Goal: Task Accomplishment & Management: Manage account settings

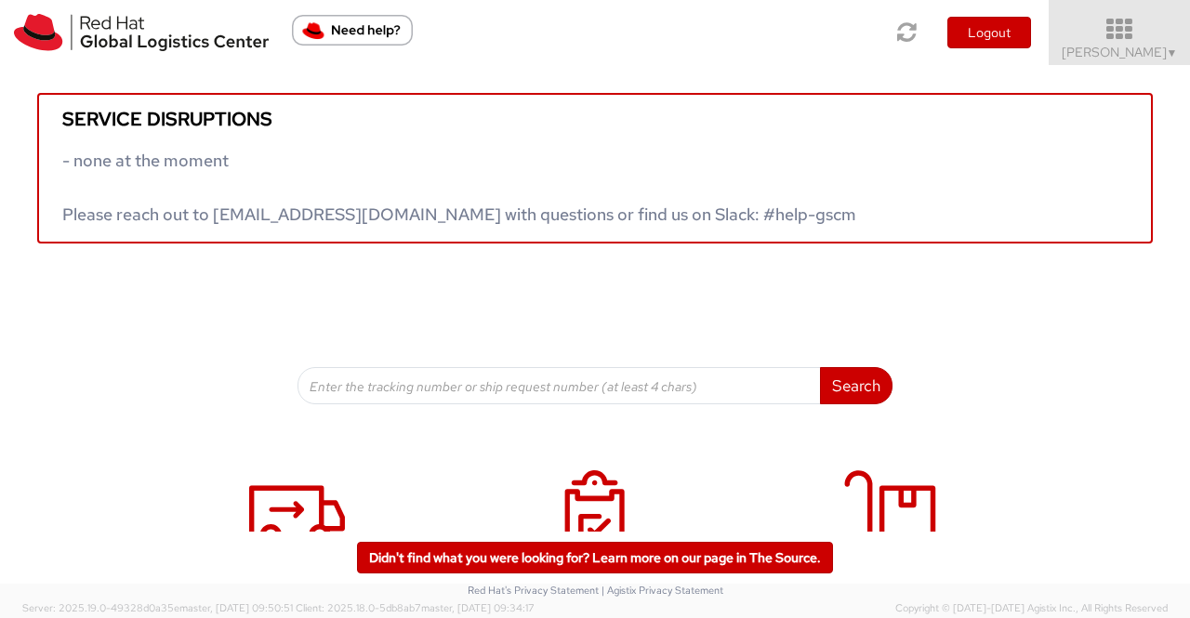
click at [1159, 46] on span "Sumitra Hansdah ▼" at bounding box center [1120, 52] width 116 height 17
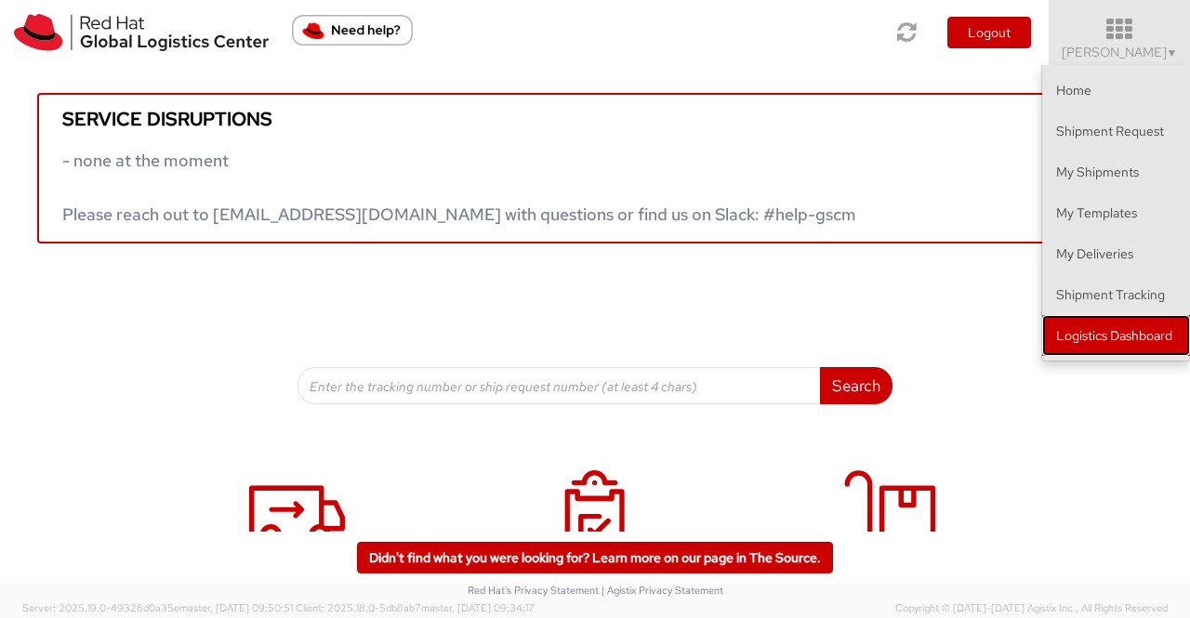
click at [1124, 330] on link "Logistics Dashboard" at bounding box center [1116, 335] width 148 height 41
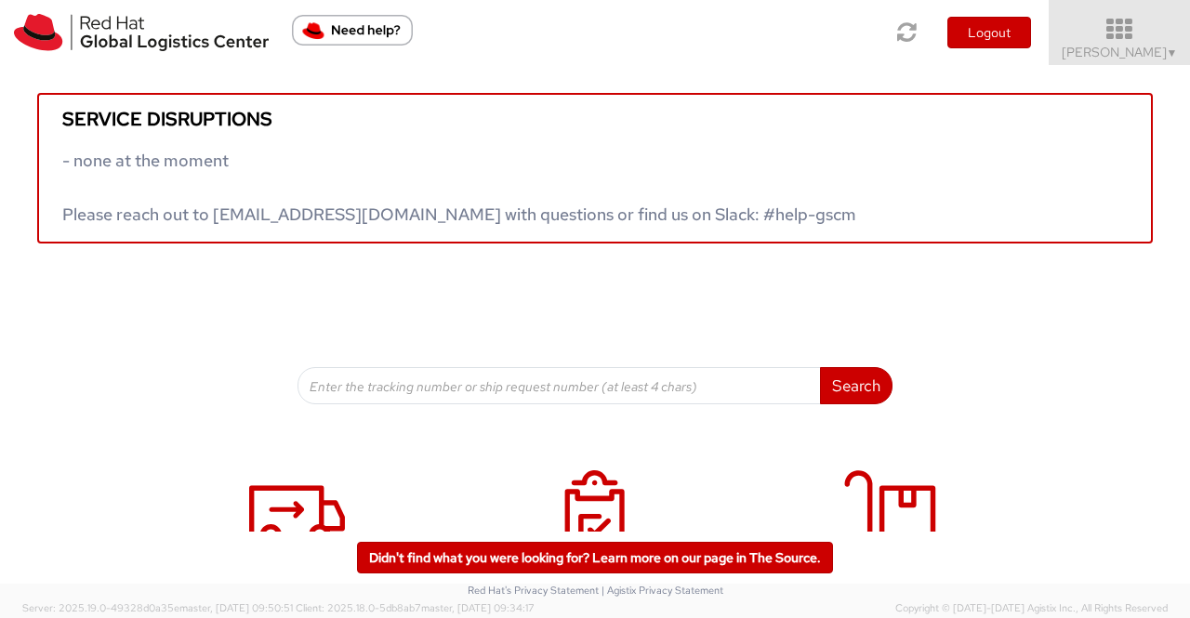
click at [1104, 47] on span "Sumitra Hansdah ▼" at bounding box center [1120, 52] width 116 height 17
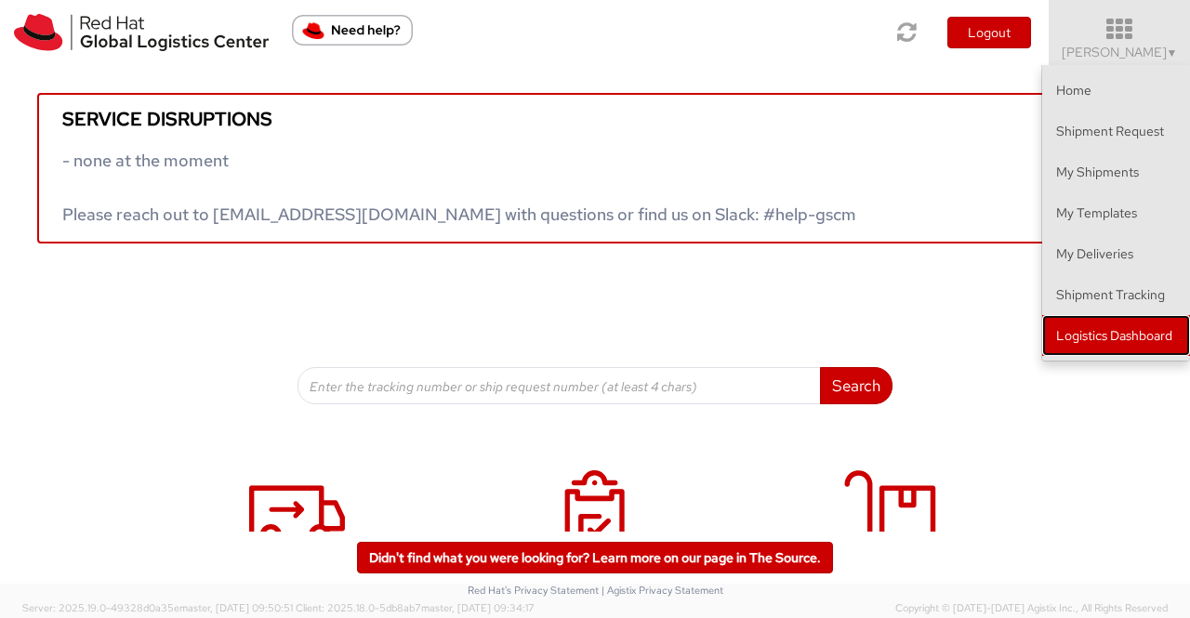
click at [1099, 329] on link "Logistics Dashboard" at bounding box center [1116, 335] width 148 height 41
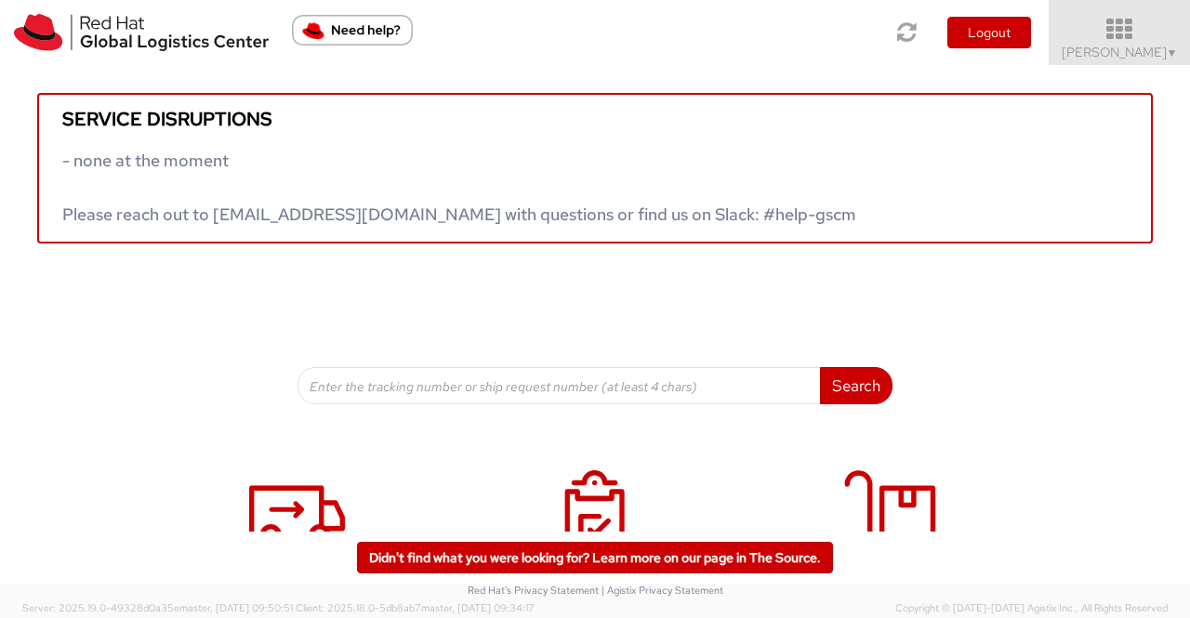
click at [1167, 52] on span "▼" at bounding box center [1172, 53] width 11 height 15
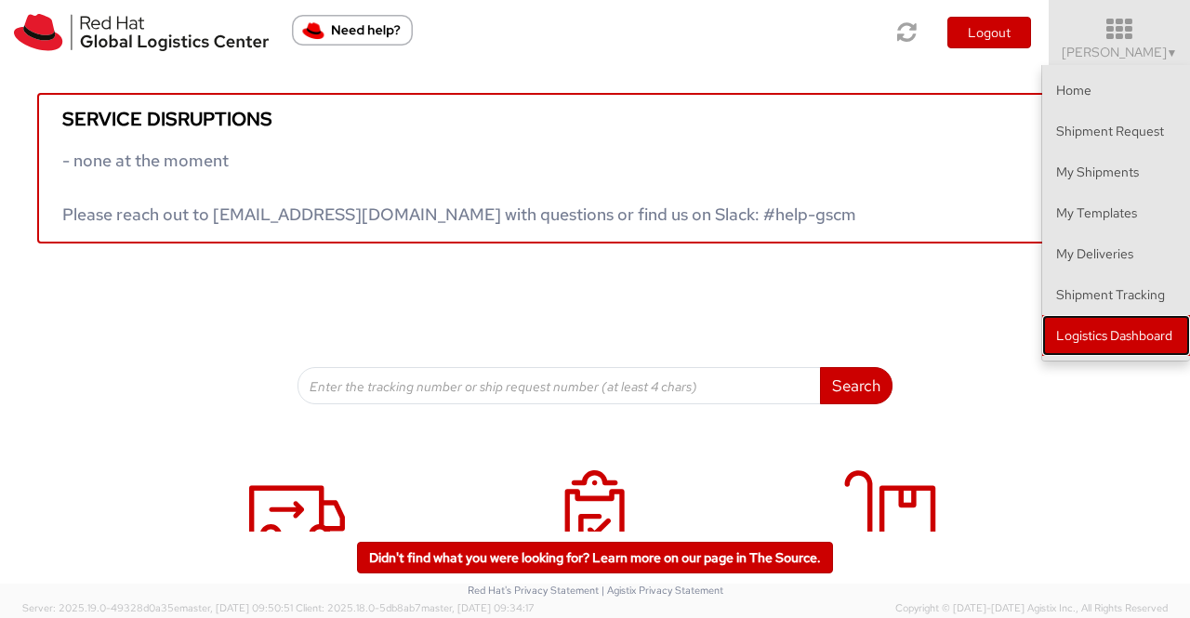
click at [1151, 326] on link "Logistics Dashboard" at bounding box center [1116, 335] width 148 height 41
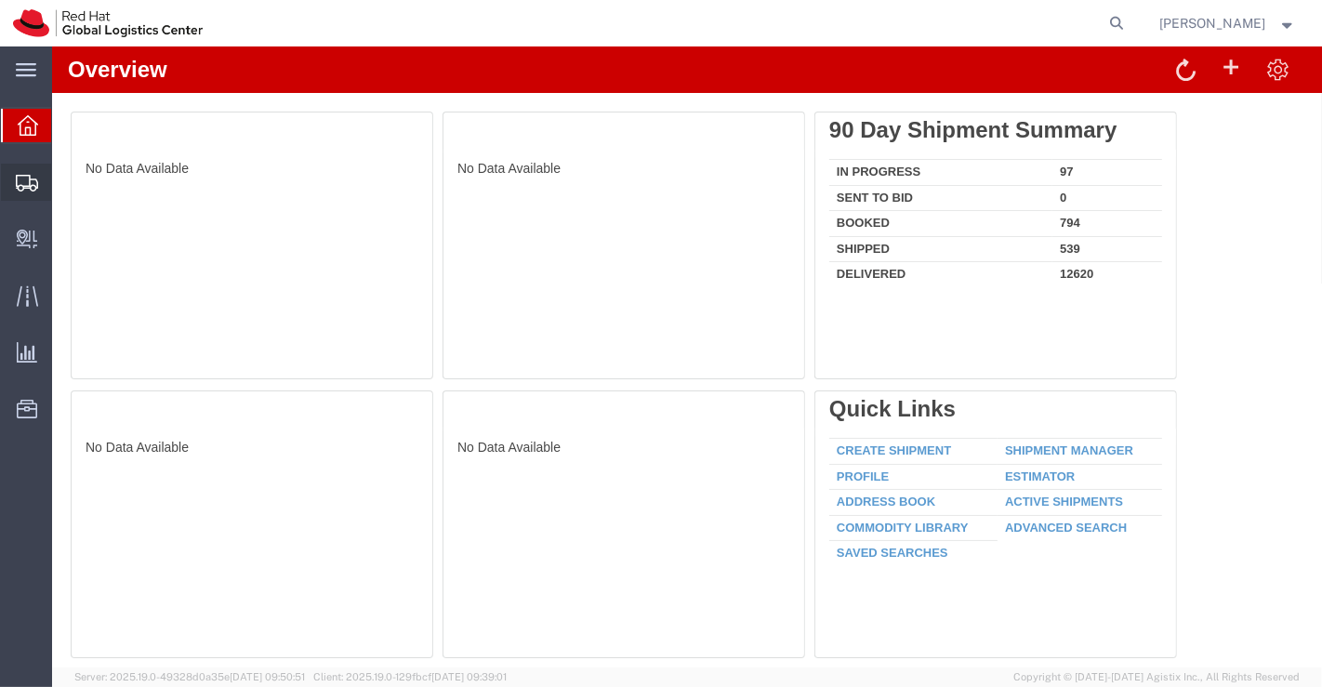
click at [0, 0] on span "Shipment Manager" at bounding box center [0, 0] width 0 height 0
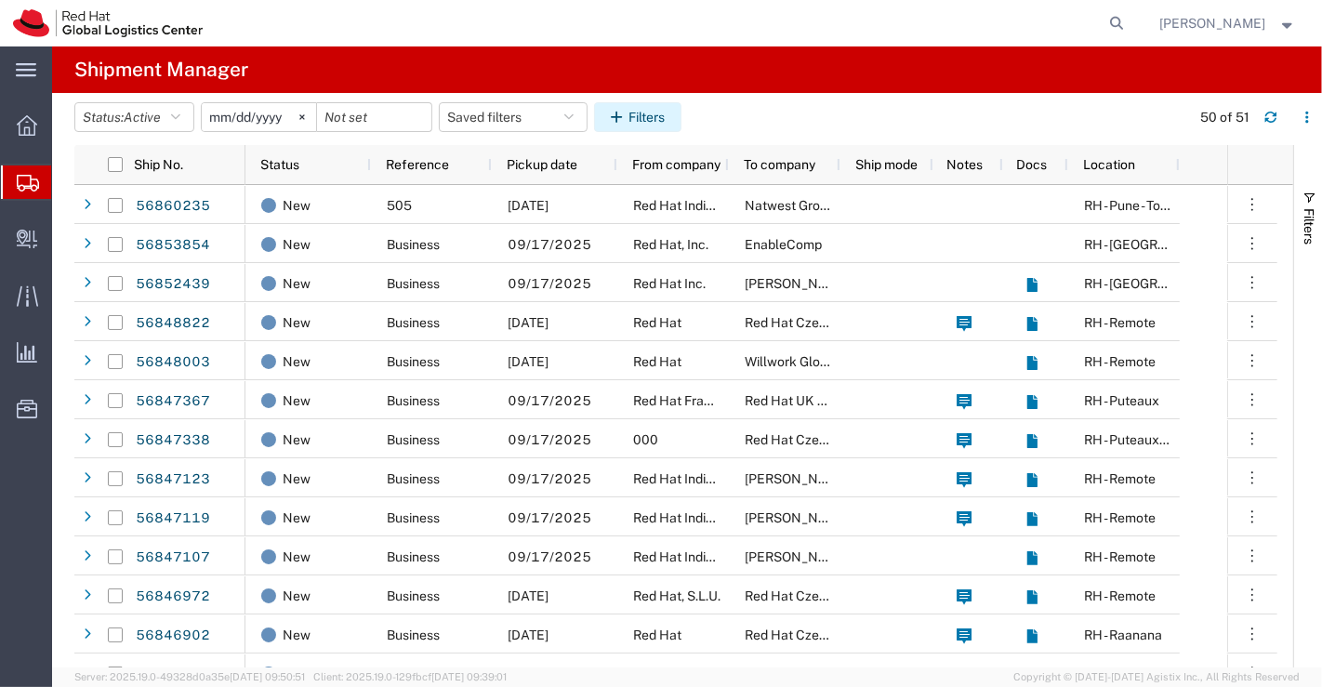
click at [648, 118] on button "Filters" at bounding box center [637, 117] width 87 height 30
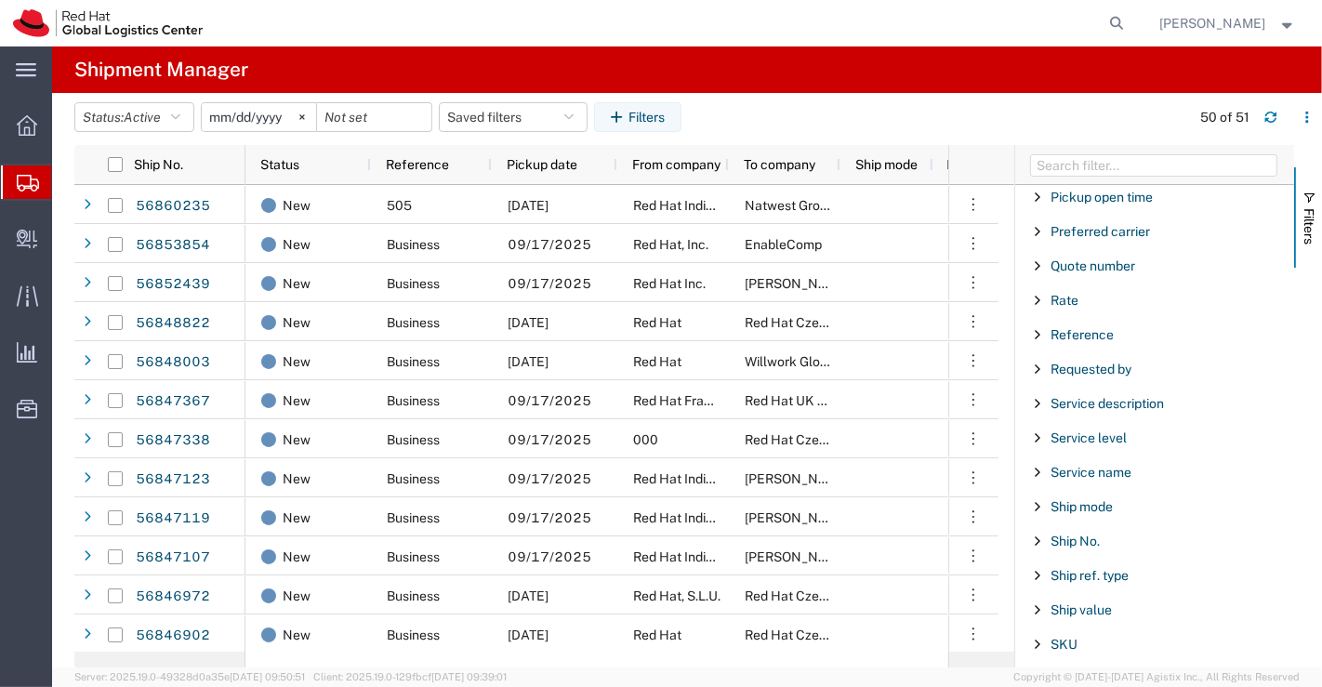
scroll to position [1342, 0]
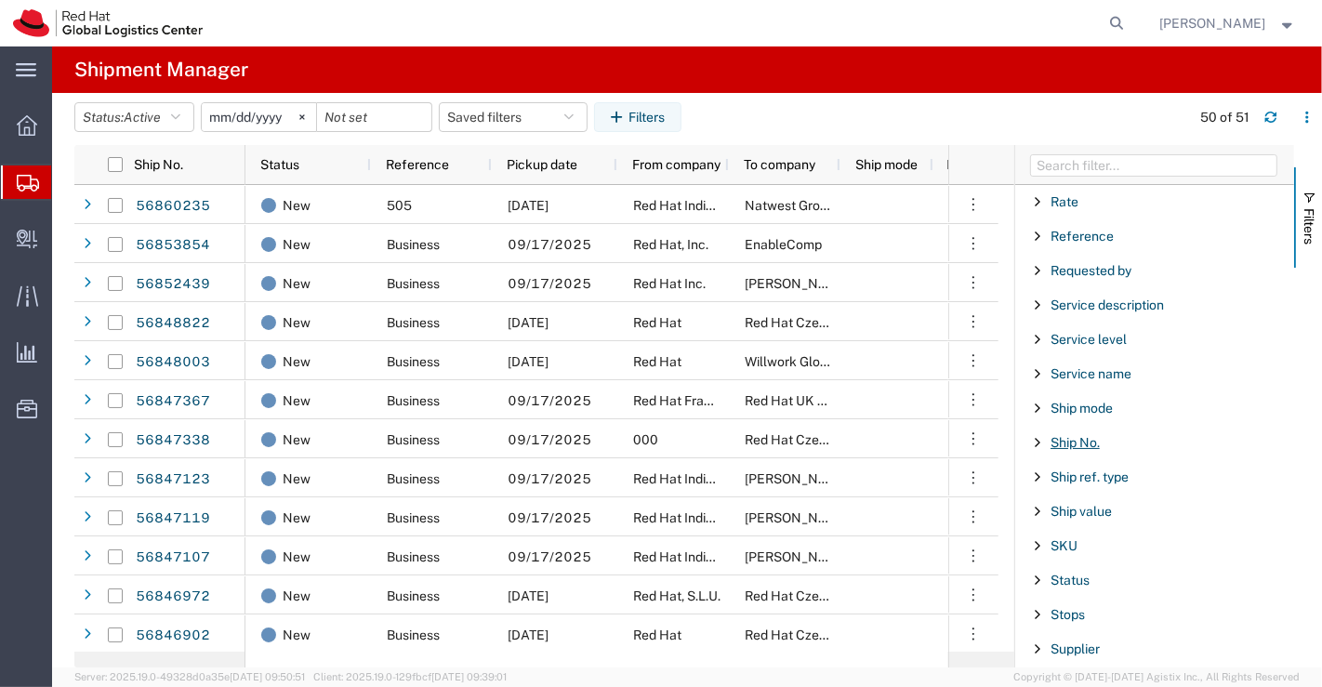
click at [1059, 435] on span "Ship No." at bounding box center [1074, 442] width 49 height 15
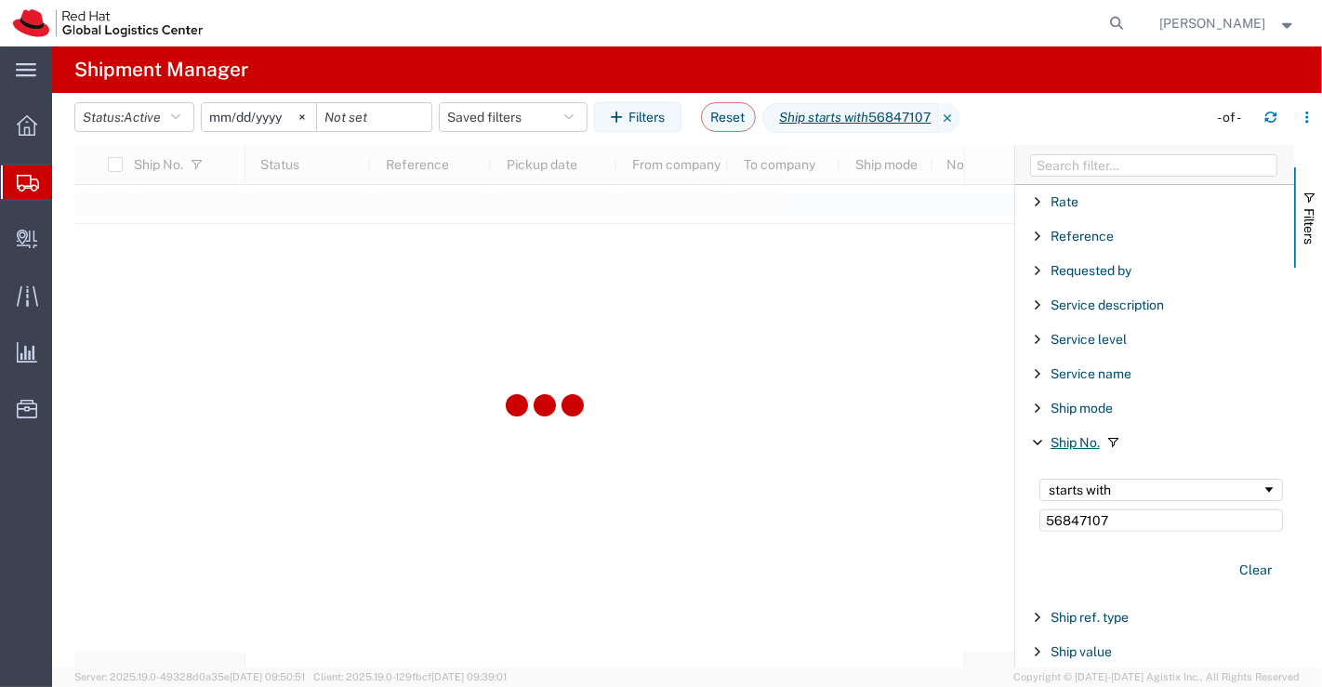
type input "56847107"
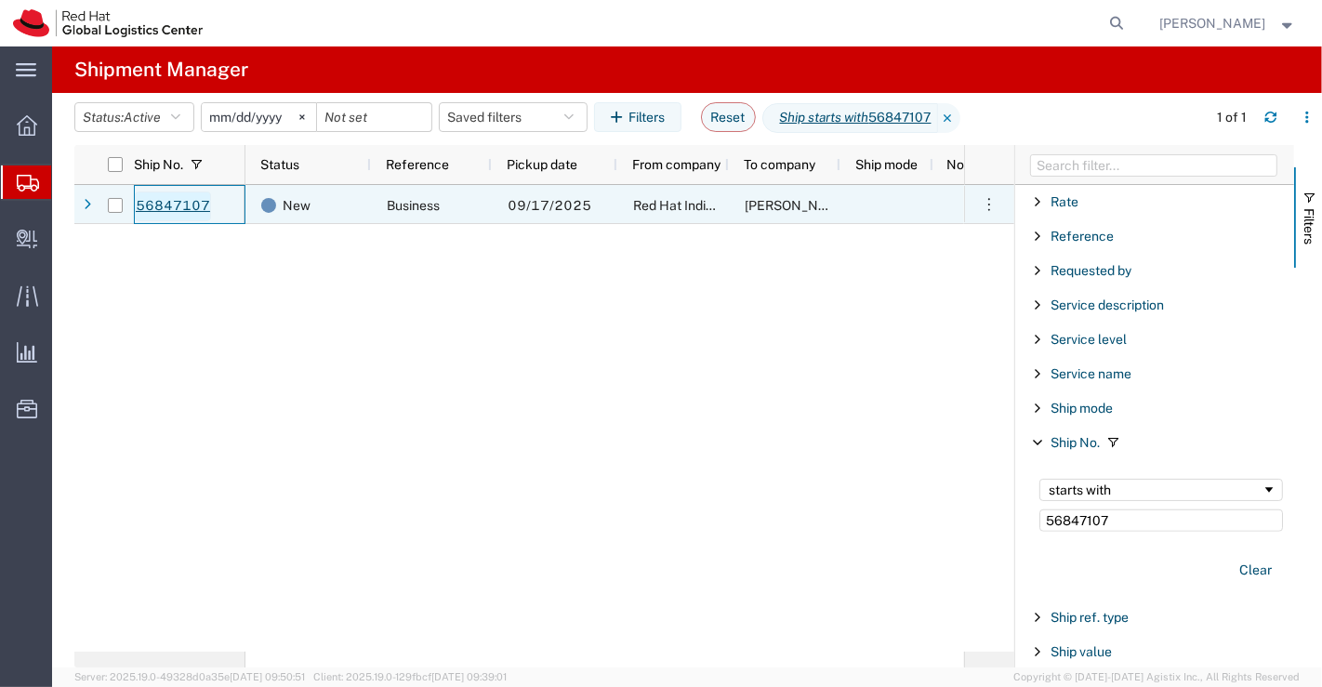
click at [151, 205] on link "56847107" at bounding box center [173, 207] width 76 height 30
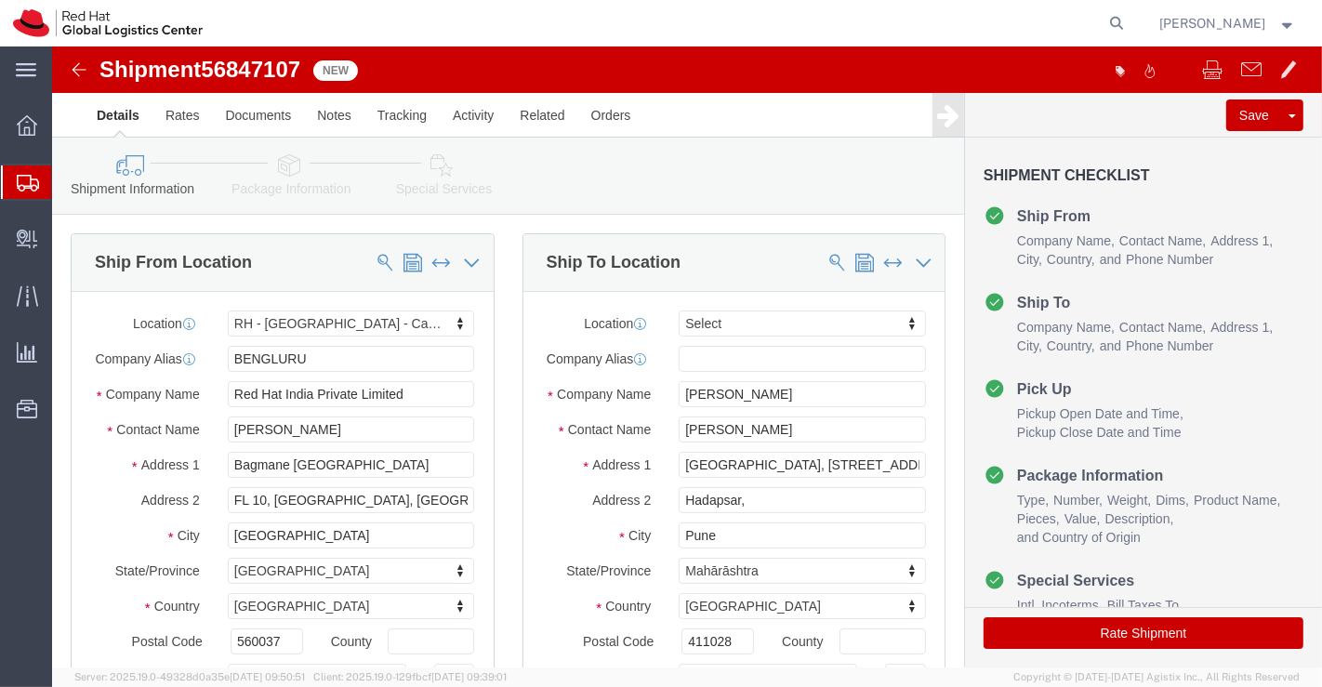
select select "37925"
select select
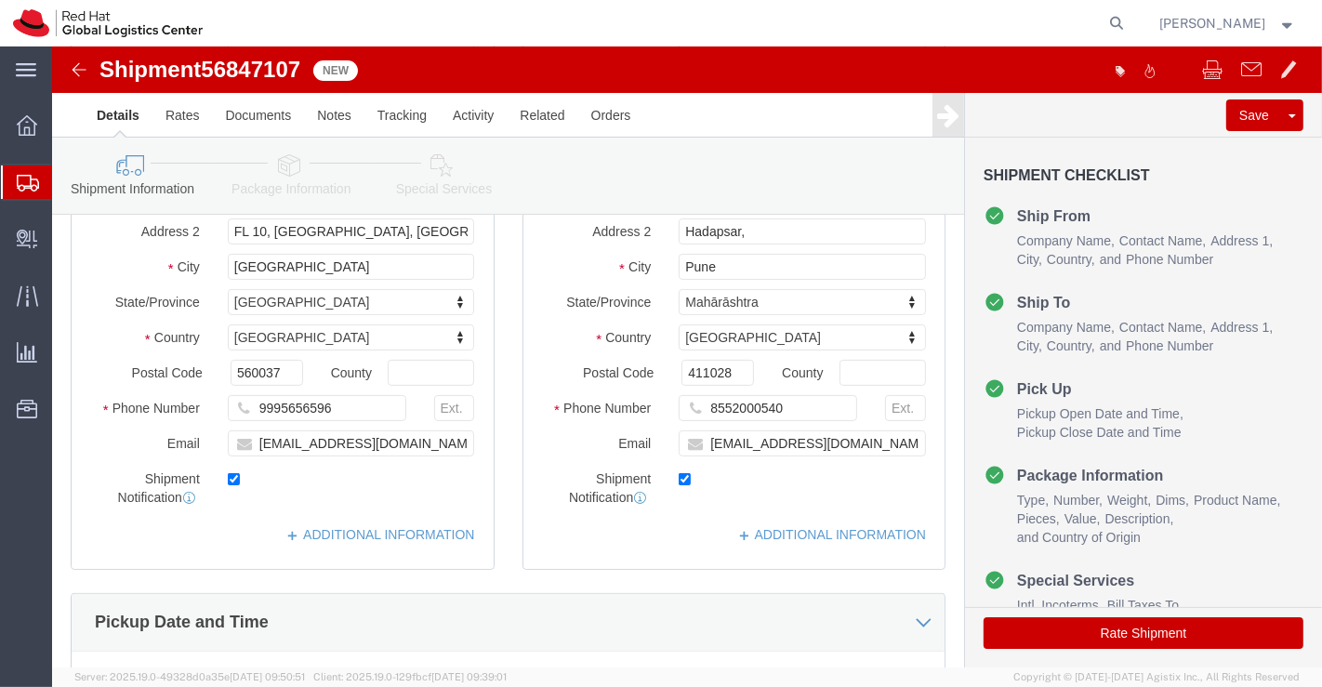
scroll to position [310, 0]
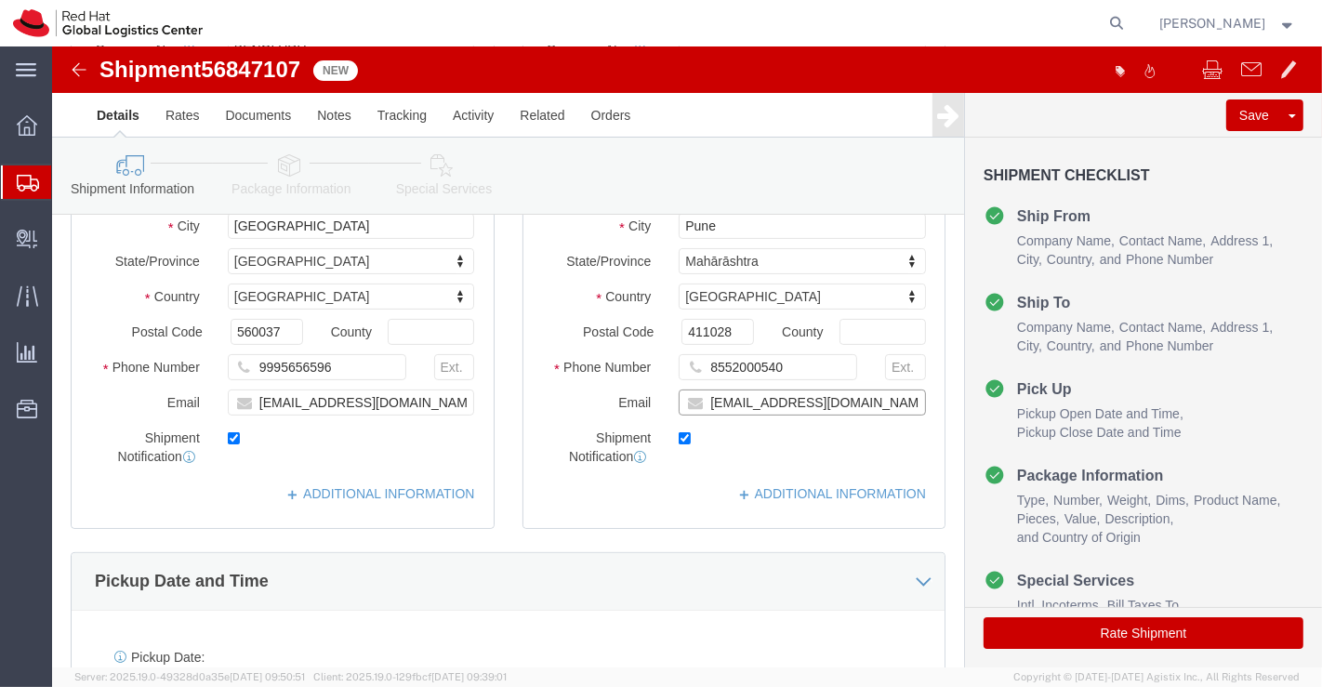
click input "skapoor@redhat.com"
paste input "apaclogistics@redhat.com"
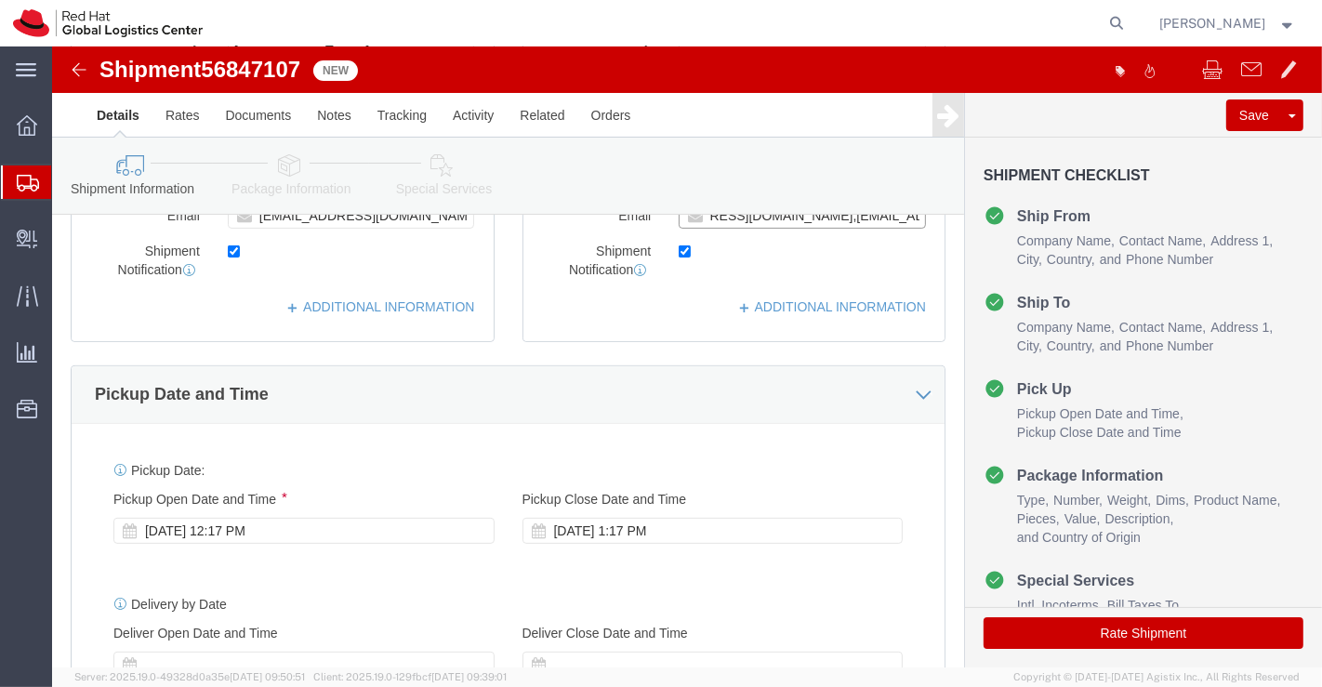
scroll to position [619, 0]
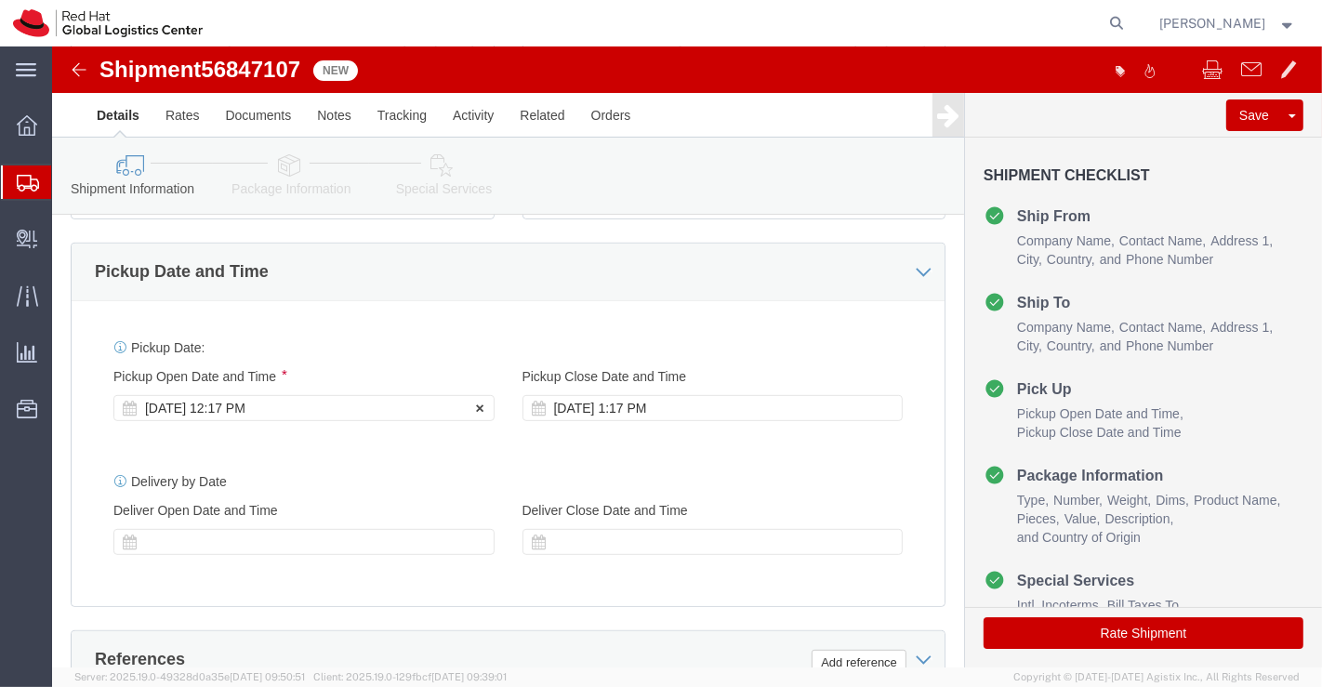
type input "skapoor@redhat.com,apaclogistics@redhat.com"
click div "Sep 18 2025 12:17 PM"
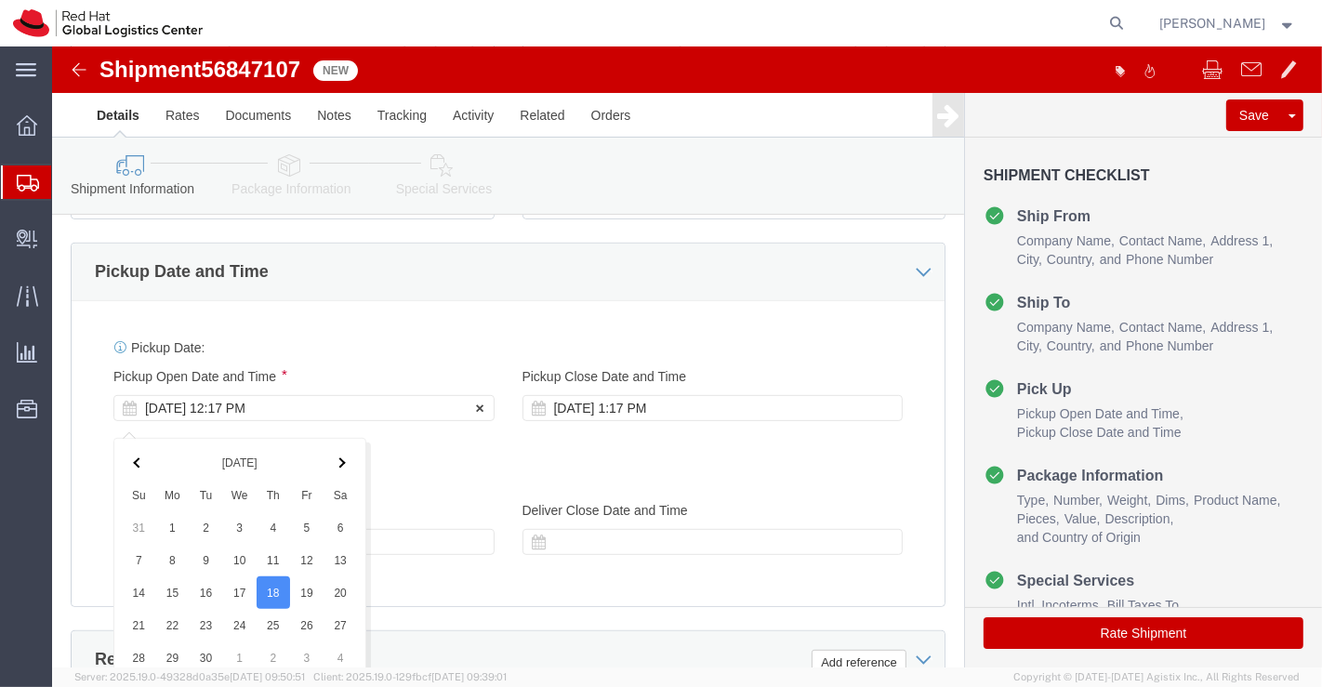
scroll to position [1018, 0]
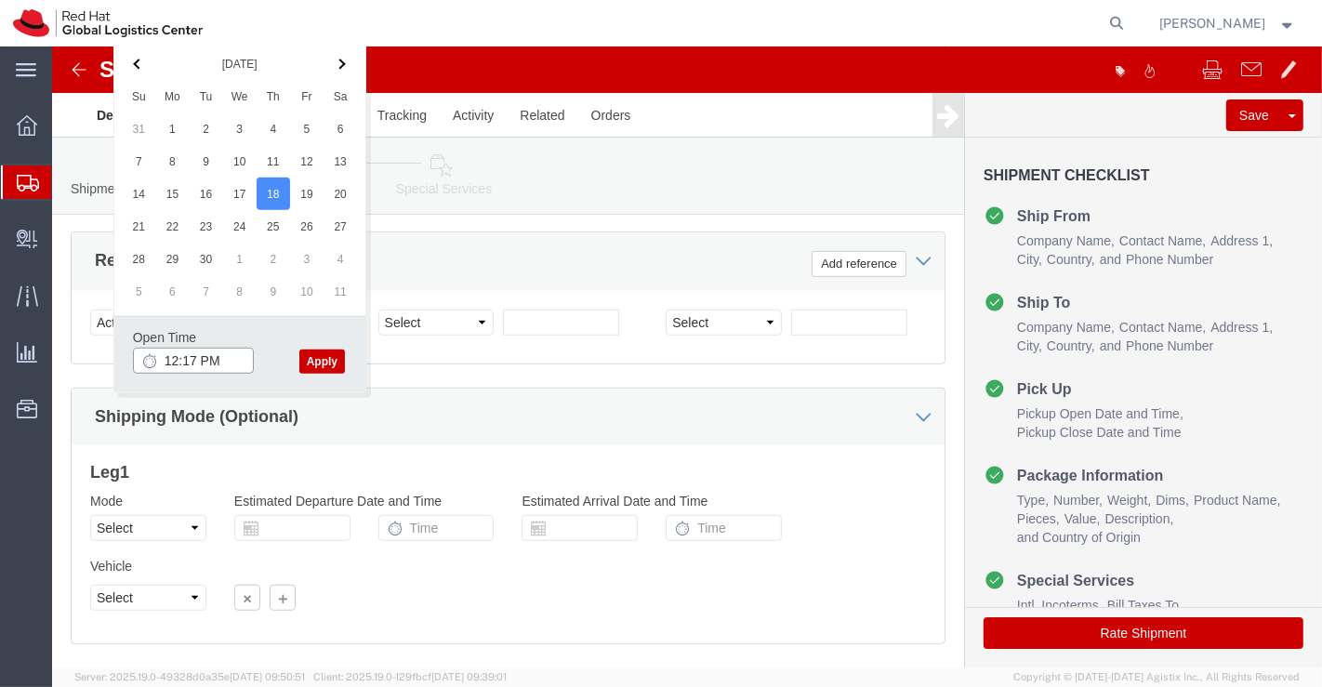
click input "12:17 PM"
type input "3:00 PM"
click button "Apply"
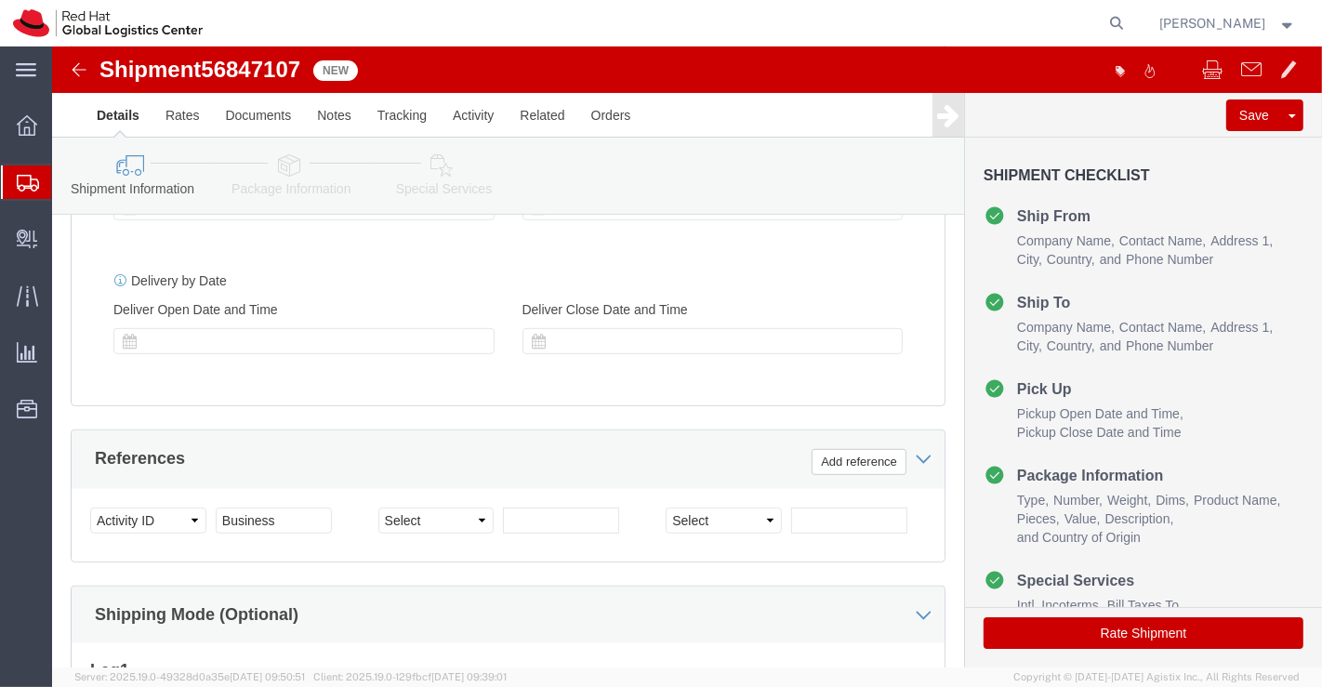
scroll to position [812, 0]
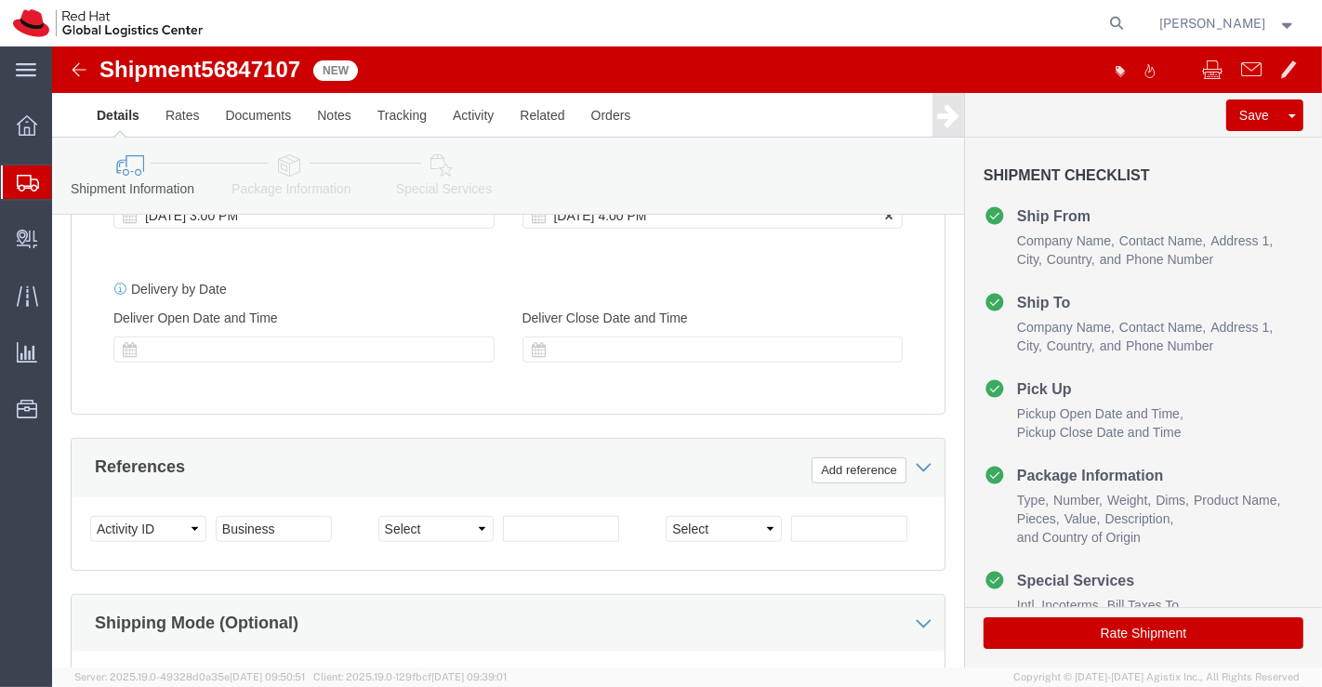
click div "Sep 18 2025 4:00 PM"
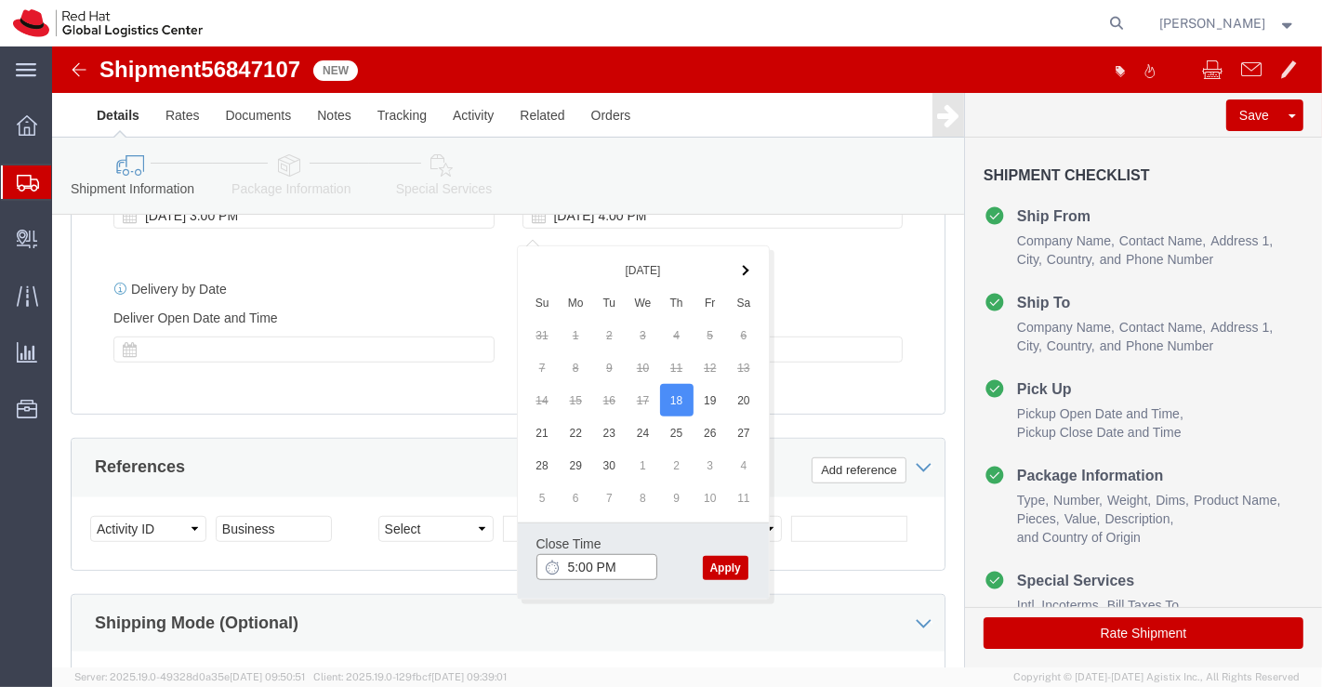
type input "5:00 PM"
click button "Apply"
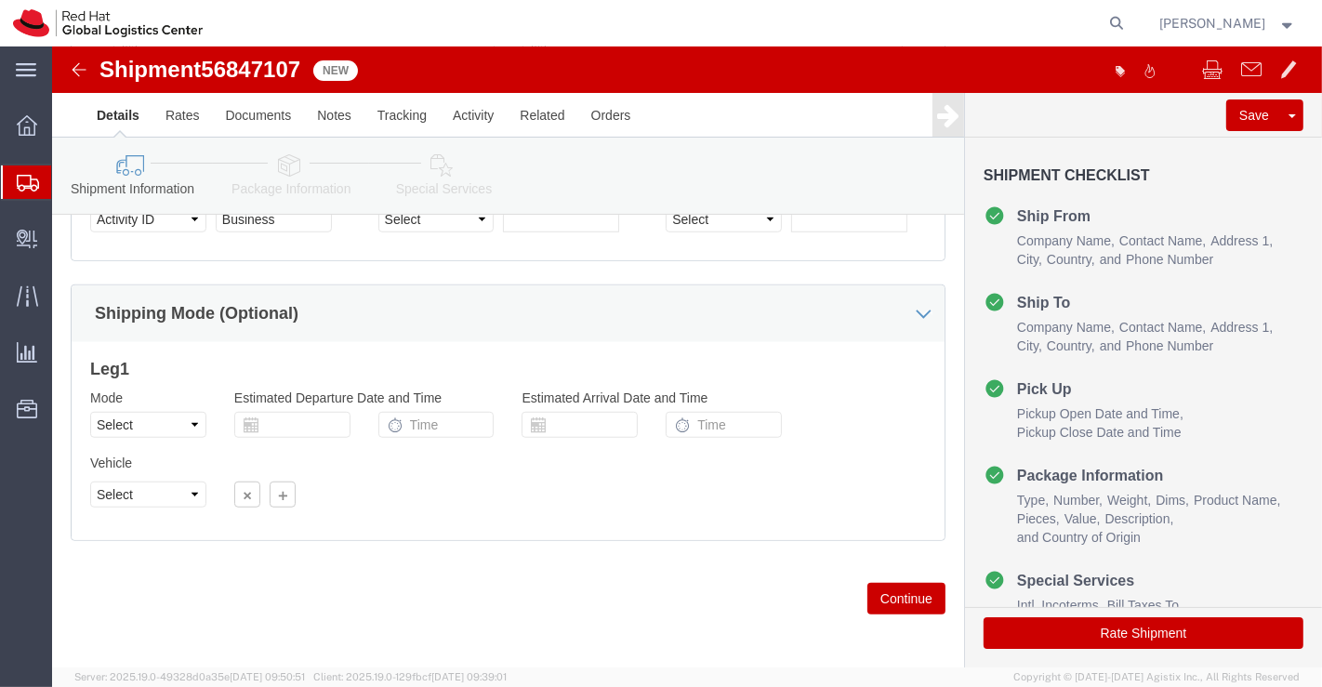
scroll to position [1135, 0]
click icon
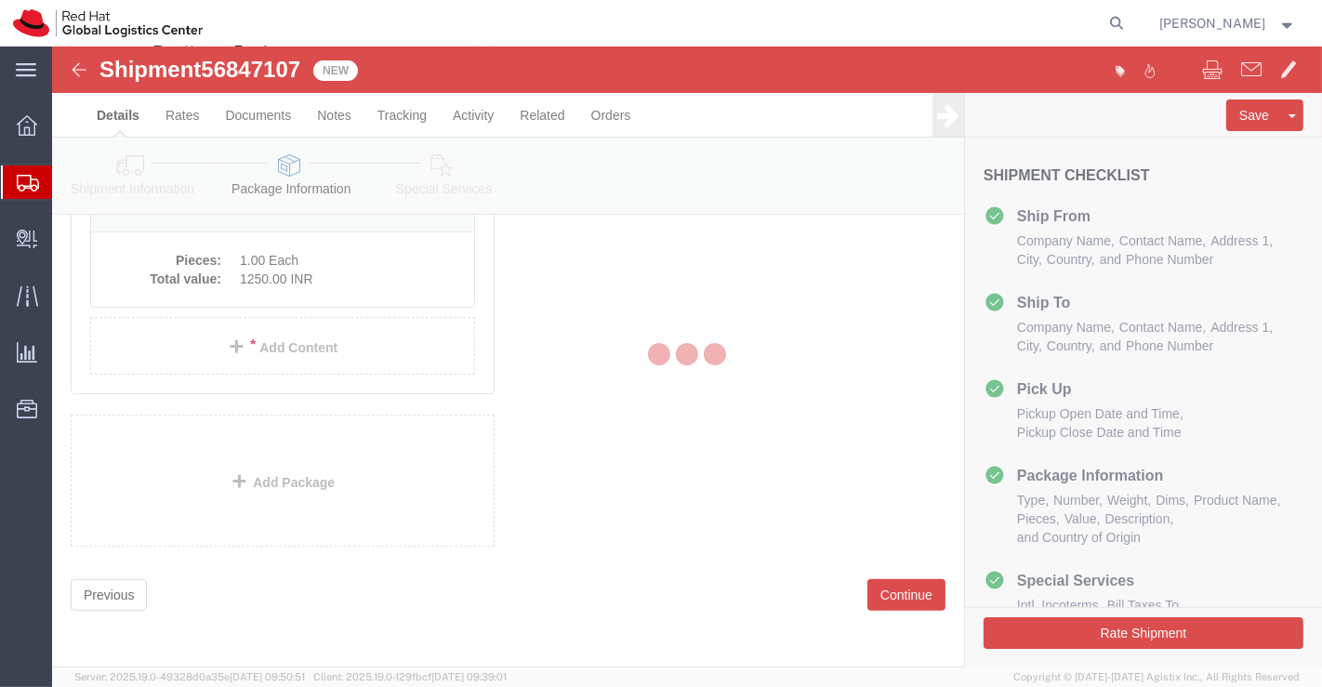
scroll to position [99, 0]
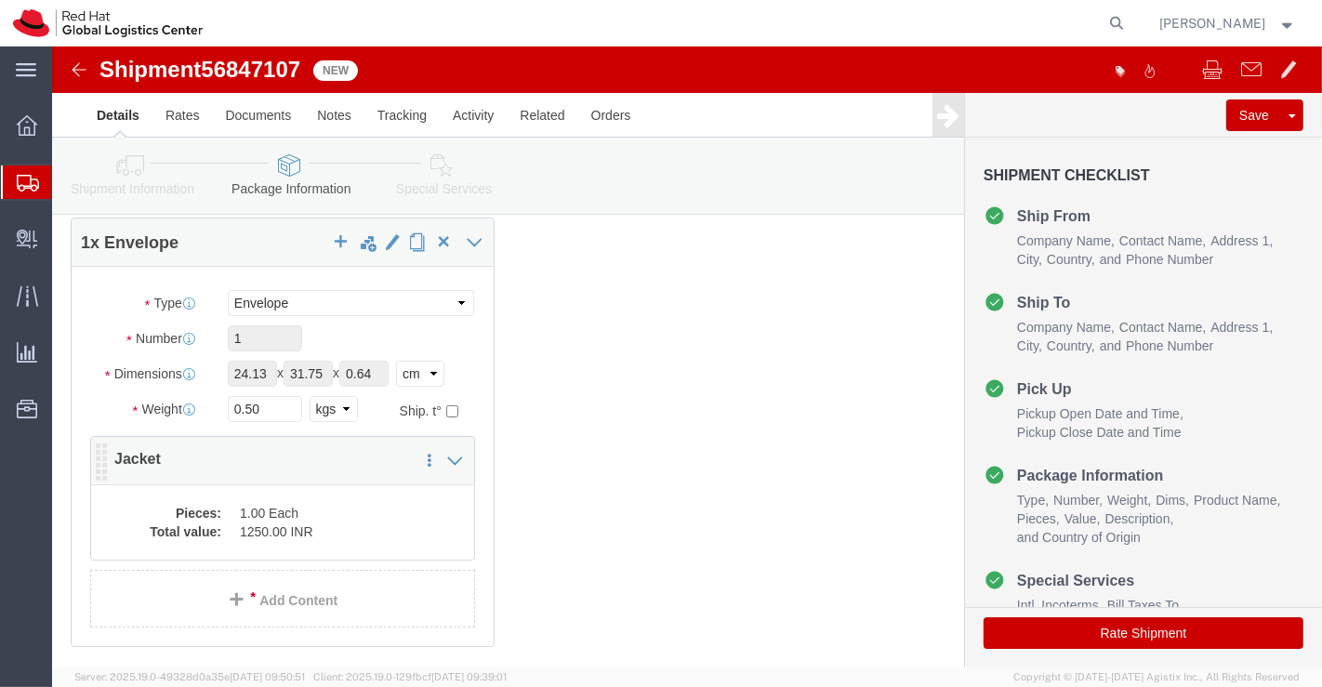
click dd "1250.00 INR"
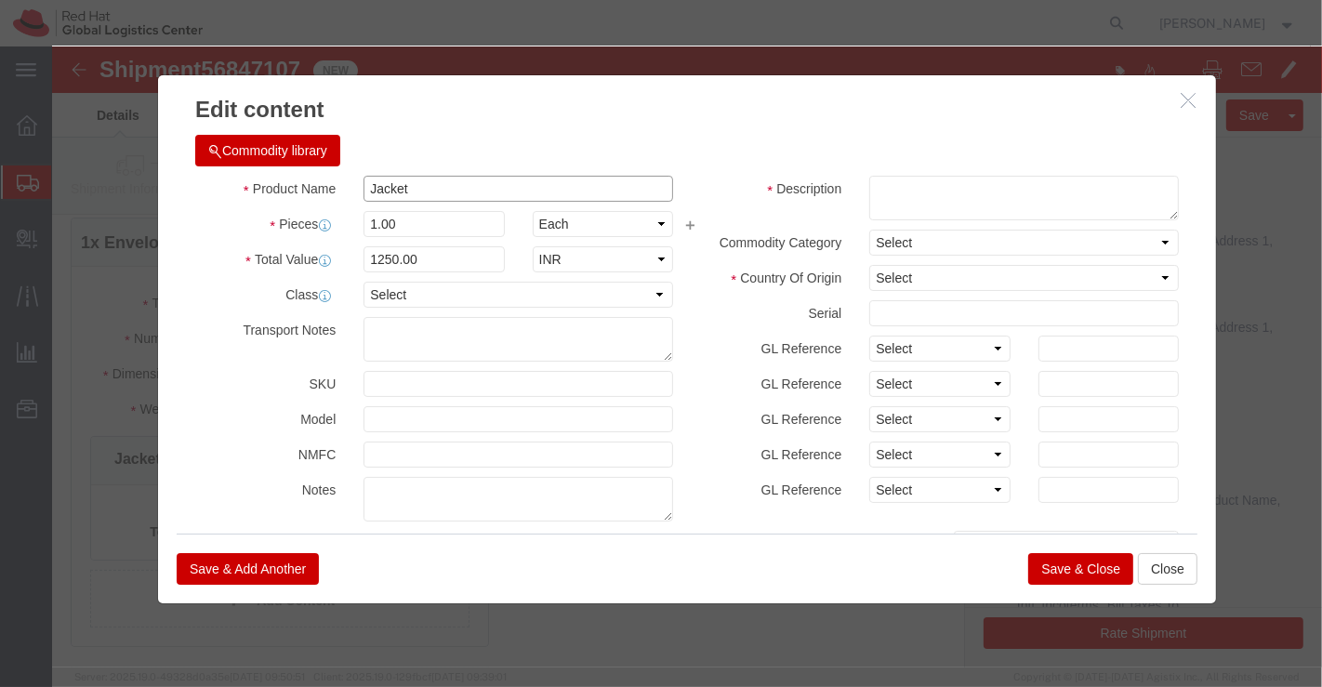
click input "Jacket"
type input "RH Boardroom Jacket"
click textarea
drag, startPoint x: 445, startPoint y: 139, endPoint x: 311, endPoint y: 143, distance: 133.9
click input "RH Boardroom Jacket"
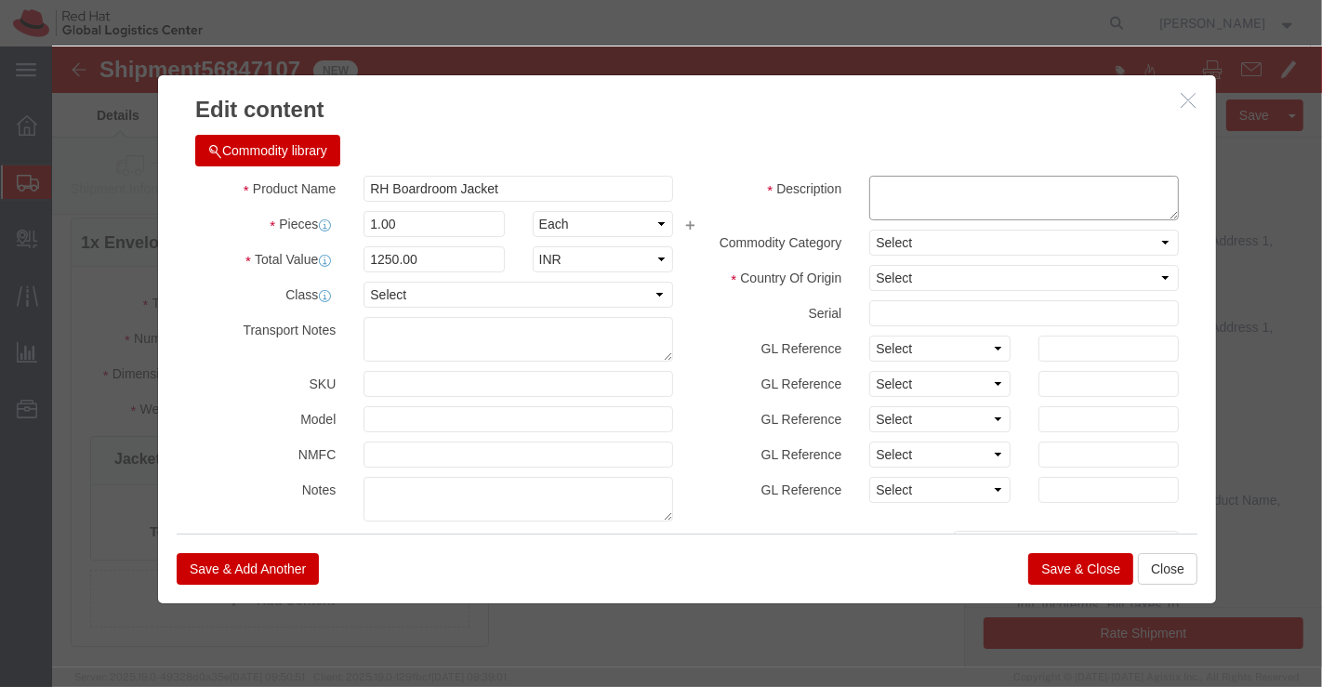
click textarea
paste textarea "RH Boardroom Jacket"
type textarea "RH Boardroom Jacket. 100% Polyster."
click select "Select Afghanistan Åland Islands Albania Algeria American Samoa Andorra Angola …"
select select "IN"
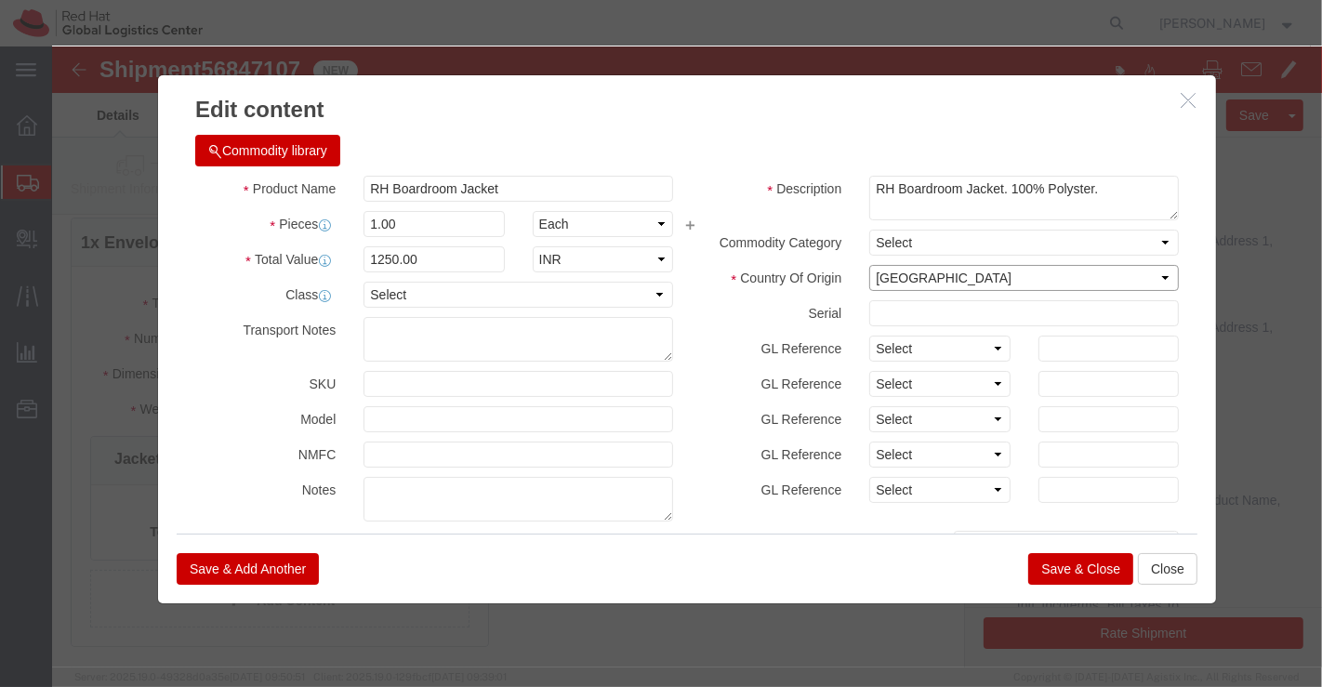
click select "Select Afghanistan Åland Islands Albania Algeria American Samoa Andorra Angola …"
click select "Select"
click div
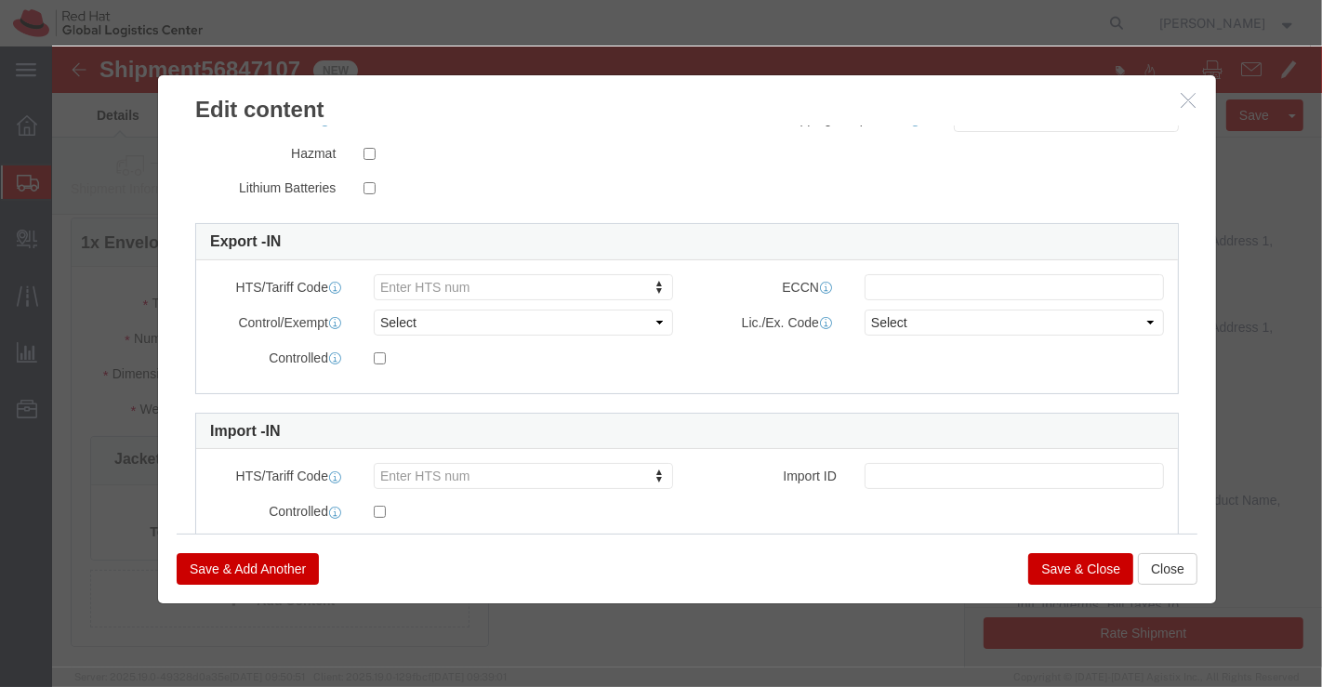
scroll to position [478, 0]
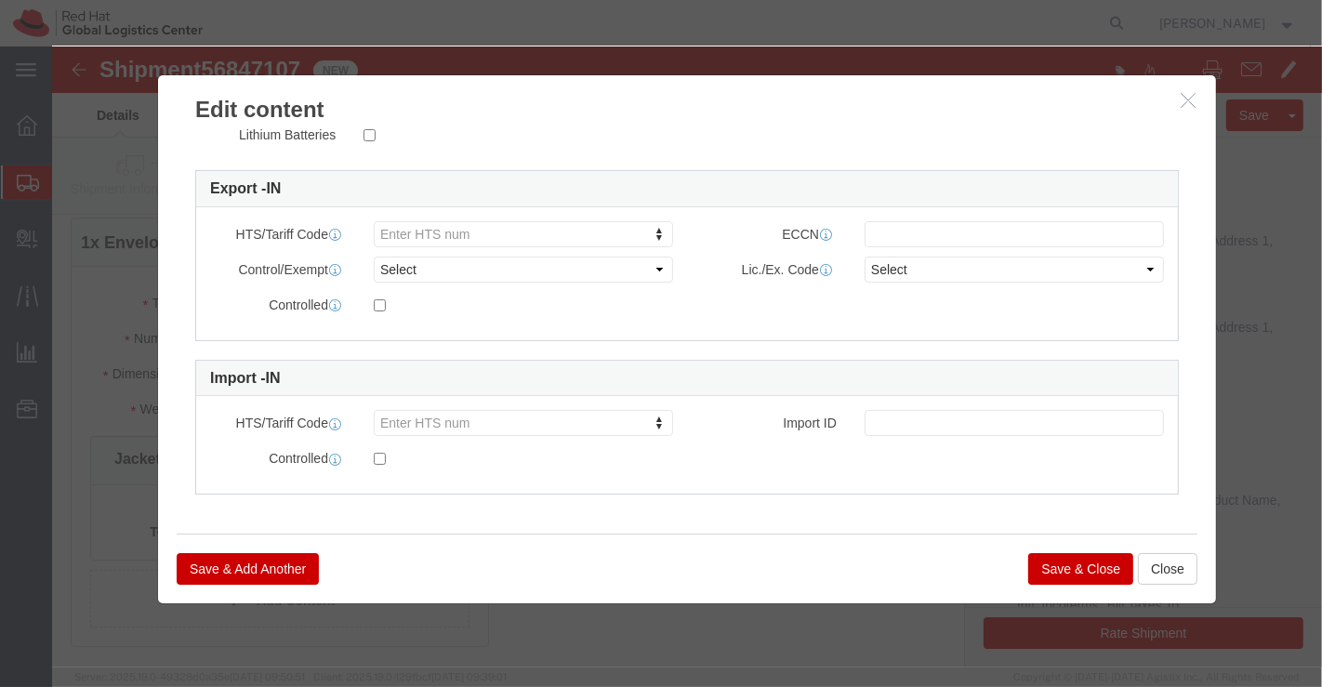
click button "Save & Close"
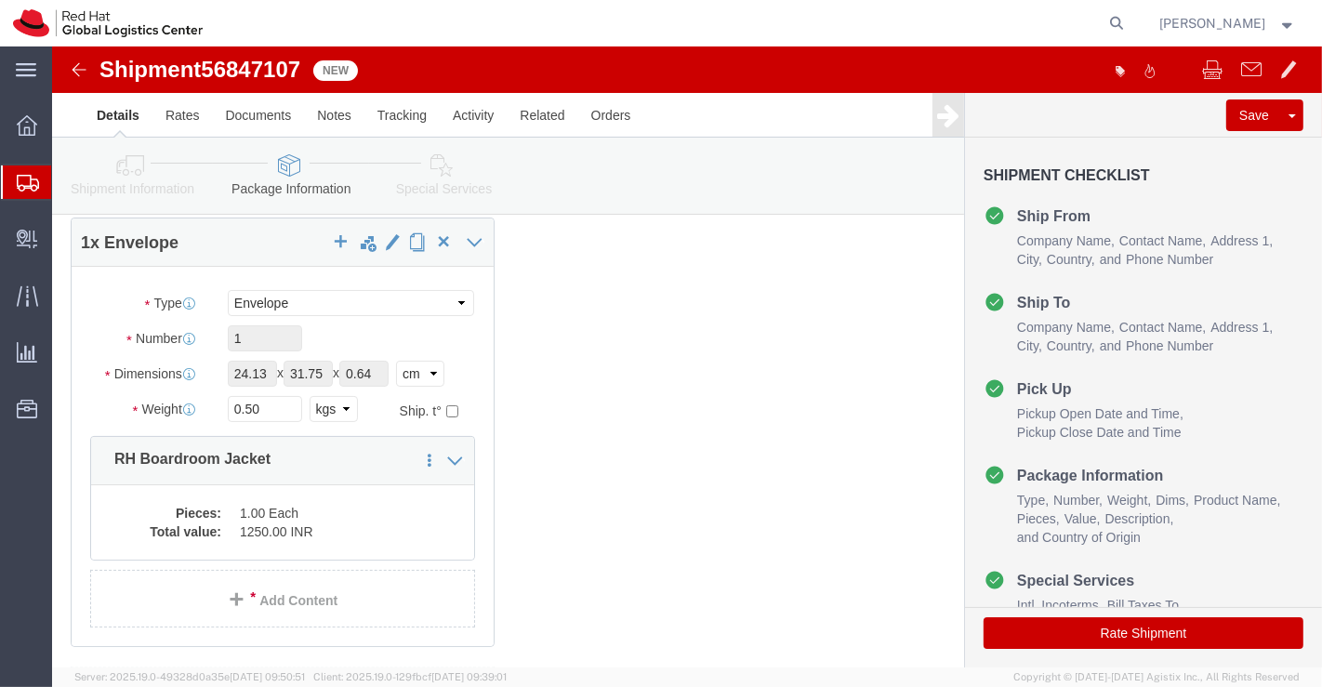
click icon
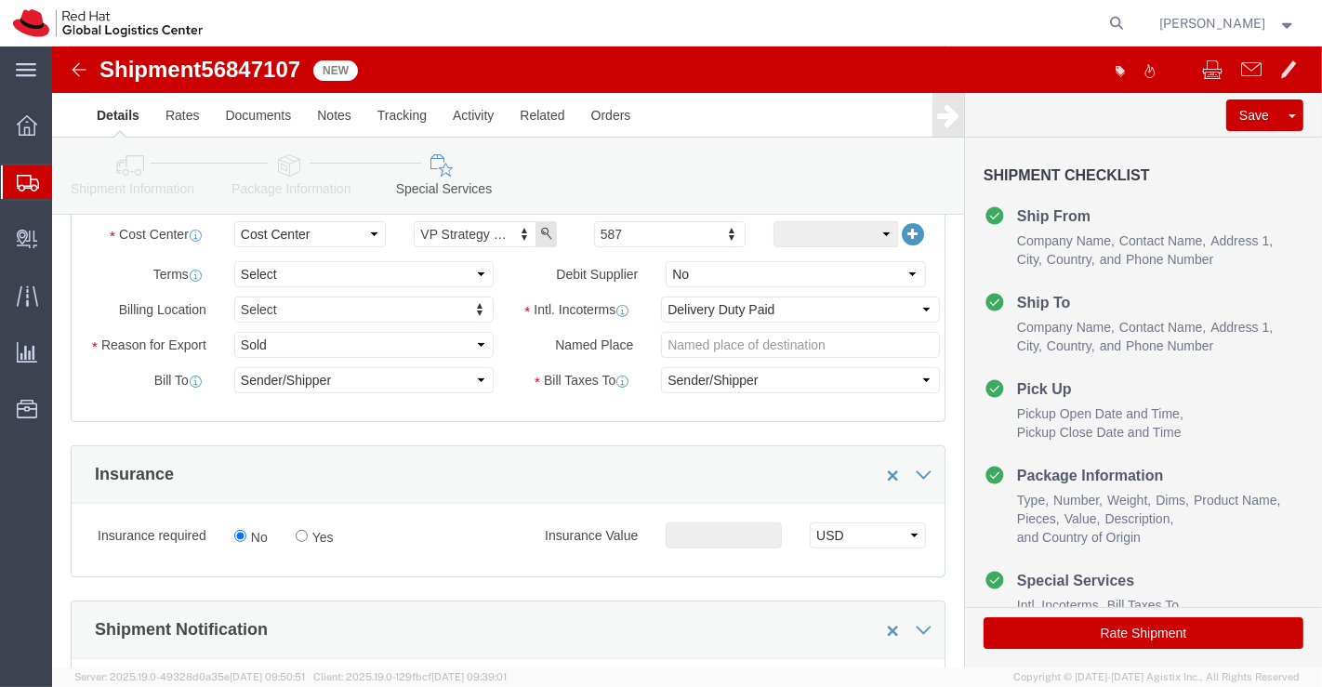
scroll to position [413, 0]
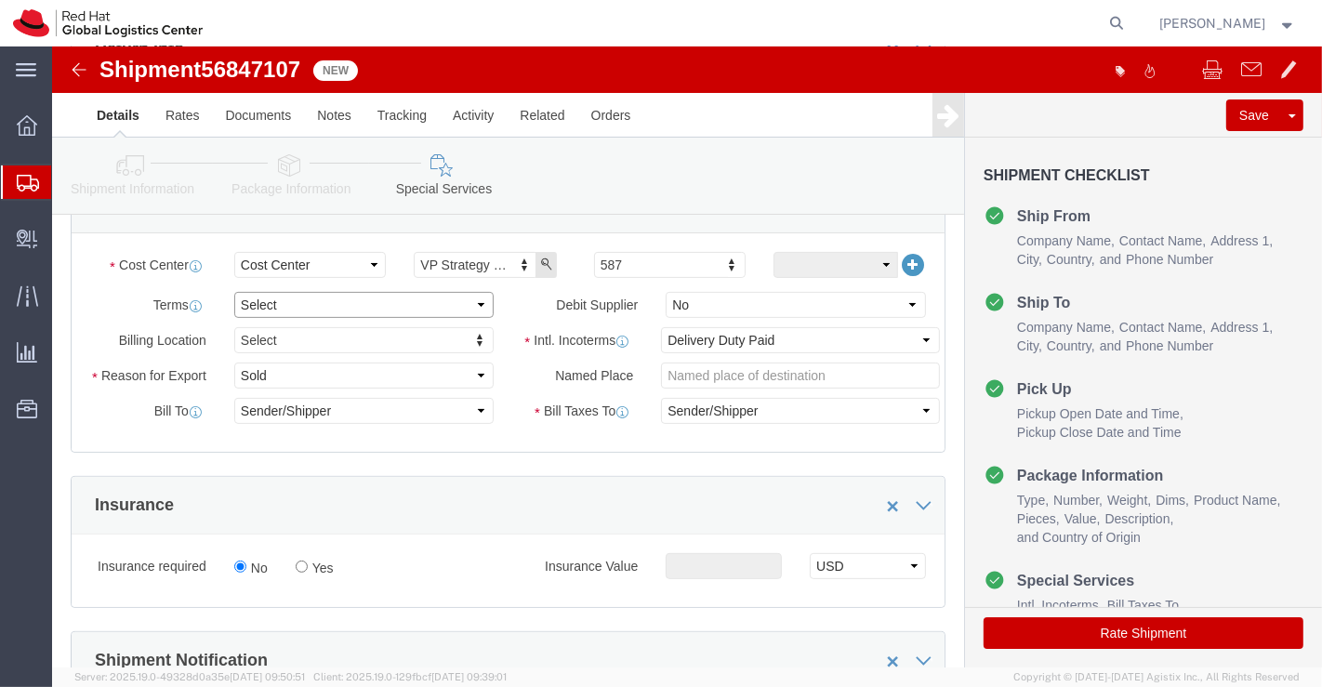
click select "Select Free of Charge Free of Cost NET 30 NET 45 NET 60 See Comment"
select select "FREE_OF_COST"
click select "Select Free of Charge Free of Cost NET 30 NET 45 NET 60 See Comment"
click select "Select Gift Personal Effects Repair/Warranty Return Sample Sold Temporary/Not S…"
select select "SAMPLE"
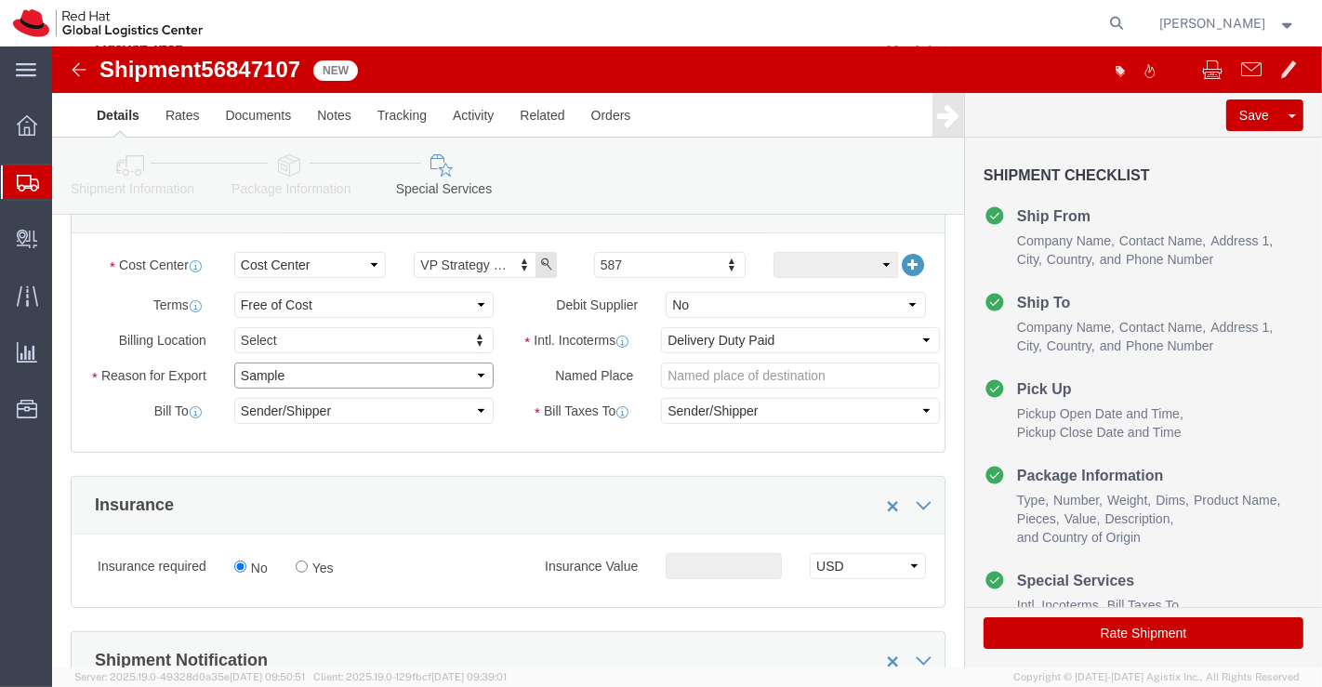
click select "Select Gift Personal Effects Repair/Warranty Return Sample Sold Temporary/Not S…"
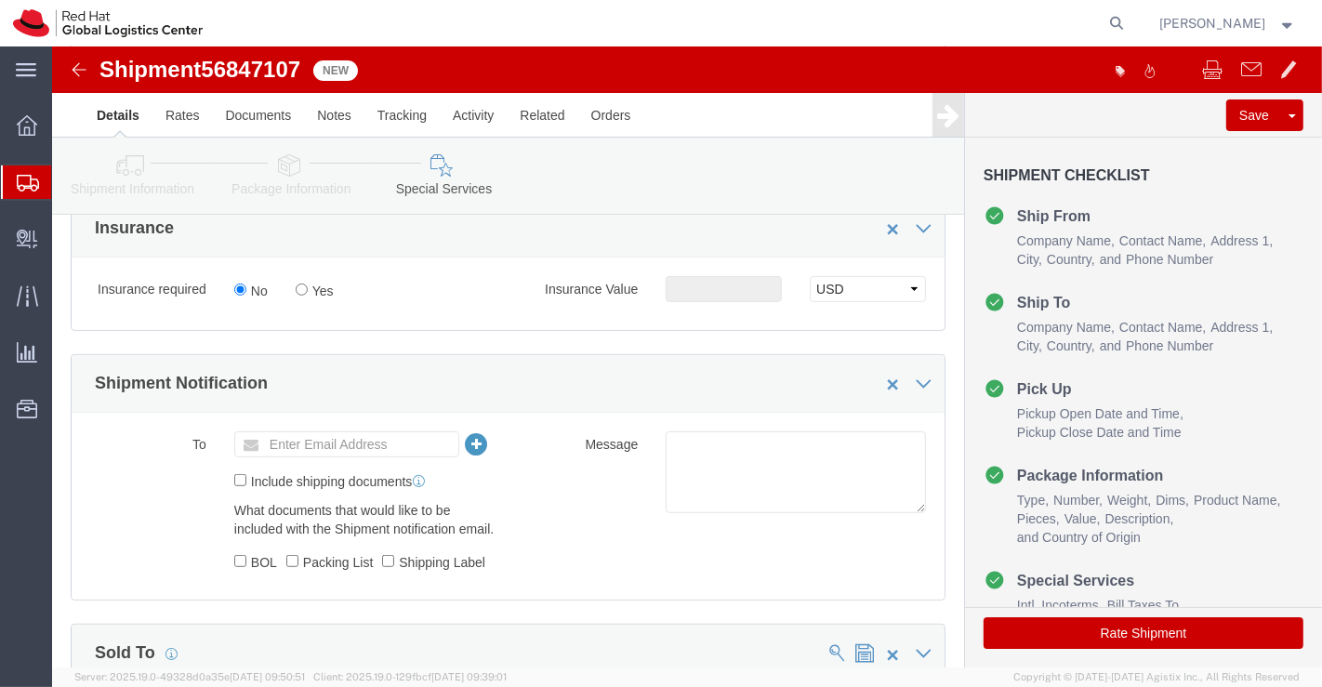
scroll to position [722, 0]
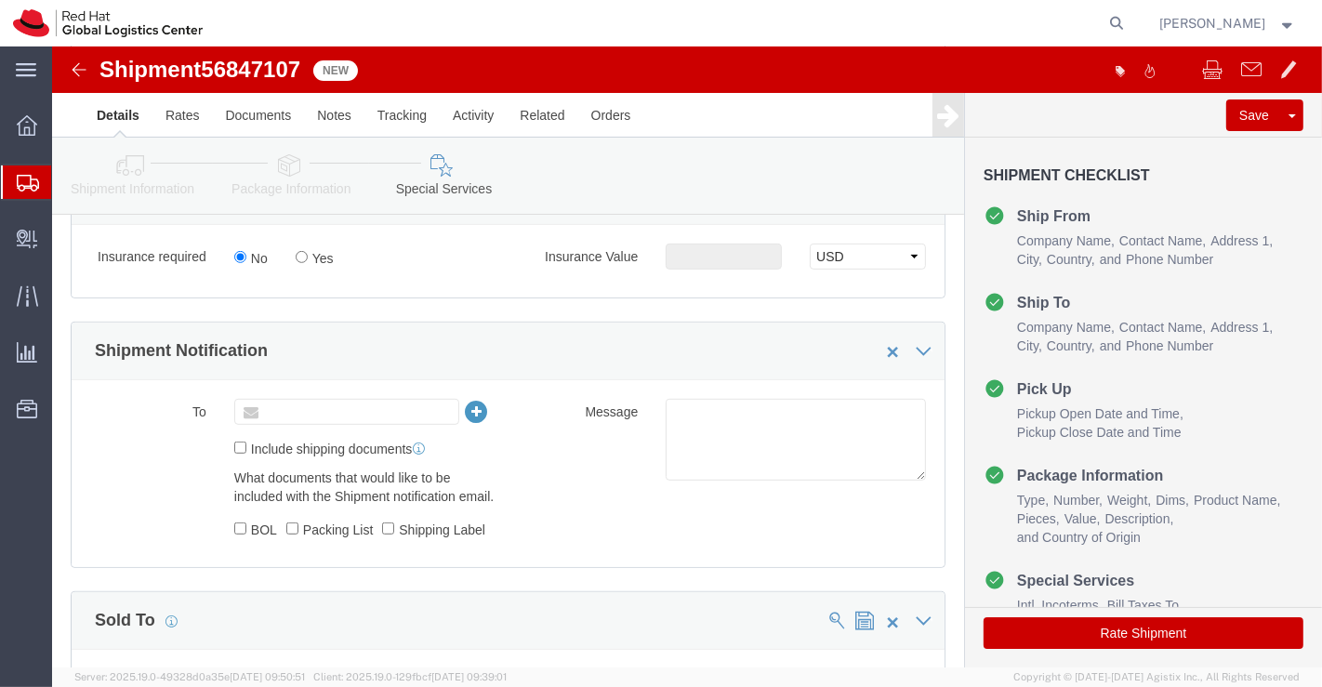
click input "text"
paste input "RH Boardroom Jacket"
type input "R"
paste input "[EMAIL_ADDRESS][DOMAIN_NAME]"
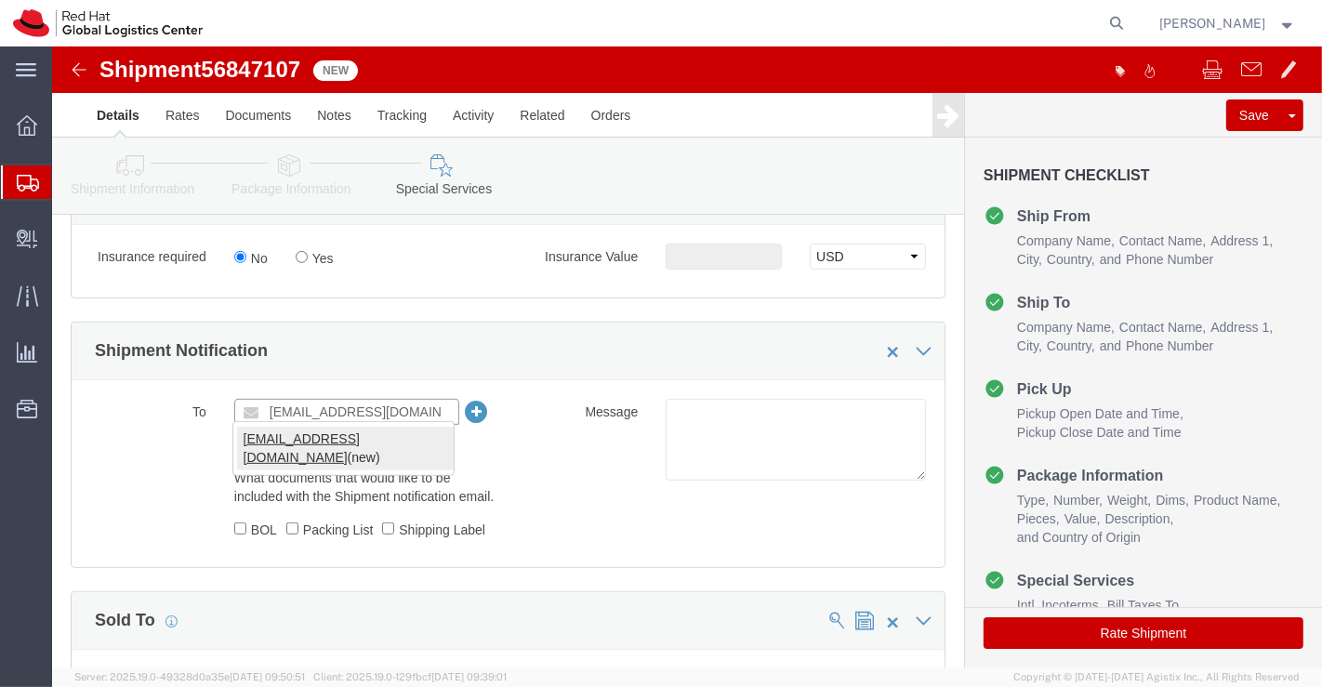
type input "[EMAIL_ADDRESS][DOMAIN_NAME]"
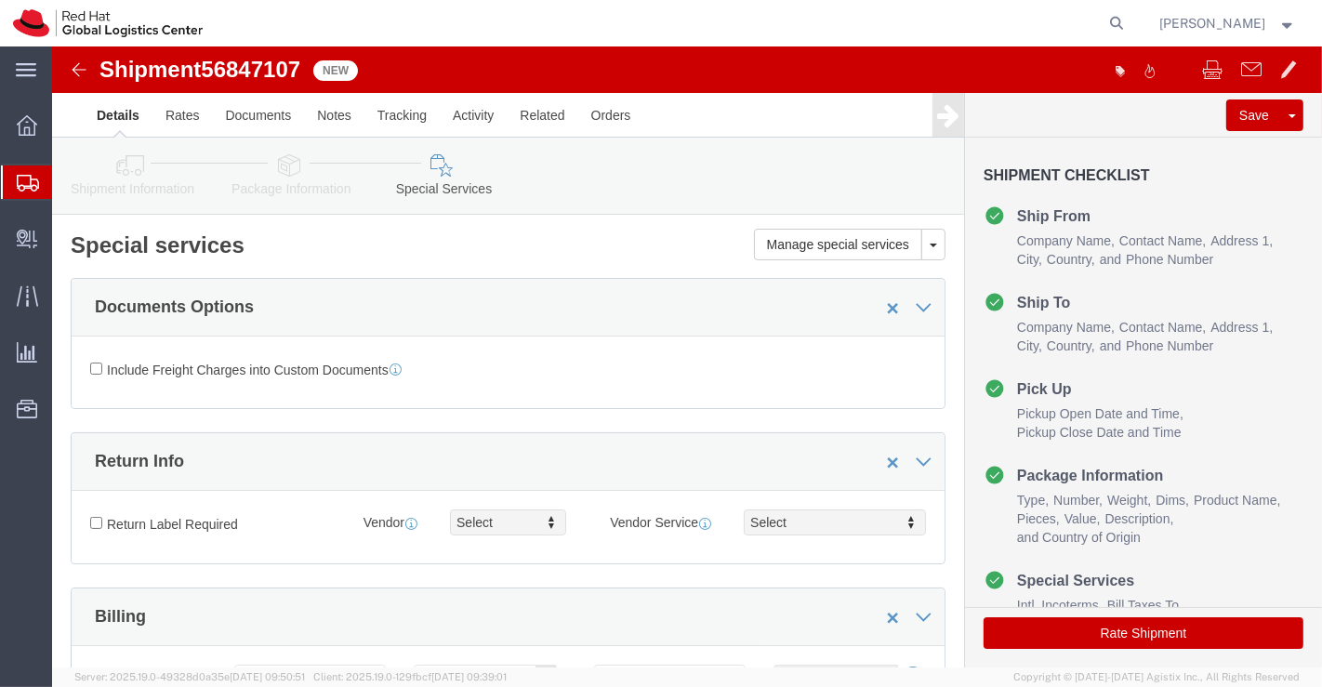
click icon
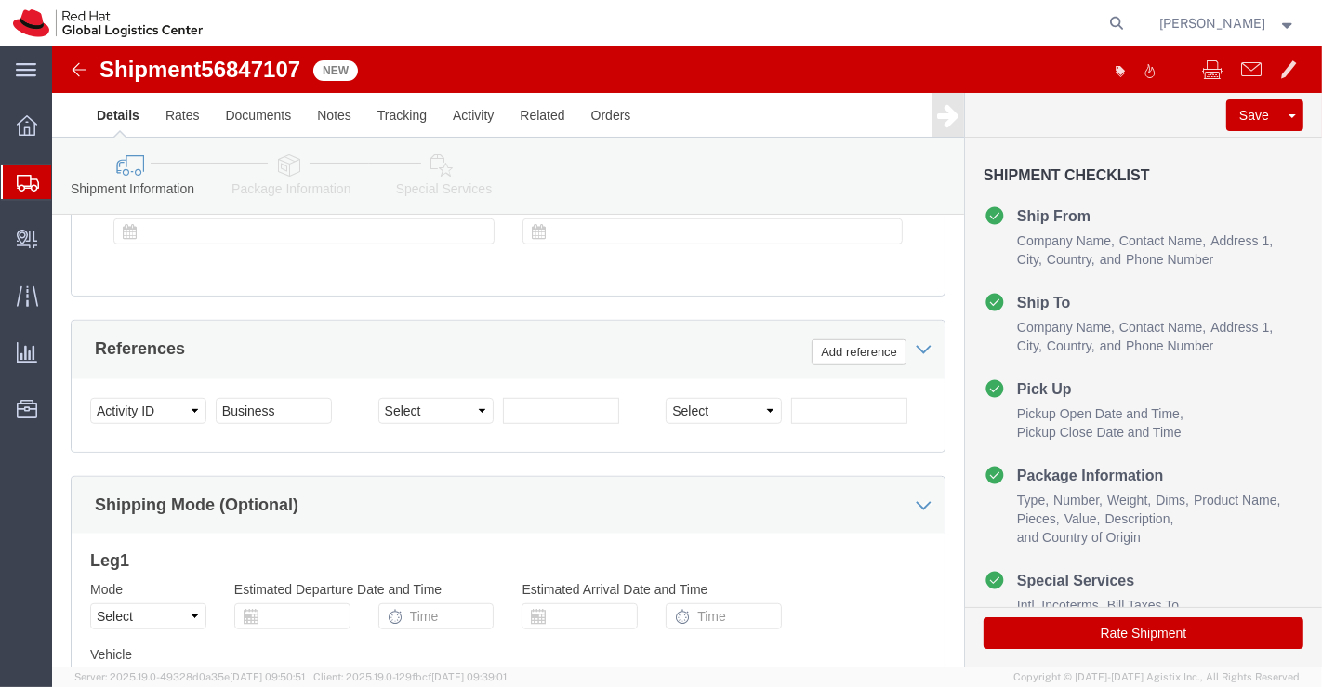
scroll to position [1135, 0]
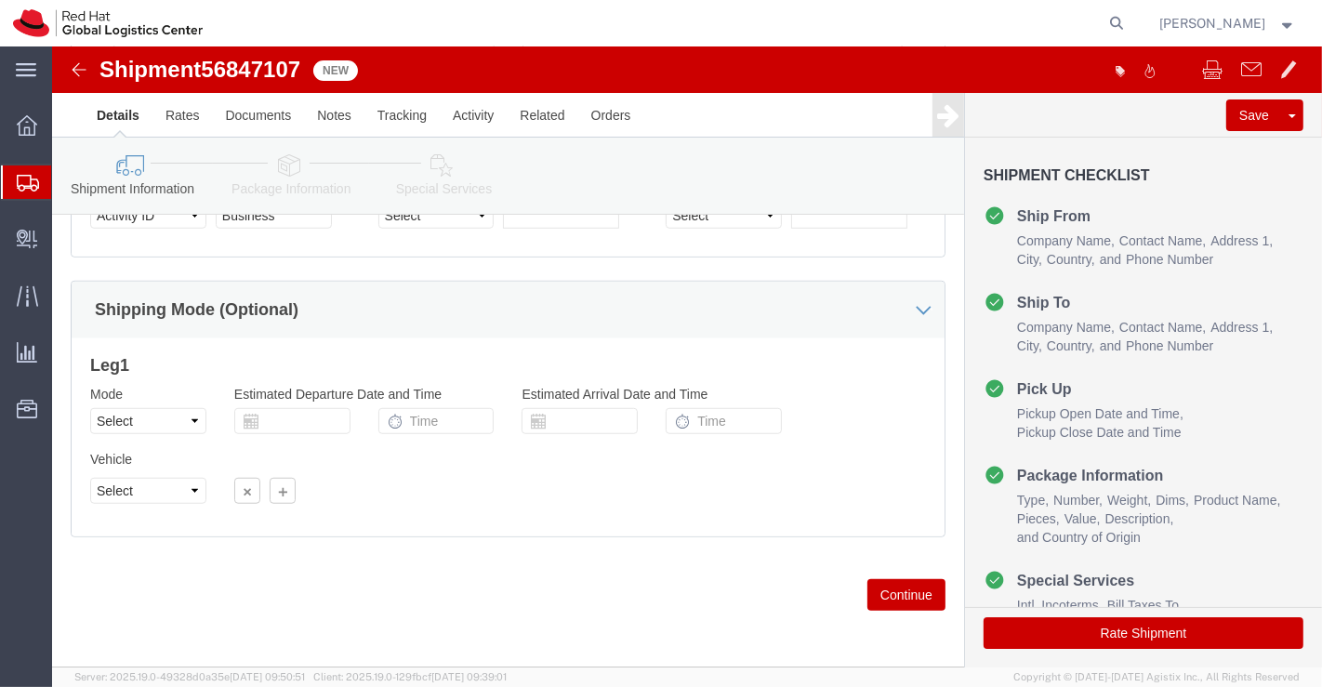
click icon
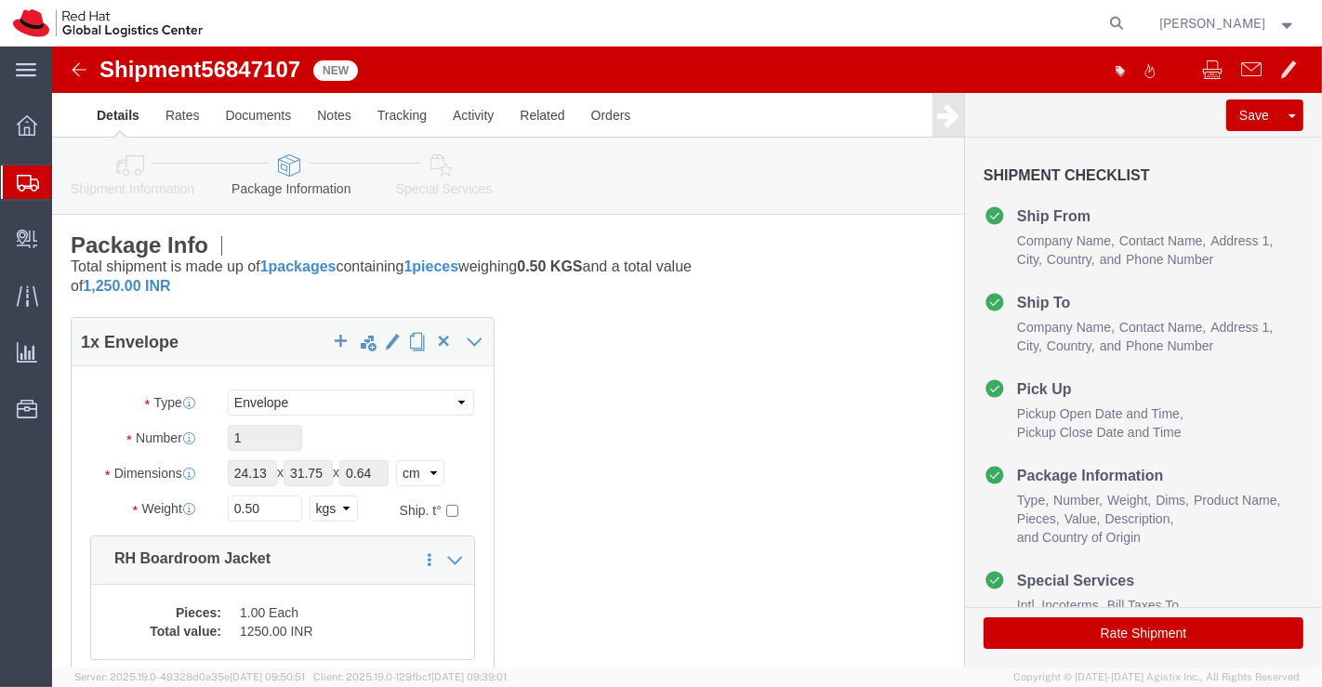
click icon
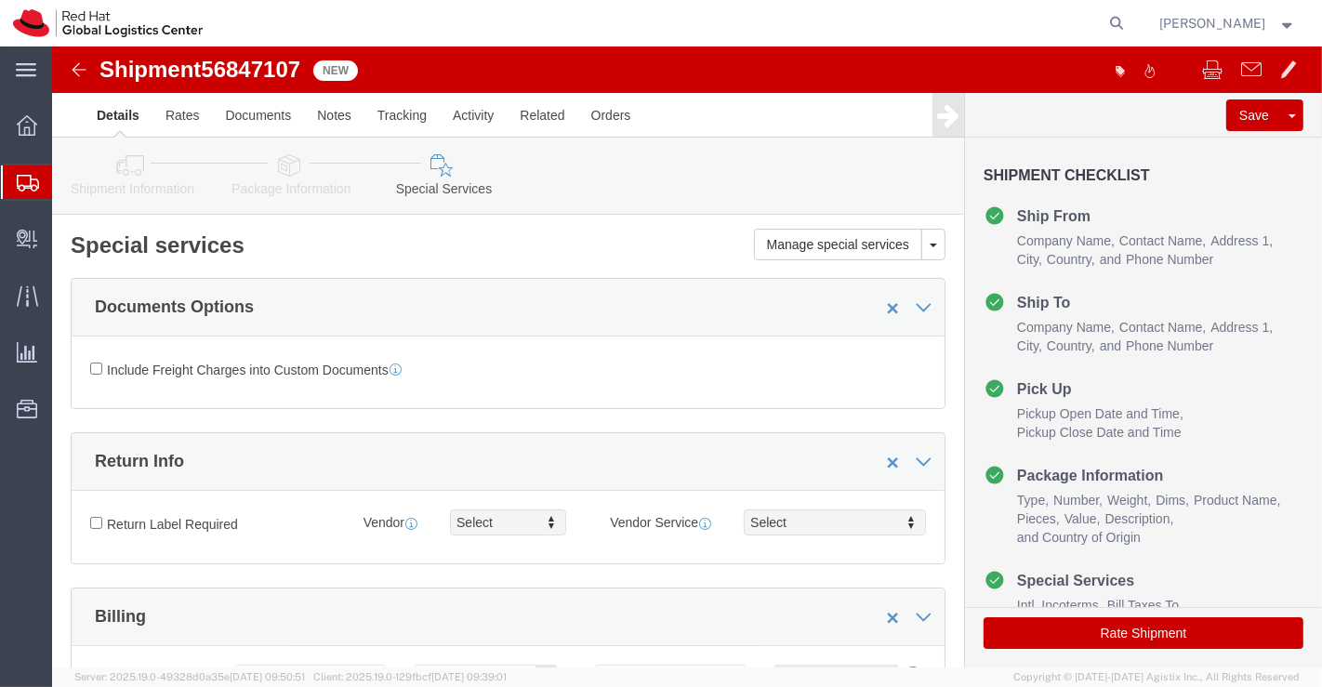
click button "Rate Shipment"
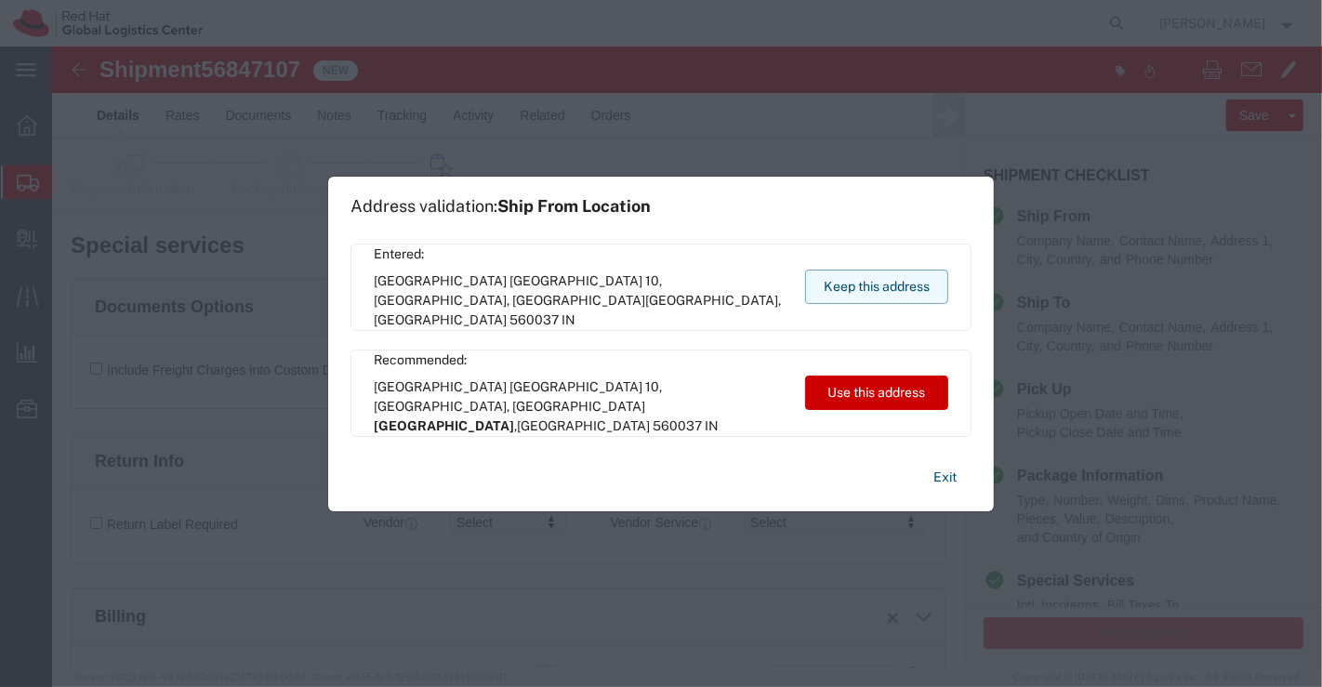
click at [857, 288] on button "Keep this address" at bounding box center [876, 287] width 143 height 34
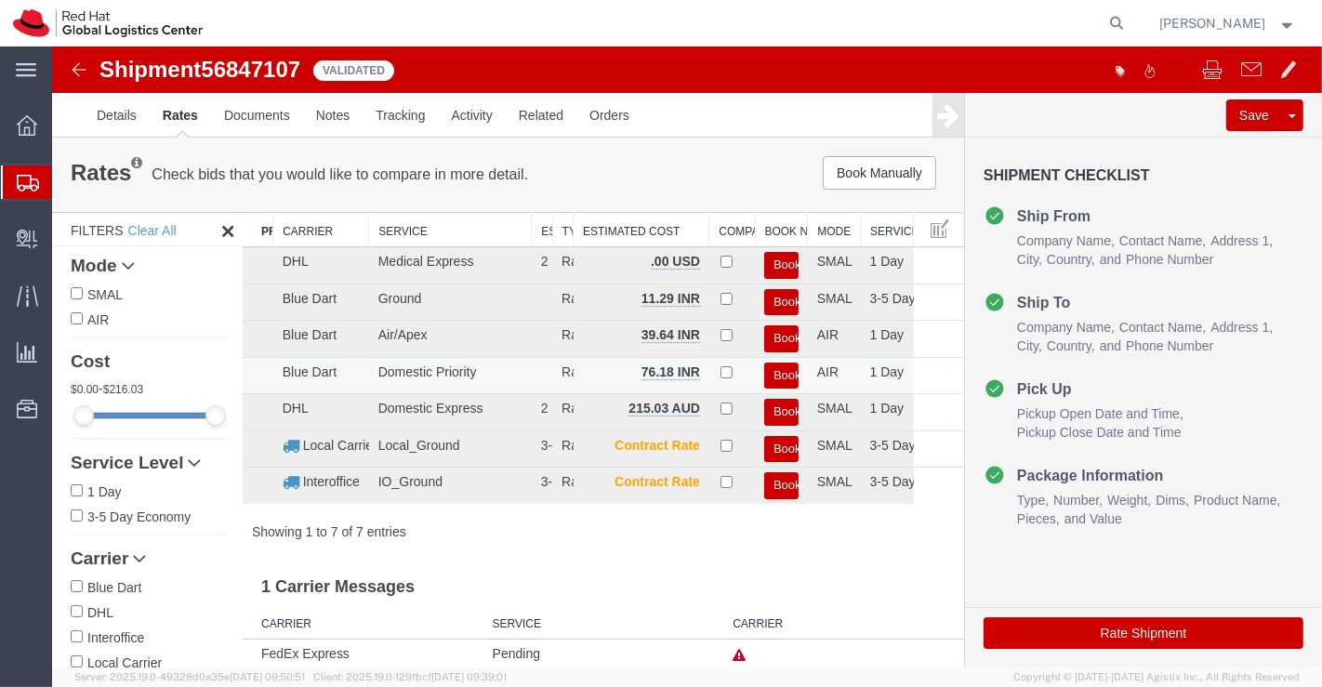
click at [774, 371] on button "Book" at bounding box center [780, 376] width 34 height 27
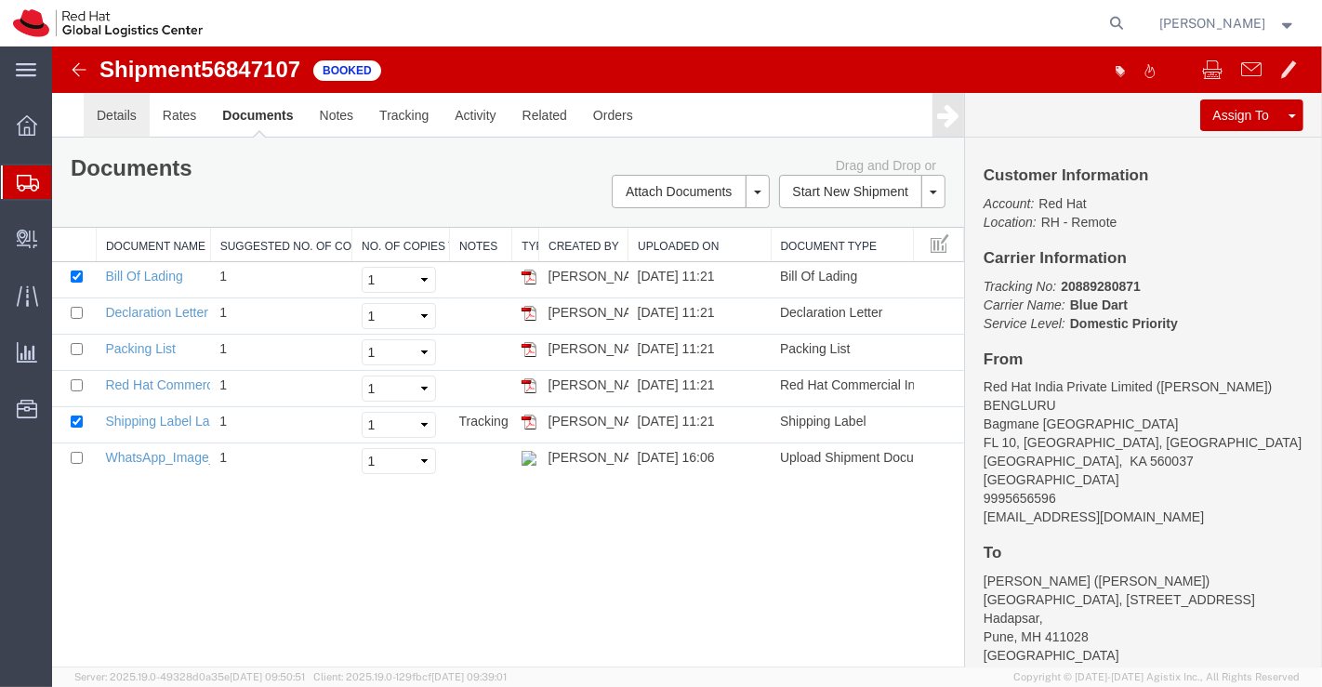
click at [121, 121] on link "Details" at bounding box center [116, 115] width 66 height 45
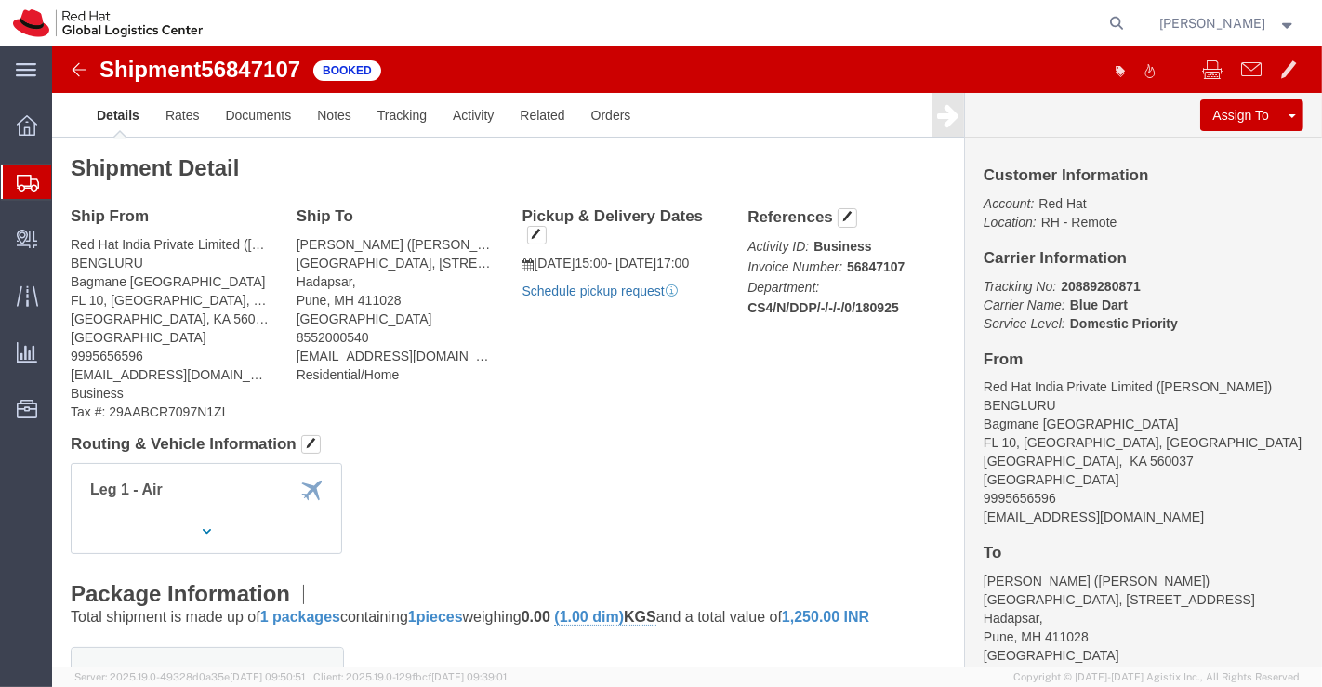
click link "Schedule pickup request"
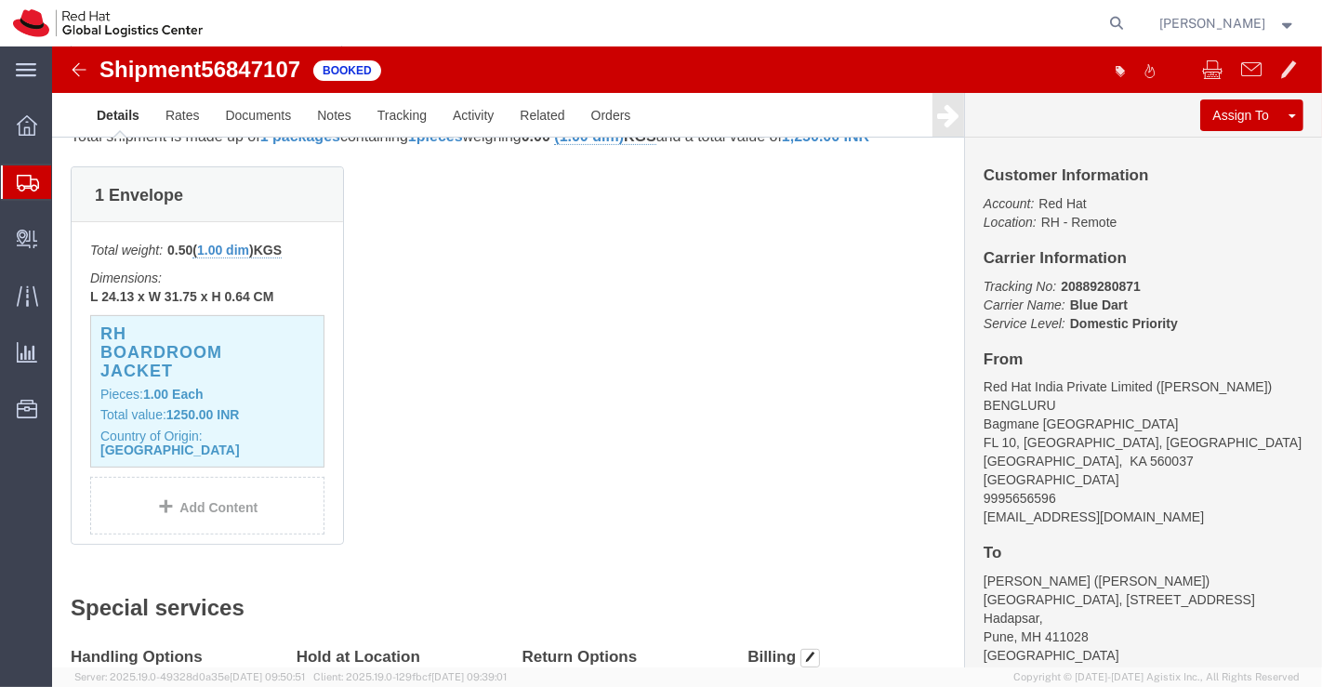
scroll to position [516, 0]
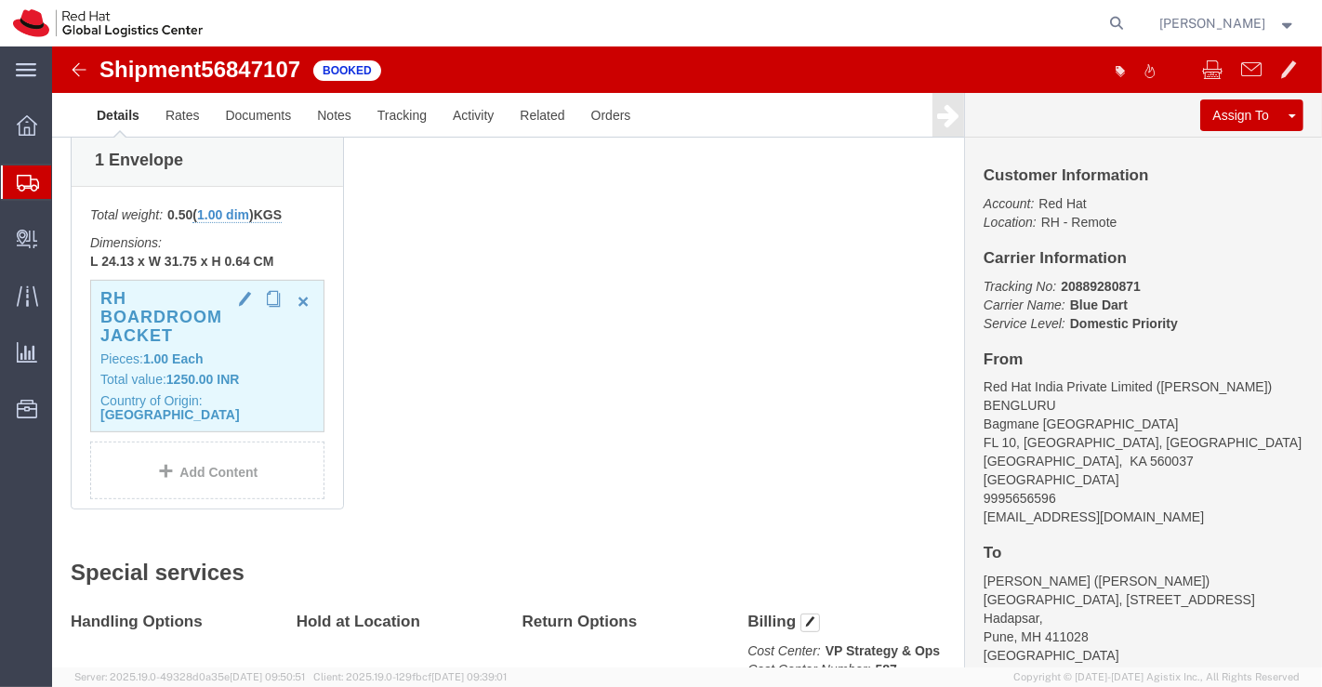
click h3 "RH Boardroom Jacket"
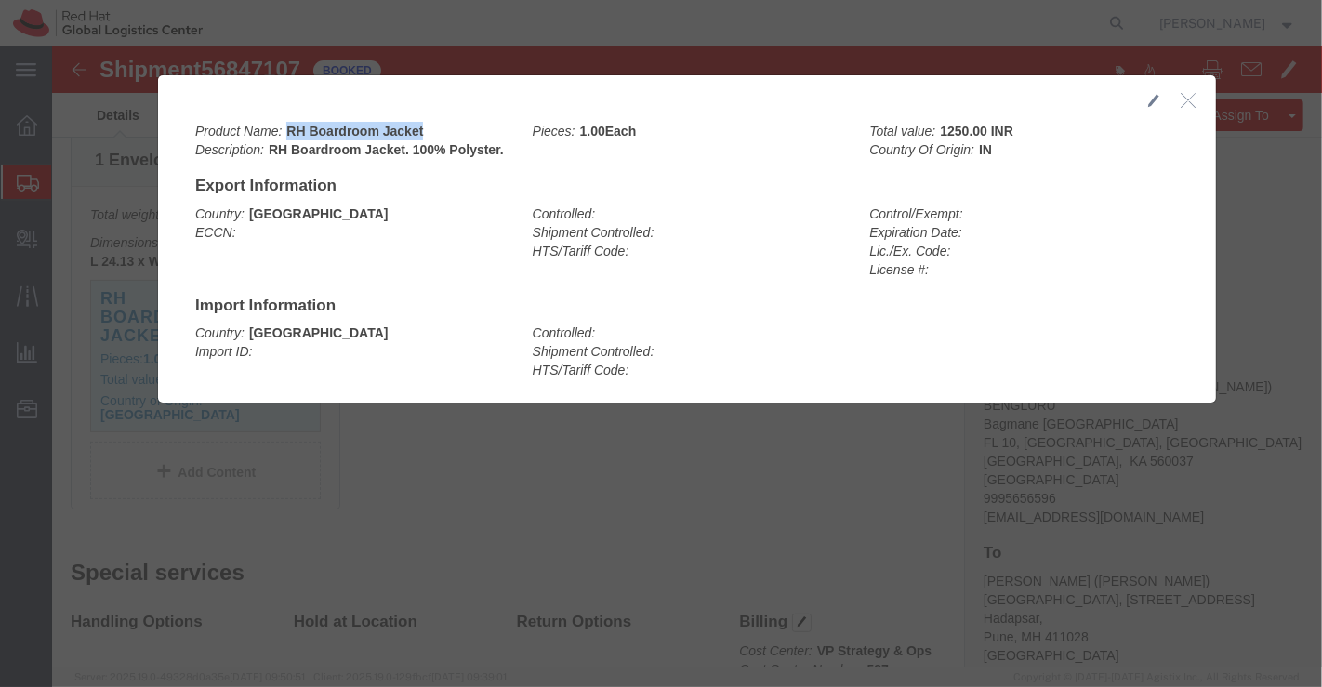
drag, startPoint x: 229, startPoint y: 82, endPoint x: 393, endPoint y: 81, distance: 164.5
click div "Product Name: RH Boardroom Jacket Description: RH Boardroom Jacket. 100% Polyst…"
copy b "RH Boardroom Jacket"
drag, startPoint x: 210, startPoint y: 99, endPoint x: 447, endPoint y: 108, distance: 237.2
click div "Product Name: RH Boardroom Jacket Description: RH Boardroom Jacket. 100% Polyst…"
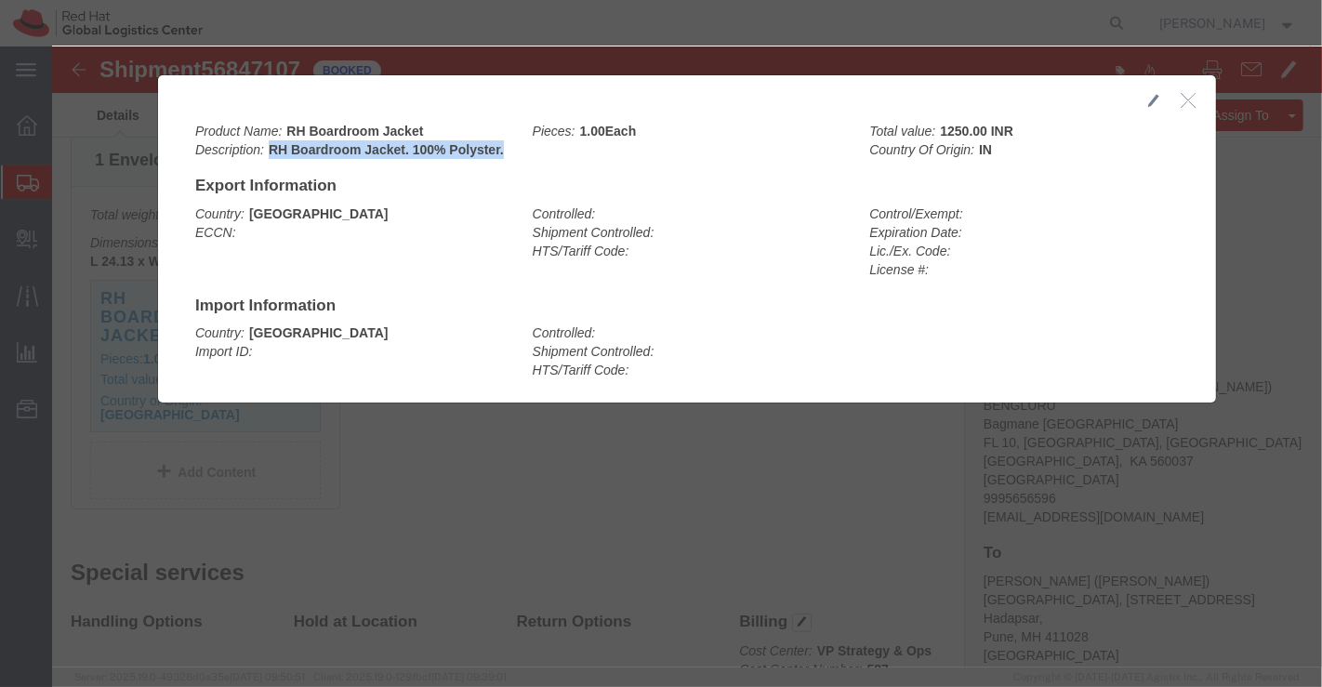
copy b "RH Boardroom Jacket. 100% Polyster."
click div "Country: India ECCN: Controlled: Shipment Controlled: HTS/Tariff Code: Control/…"
drag, startPoint x: 229, startPoint y: 76, endPoint x: 394, endPoint y: 74, distance: 165.5
click div "Product Name: RH Boardroom Jacket Description: RH Boardroom Jacket. 100% Polyst…"
copy b "RH Boardroom Jacket"
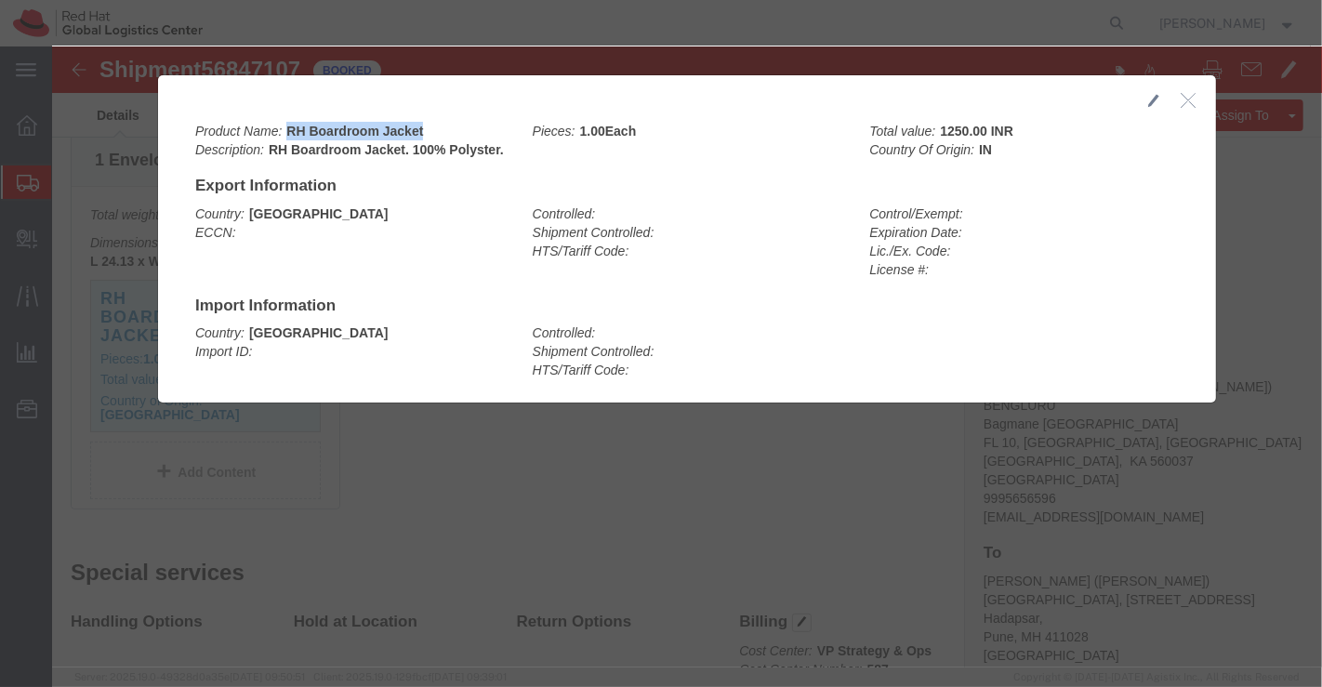
click icon "button"
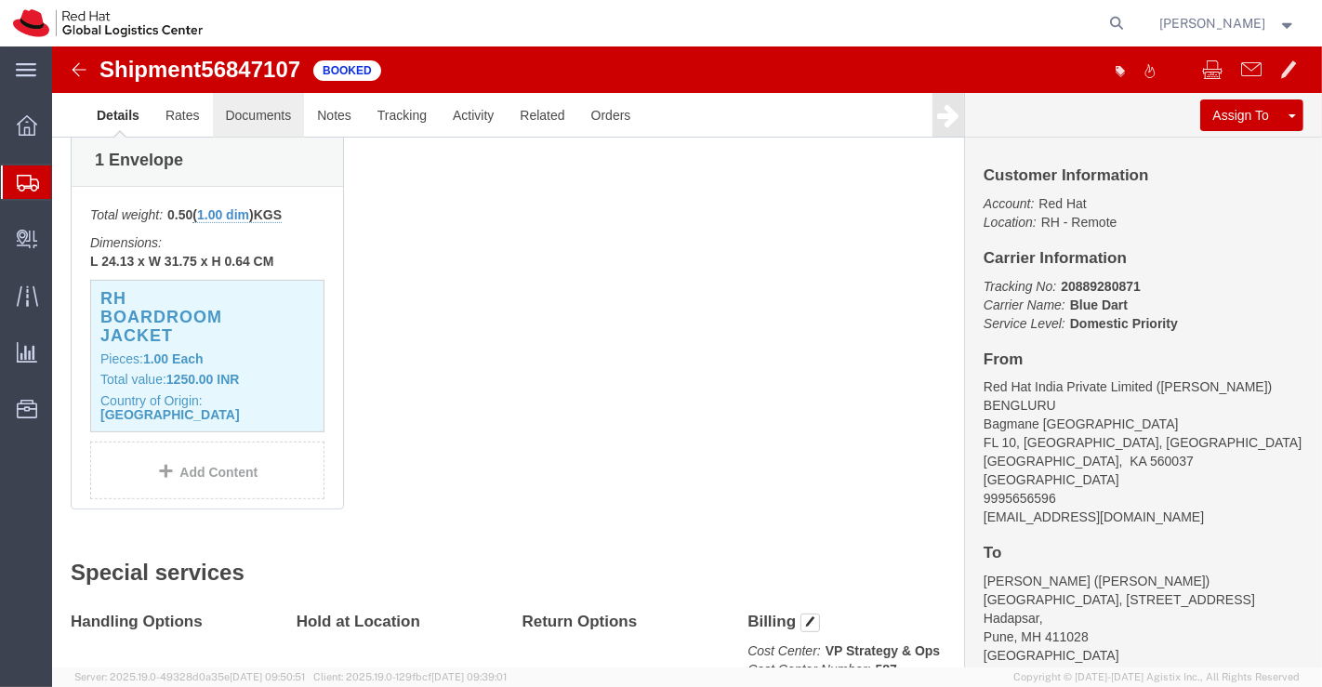
click link "Documents"
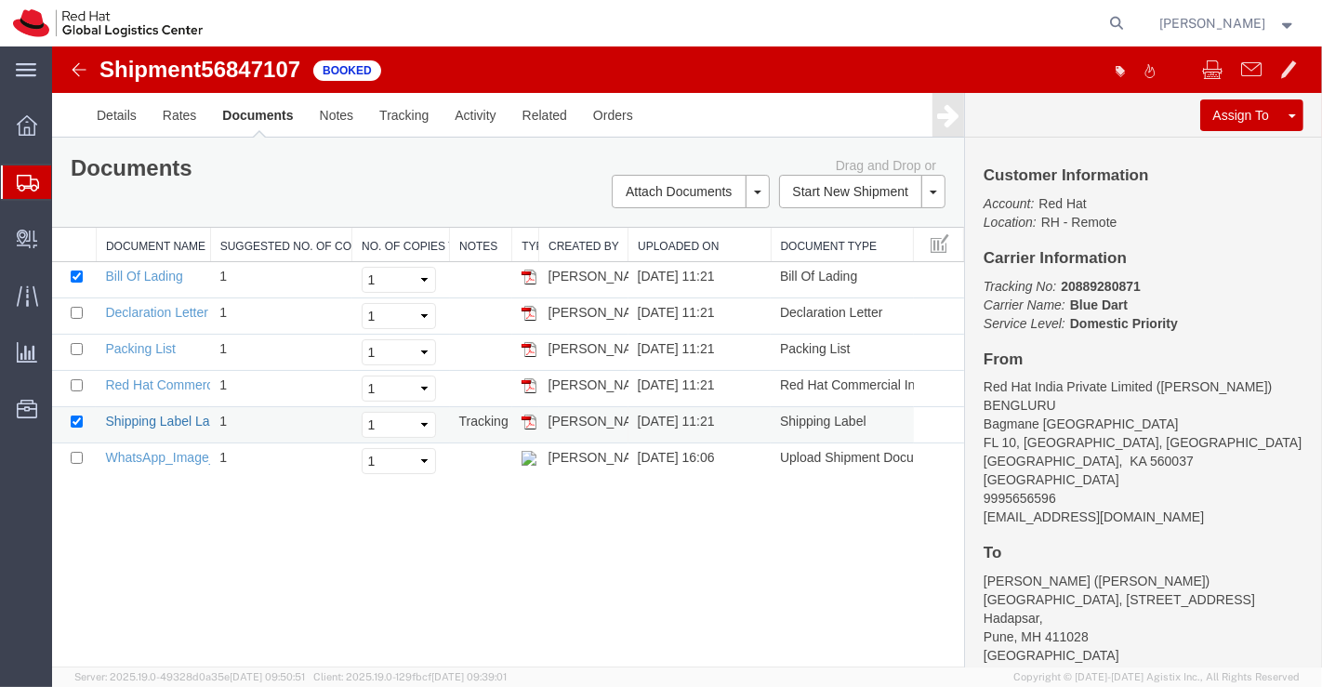
click at [182, 416] on link "Shipping Label Laser" at bounding box center [165, 421] width 123 height 15
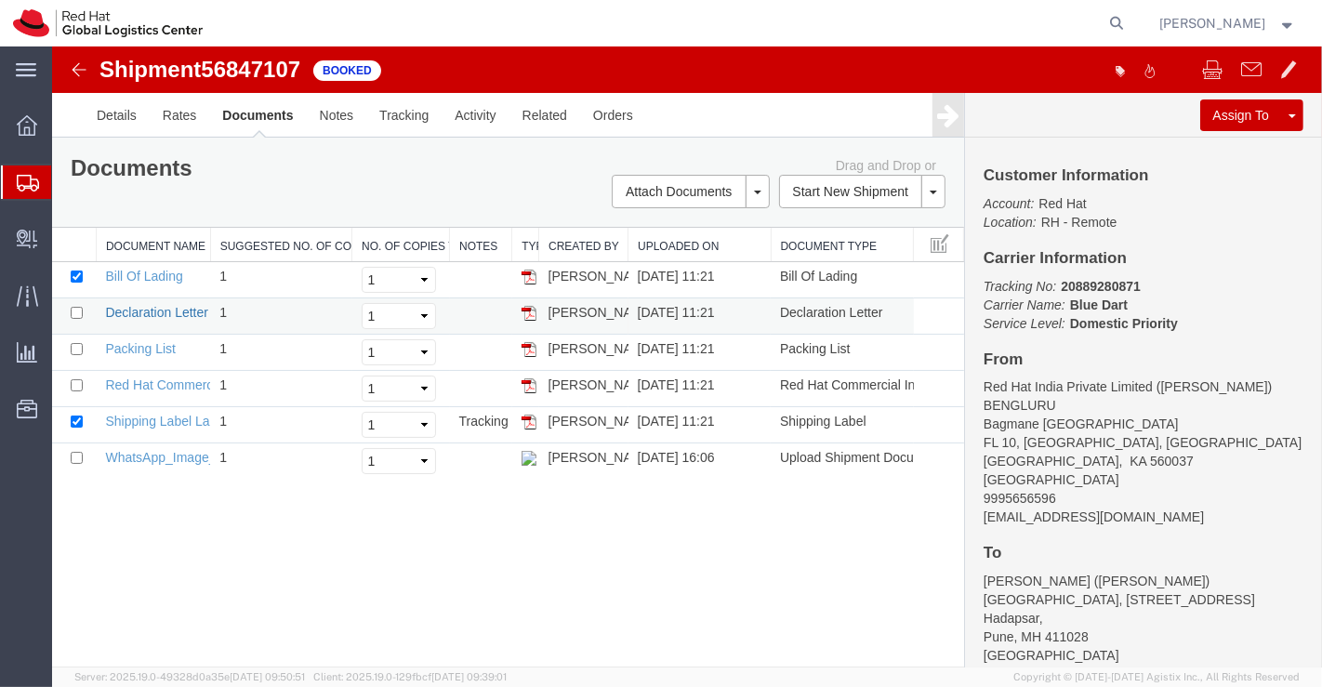
click at [133, 313] on link "Declaration Letter" at bounding box center [155, 312] width 103 height 15
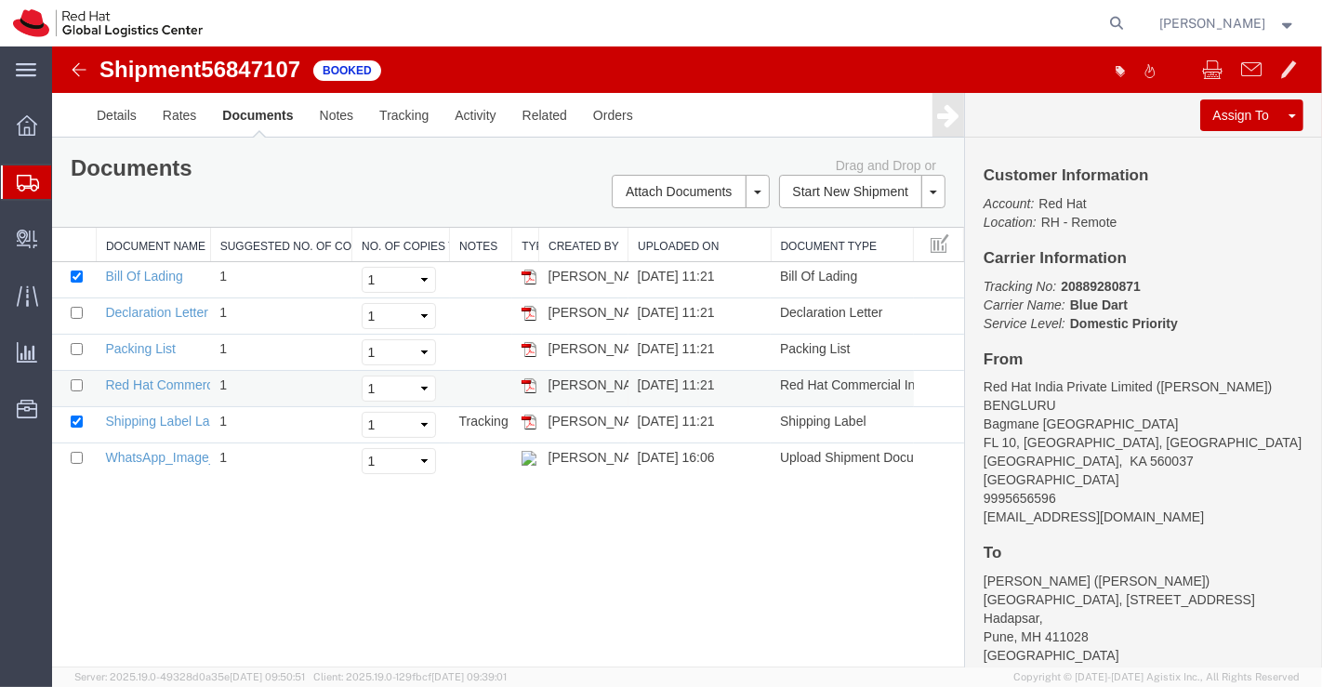
click at [166, 391] on td "Red Hat Commercial Invoice" at bounding box center [152, 389] width 114 height 36
click at [176, 380] on link "Red Hat Commercial Invoice" at bounding box center [186, 384] width 165 height 15
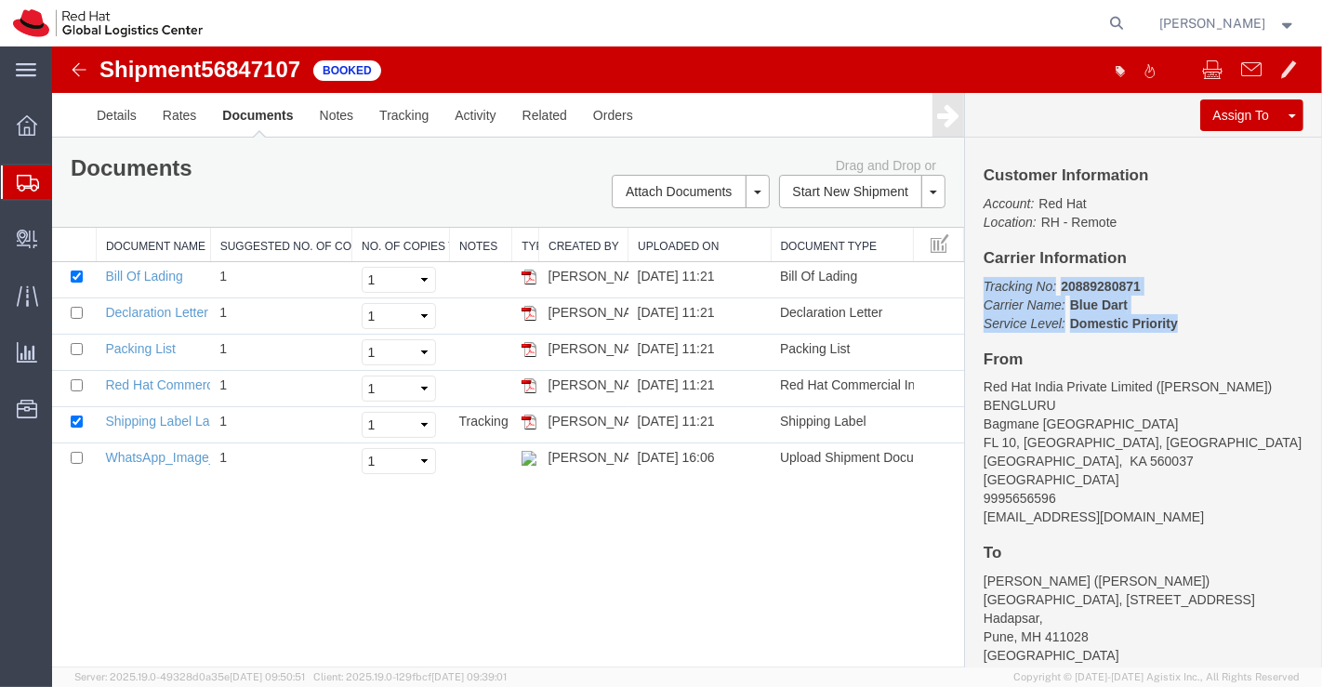
drag, startPoint x: 982, startPoint y: 283, endPoint x: 1196, endPoint y: 322, distance: 218.3
click at [1196, 322] on p "Tracking No: 20889280871 Carrier Name: Blue Dart Blue Dart Service Level: Domes…" at bounding box center [1143, 305] width 320 height 56
copy p "Tracking No: 20889280871 Carrier Name: Blue Dart Blue Dart Service Level: Domes…"
click at [516, 570] on div "Shipment 56847107 6 of 6 Booked Details Rates Documents Notes Tracking Activity…" at bounding box center [686, 356] width 1270 height 621
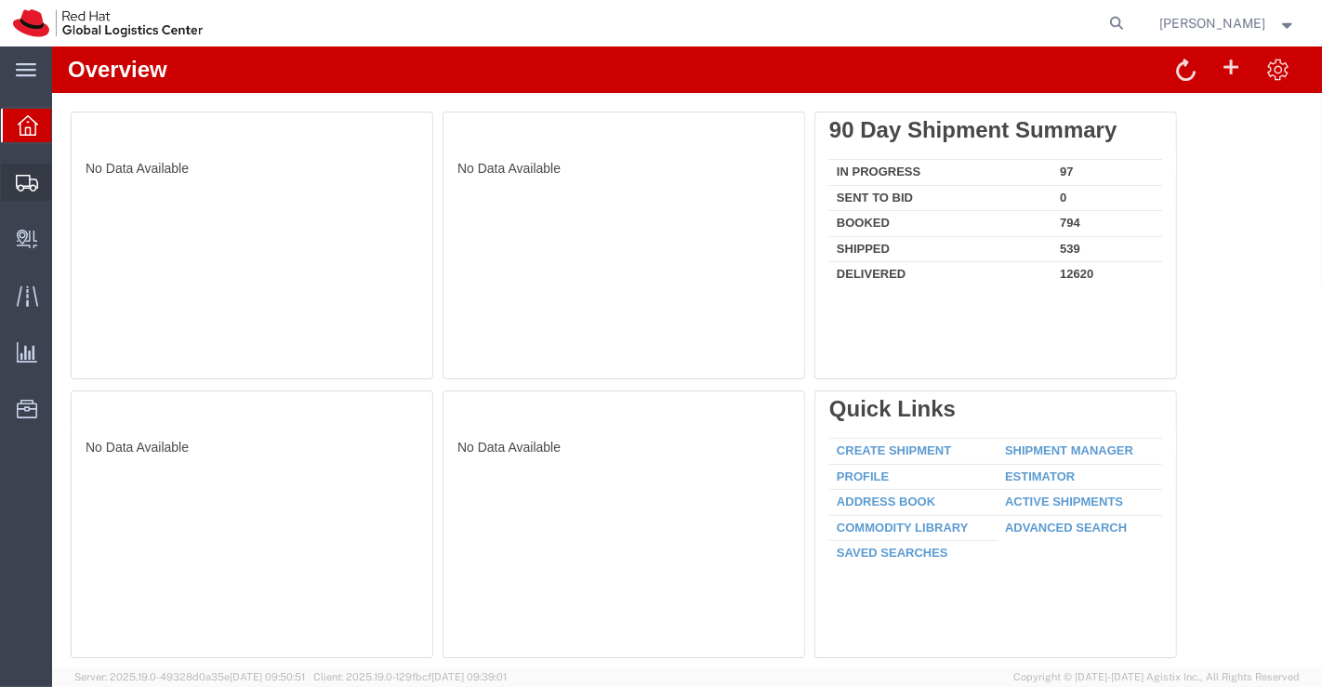
click at [0, 0] on span "Shipment Manager" at bounding box center [0, 0] width 0 height 0
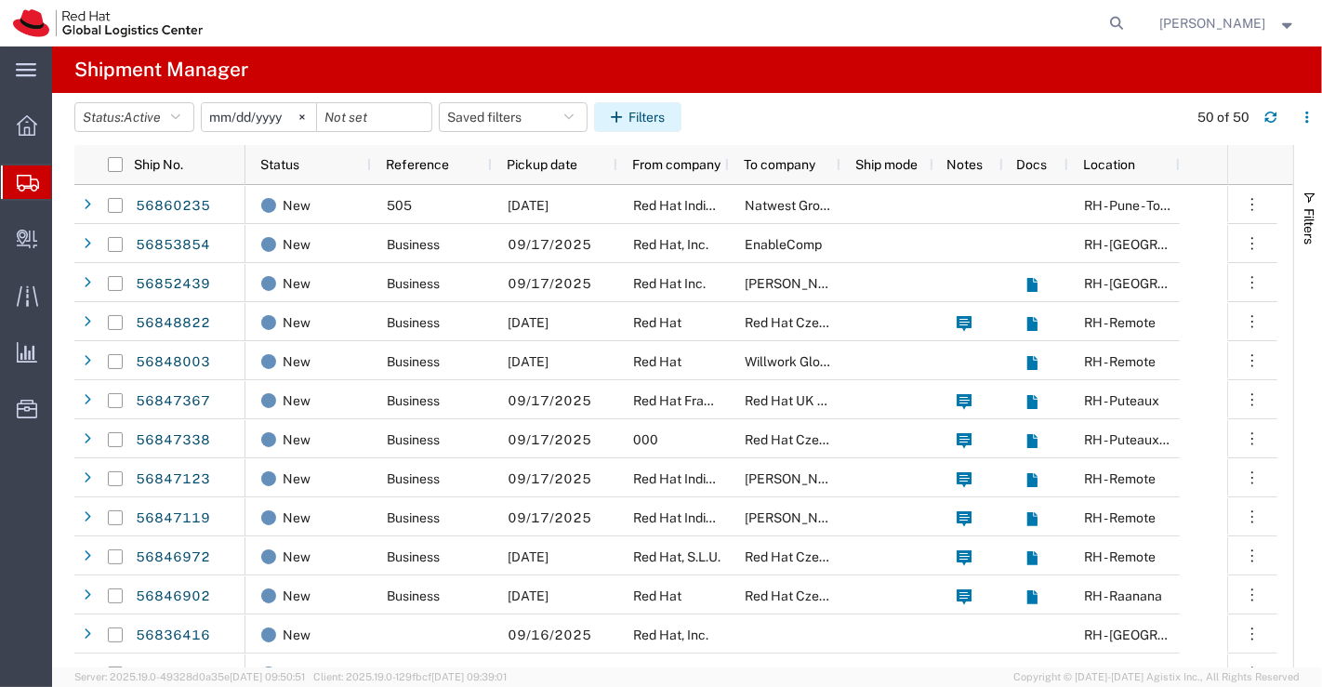
click at [654, 111] on button "Filters" at bounding box center [637, 117] width 87 height 30
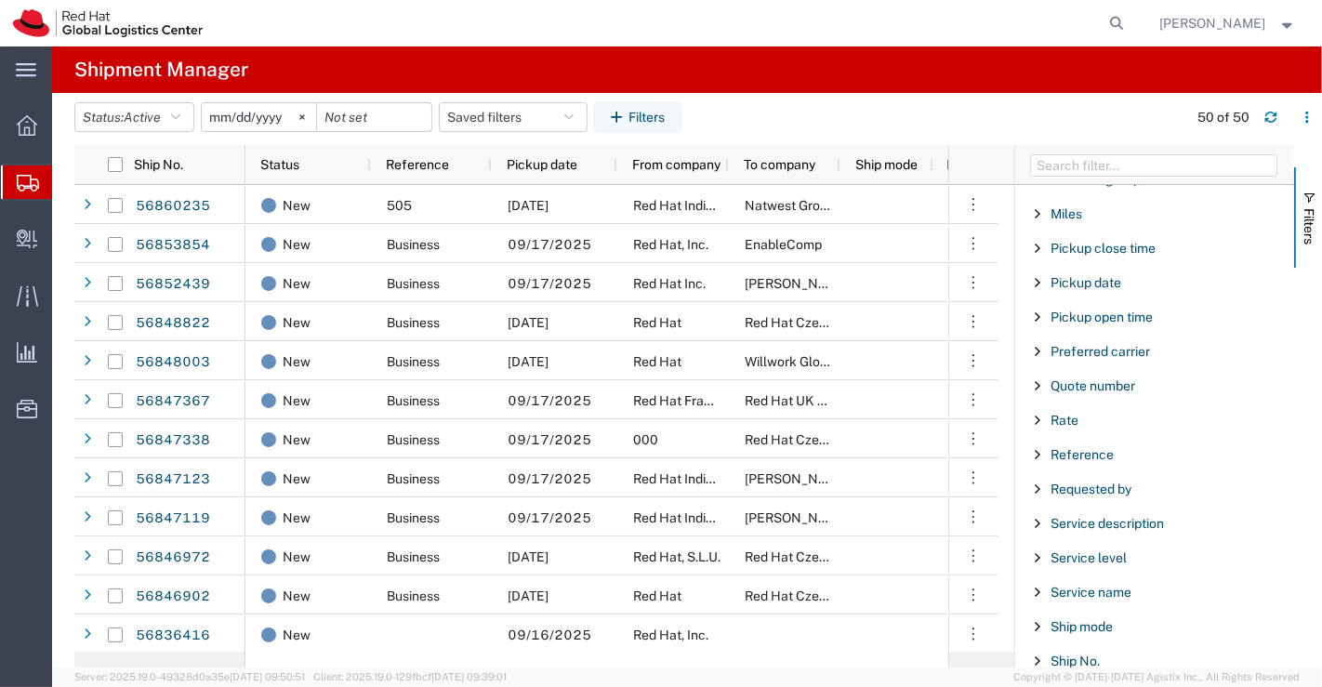
scroll to position [1200, 0]
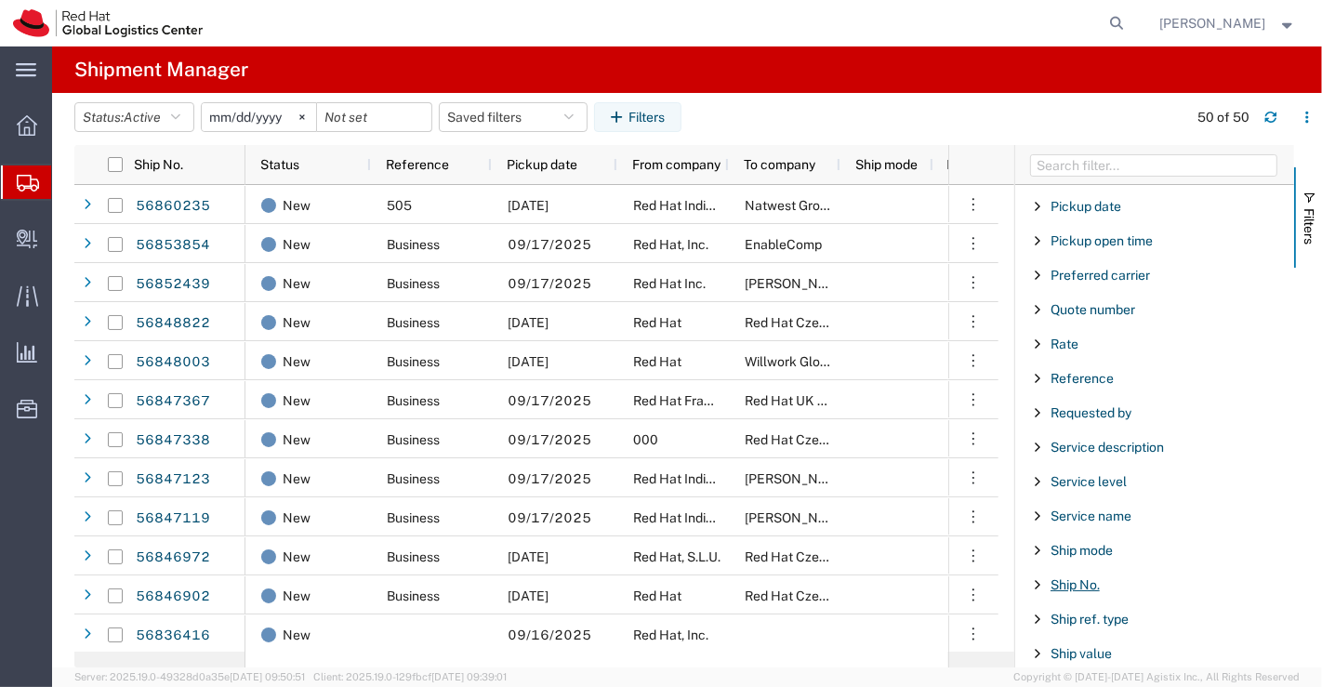
click at [1072, 577] on span "Ship No." at bounding box center [1074, 584] width 49 height 15
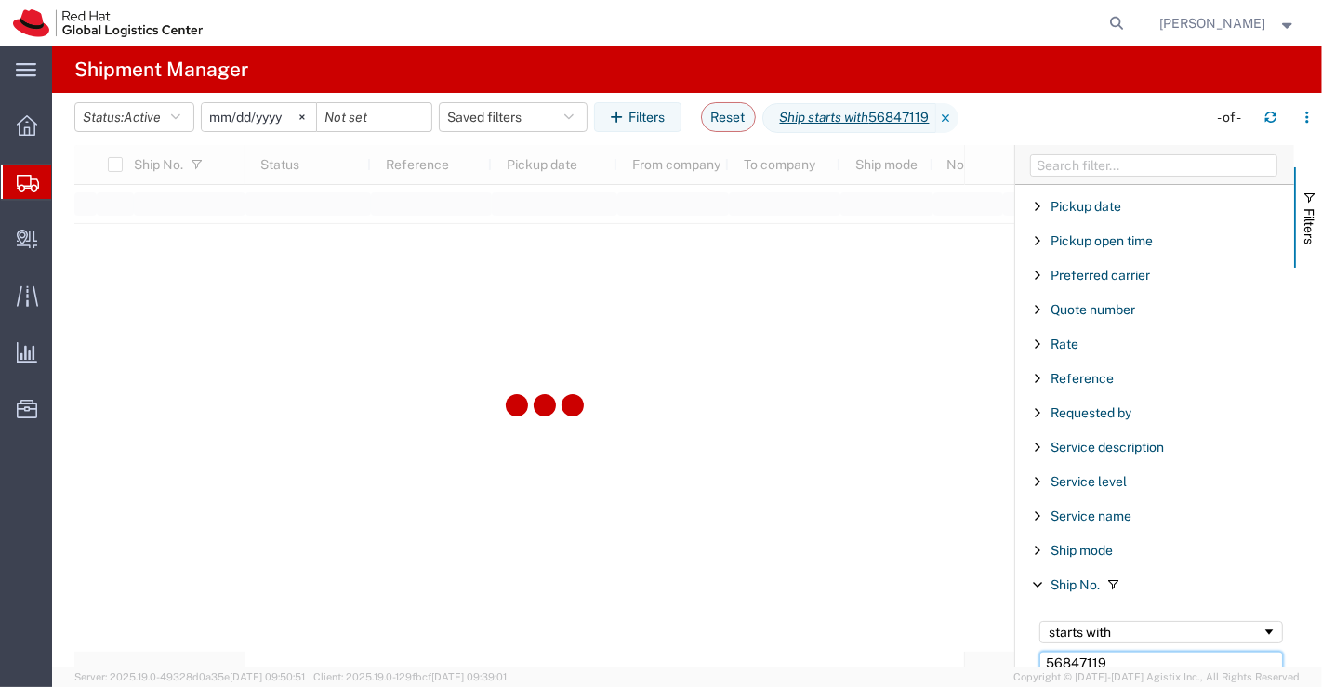
type input "56847119"
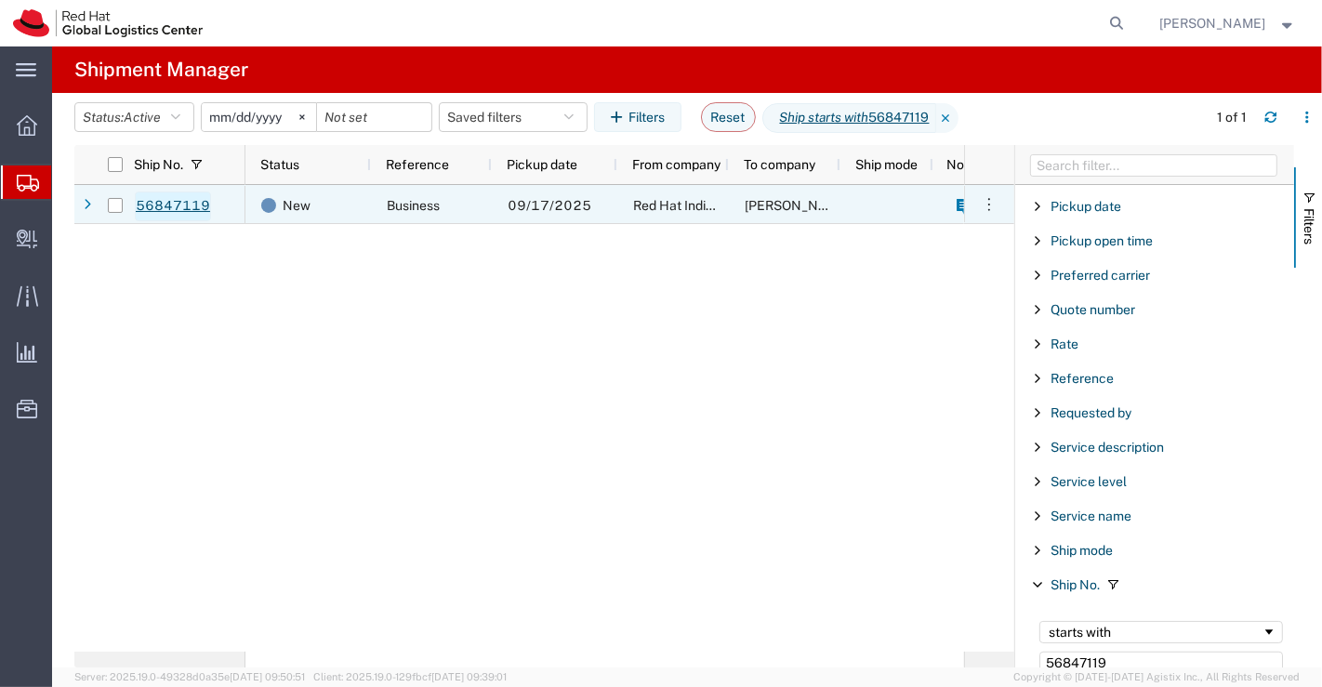
click at [169, 201] on link "56847119" at bounding box center [173, 207] width 76 height 30
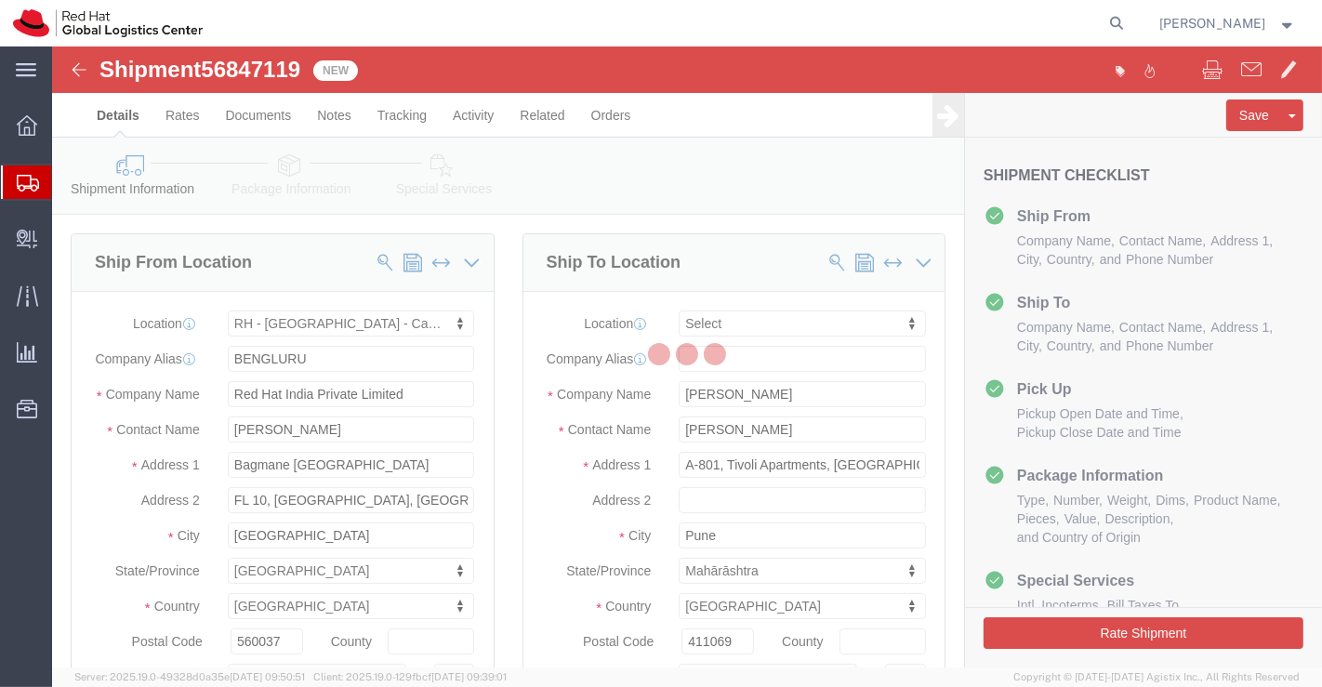
select select "37925"
select select
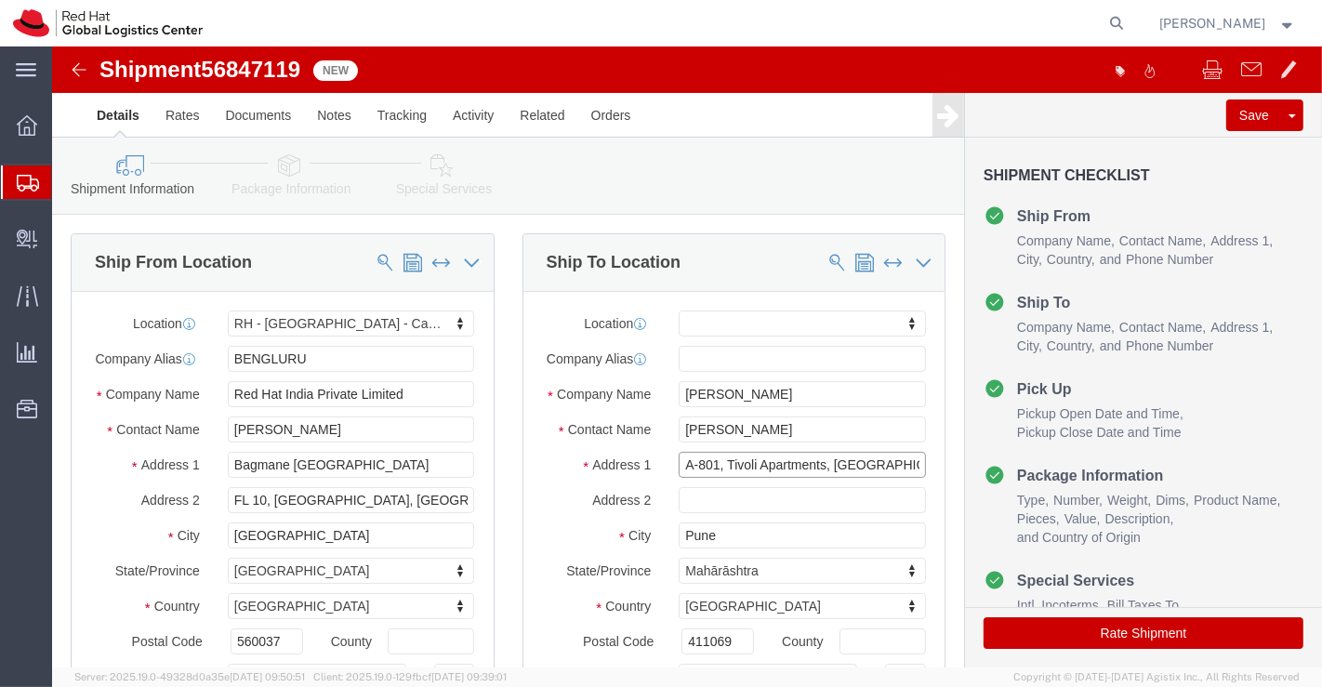
scroll to position [0, 78]
drag, startPoint x: 774, startPoint y: 432, endPoint x: 868, endPoint y: 431, distance: 93.9
click div "A-801, Tivoli Apartments, Pan Card Club Road, Baner"
type input "A-801, Tivoli Apartments,"
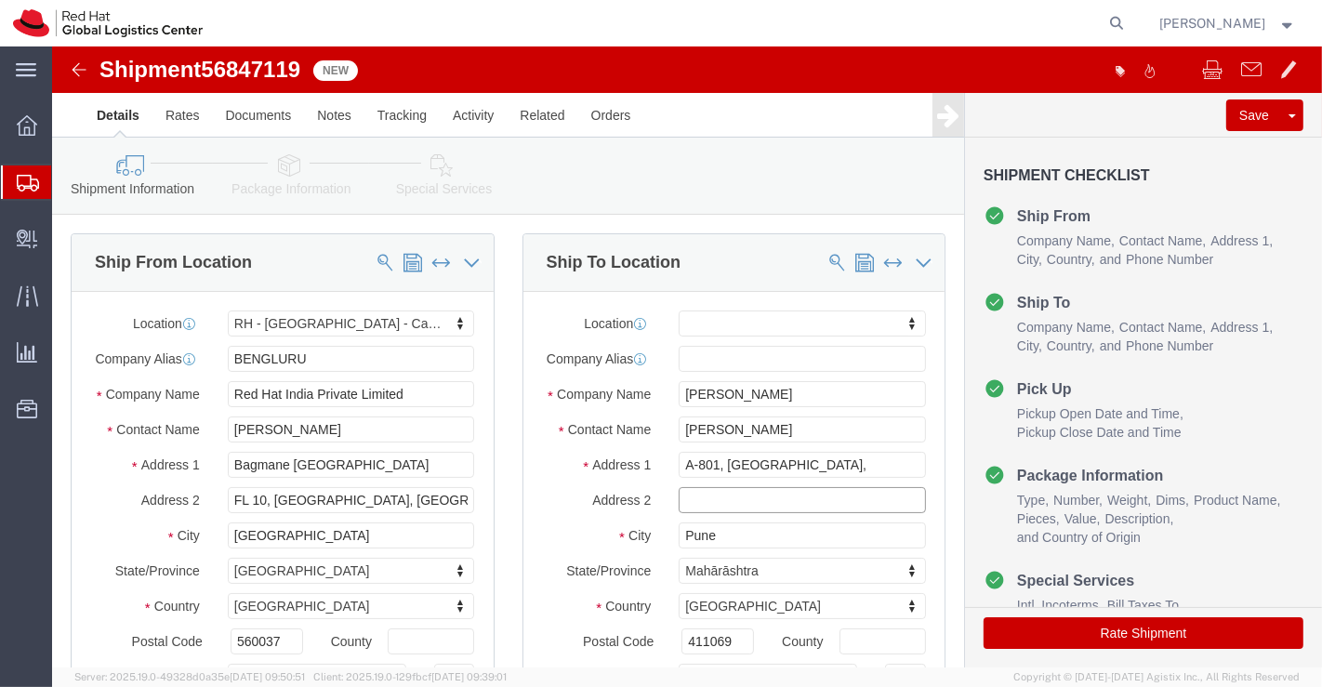
select select
click input "text"
paste input "Pan Card Club Road, Baner"
type input "Pan Card Club Road, Baner"
click div "Address 2 Pan Card Club Road, Baner"
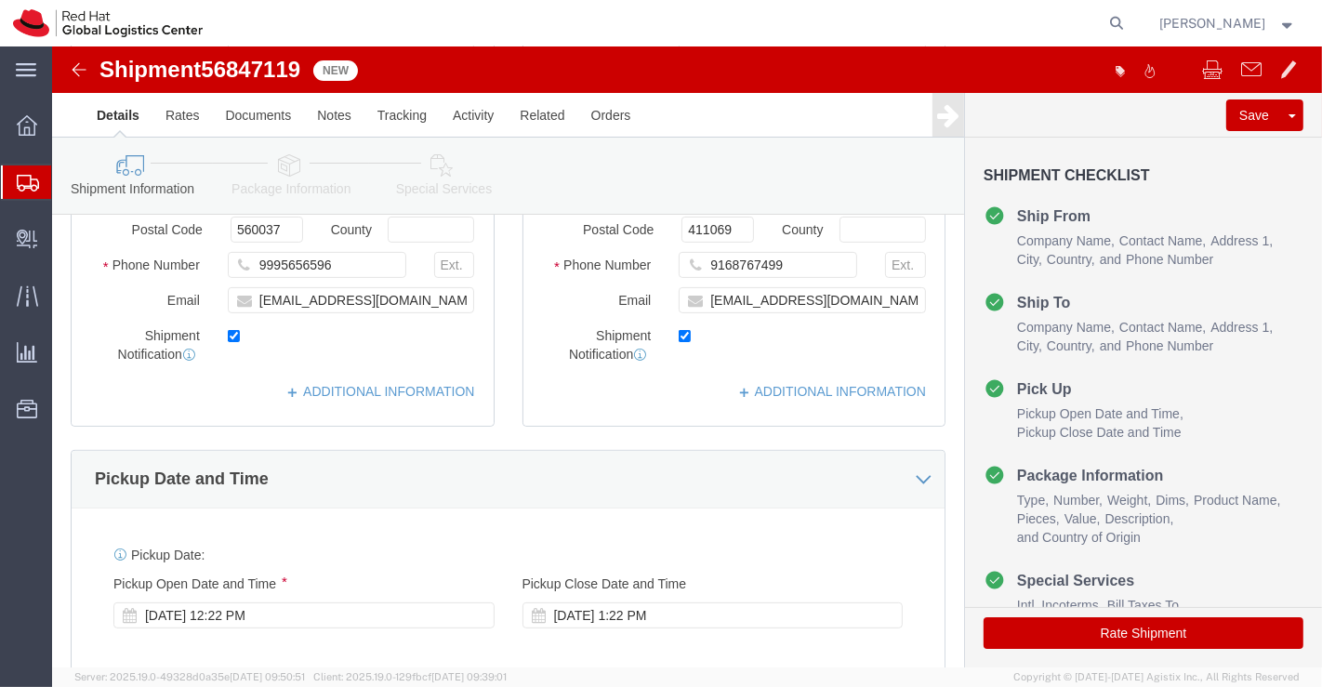
scroll to position [413, 0]
click input "maagrawa@redhat.com"
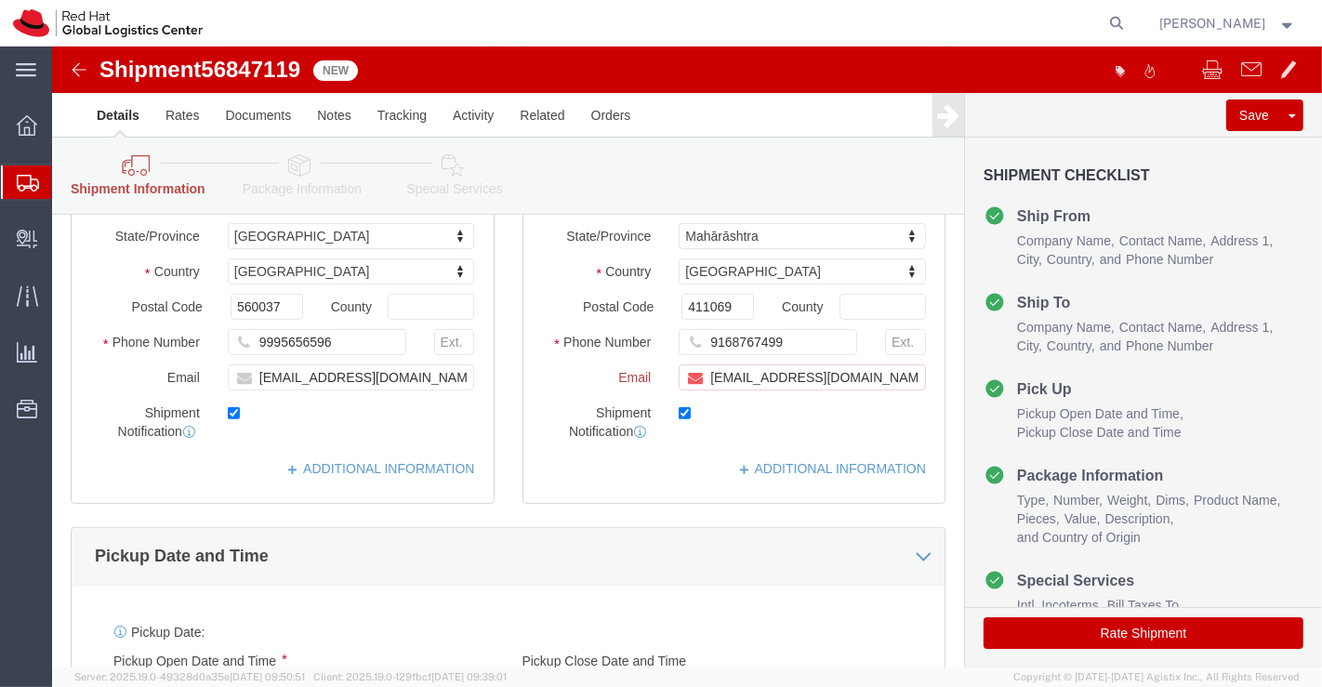
scroll to position [490, 0]
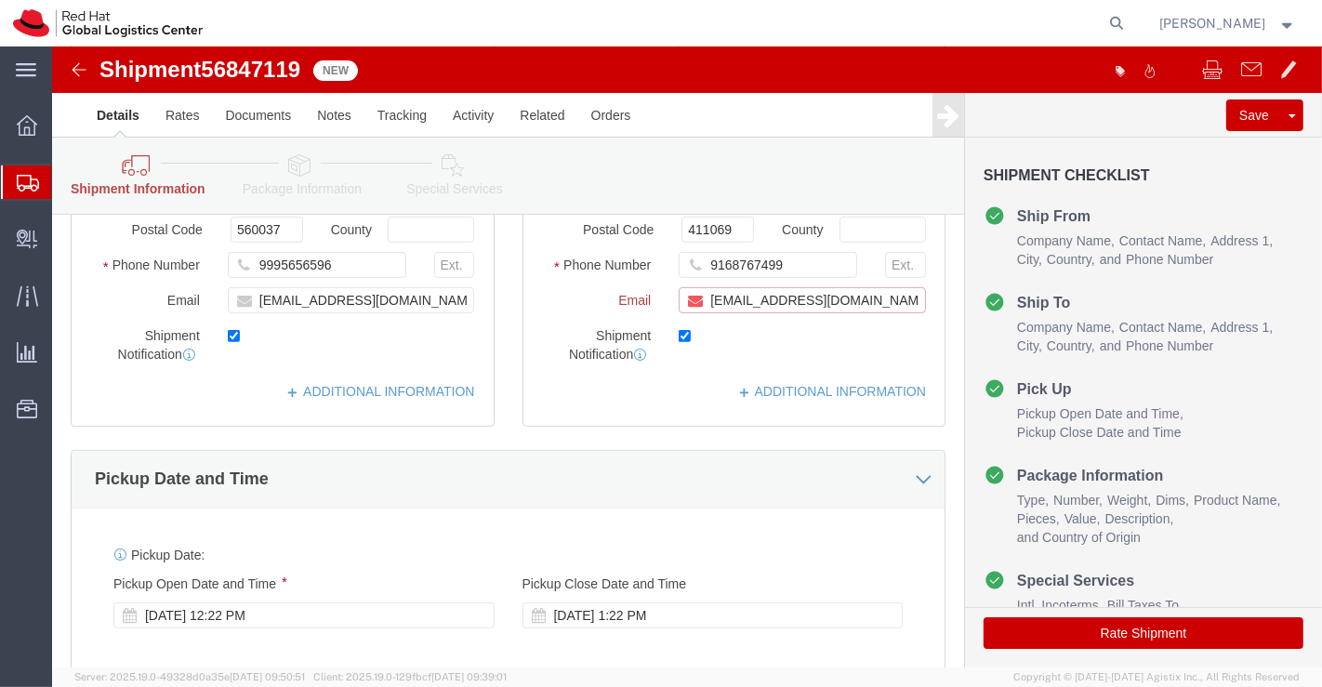
paste input "apaclogistics@redhat.com"
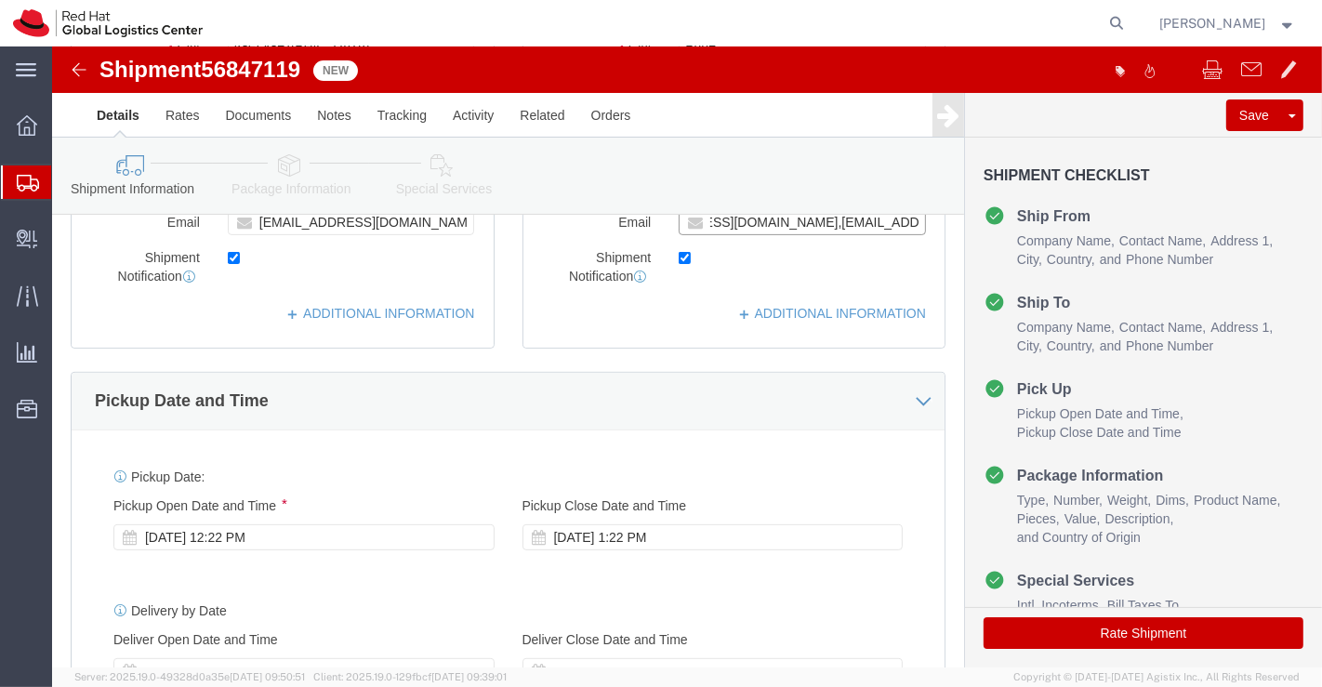
scroll to position [413, 0]
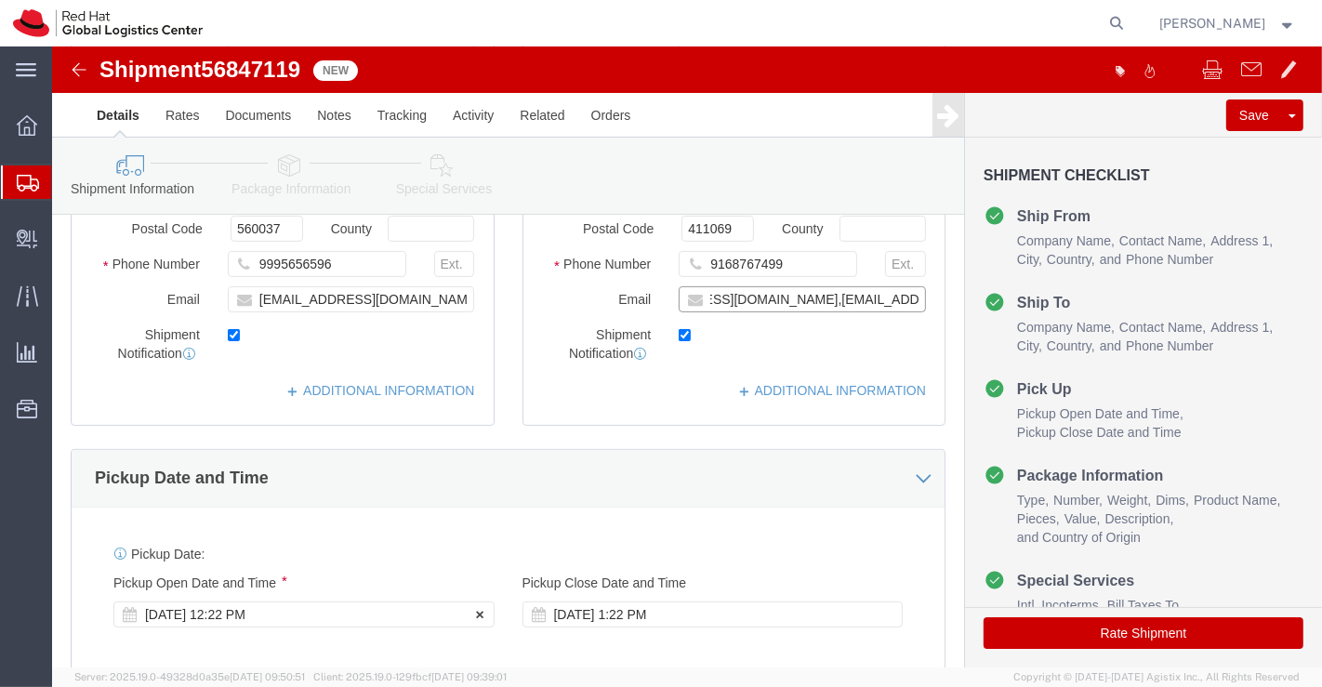
type input "maagrawa@redhat.com,apaclogistics@redhat.com"
click div "Sep 18 2025 12:22 PM"
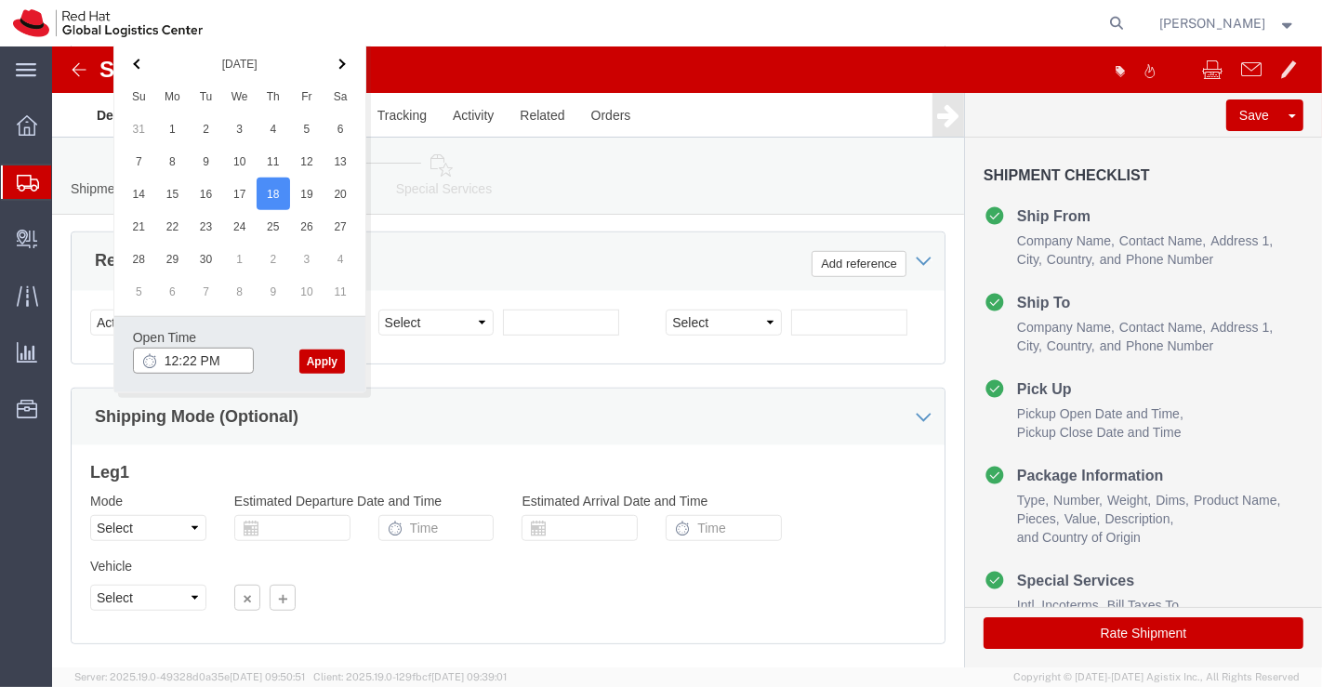
click input "12:22 PM"
type input "1"
type input "3:00 PM"
click button "Apply"
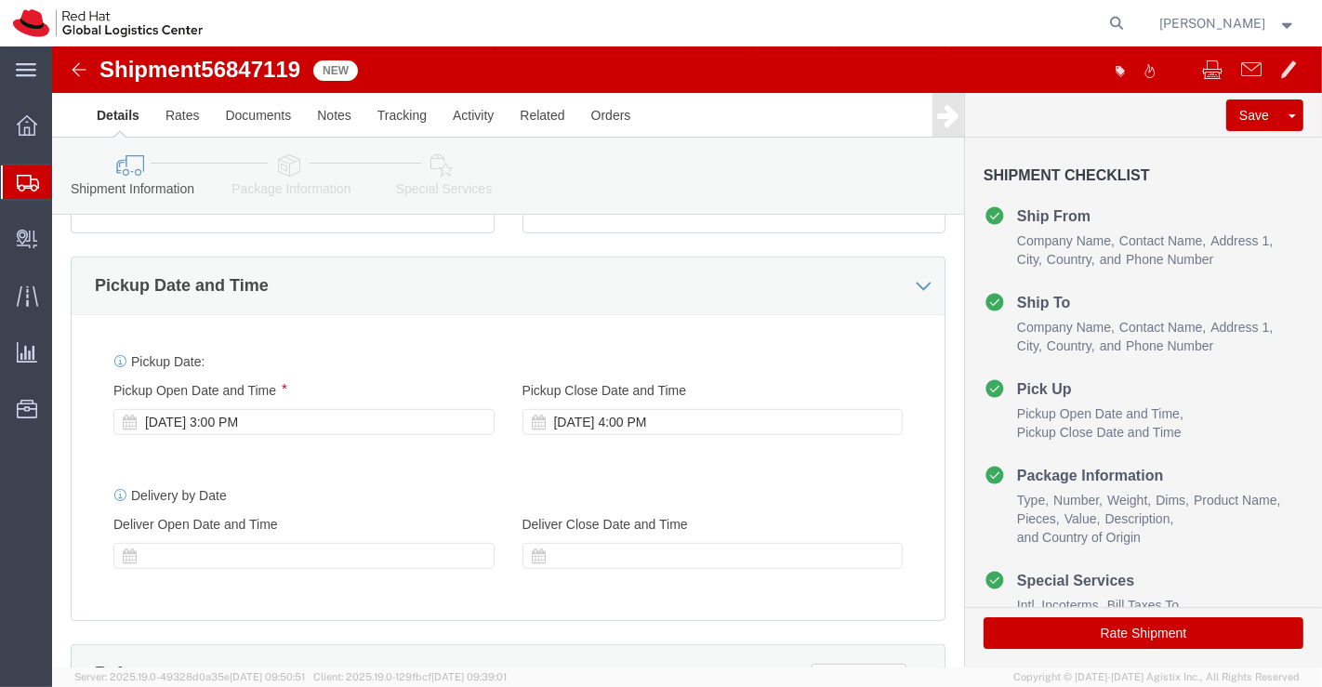
scroll to position [605, 0]
click div "Sep 18 2025 4:00 PM"
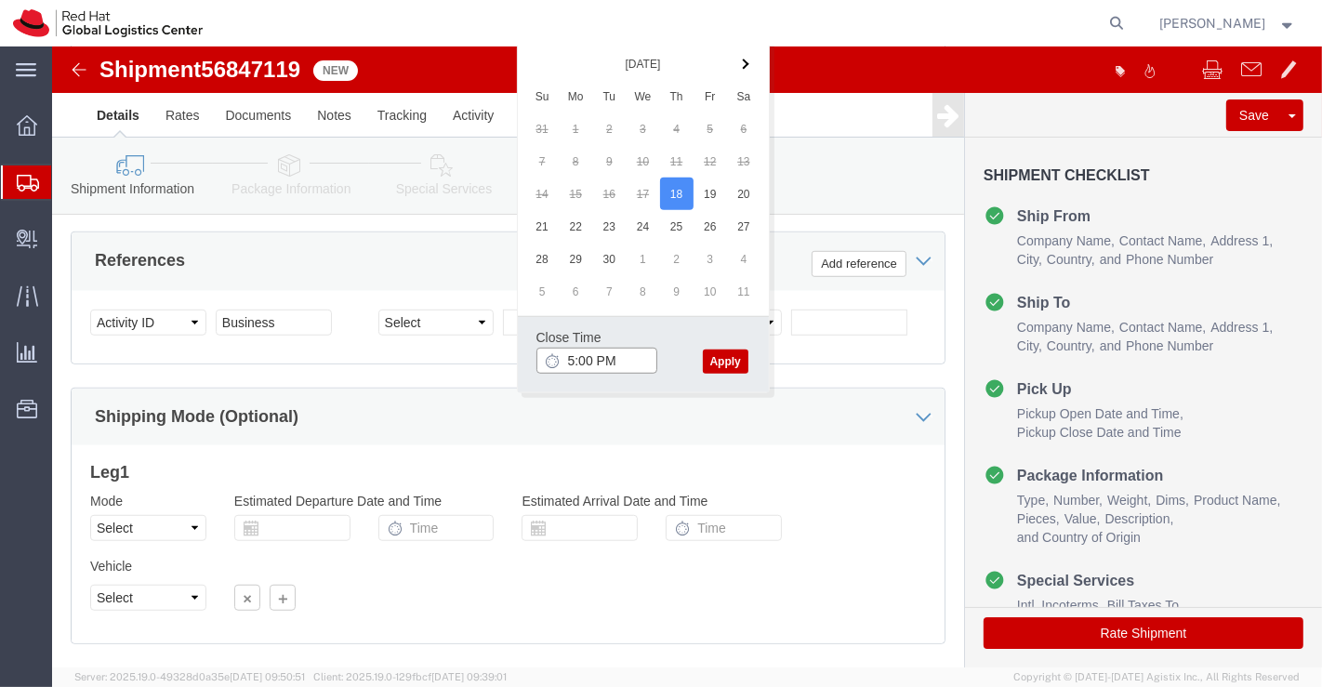
type input "5:00 PM"
click button "Apply"
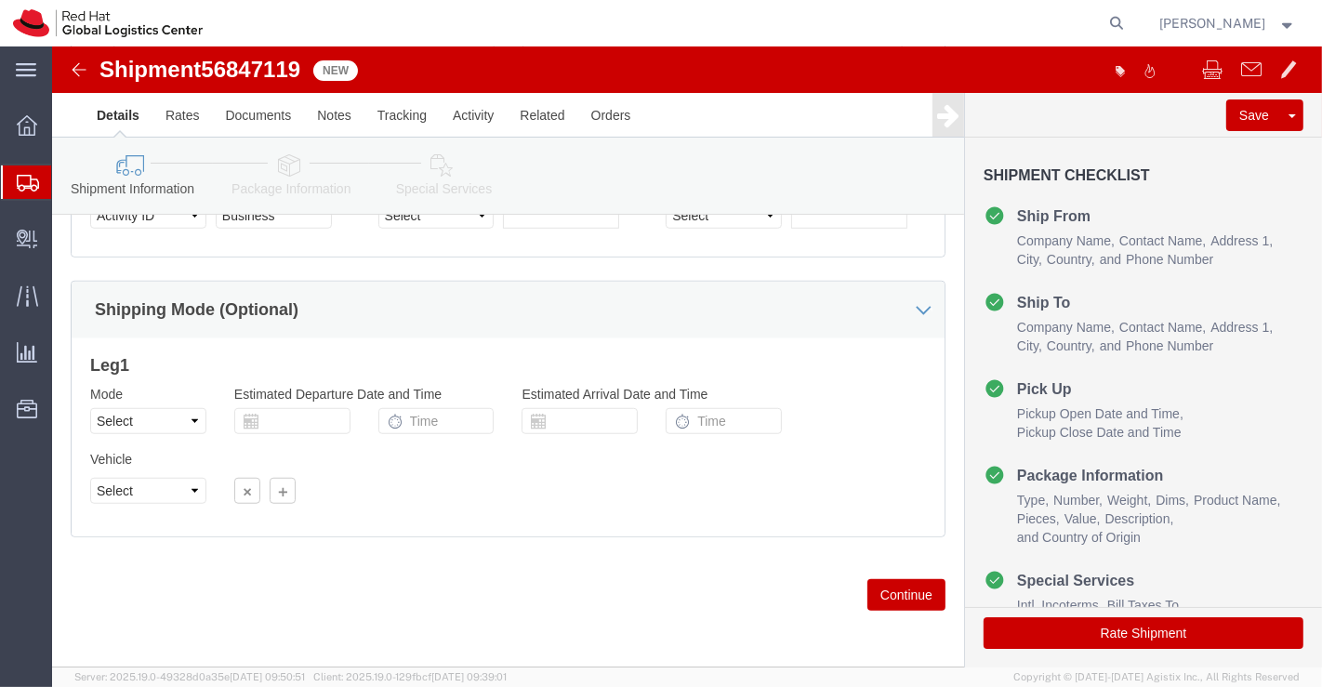
scroll to position [1135, 0]
click icon
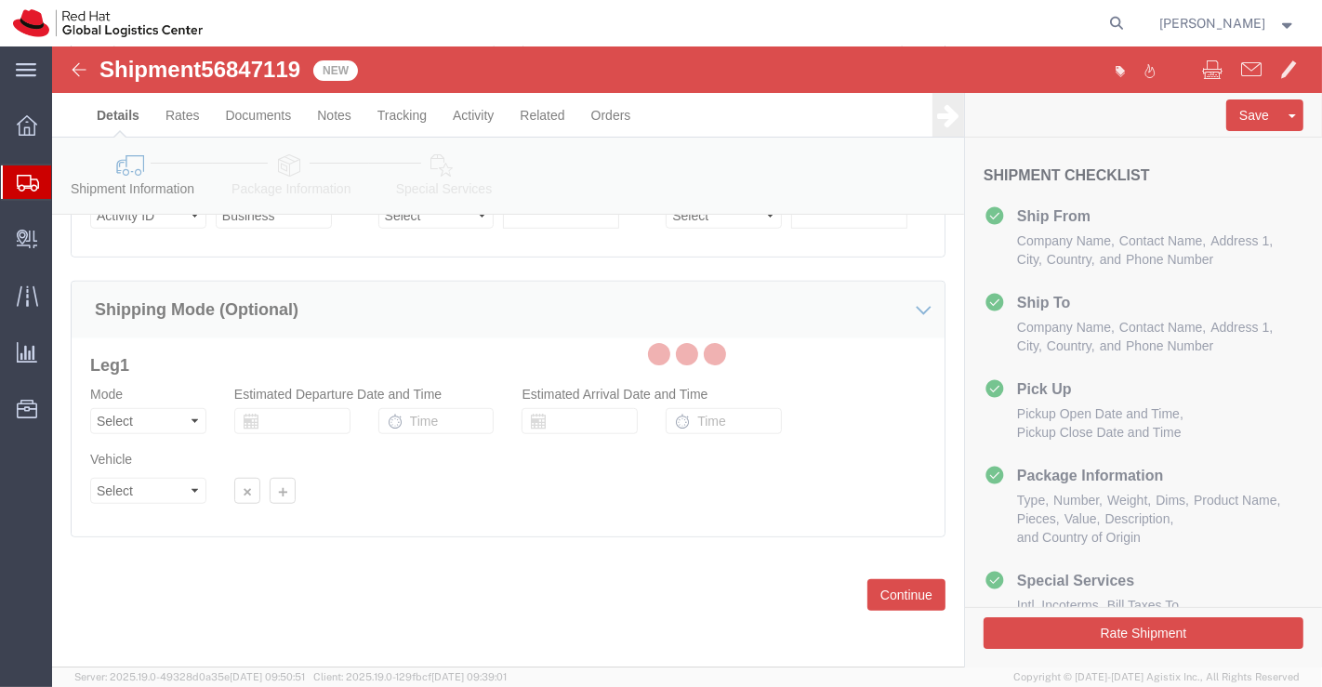
scroll to position [99, 0]
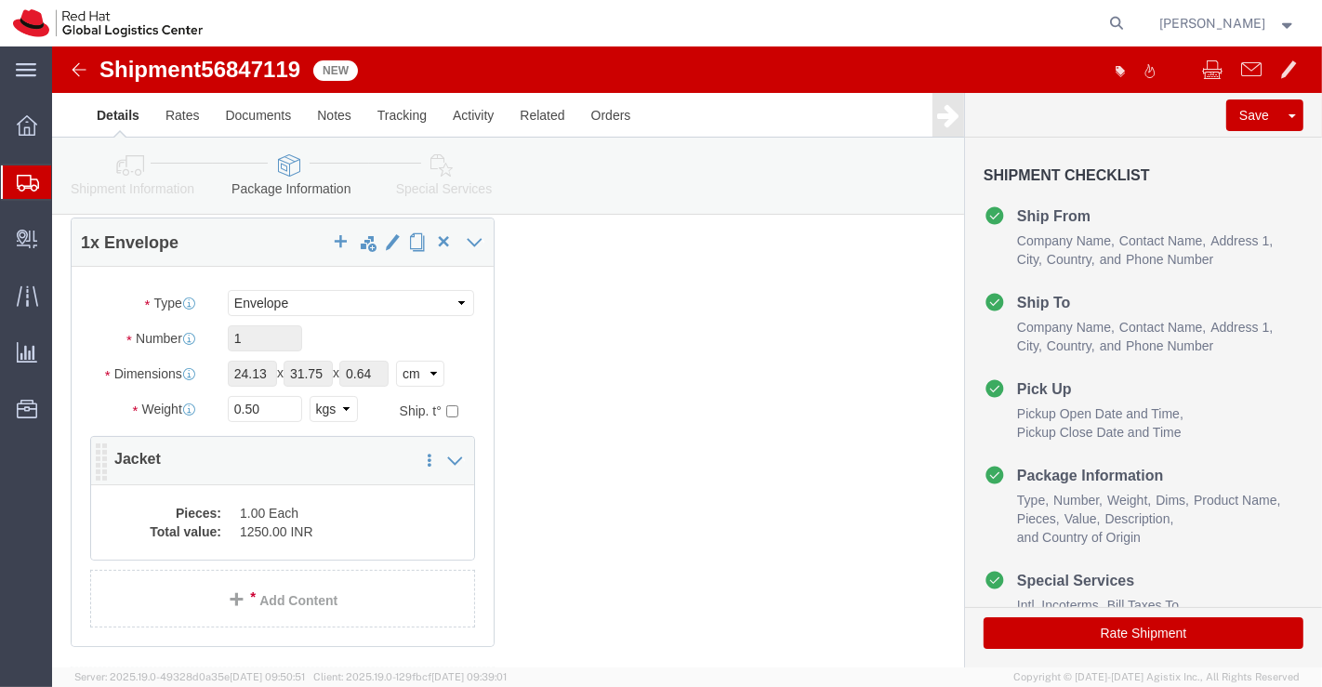
click dd "1.00 Each"
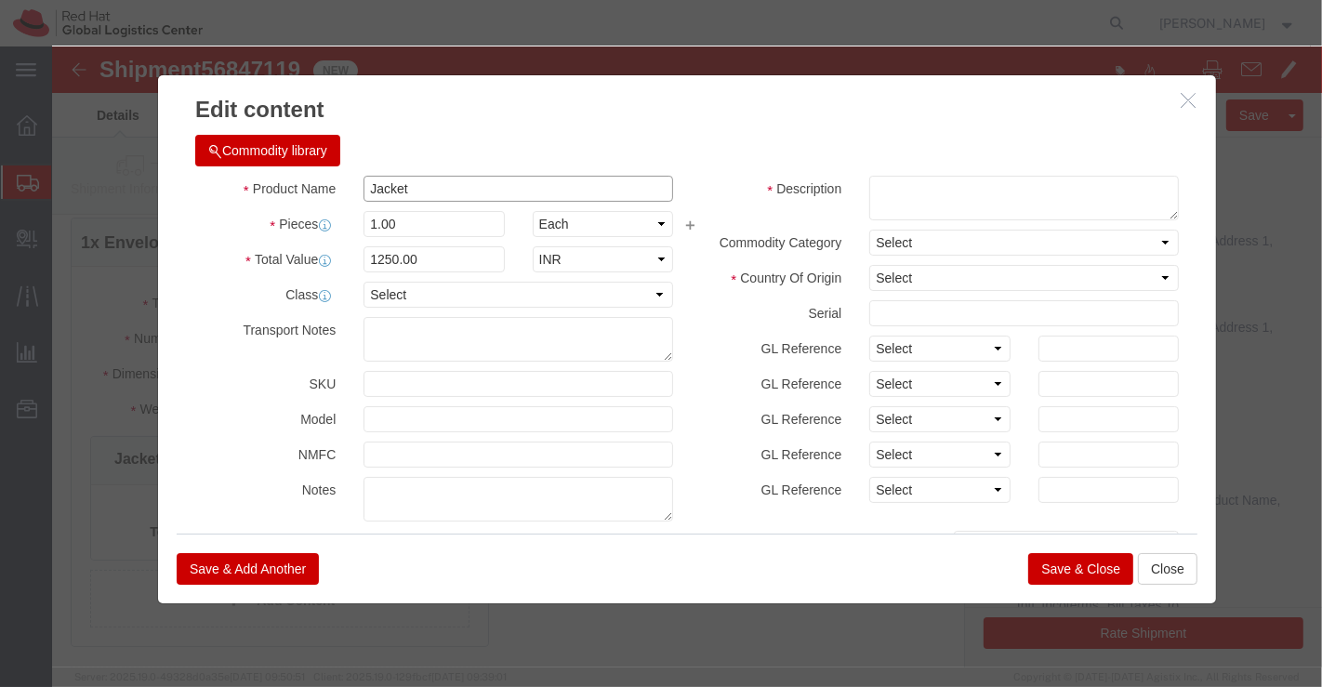
drag, startPoint x: 399, startPoint y: 139, endPoint x: 216, endPoint y: 138, distance: 183.1
click div "Product Name Jacket"
paste input "RH Boardroom Jacket"
type input "RH Boardroom Jacket"
click textarea
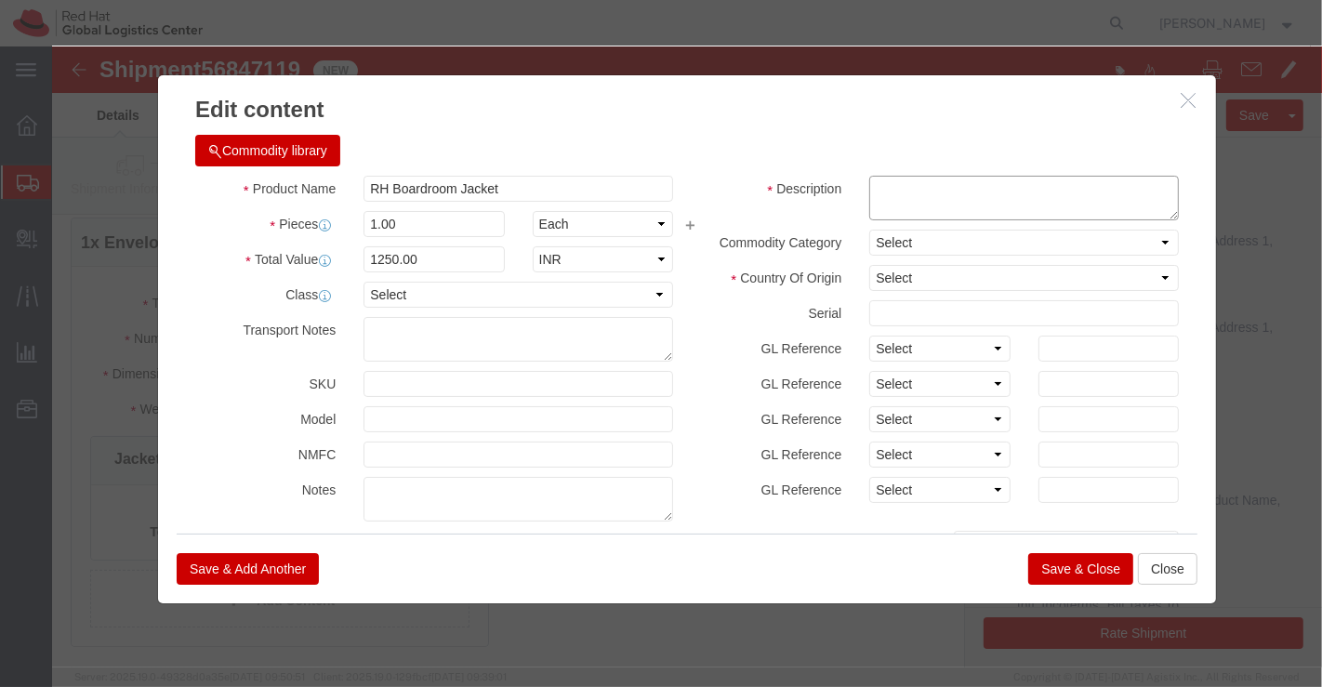
paste textarea "RH Boardroom Jacket. 100% Polyster."
type textarea "RH Boardroom Jacket. 100% Polyster."
click select "Select Afghanistan Åland Islands Albania Algeria American Samoa Andorra Angola …"
select select "IN"
click select "Select Afghanistan Åland Islands Albania Algeria American Samoa Andorra Angola …"
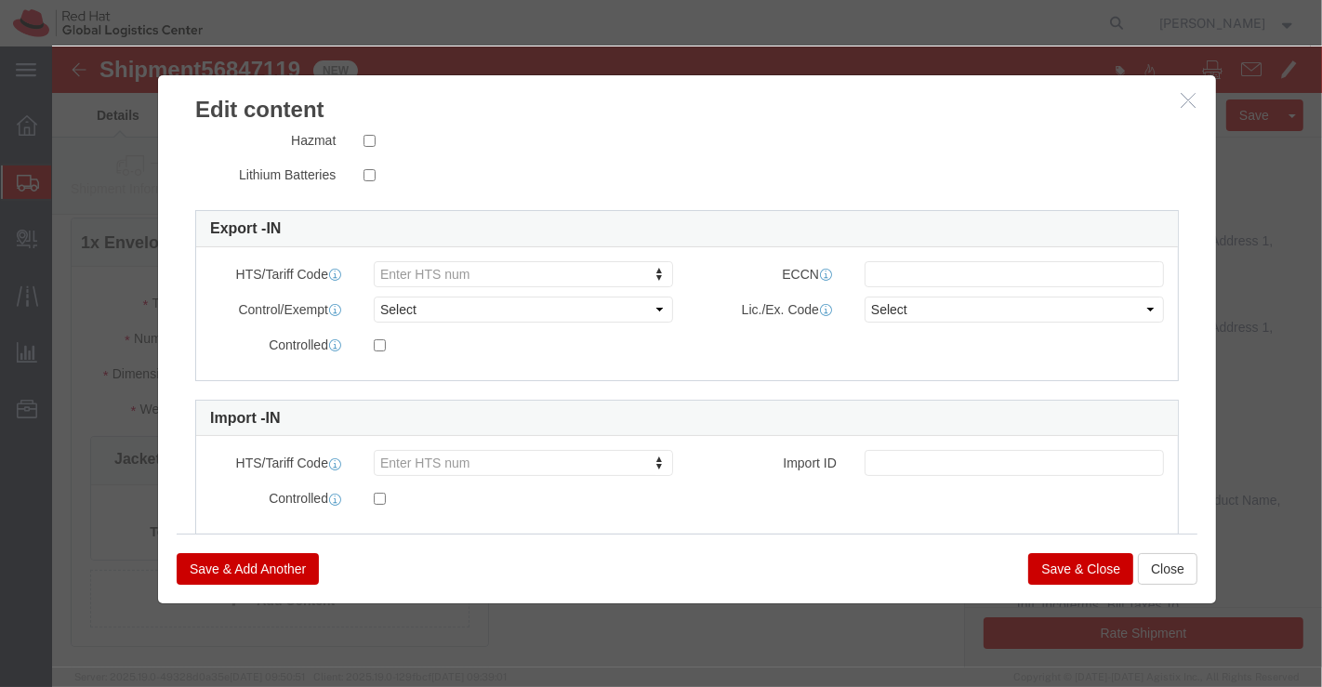
scroll to position [478, 0]
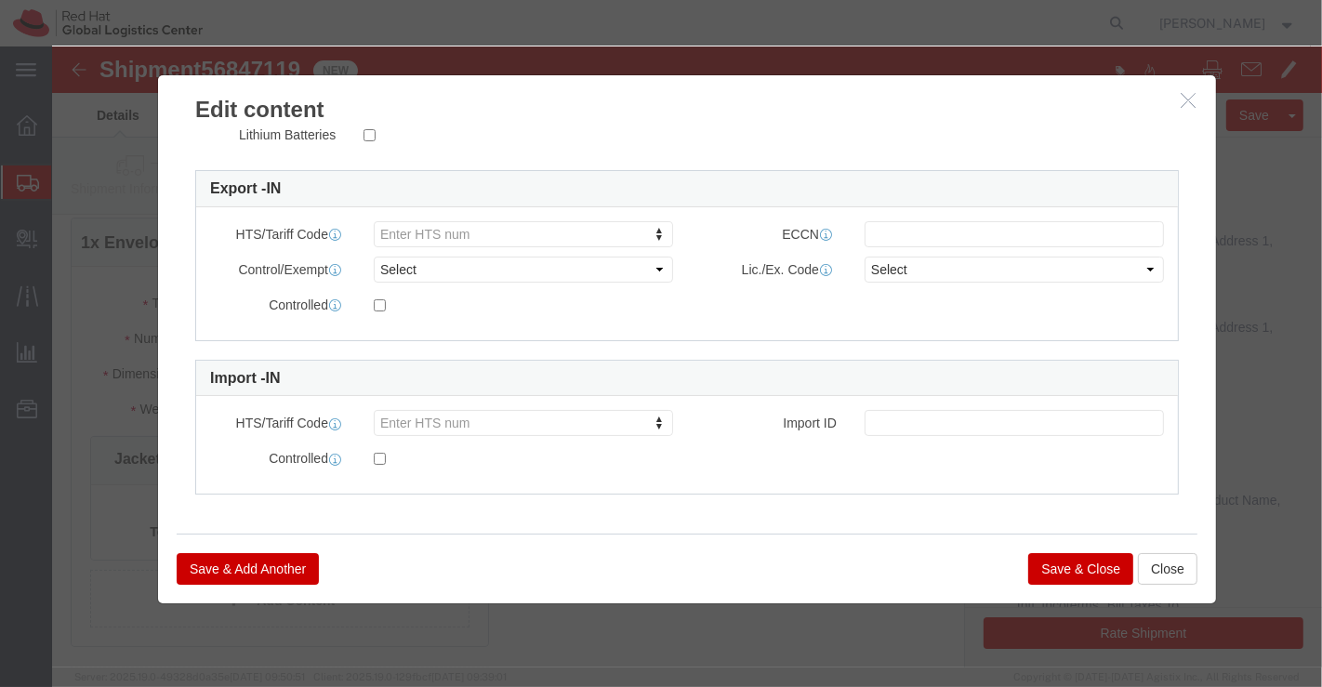
click button "Save & Close"
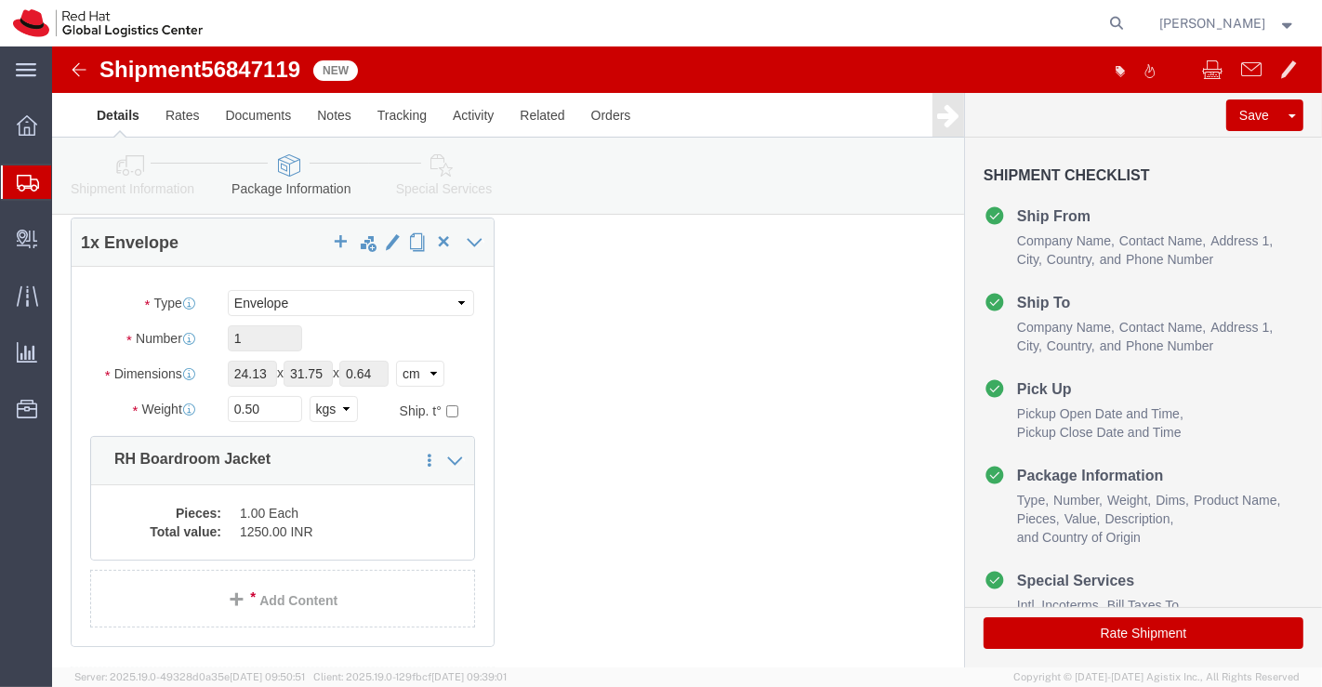
click icon
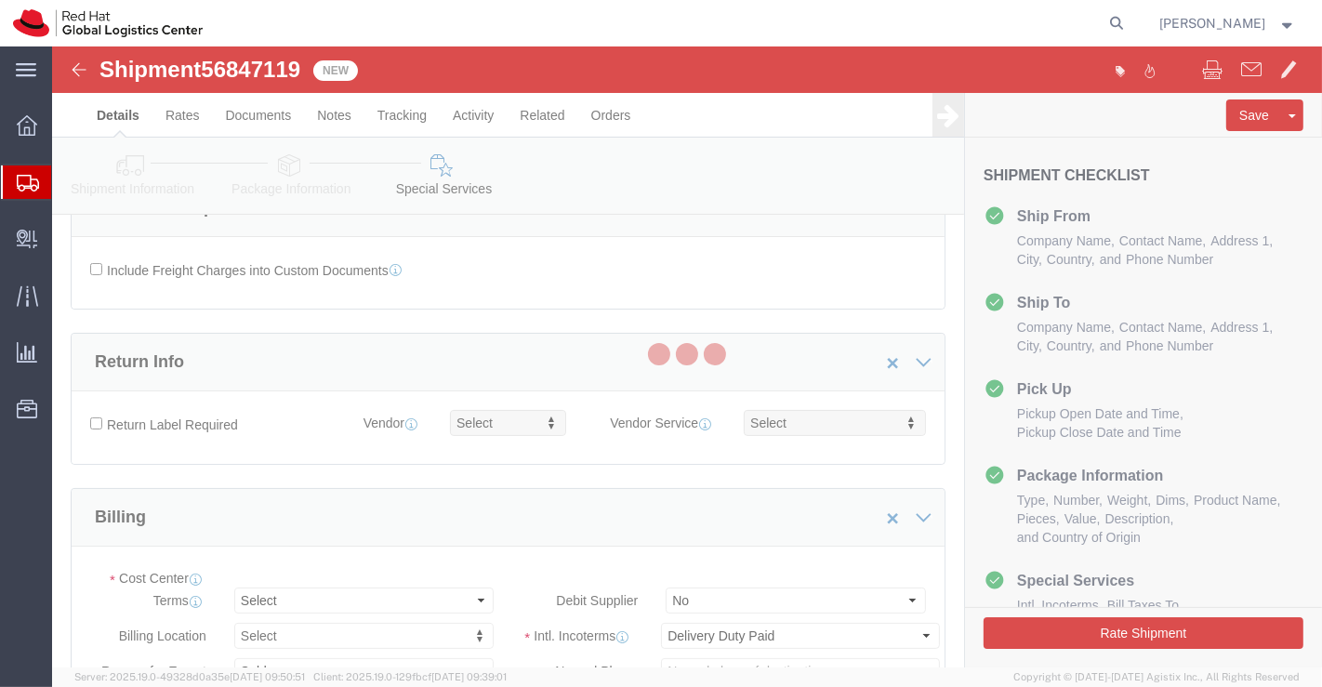
select select "COSTCENTER"
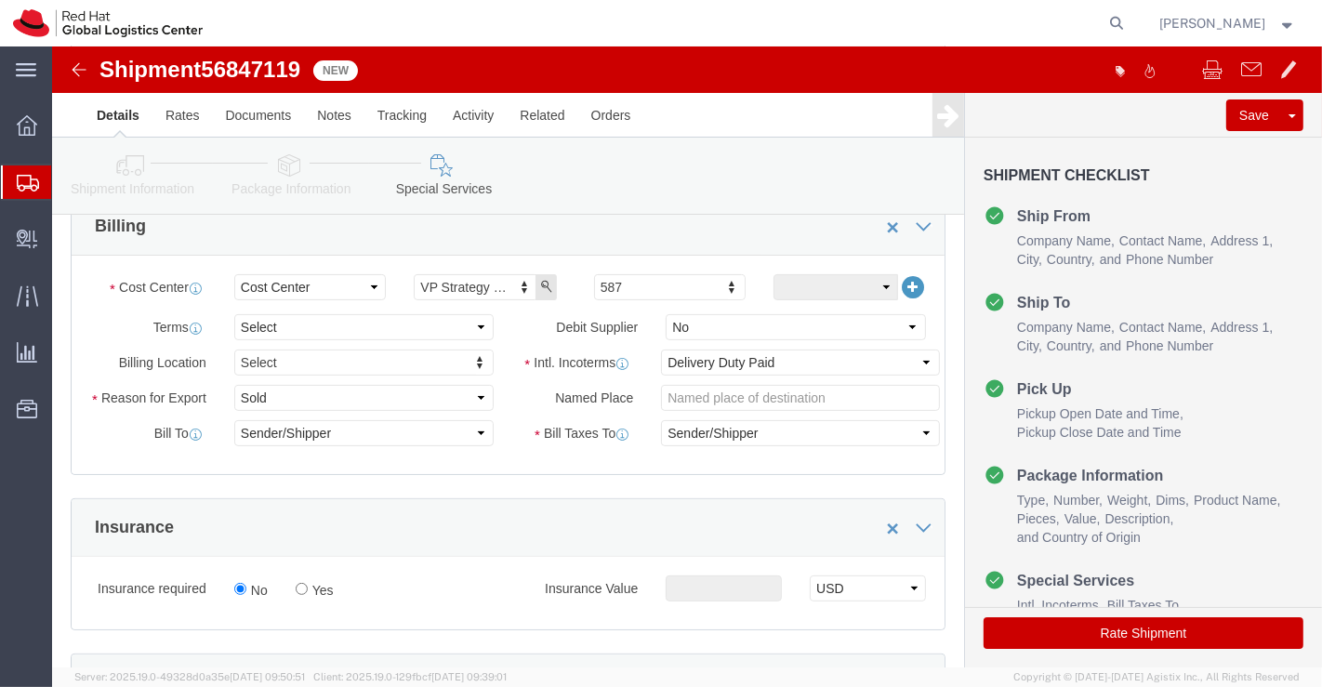
scroll to position [413, 0]
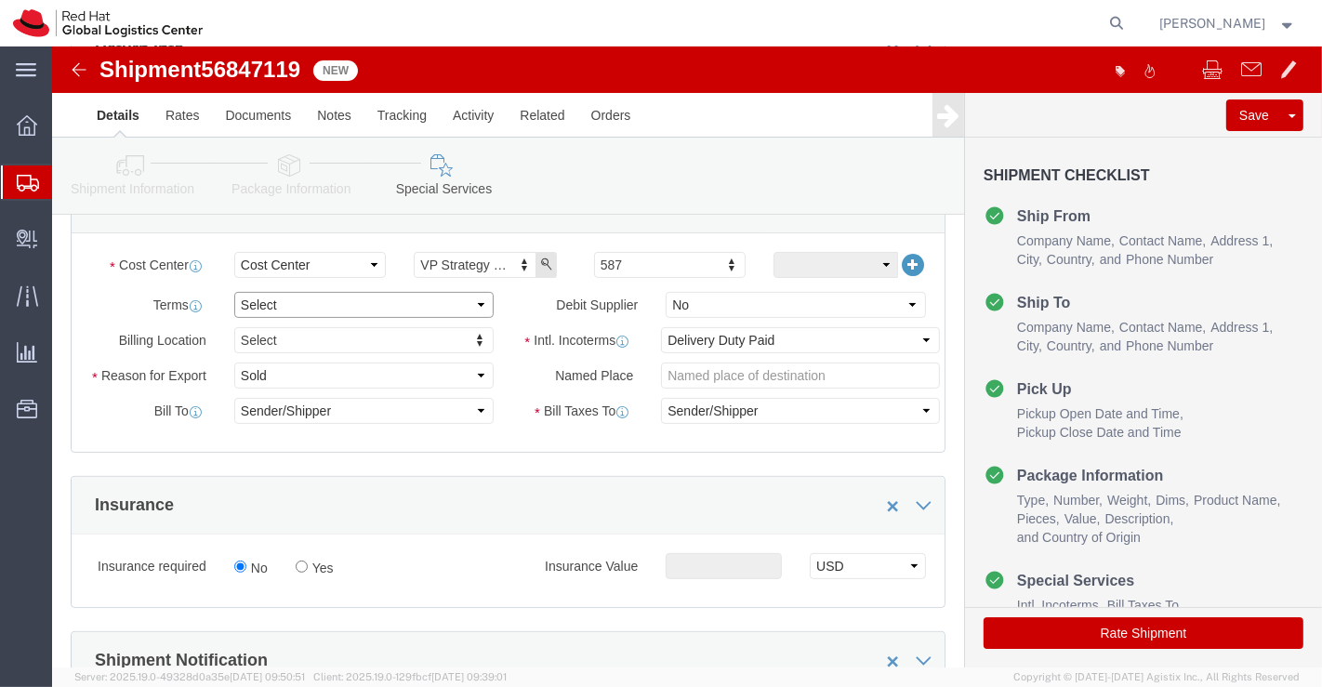
click select "Select Free of Charge Free of Cost NET 30 NET 45 NET 60 See Comment"
select select "FREE_OF_COST"
click select "Select Free of Charge Free of Cost NET 30 NET 45 NET 60 See Comment"
click select "Select Gift Personal Effects Repair/Warranty Return Sample Sold Temporary/Not S…"
select select "SAMPLE"
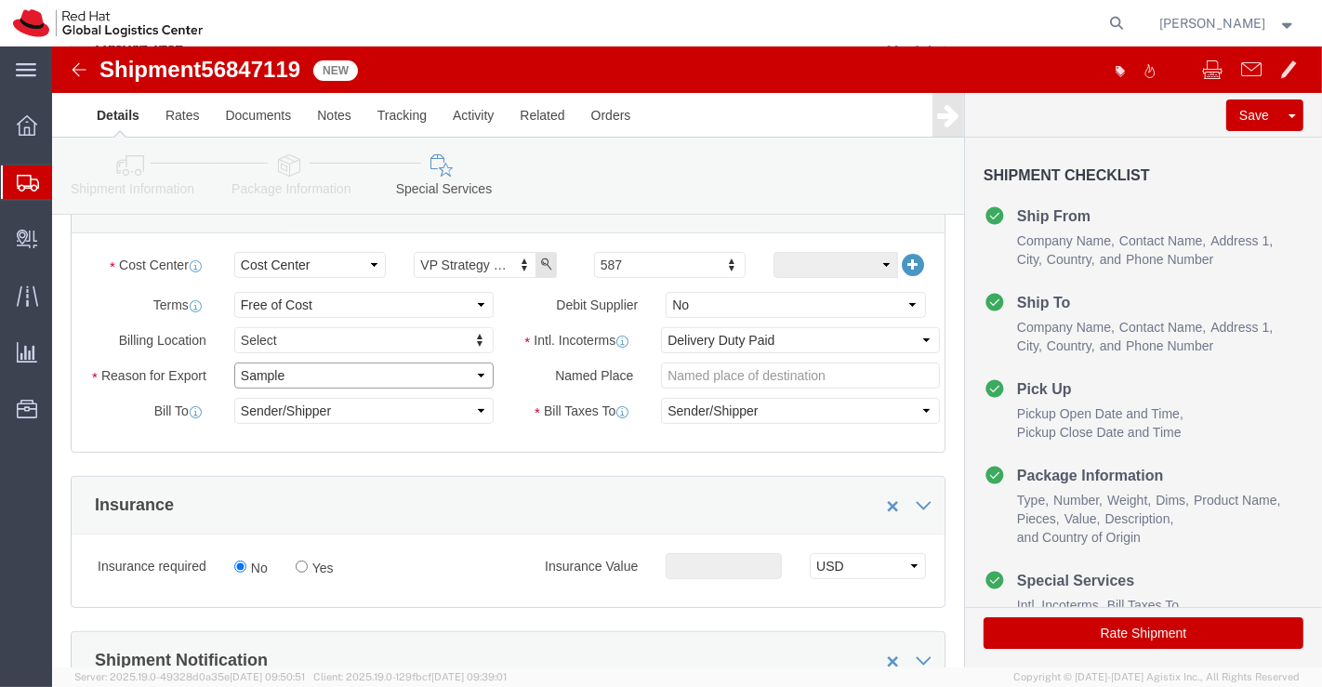
click select "Select Gift Personal Effects Repair/Warranty Return Sample Sold Temporary/Not S…"
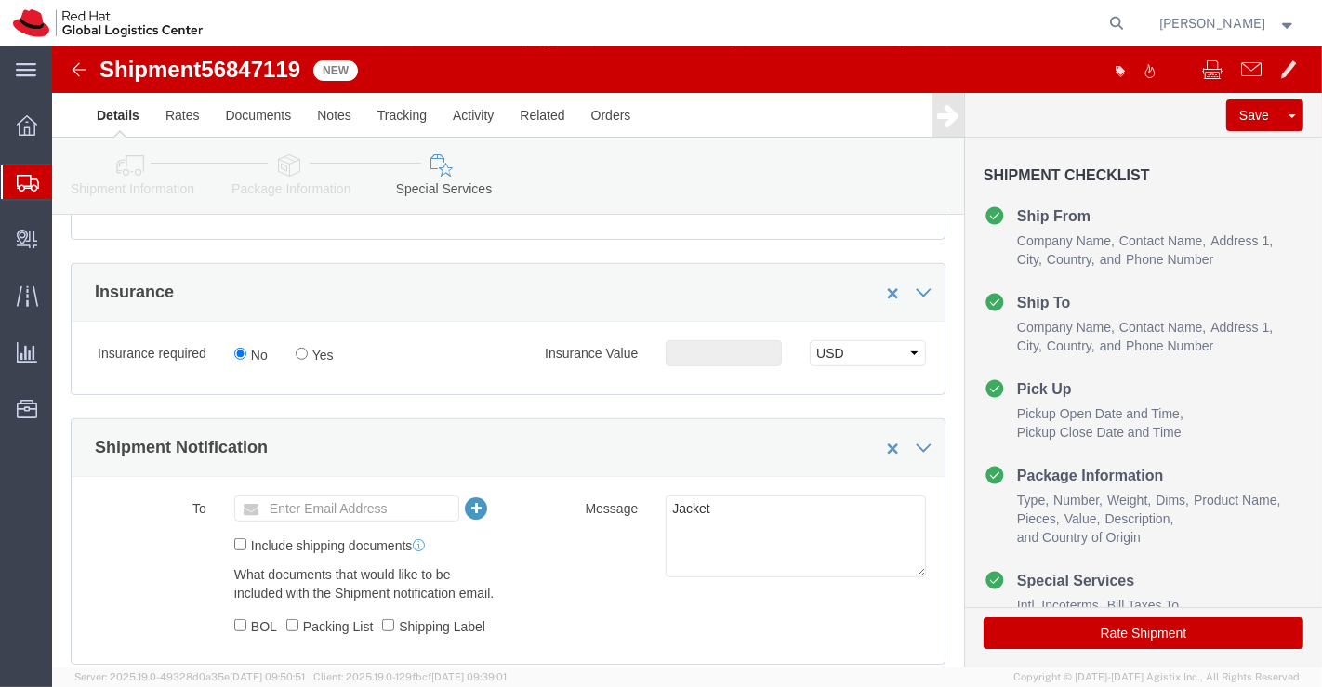
scroll to position [722, 0]
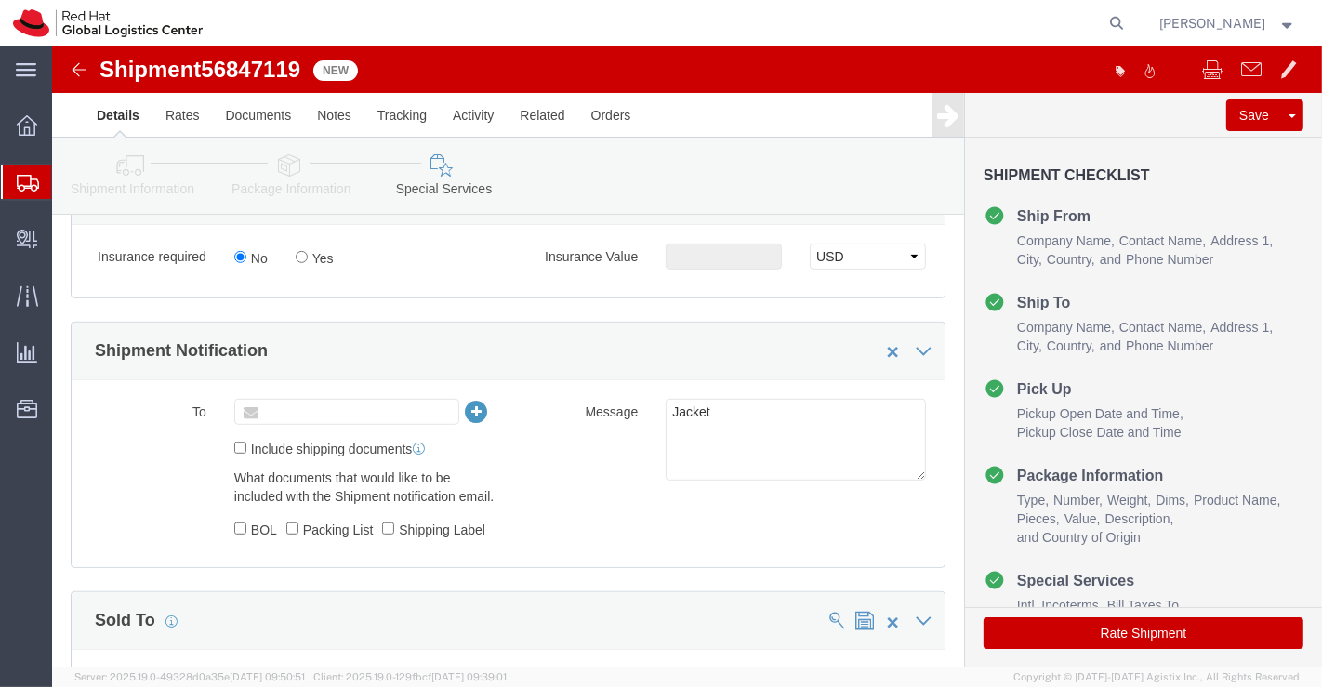
click input "text"
paste input "[EMAIL_ADDRESS][DOMAIN_NAME]"
type input "[EMAIL_ADDRESS][DOMAIN_NAME]"
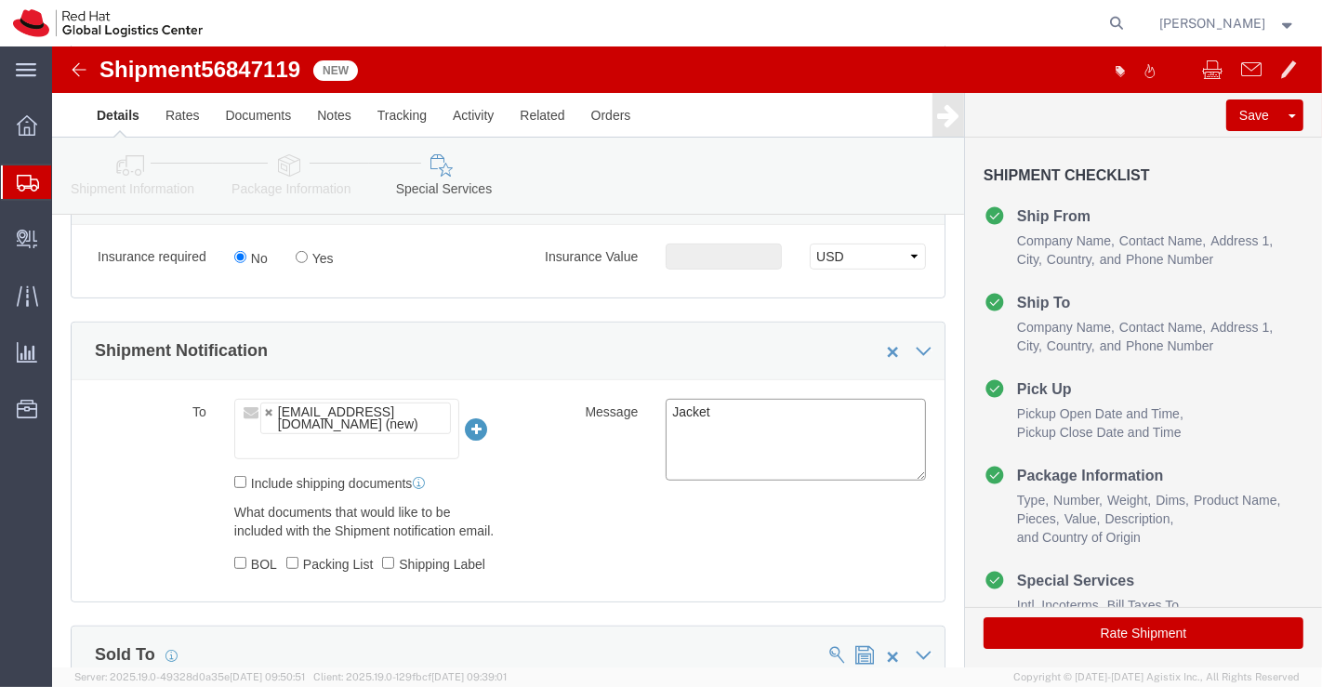
drag, startPoint x: 670, startPoint y: 363, endPoint x: 580, endPoint y: 369, distance: 90.3
click div "Message Jacket"
paste textarea "RH Boardroom Jacket"
type textarea "RH Boardroom Jacket."
click div "To apaclogistics@redhat.com (new) apaclogistics@redhat.com Include shipping doc…"
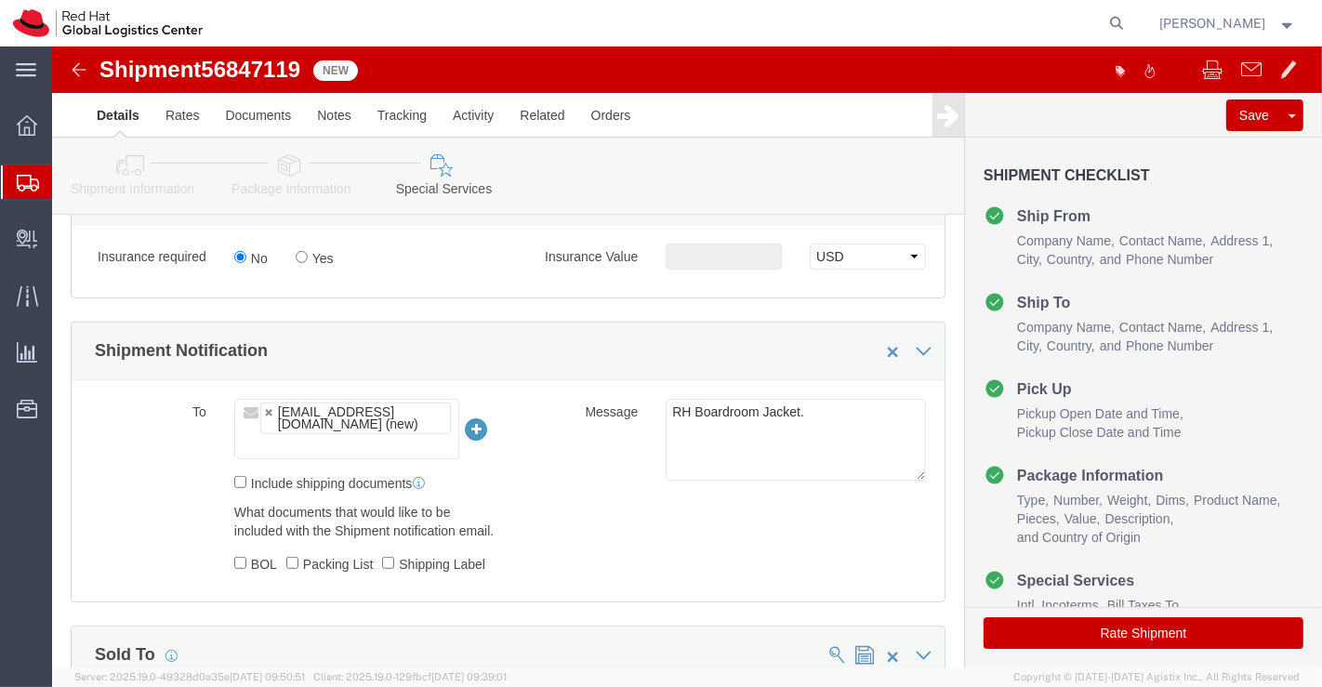
scroll to position [1155, 0]
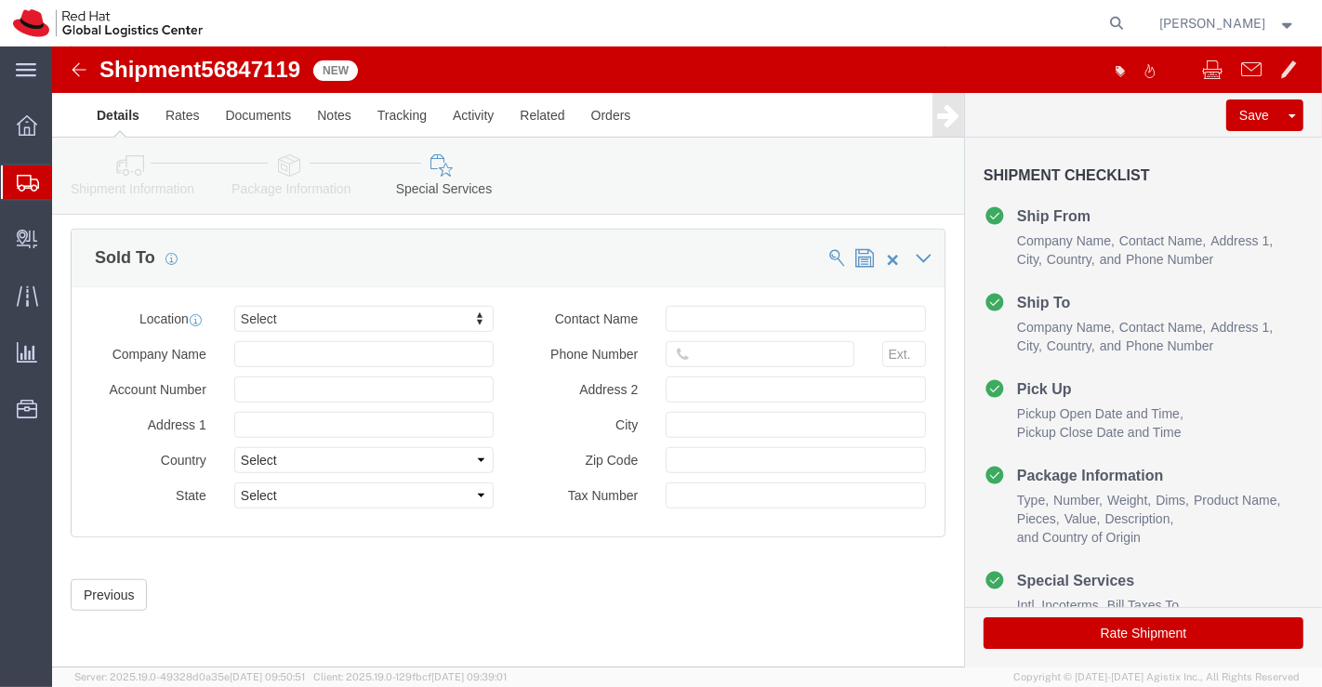
click button "Rate Shipment"
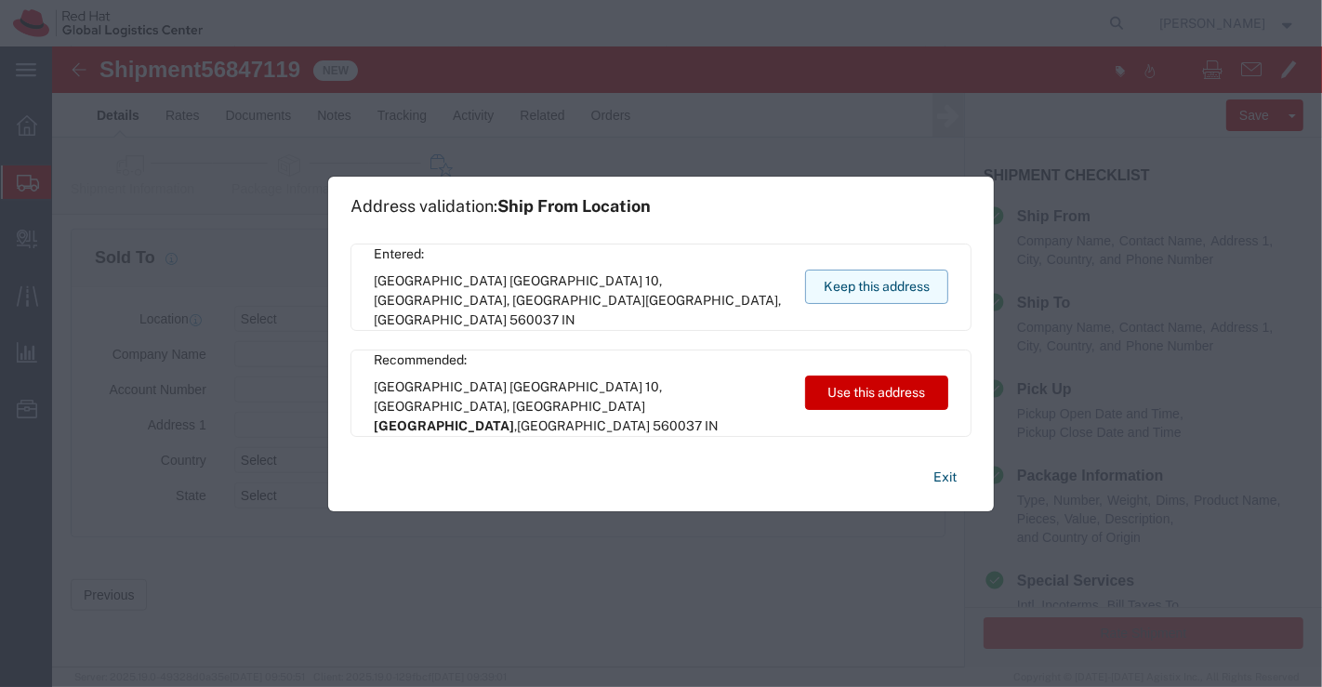
click at [859, 271] on button "Keep this address" at bounding box center [876, 287] width 143 height 34
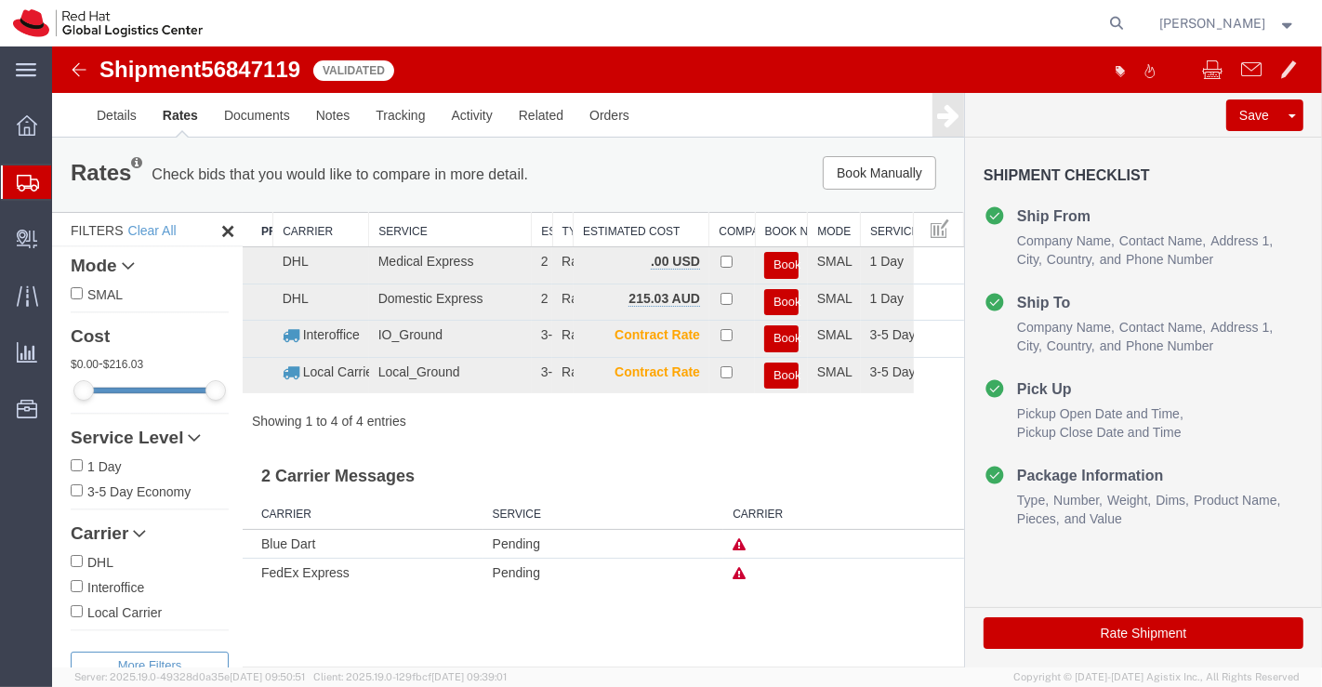
scroll to position [34, 0]
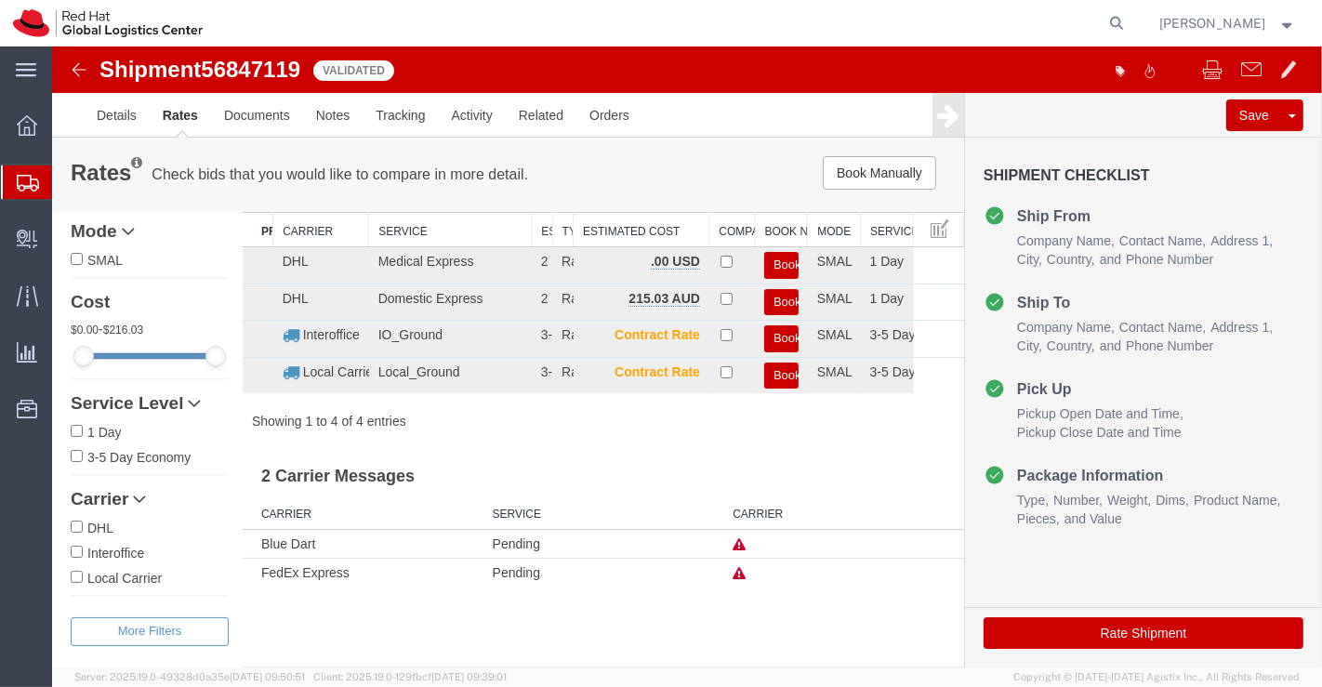
drag, startPoint x: 236, startPoint y: 595, endPoint x: 271, endPoint y: 717, distance: 126.8
click at [145, 628] on button "Filters" at bounding box center [149, 631] width 158 height 29
click at [139, 497] on icon at bounding box center [138, 499] width 13 height 13
click at [108, 120] on link "Details" at bounding box center [116, 115] width 66 height 45
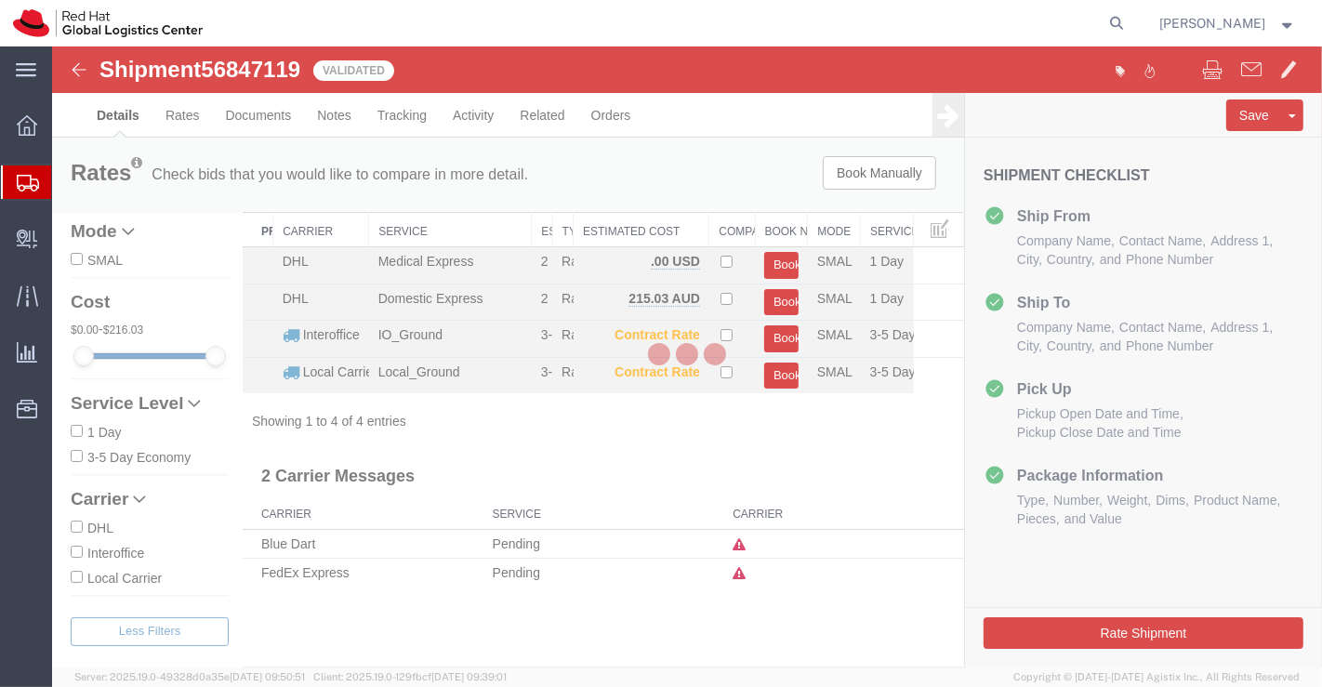
select select "37925"
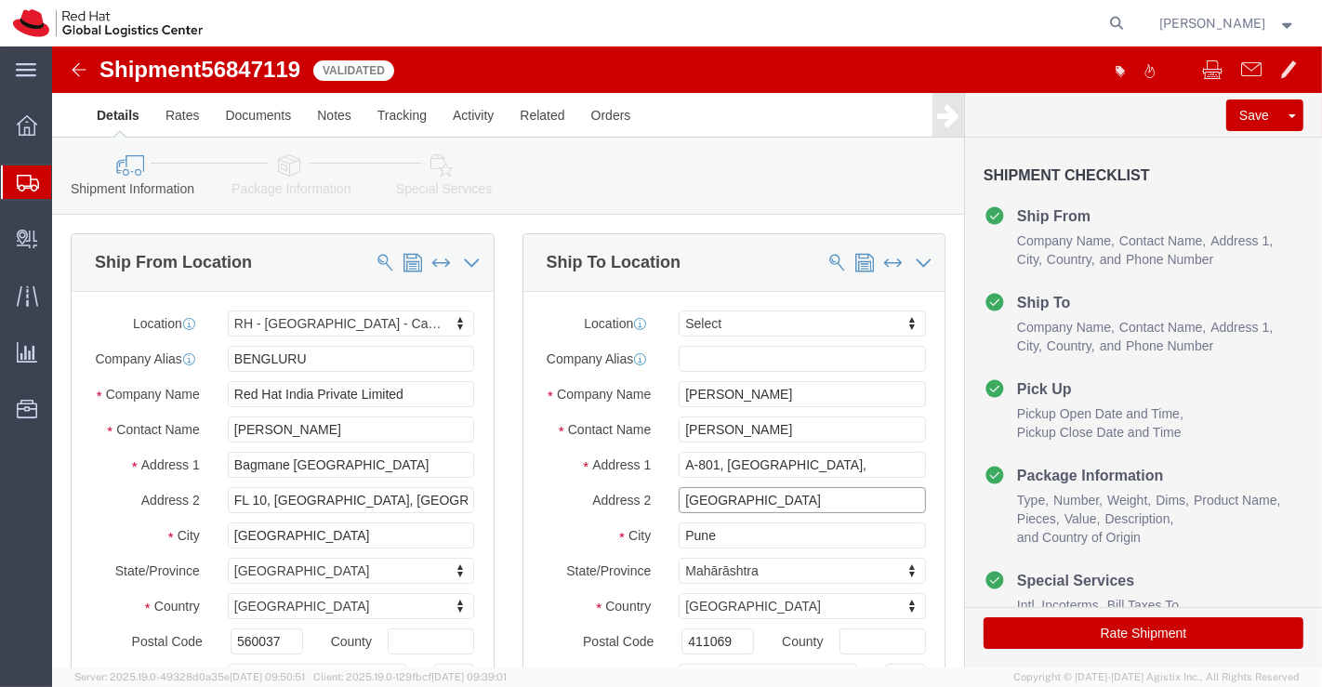
click input "Pan Card Club Road, Baner"
type input "Pan Card Club Road,Baner"
click button "Rate Shipment"
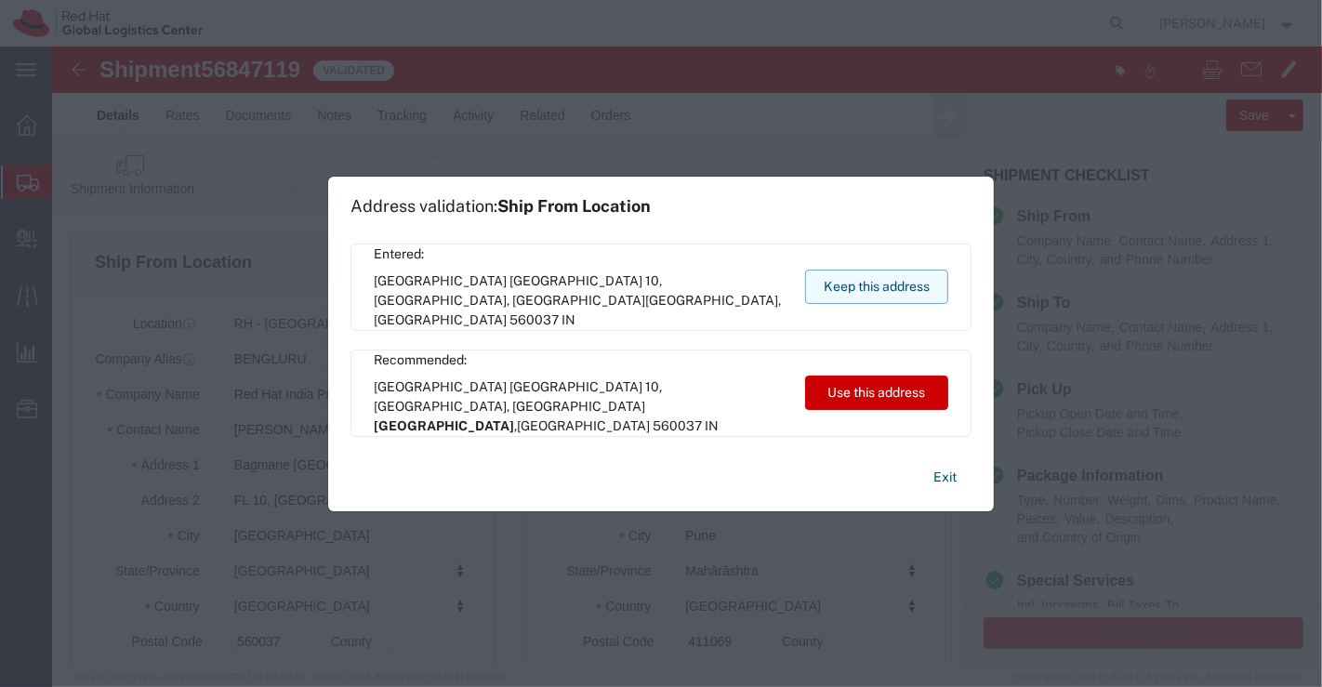
click at [834, 277] on button "Keep this address" at bounding box center [876, 287] width 143 height 34
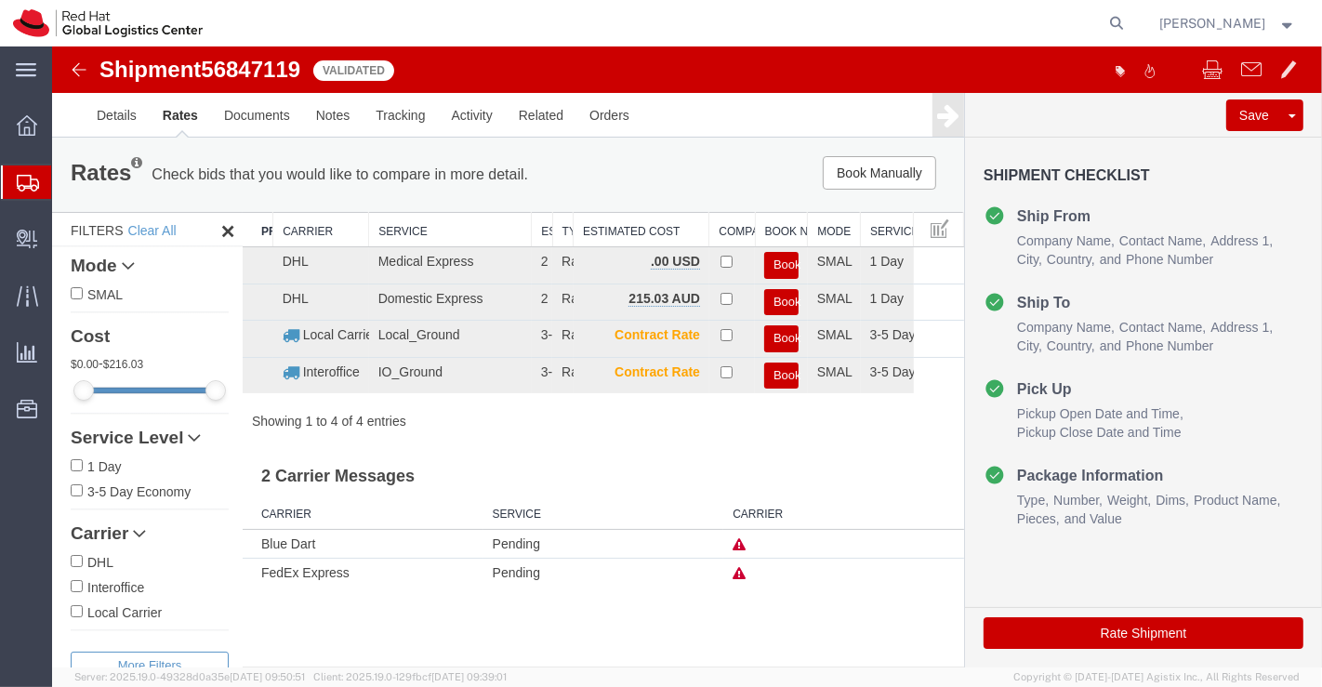
click at [737, 541] on icon at bounding box center [738, 544] width 13 height 13
click at [109, 114] on link "Details" at bounding box center [116, 115] width 66 height 45
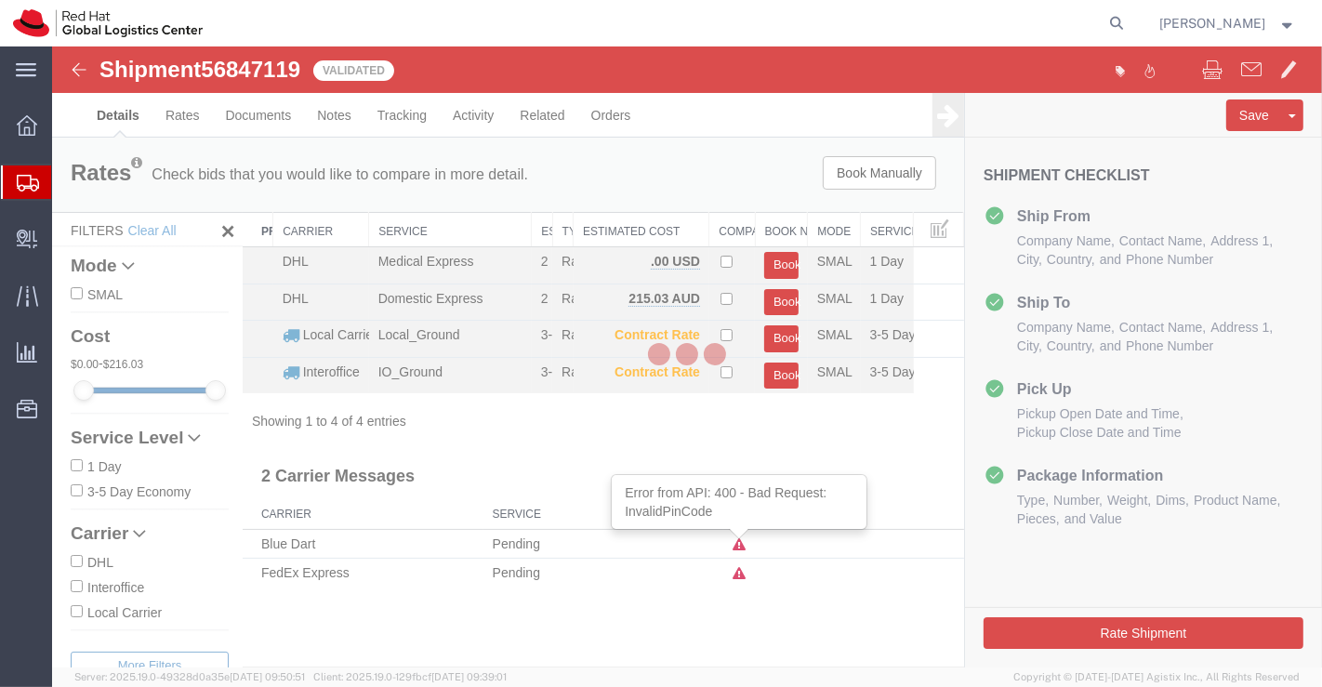
select select "37925"
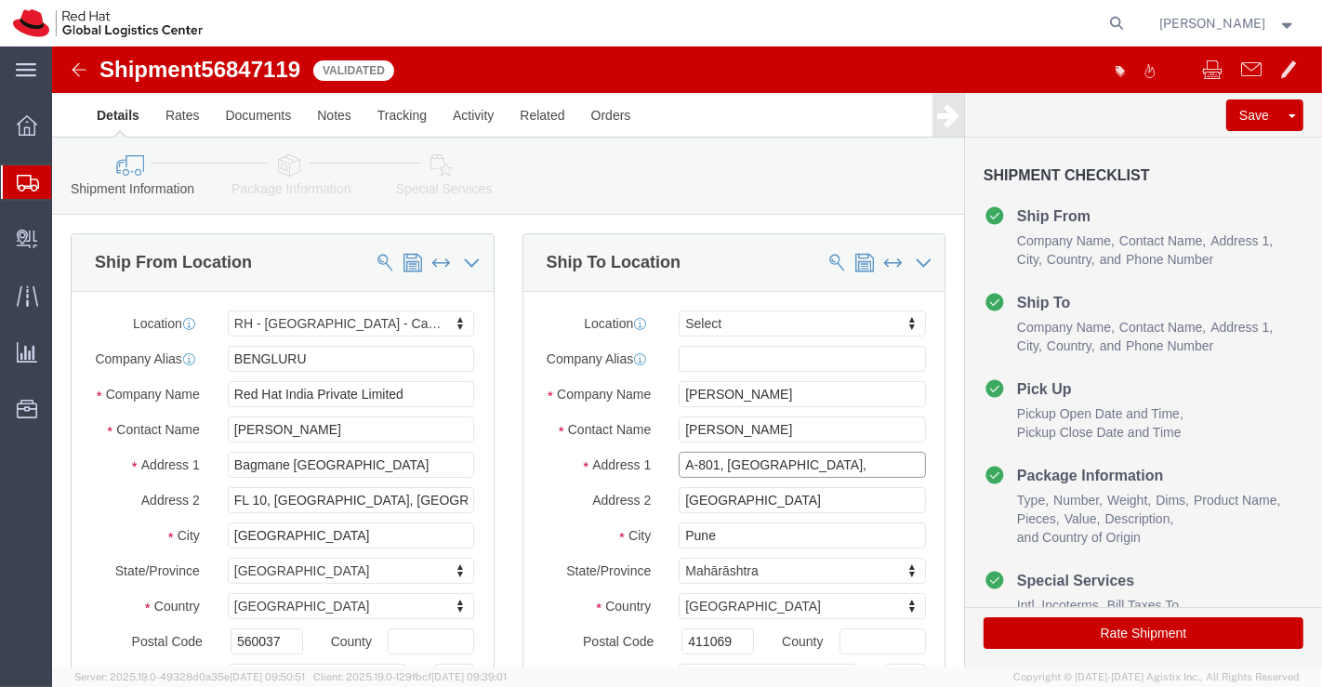
click input "A-801, Tivoli Apartments,"
type input "A-801,Tivoli Apartments,"
click button "Rate Shipment"
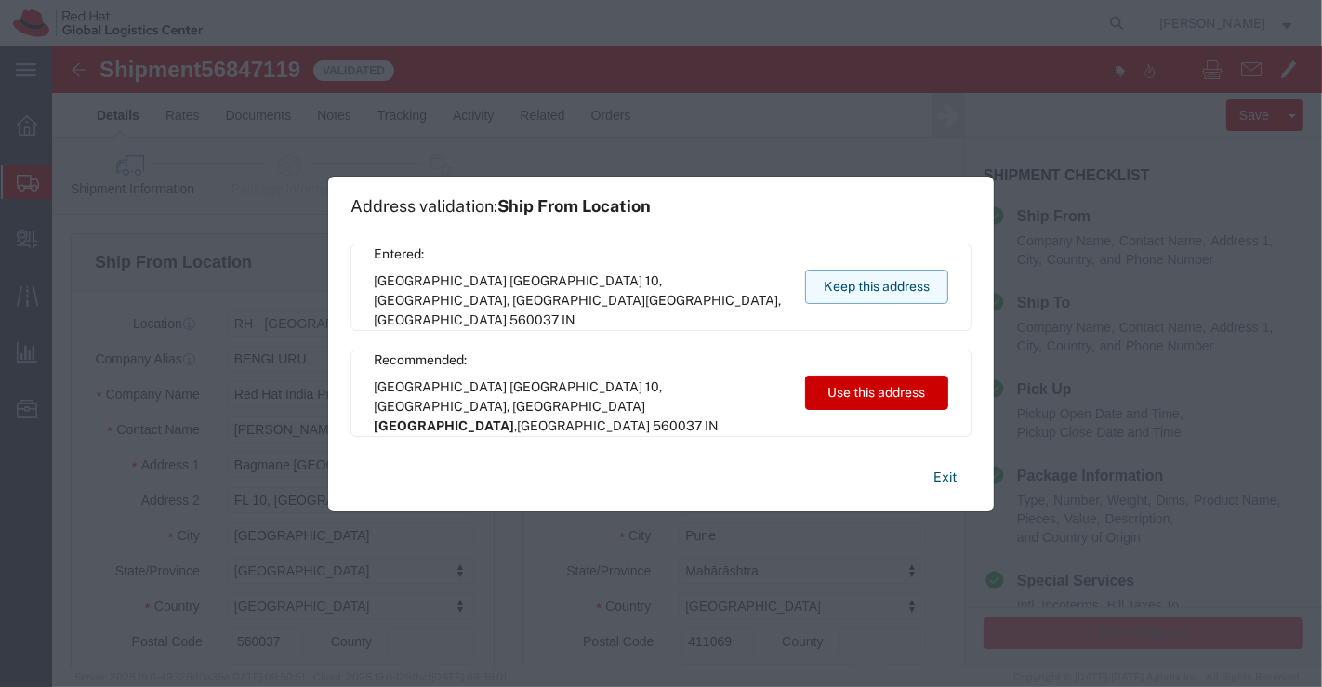
click at [911, 282] on button "Keep this address" at bounding box center [876, 287] width 143 height 34
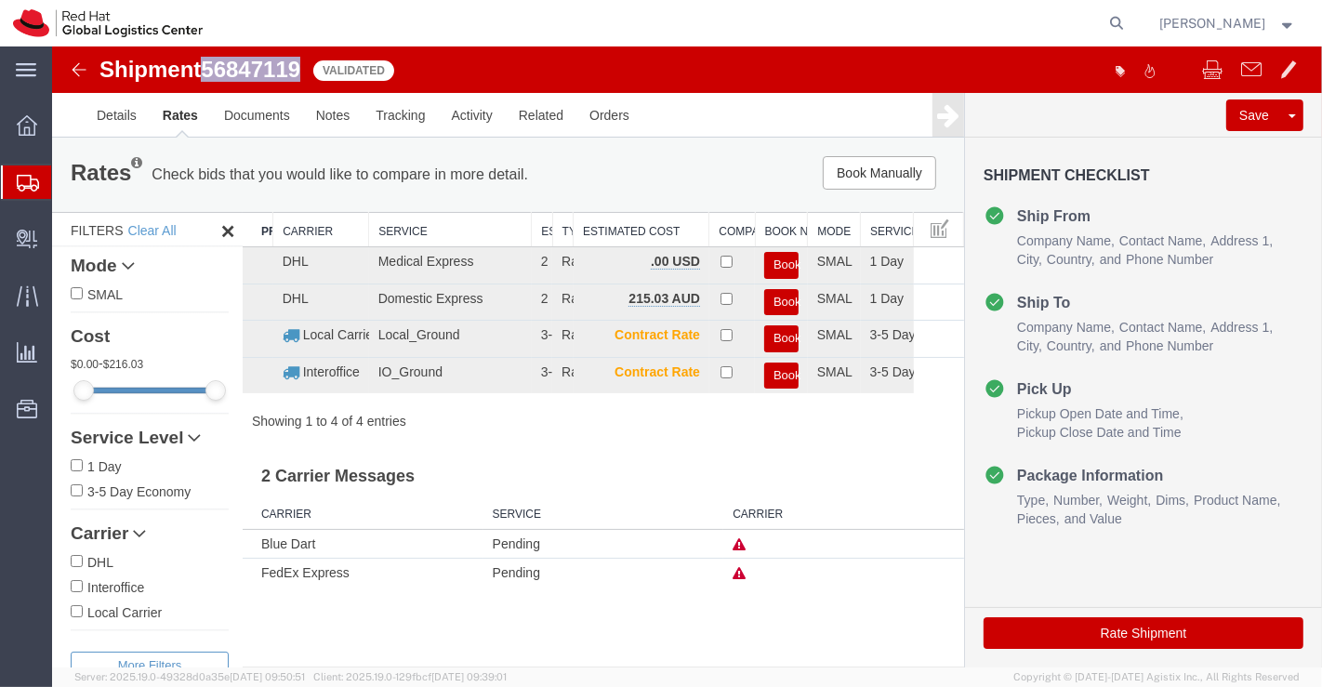
drag, startPoint x: 207, startPoint y: 65, endPoint x: 306, endPoint y: 67, distance: 98.6
click at [306, 67] on div "Shipment 56847119 4 of 4 Validated" at bounding box center [369, 75] width 633 height 35
copy span "56847119"
click at [721, 630] on div "Shipment 56847119 4 of 4 Validated Details Rates Documents Notes Tracking Activ…" at bounding box center [686, 356] width 1270 height 621
click at [31, 123] on icon at bounding box center [27, 125] width 20 height 20
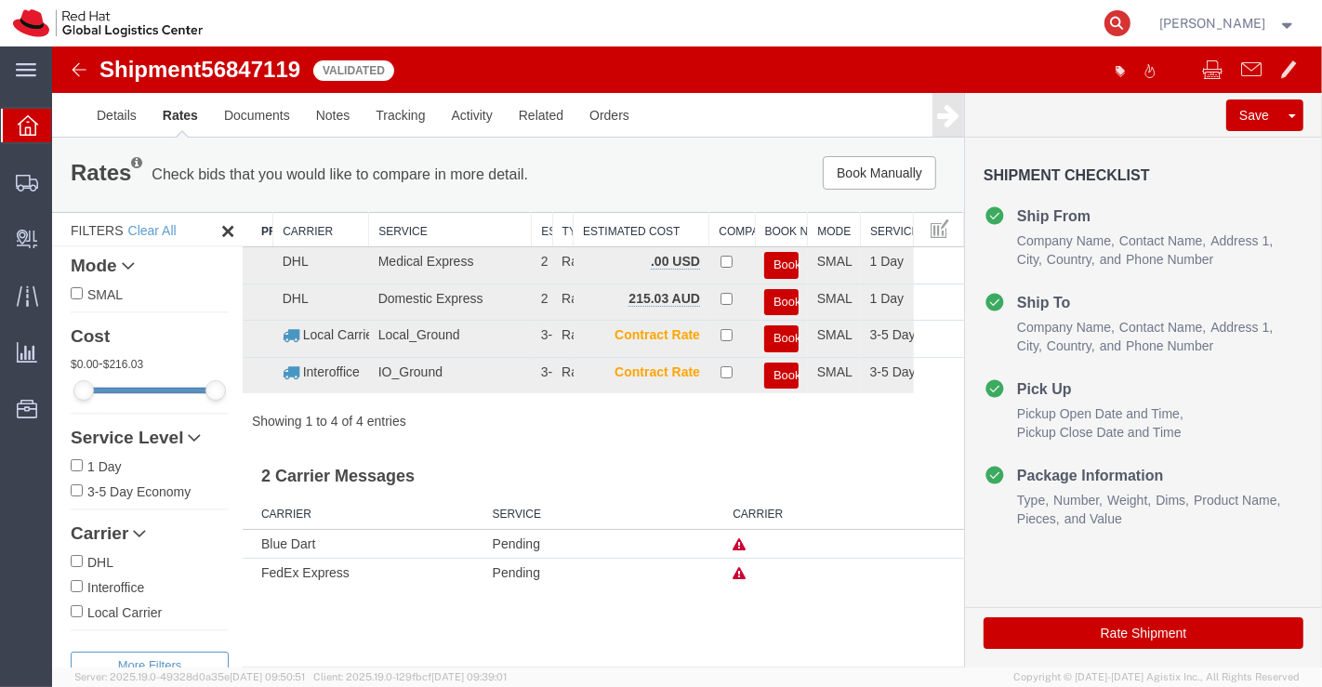
click at [1114, 20] on icon at bounding box center [1117, 23] width 26 height 26
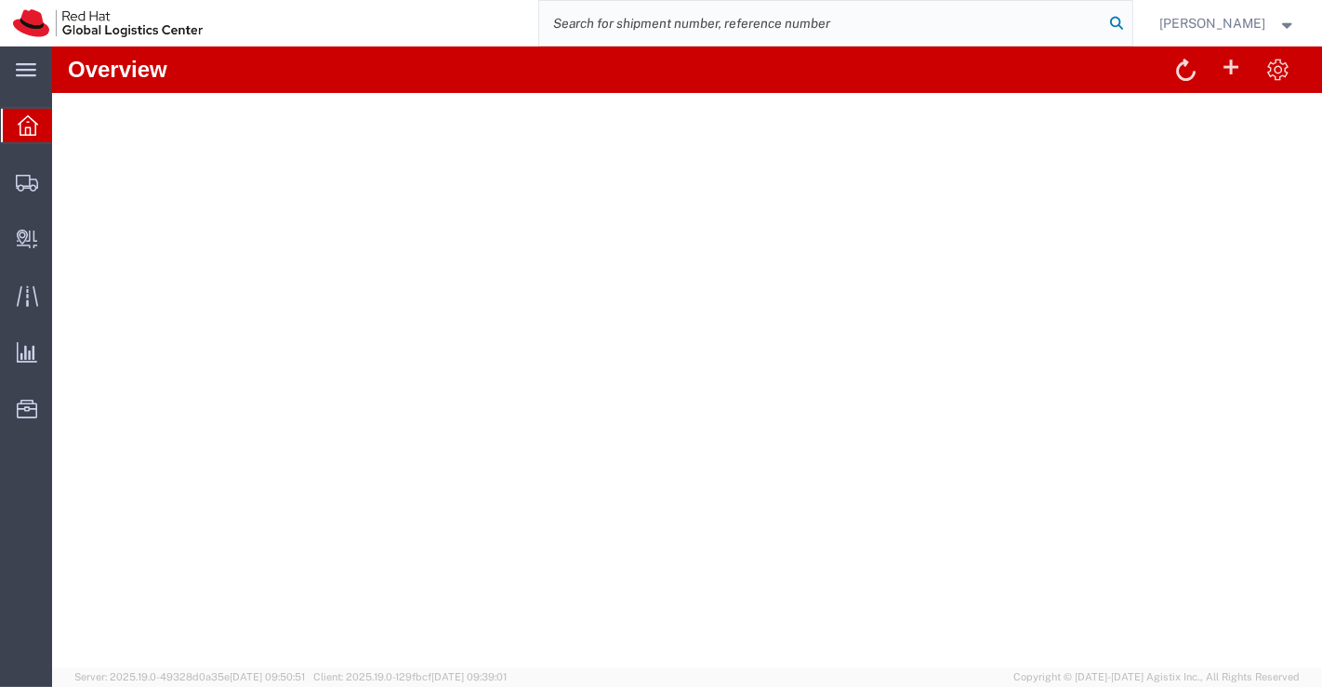
paste input "20889295136"
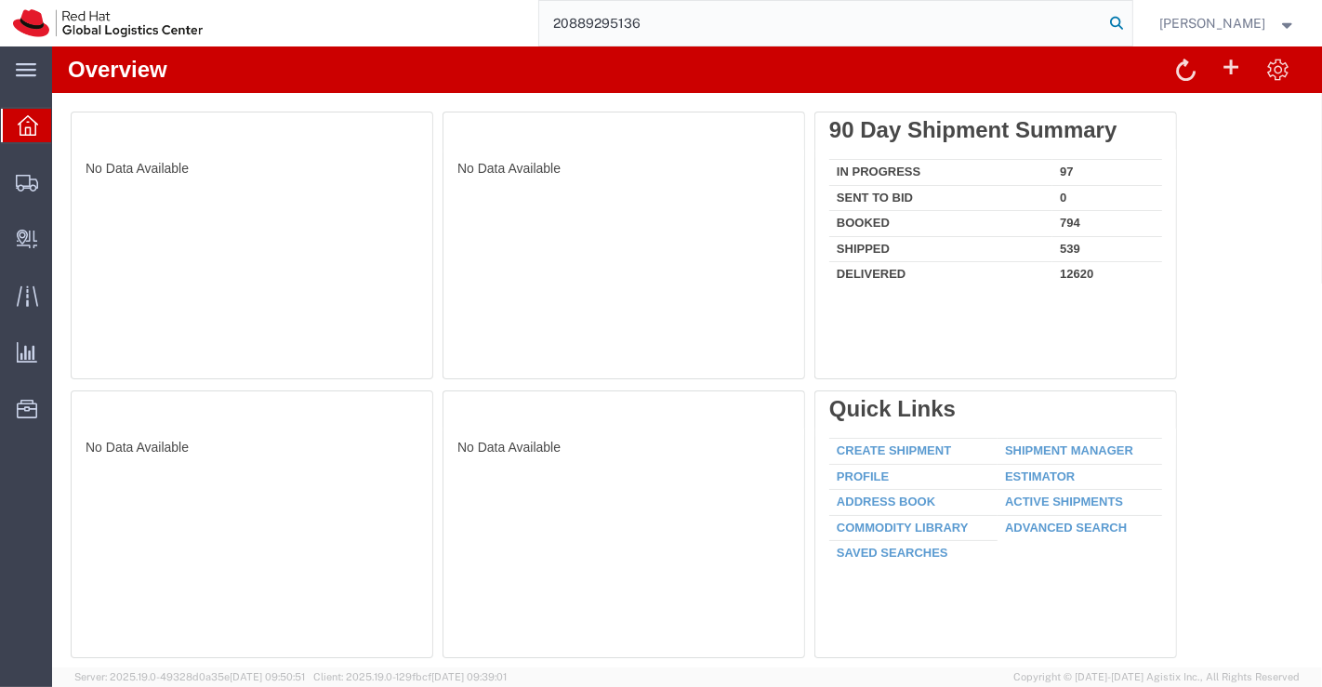
type input "20889295136"
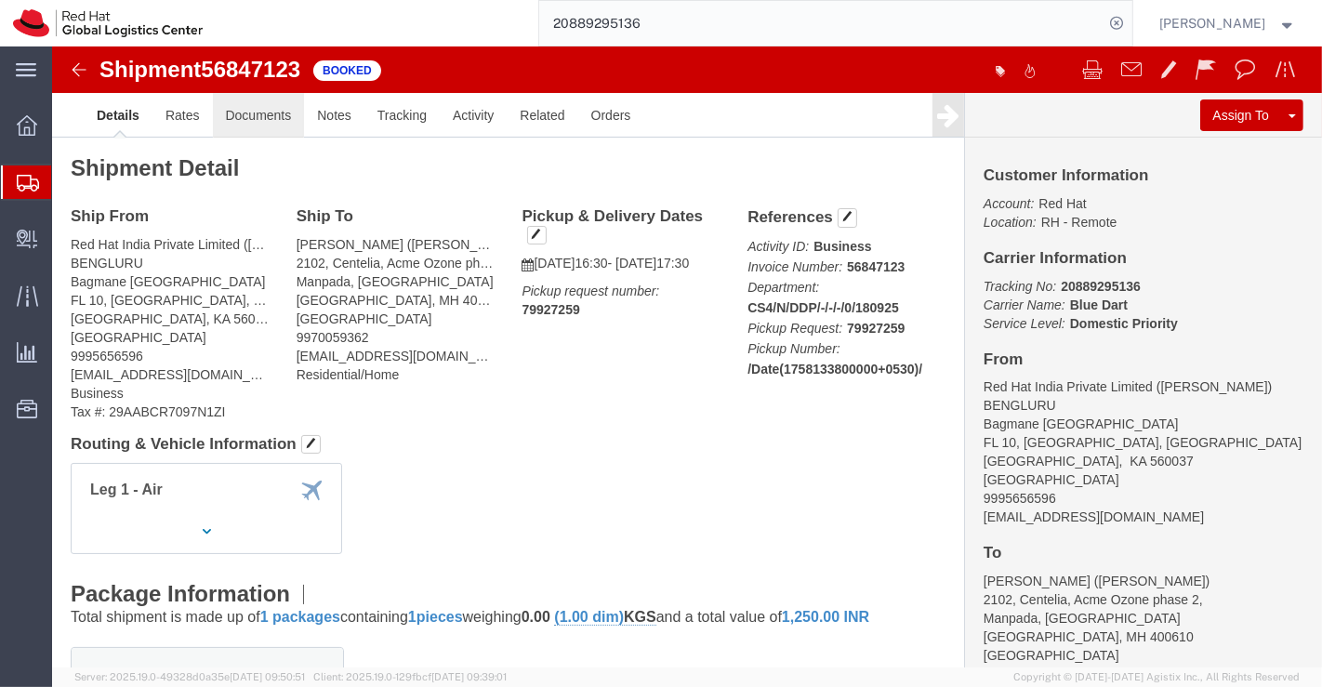
click link "Documents"
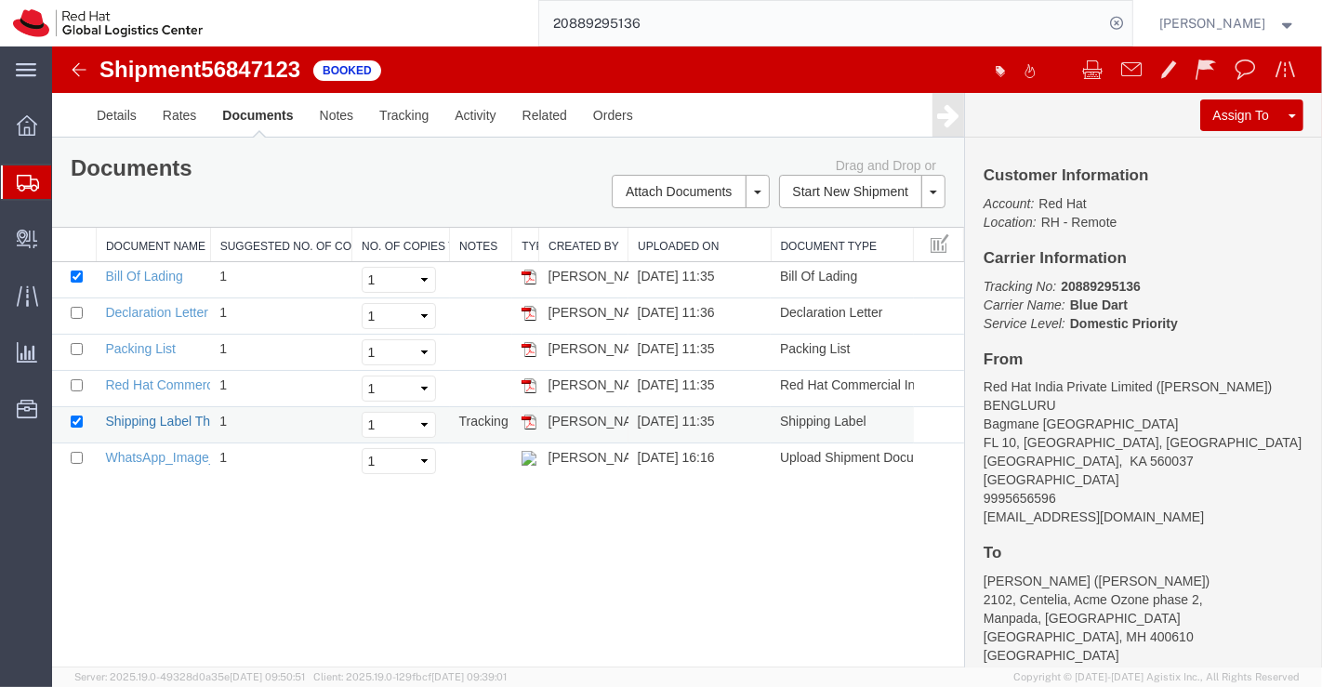
click at [153, 416] on link "Shipping Label Thermal" at bounding box center [173, 421] width 138 height 15
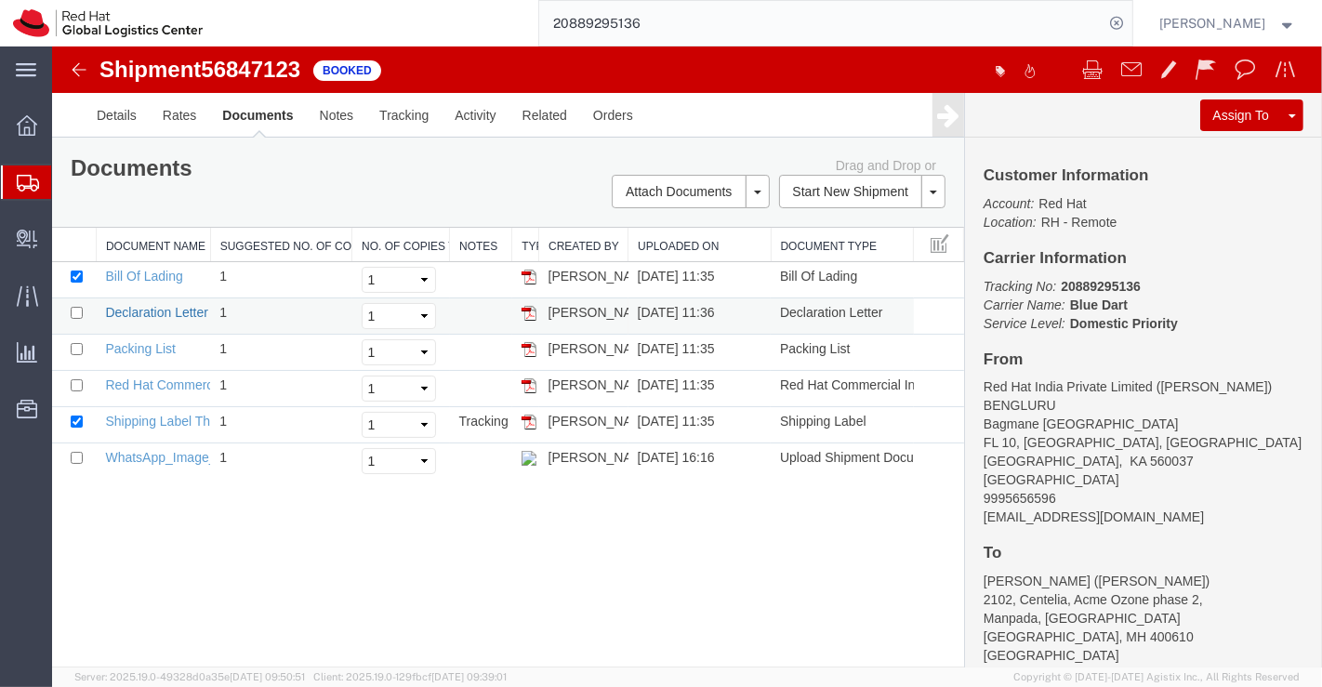
click at [153, 309] on link "Declaration Letter" at bounding box center [155, 312] width 103 height 15
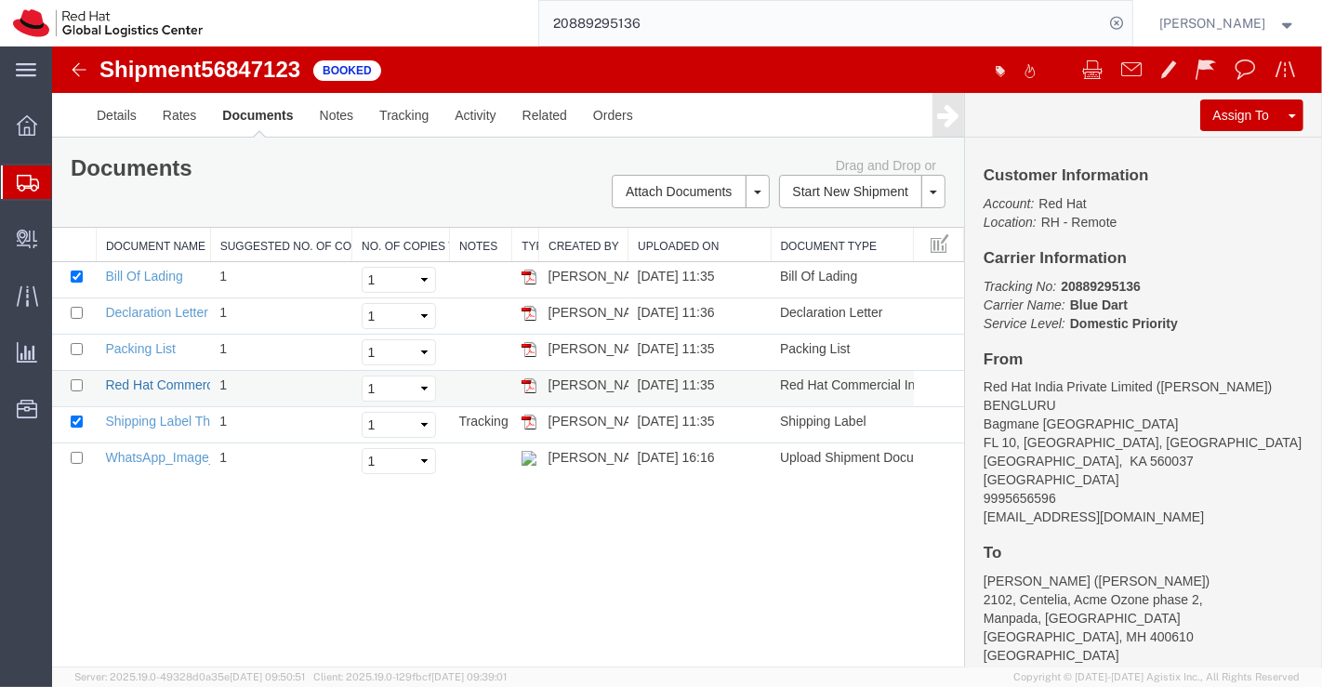
click at [150, 388] on link "Red Hat Commercial Invoice" at bounding box center [186, 384] width 165 height 15
click at [535, 538] on div "Shipment 56847123 6 of 6 Booked Details Rates Documents Notes Tracking Activity…" at bounding box center [686, 356] width 1270 height 621
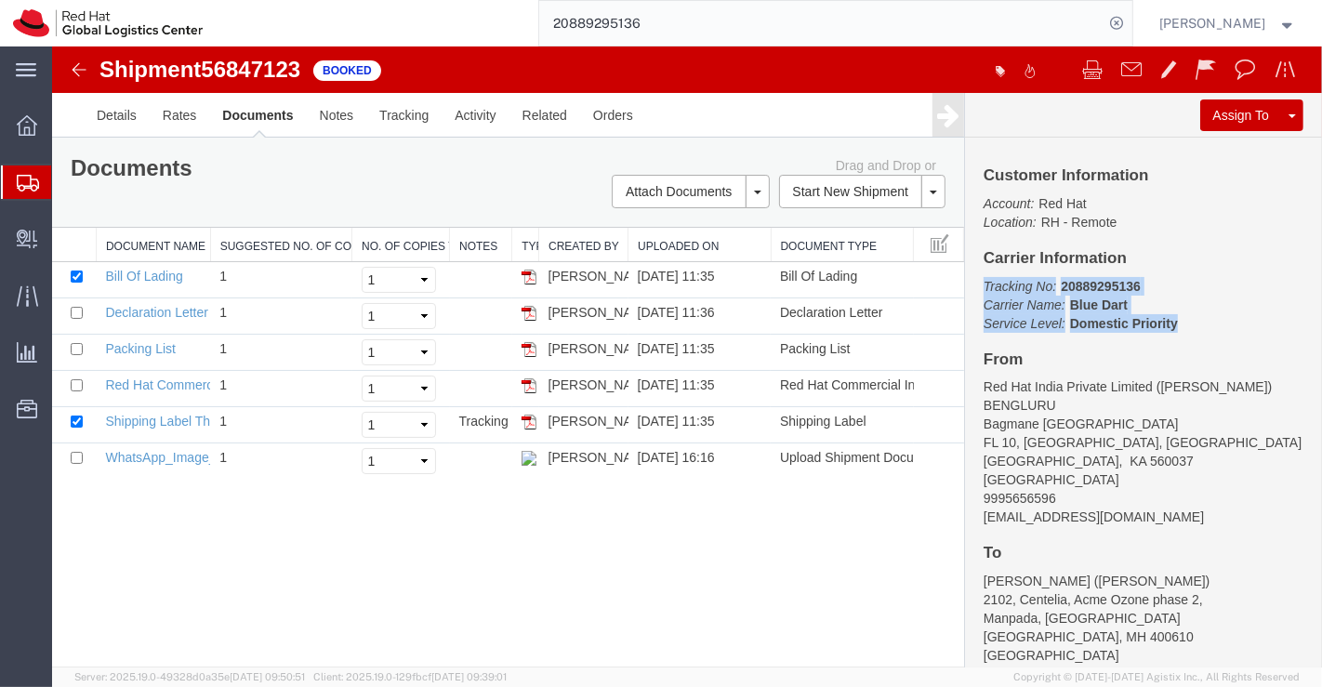
drag, startPoint x: 981, startPoint y: 283, endPoint x: 1191, endPoint y: 328, distance: 215.0
click at [1191, 328] on div "Customer Information Account: Red Hat Location: RH - Remote Carrier Information…" at bounding box center [1142, 403] width 357 height 530
copy p "Tracking No: 20889295136 Carrier Name: Blue Dart Blue Dart Service Level: Domes…"
click at [521, 503] on div "Shipment 56847123 6 of 6 Booked Details Rates Documents Notes Tracking Activity…" at bounding box center [686, 356] width 1270 height 621
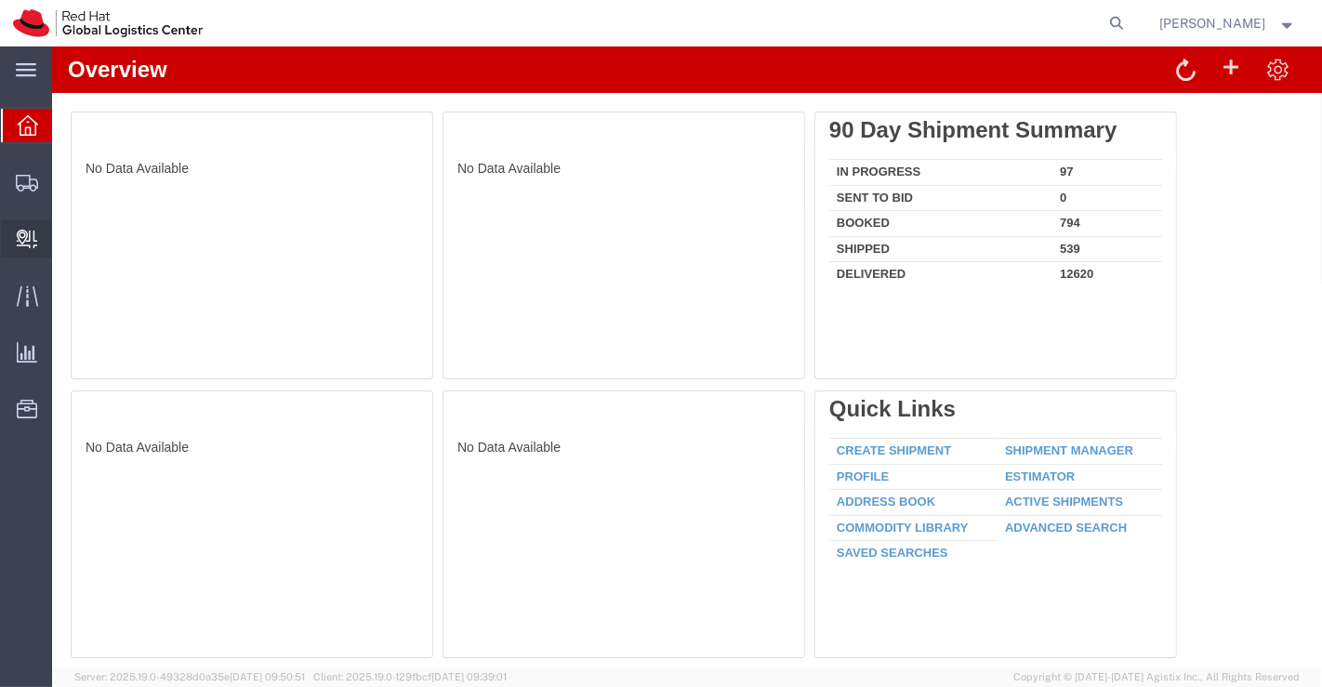
click at [0, 0] on span "Create Delivery" at bounding box center [0, 0] width 0 height 0
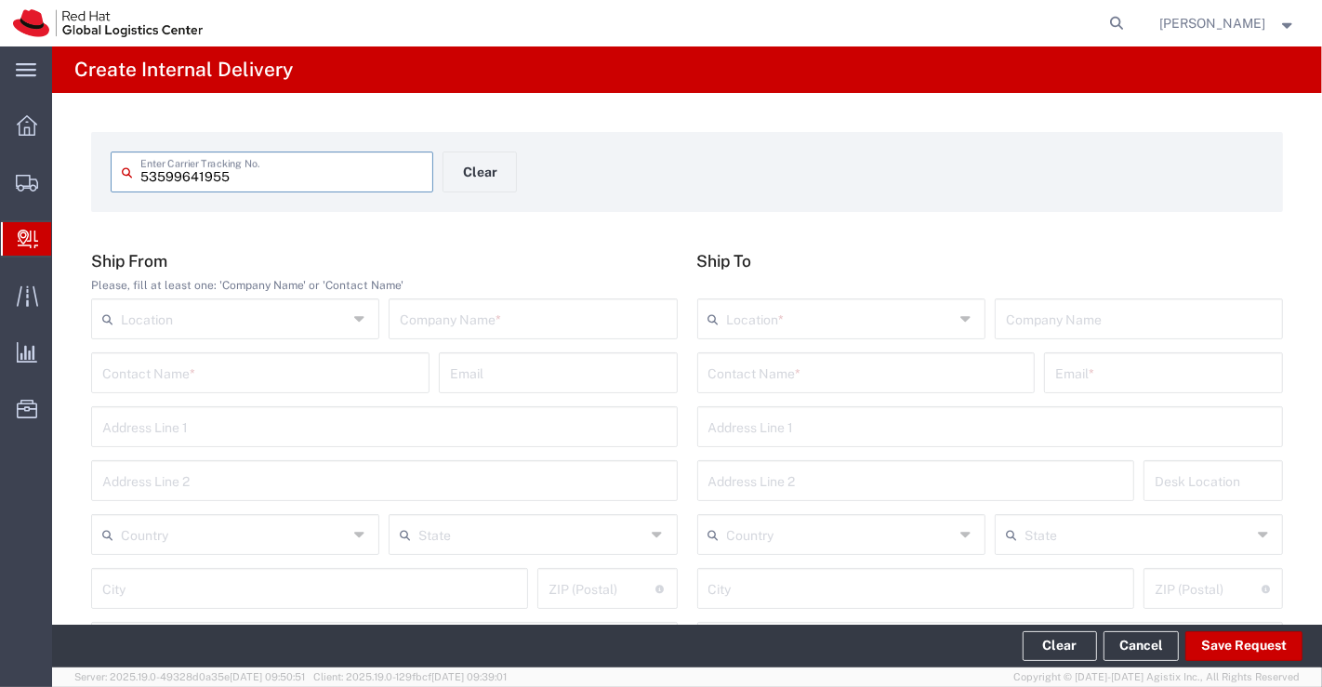
type input "53599641955"
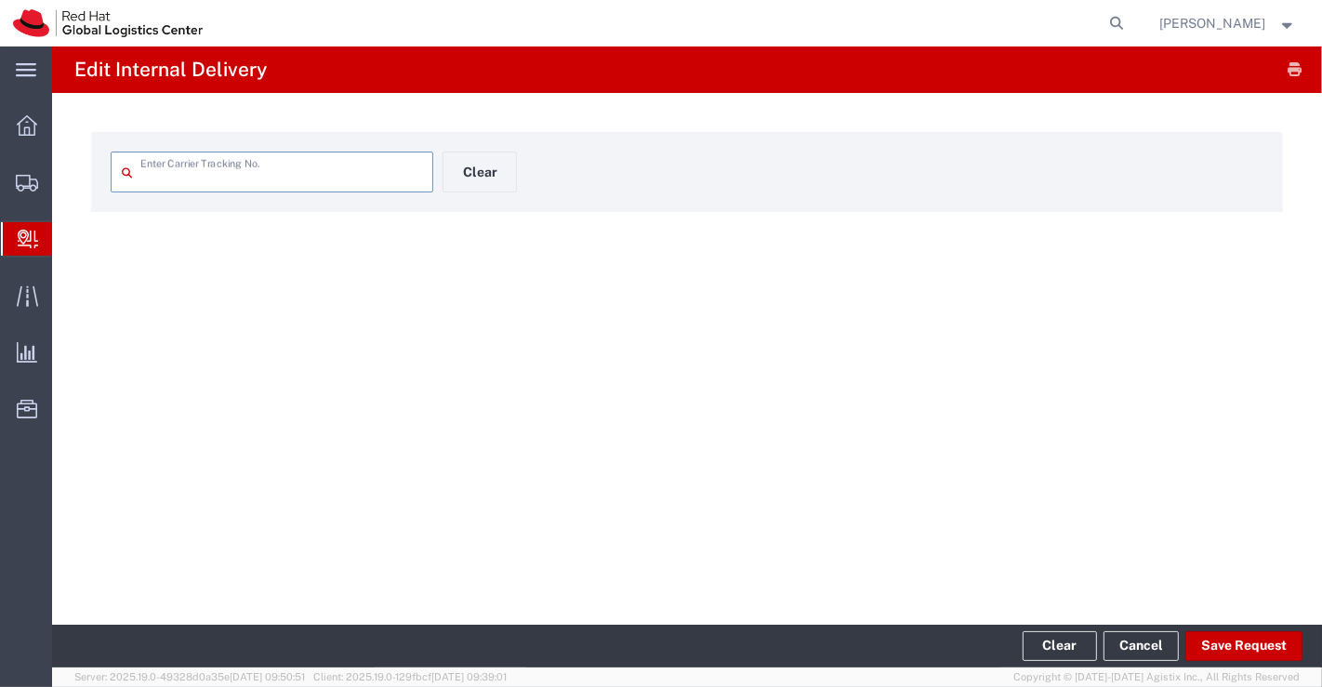
type input "53599641955"
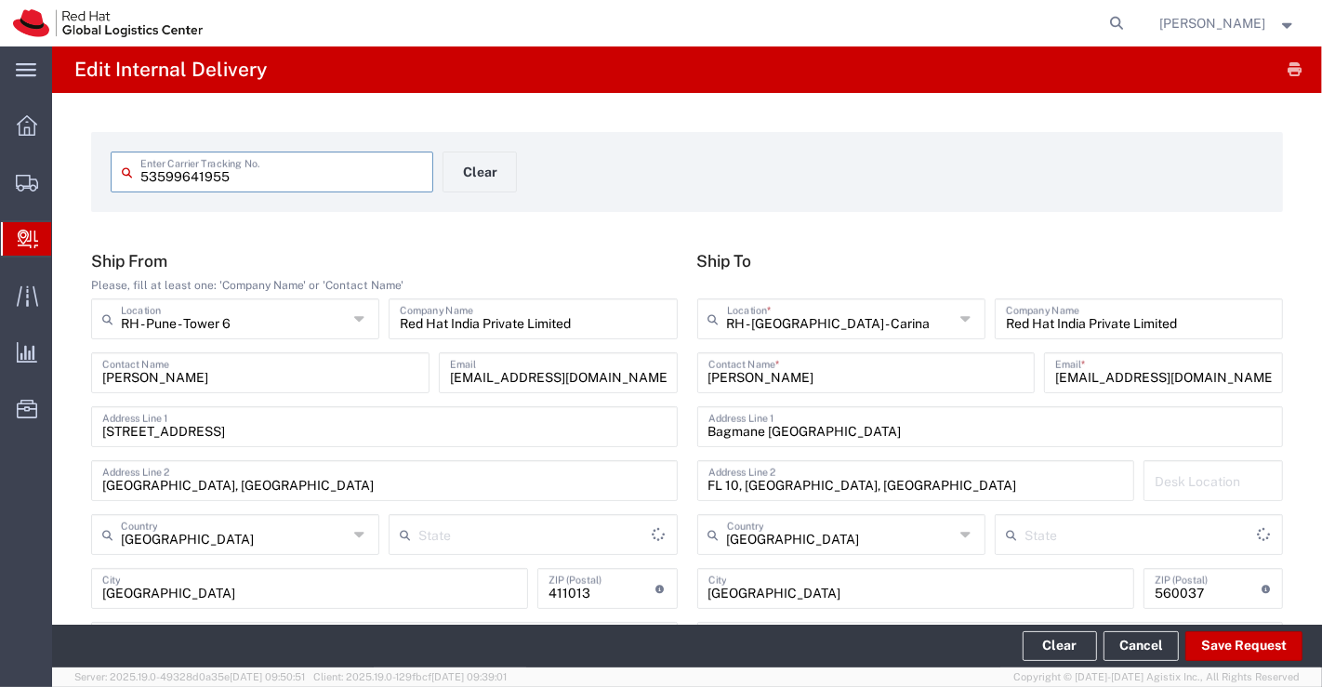
type input "Your Packaging"
type input "Ground"
type input "Mahārāshtra"
type input "Karnataka"
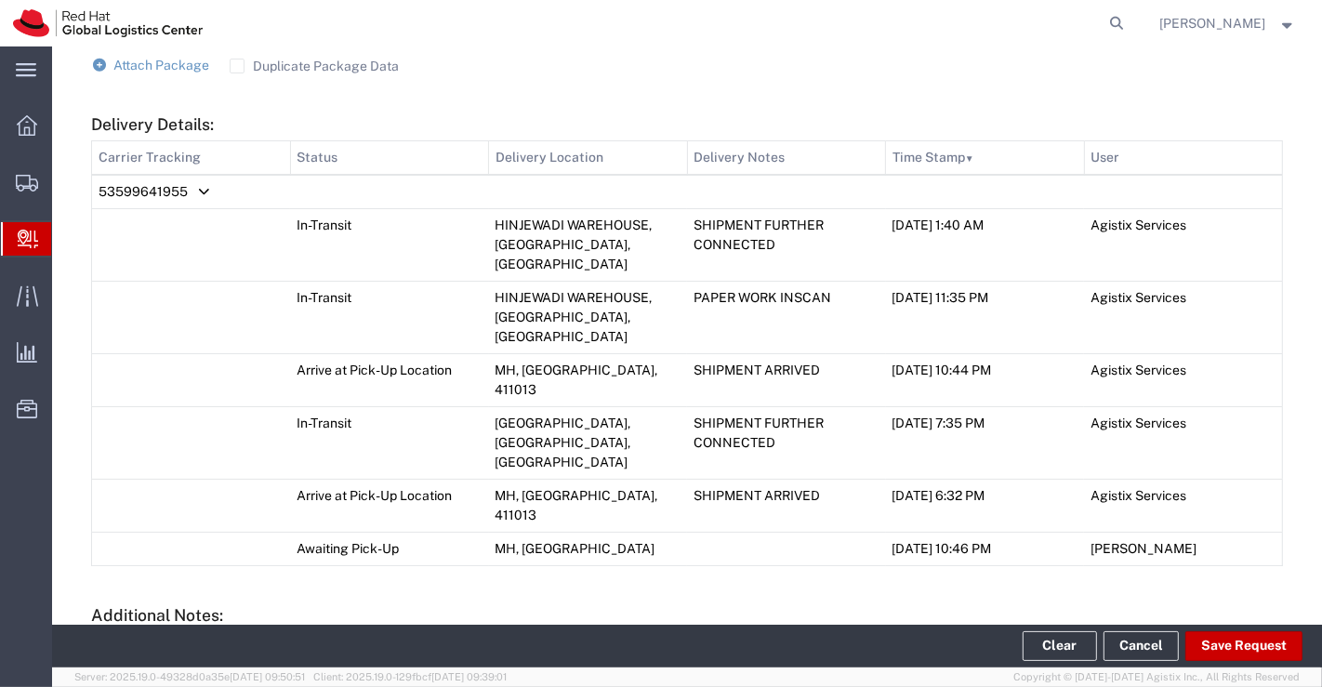
scroll to position [916, 0]
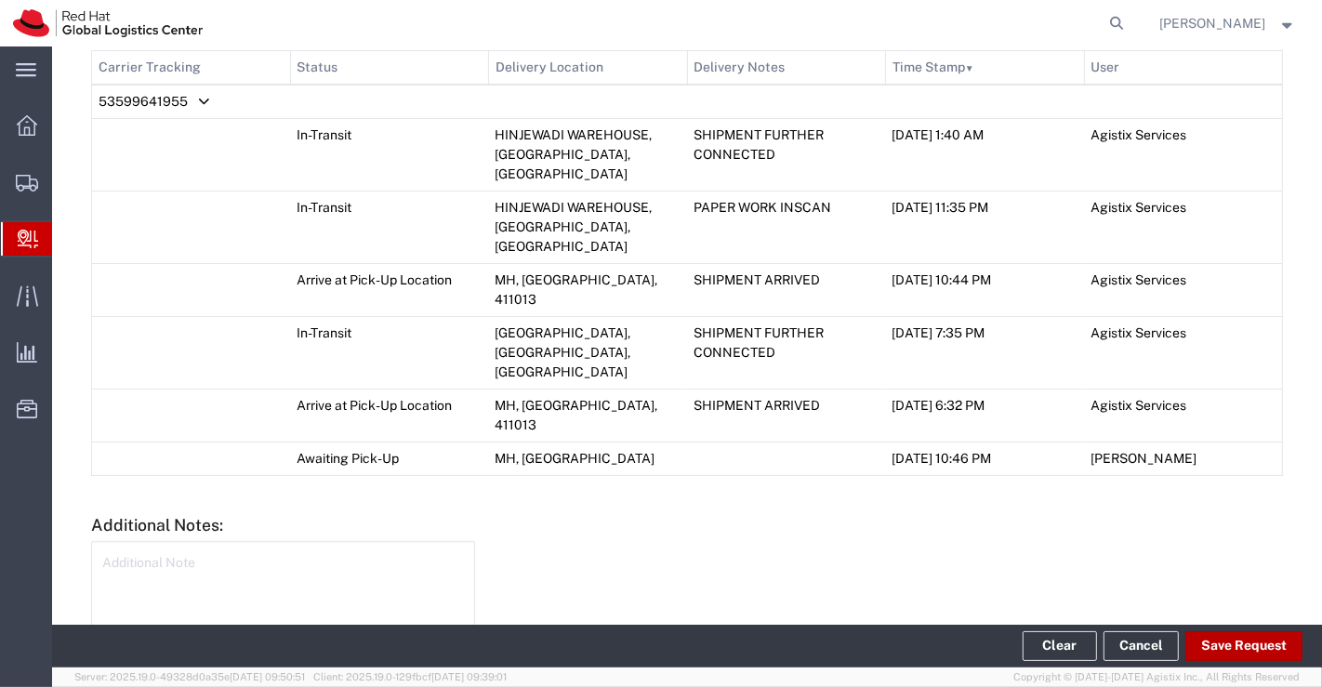
click at [1253, 645] on button "Save Request" at bounding box center [1243, 646] width 117 height 30
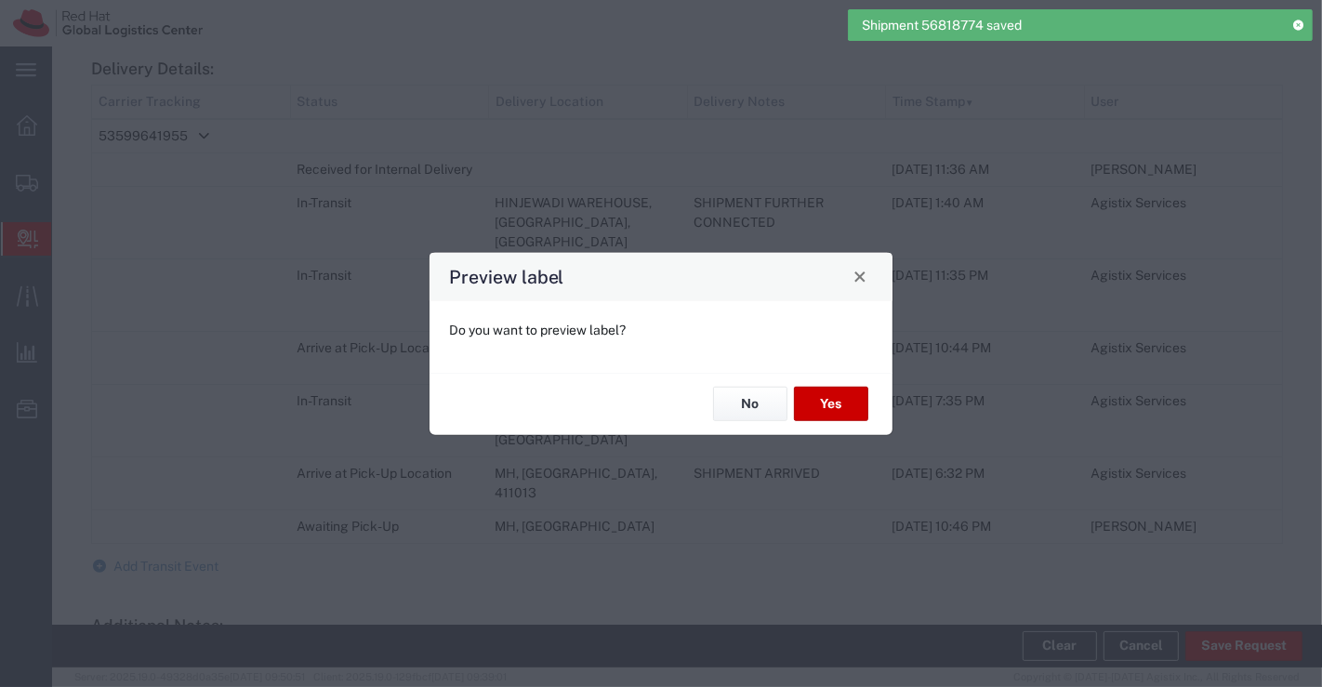
scroll to position [950, 0]
type input "Your Packaging"
type input "Ground"
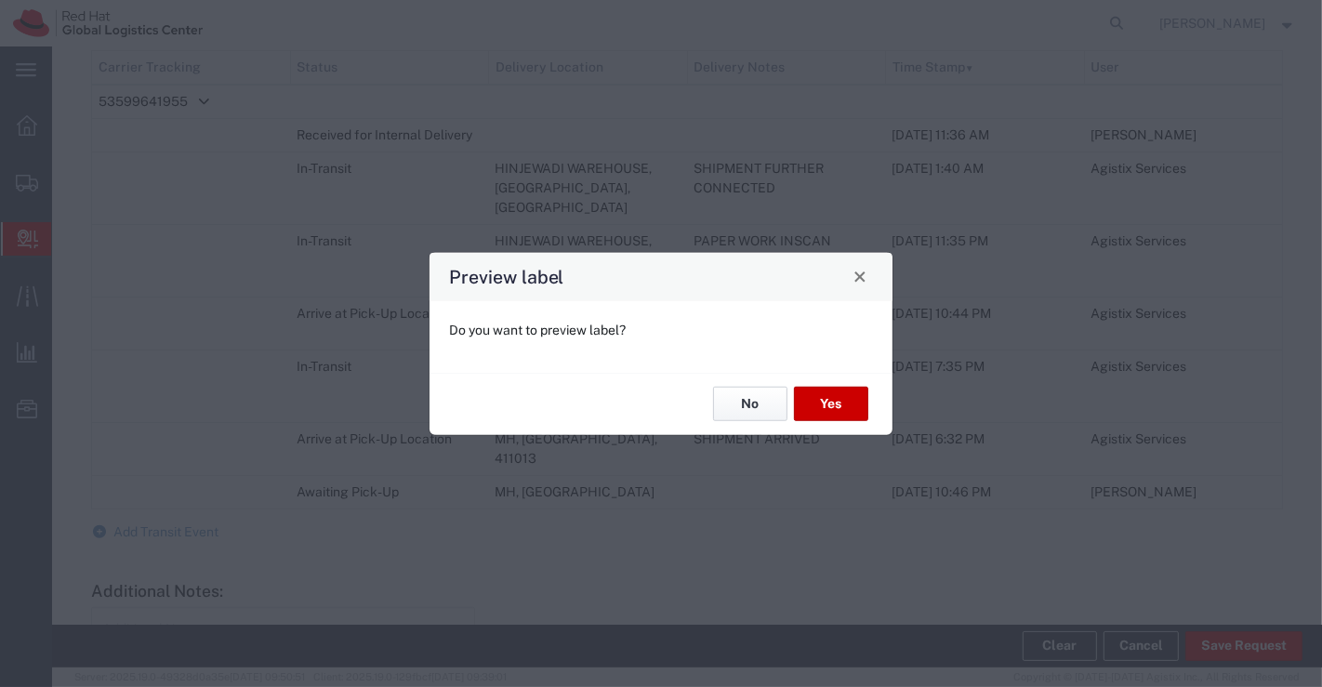
drag, startPoint x: 763, startPoint y: 411, endPoint x: 465, endPoint y: 492, distance: 309.2
click at [767, 404] on button "No" at bounding box center [750, 404] width 74 height 34
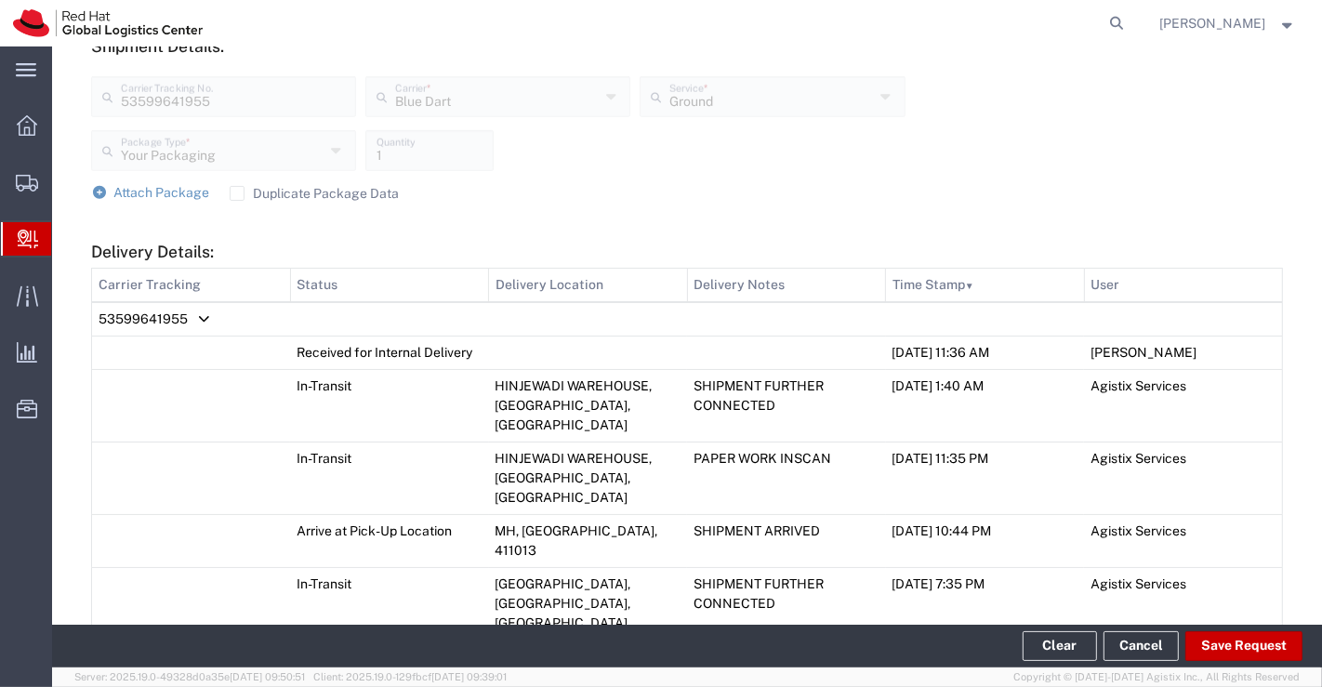
scroll to position [1016, 0]
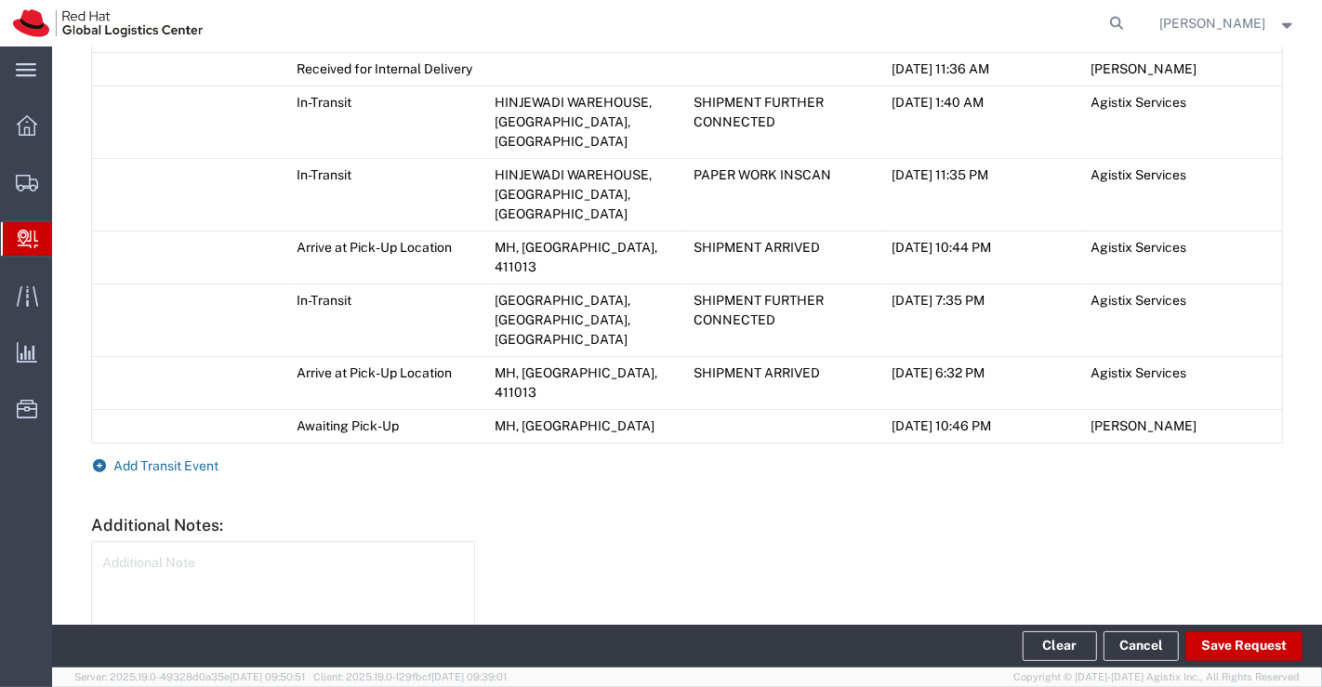
click at [99, 459] on icon at bounding box center [99, 465] width 17 height 13
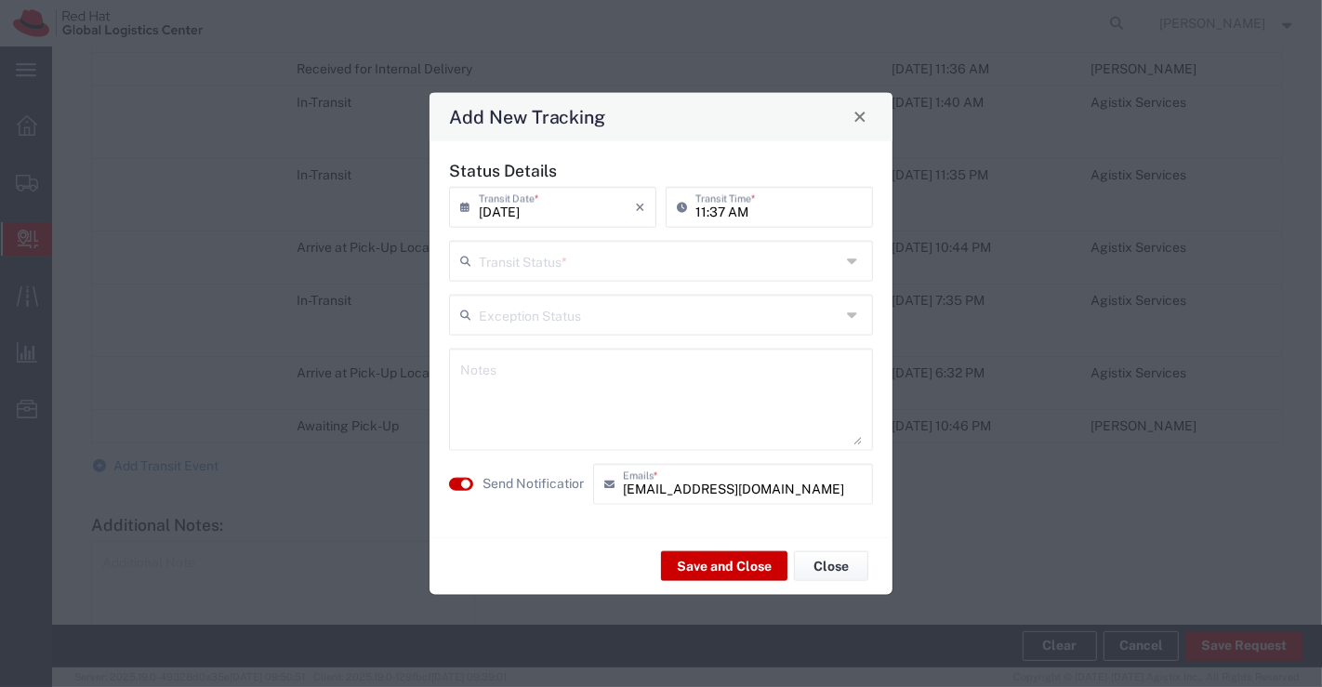
click at [852, 261] on icon at bounding box center [854, 260] width 15 height 30
click at [829, 390] on span "Shipment On-Hold" at bounding box center [661, 393] width 421 height 29
type input "Shipment On-Hold"
click at [829, 390] on textarea at bounding box center [661, 398] width 402 height 91
type textarea "Package received on 18th Sept 2025."
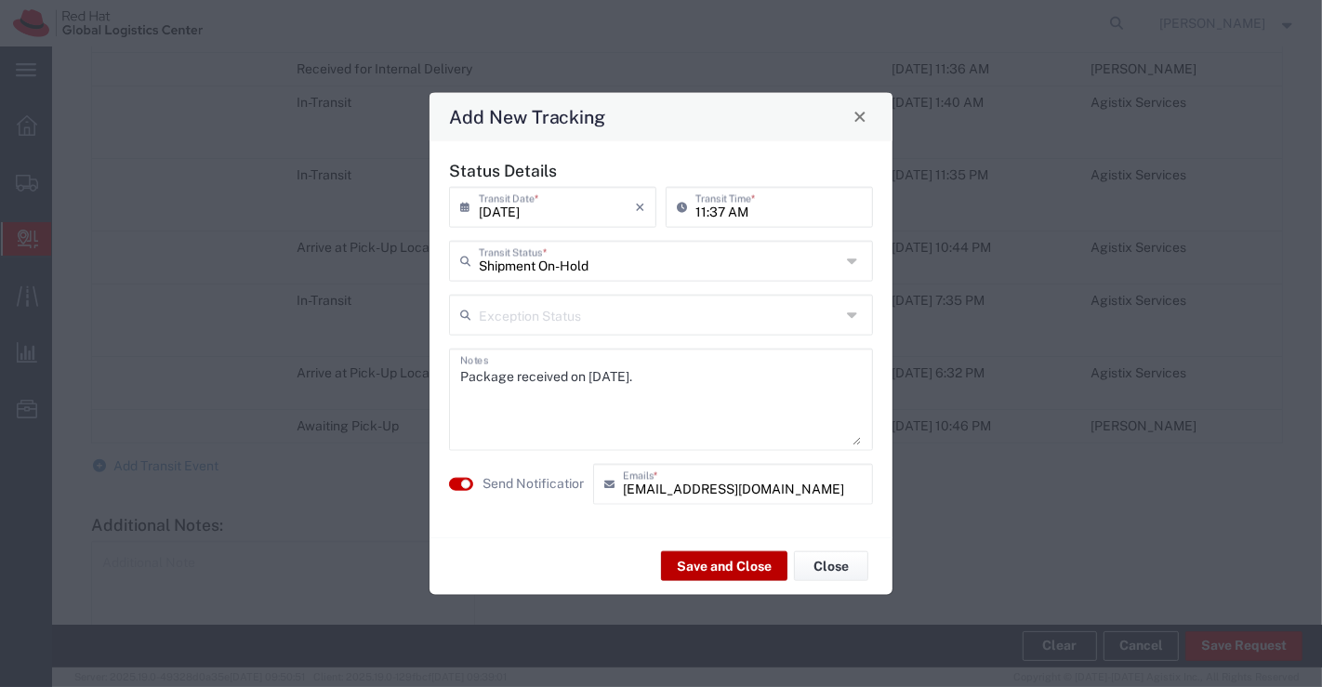
click at [746, 569] on button "Save and Close" at bounding box center [724, 566] width 126 height 30
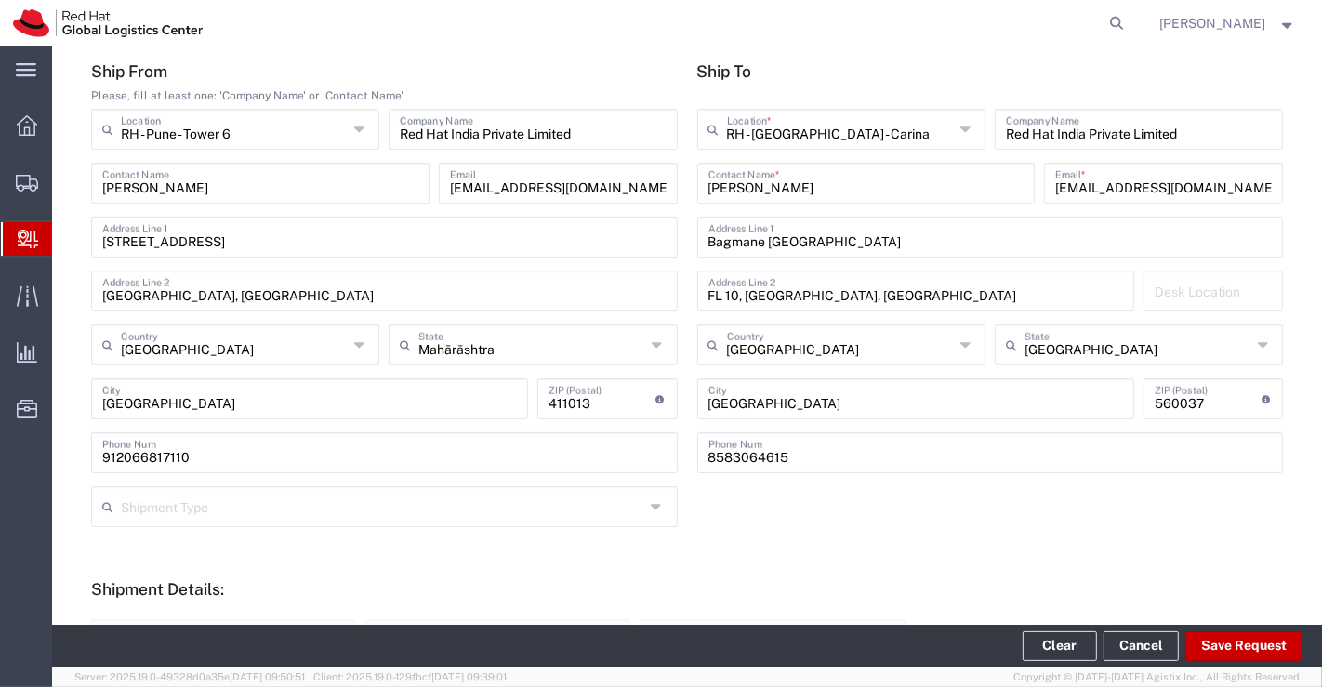
scroll to position [86, 0]
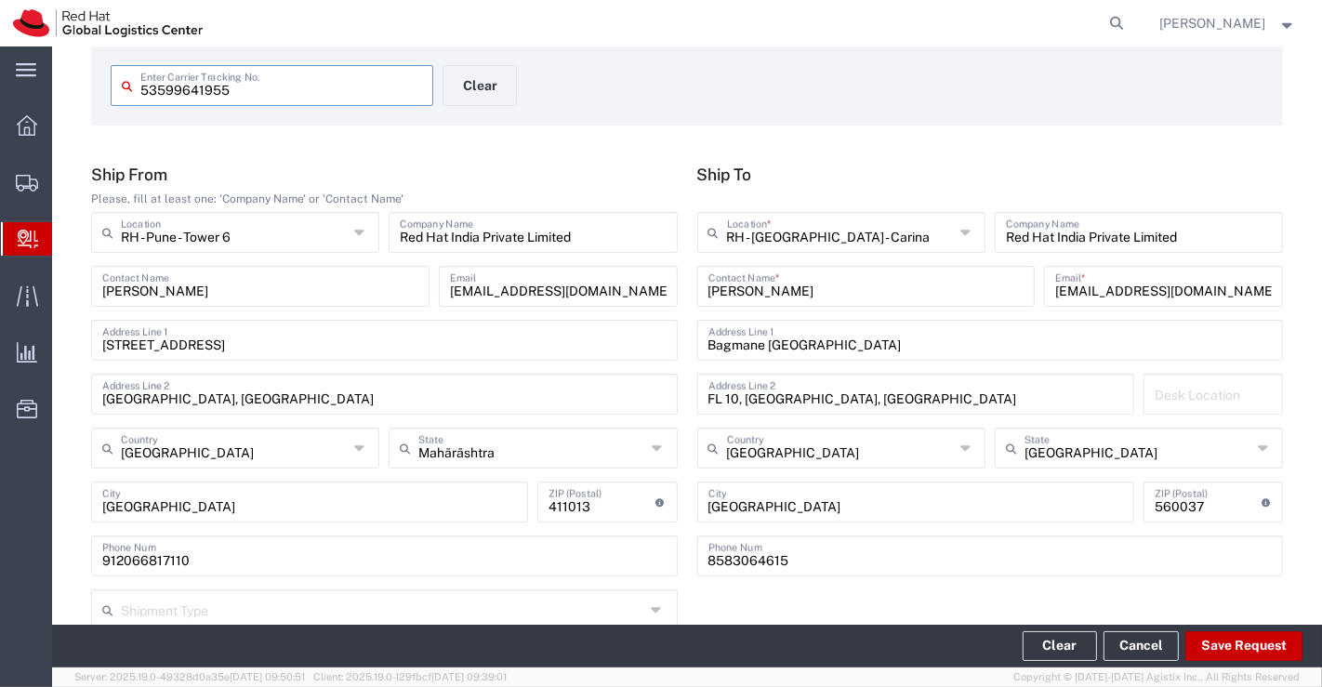
drag, startPoint x: 244, startPoint y: 93, endPoint x: 127, endPoint y: 92, distance: 116.2
click at [127, 92] on div "53599641955 Enter Carrier Tracking No." at bounding box center [272, 85] width 323 height 41
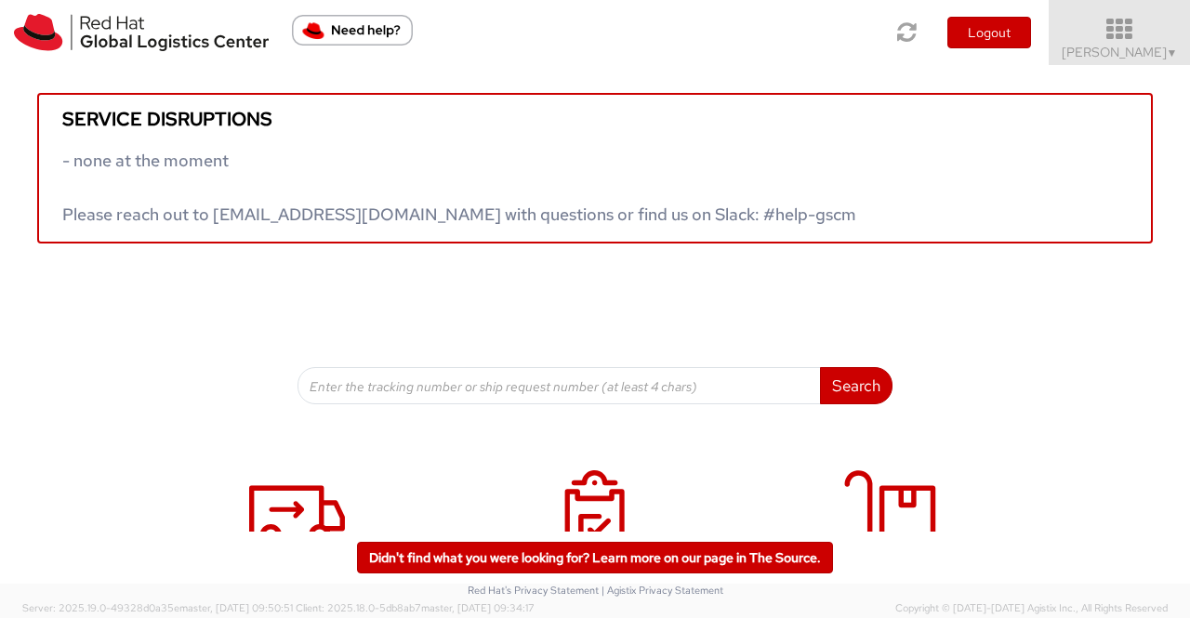
click at [1173, 52] on span "▼" at bounding box center [1172, 53] width 11 height 15
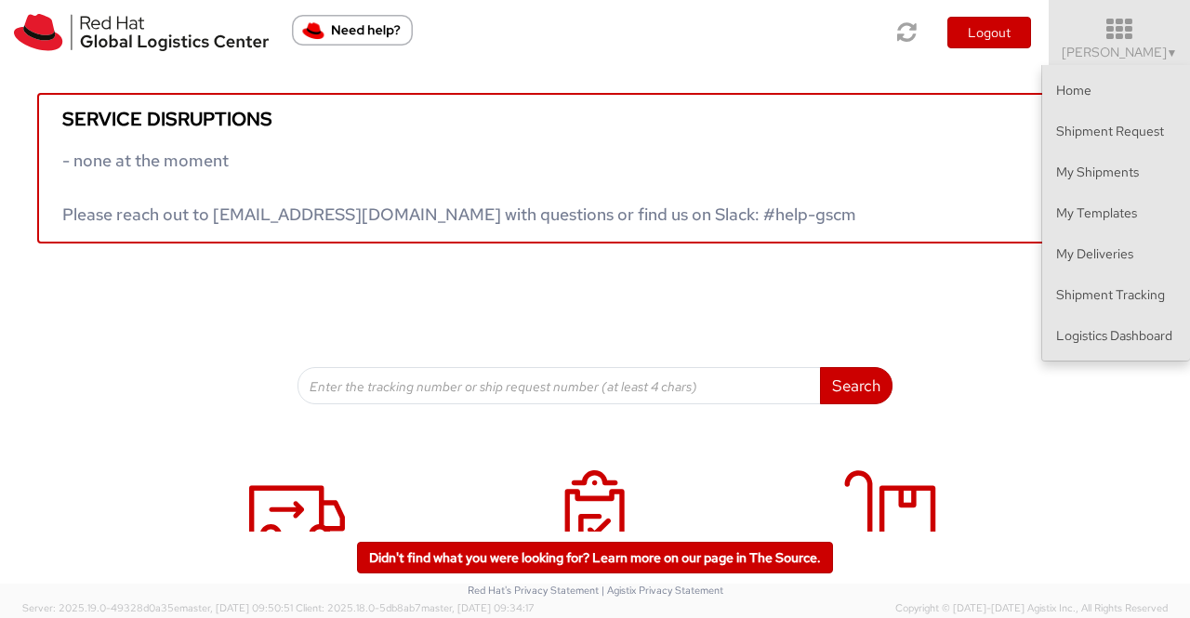
click at [996, 437] on div "Service disruptions - none at the moment Please reach out to [EMAIL_ADDRESS][DO…" at bounding box center [595, 441] width 1190 height 752
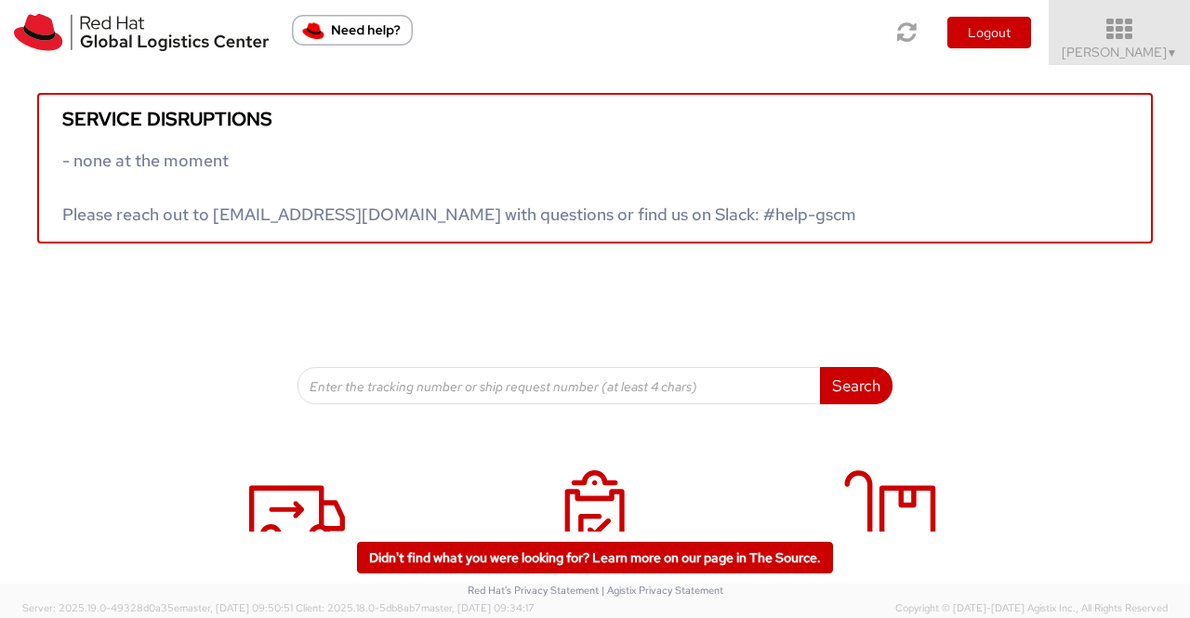
click at [1167, 51] on span "▼" at bounding box center [1172, 53] width 11 height 15
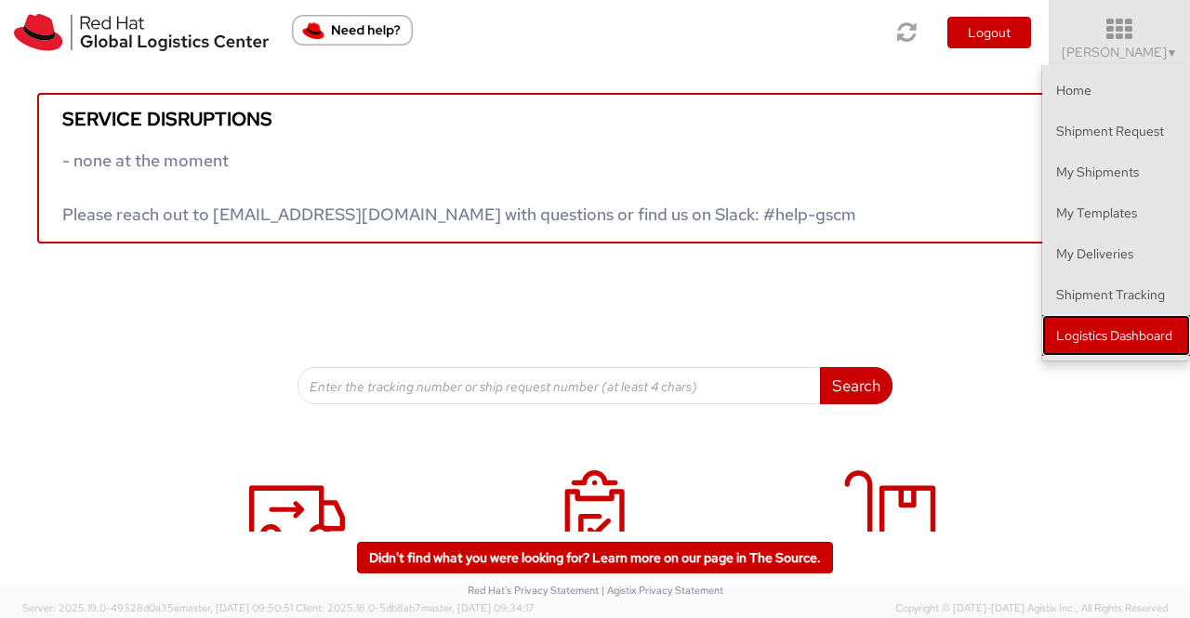
click at [1142, 336] on link "Logistics Dashboard" at bounding box center [1116, 335] width 148 height 41
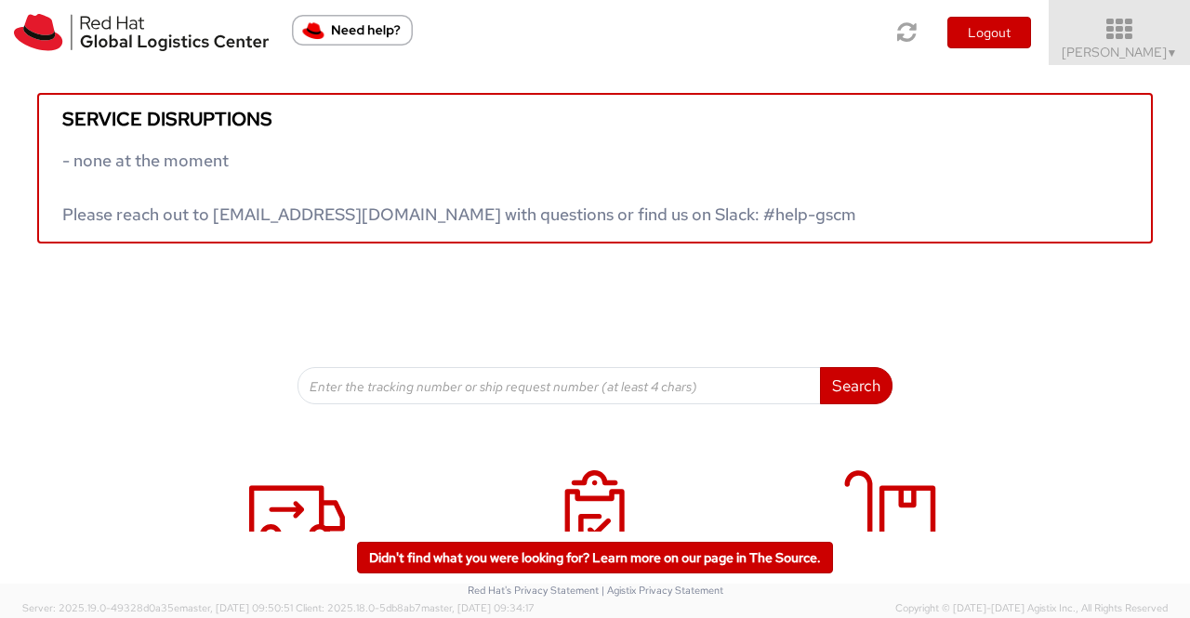
click at [1156, 49] on span "[PERSON_NAME] ▼" at bounding box center [1120, 52] width 116 height 17
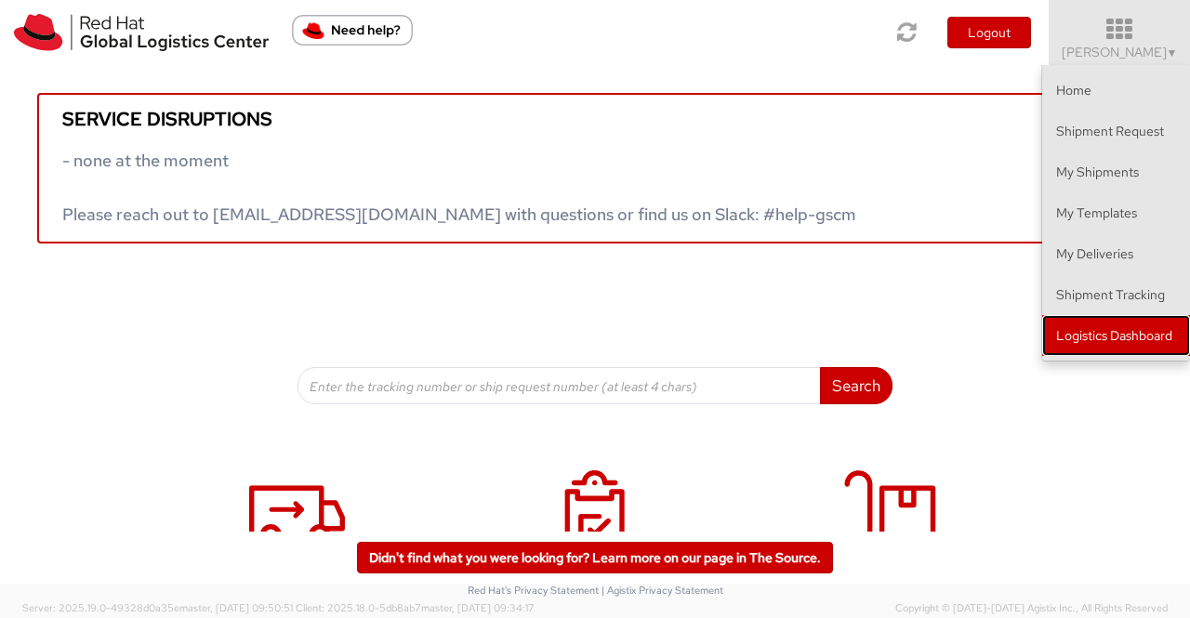
click at [1106, 324] on link "Logistics Dashboard" at bounding box center [1116, 335] width 148 height 41
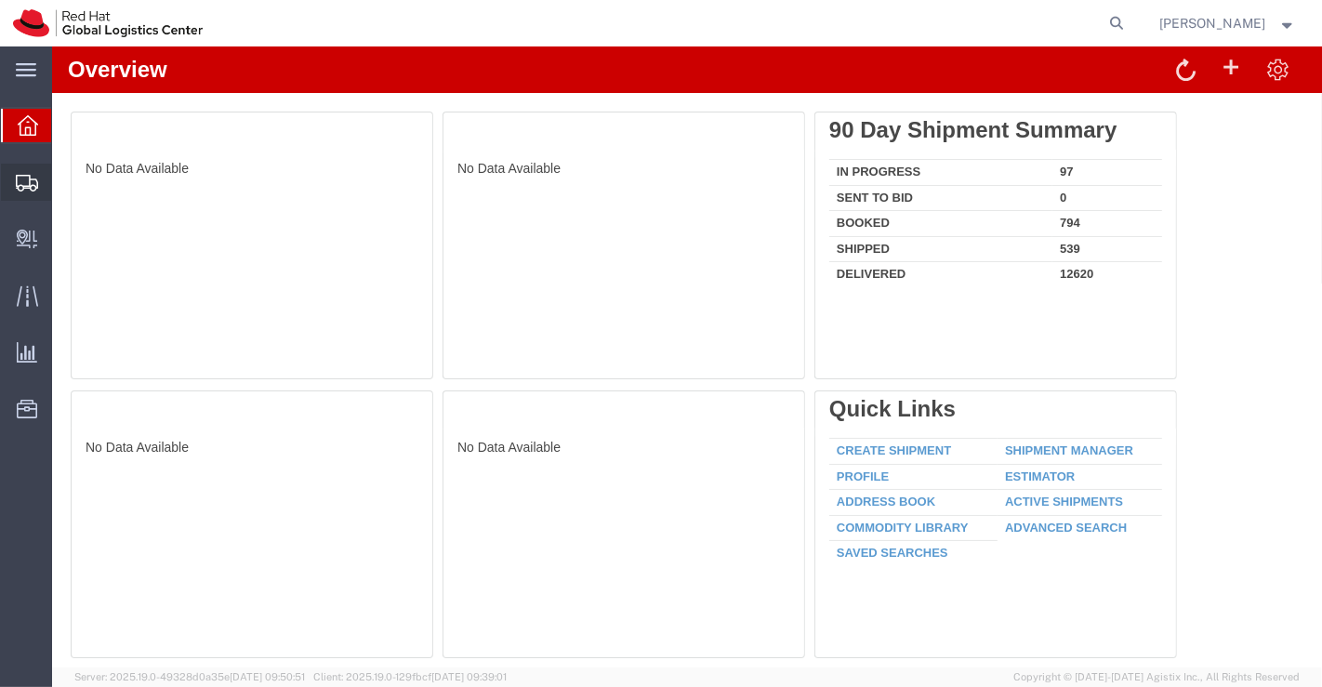
click at [0, 0] on span "Shipment Manager" at bounding box center [0, 0] width 0 height 0
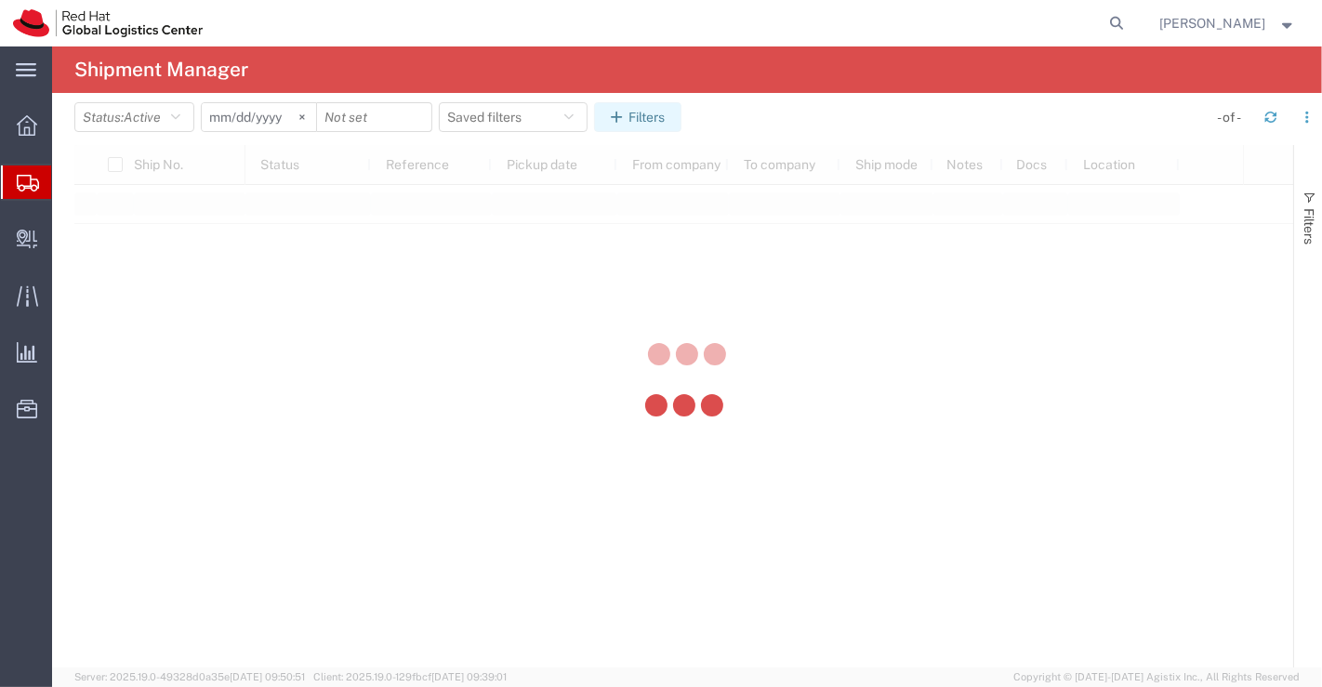
click at [669, 115] on div at bounding box center [687, 356] width 1270 height 621
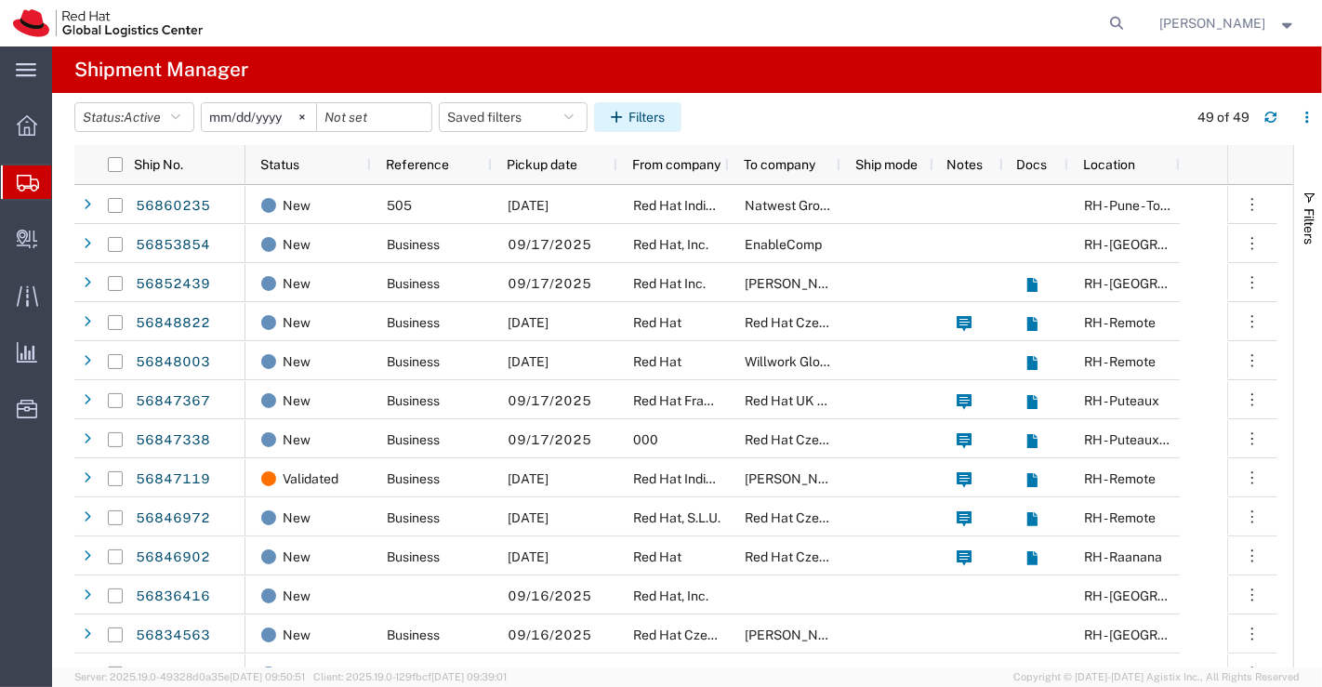
click at [642, 116] on button "Filters" at bounding box center [637, 117] width 87 height 30
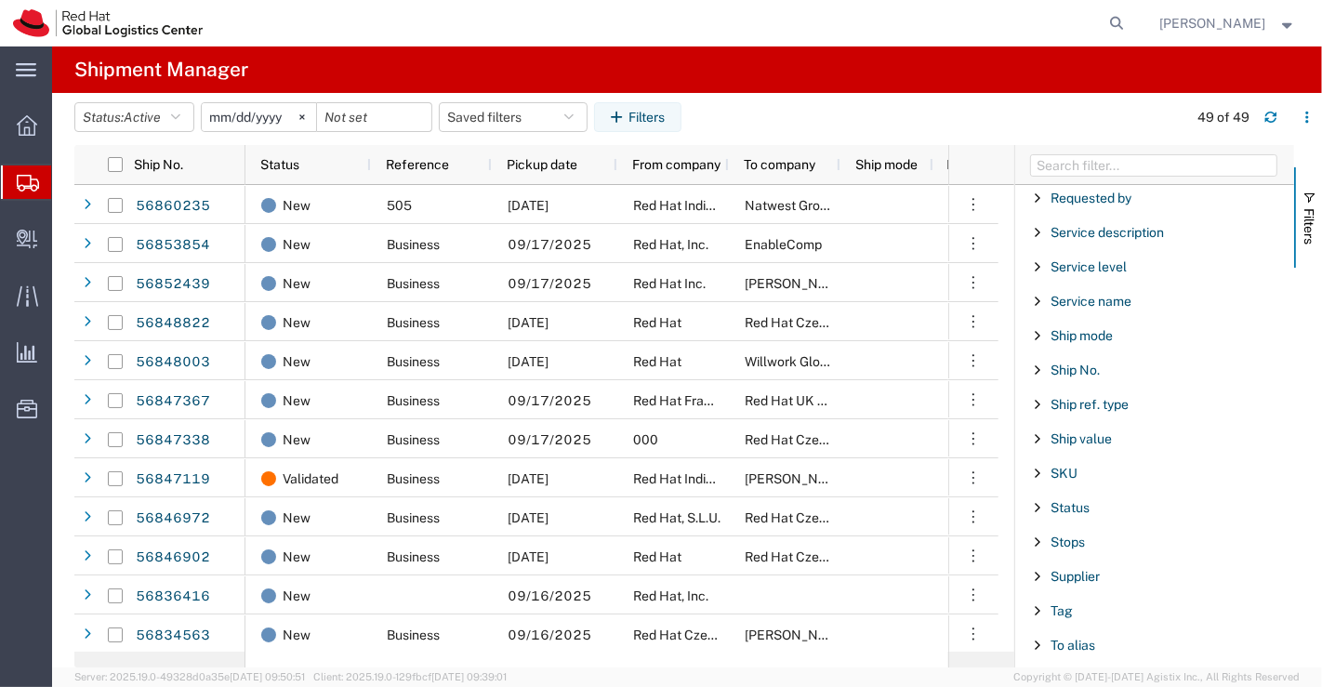
scroll to position [1446, 0]
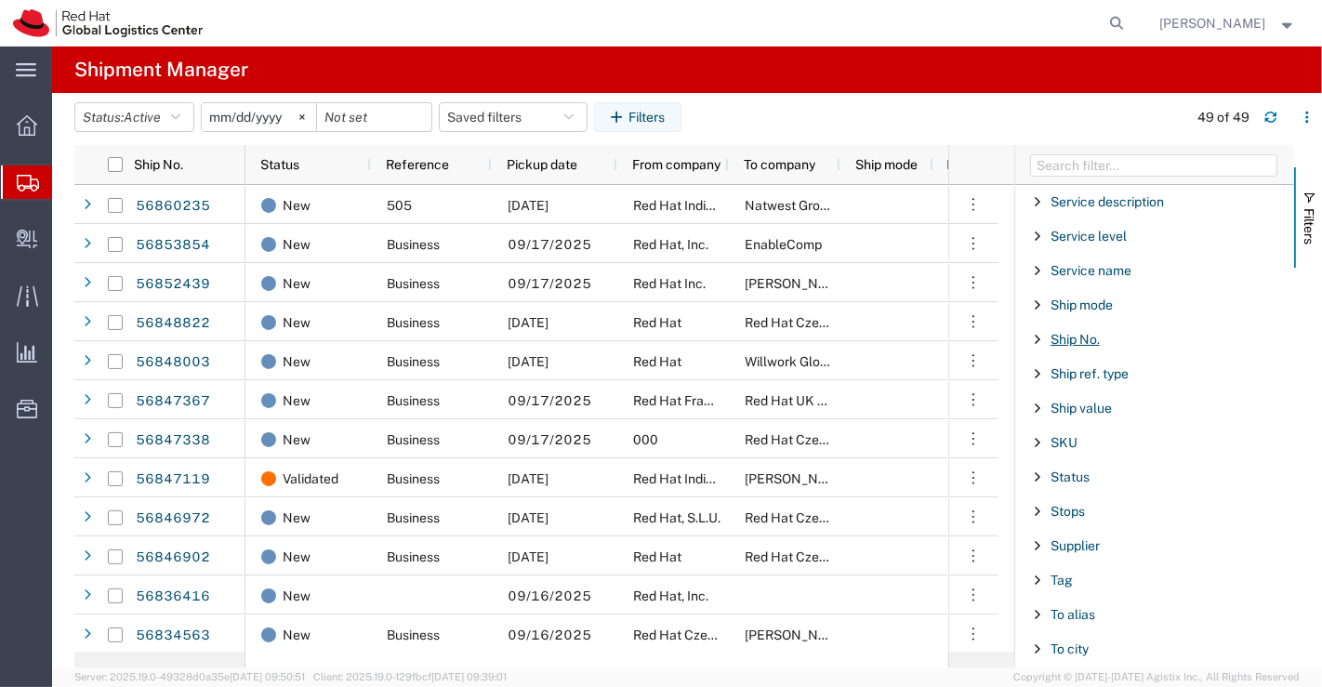
click at [1075, 332] on span "Ship No." at bounding box center [1074, 339] width 49 height 15
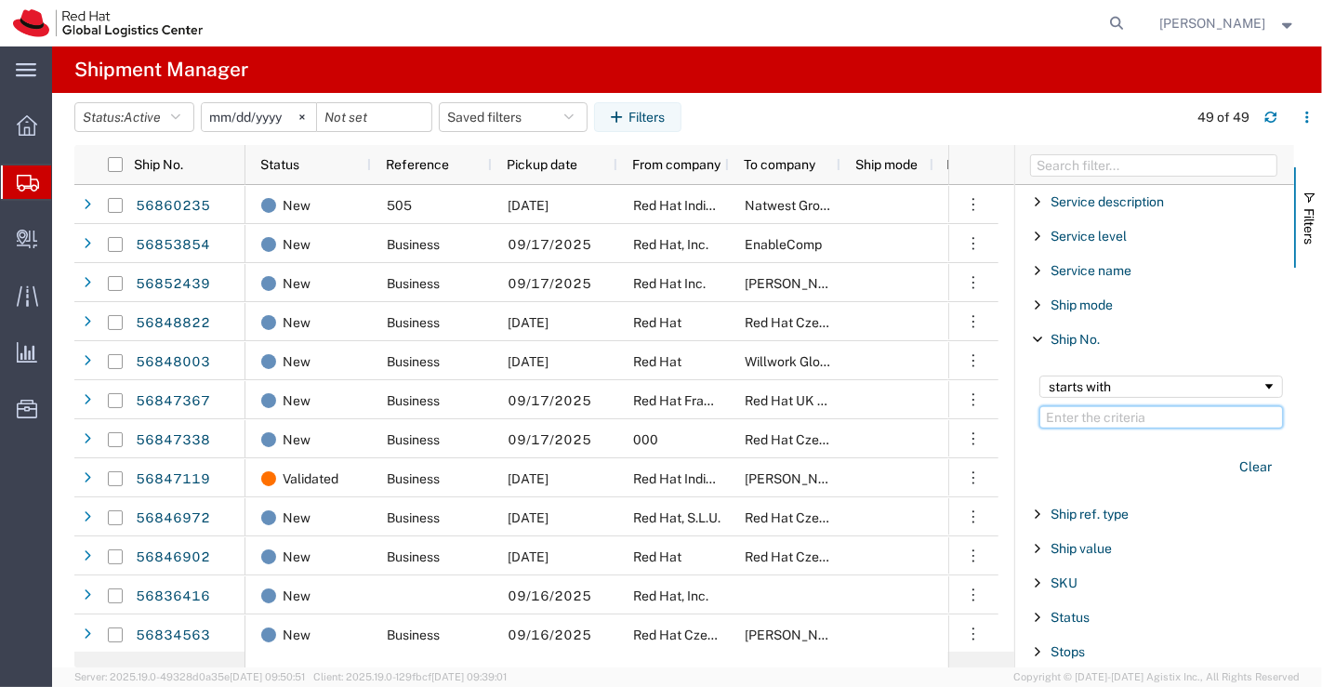
paste input "56847107"
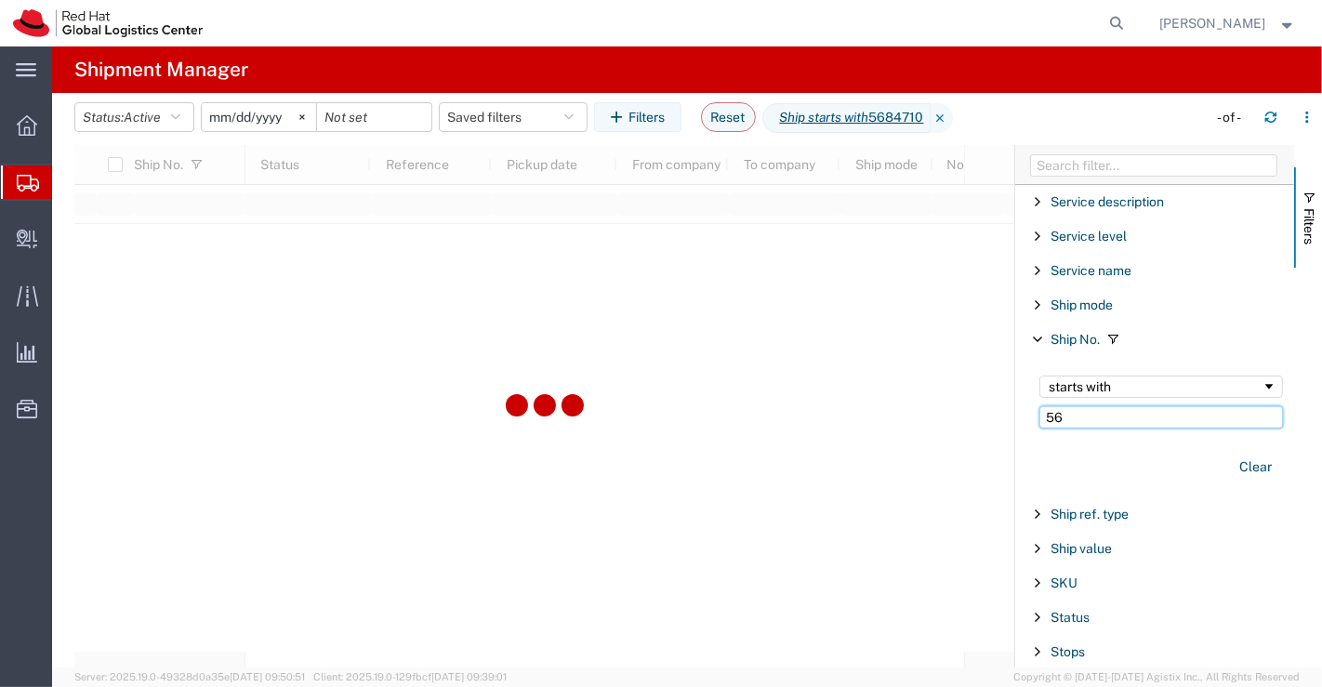
type input "5"
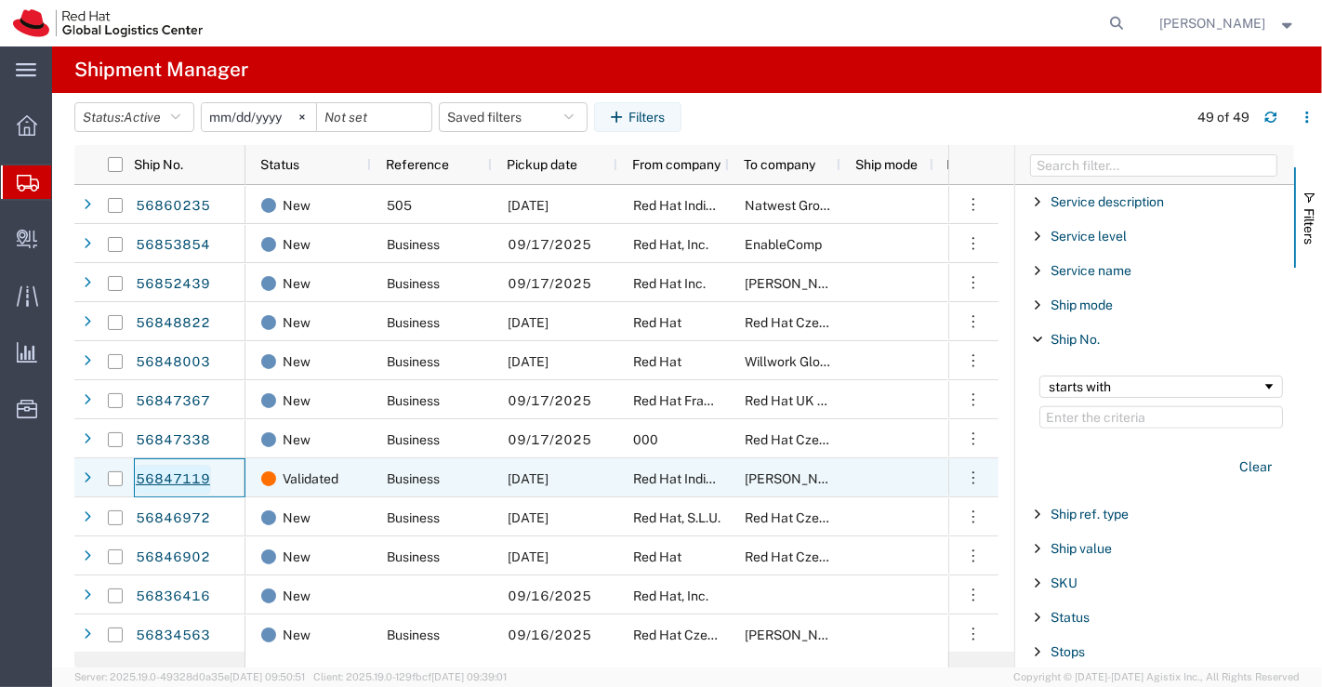
click at [188, 479] on link "56847119" at bounding box center [173, 480] width 76 height 30
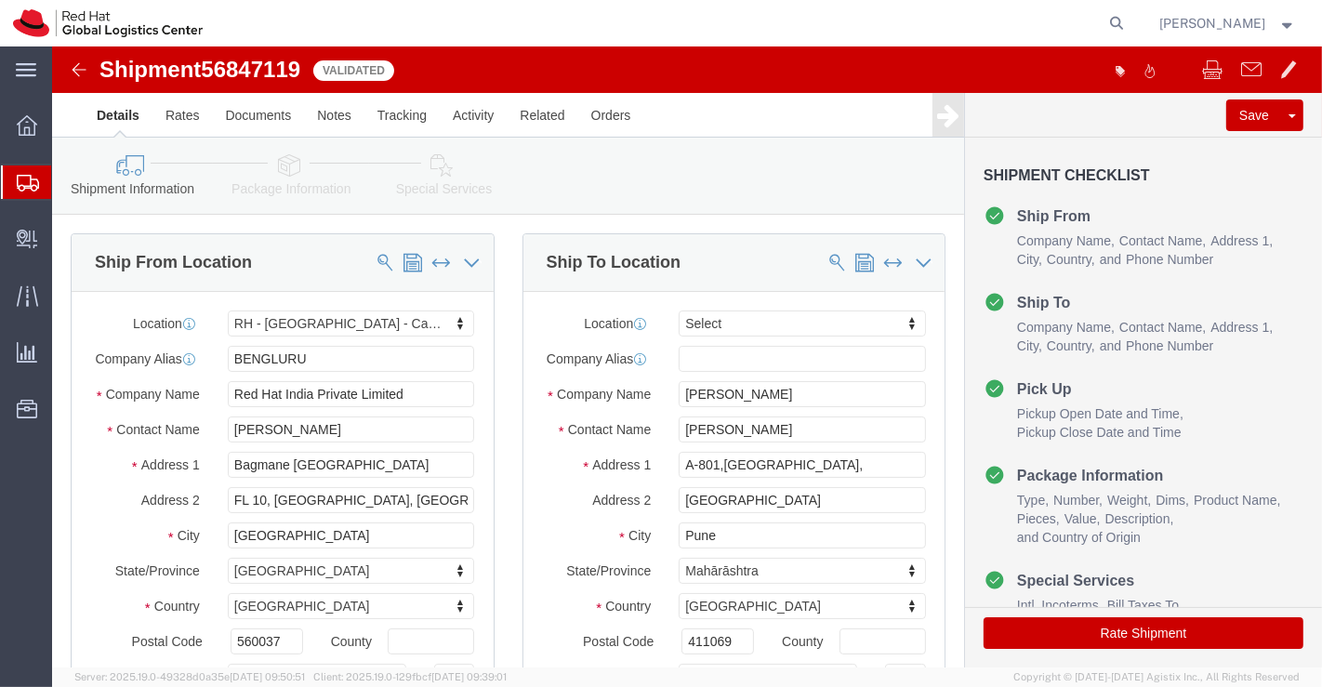
select select "37925"
select select
drag, startPoint x: 749, startPoint y: 360, endPoint x: 572, endPoint y: 367, distance: 177.7
click div "Company Name [PERSON_NAME]"
drag, startPoint x: 746, startPoint y: 405, endPoint x: 569, endPoint y: 413, distance: 176.8
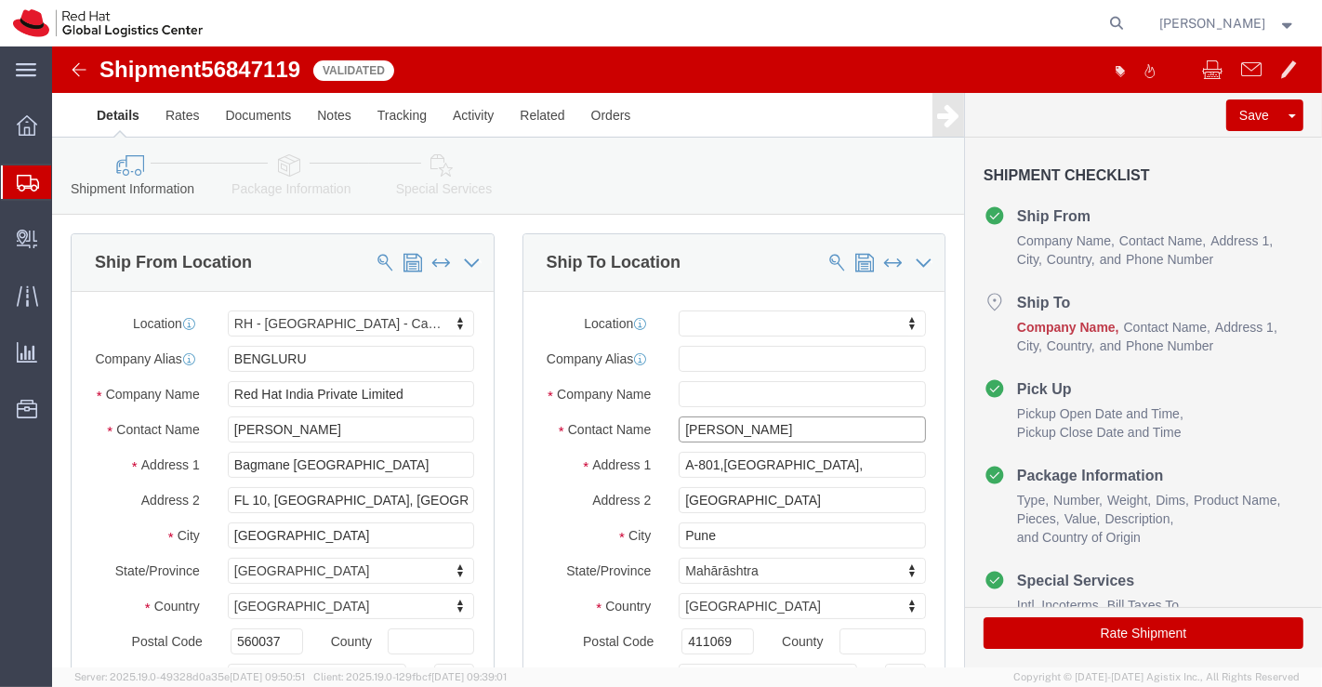
click div "Location My Profile Location [GEOGRAPHIC_DATA] - [GEOGRAPHIC_DATA] - [GEOGRAPHI…"
click input "text"
type input "R"
type input "P"
type input "Pune"
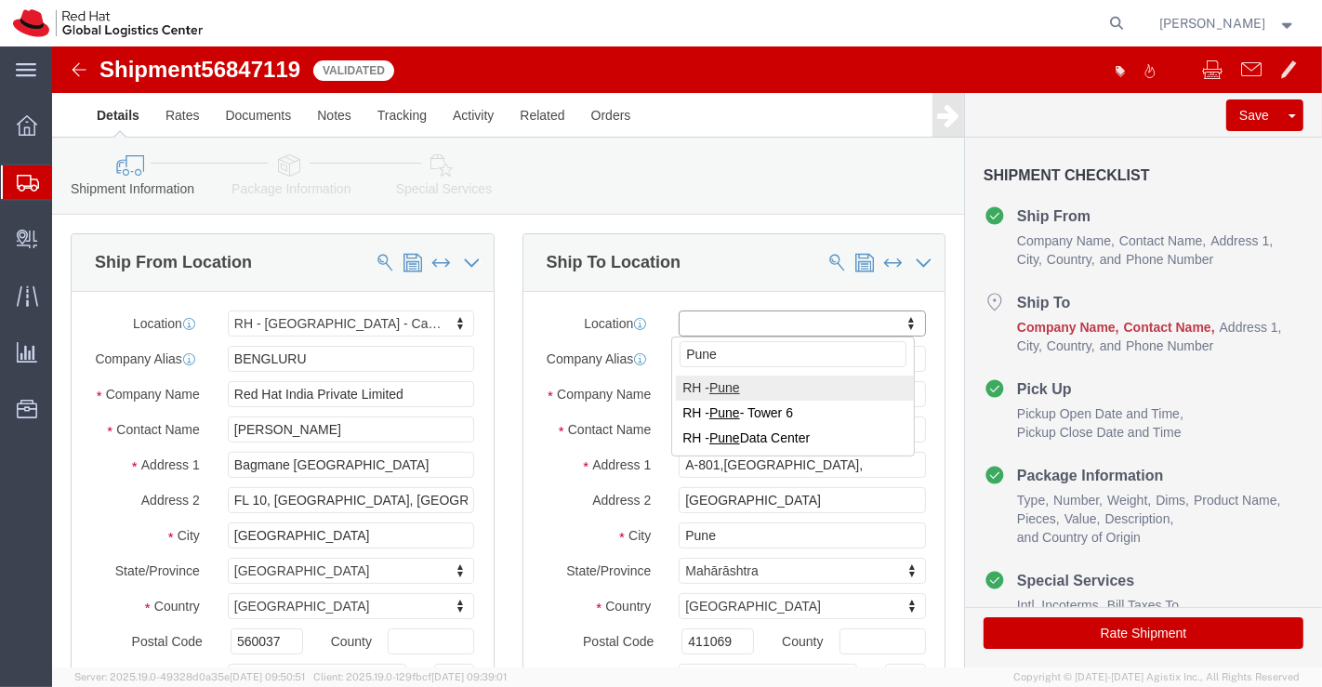
select select "38007"
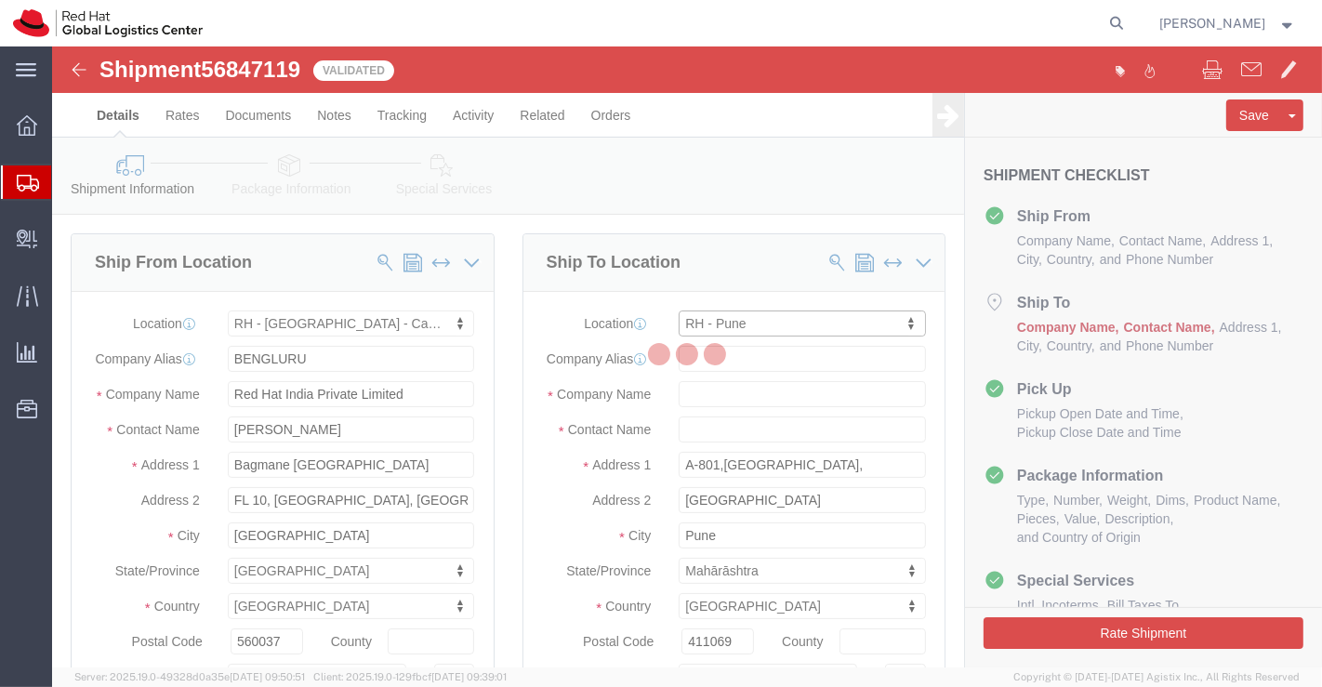
type input "[GEOGRAPHIC_DATA]"
type input "Red Hat India Private Limited"
type input "Tower-X Level 1, [GEOGRAPHIC_DATA]"
type input "[GEOGRAPHIC_DATA], [GEOGRAPHIC_DATA]"
type input "[GEOGRAPHIC_DATA]"
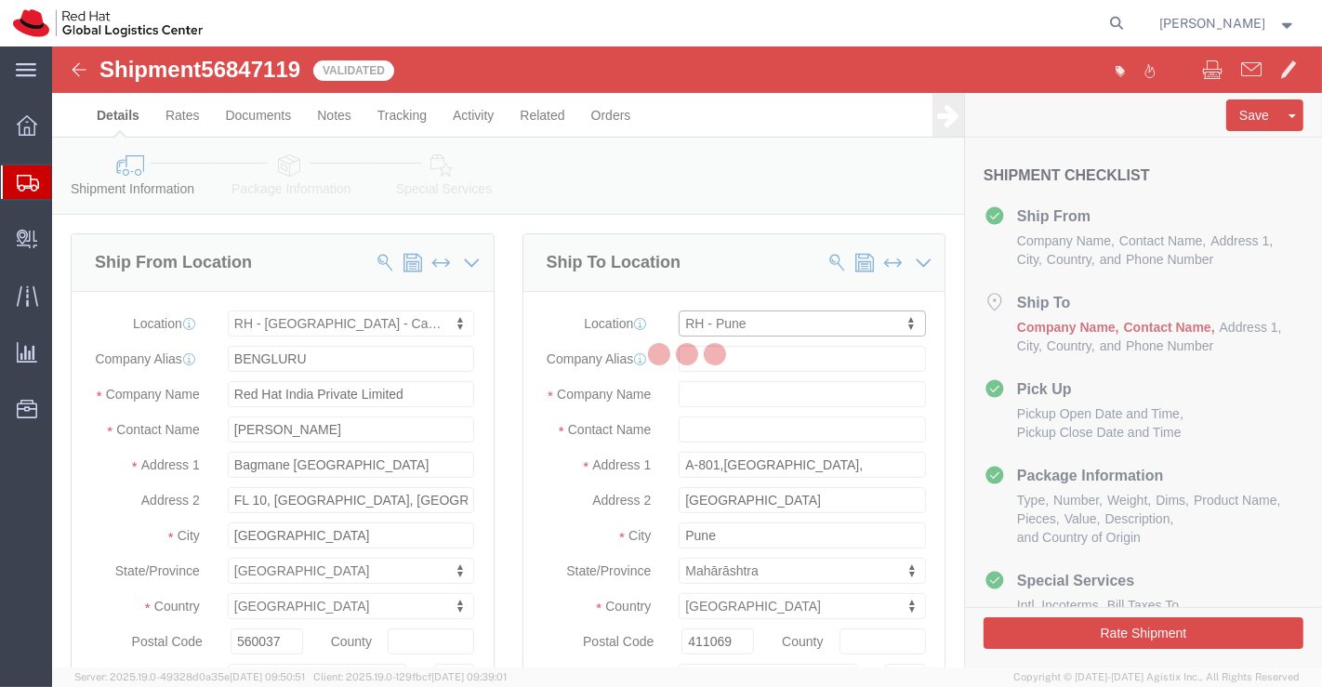
select select "MH"
type input "411013"
type input "2066817173"
checkbox input "false"
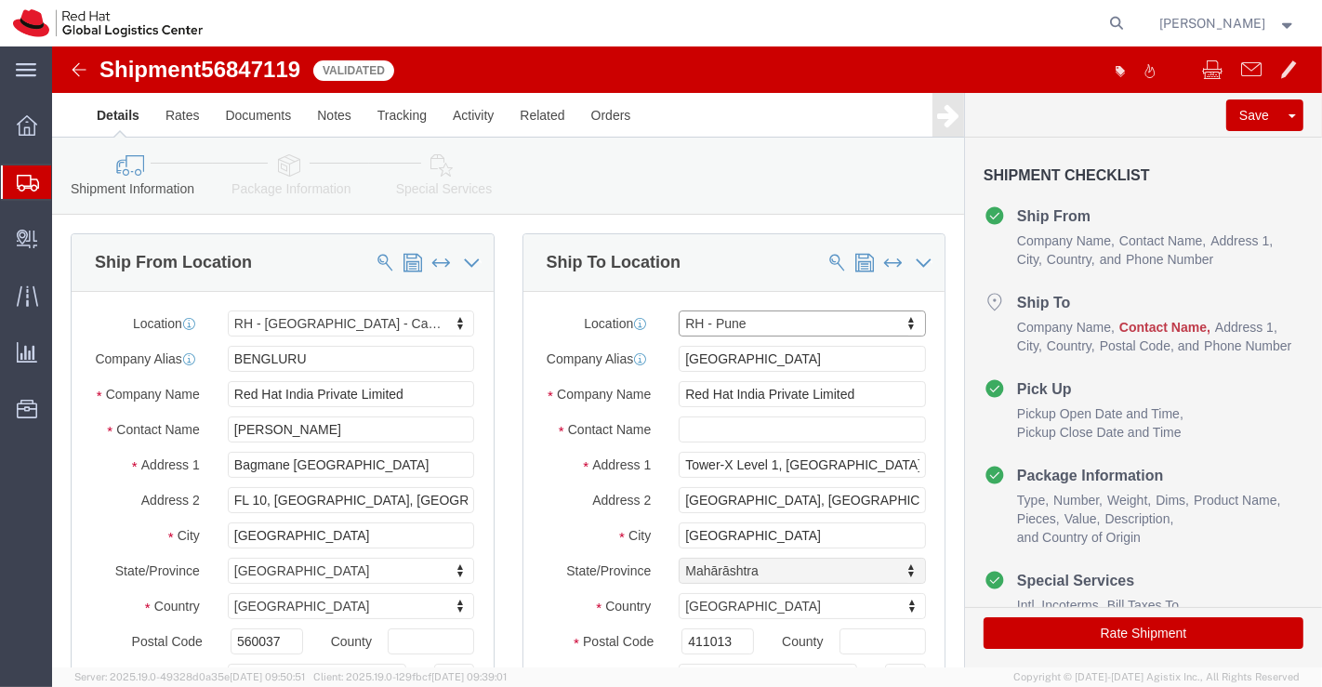
select select "MH"
click input "text"
type input "Pallav"
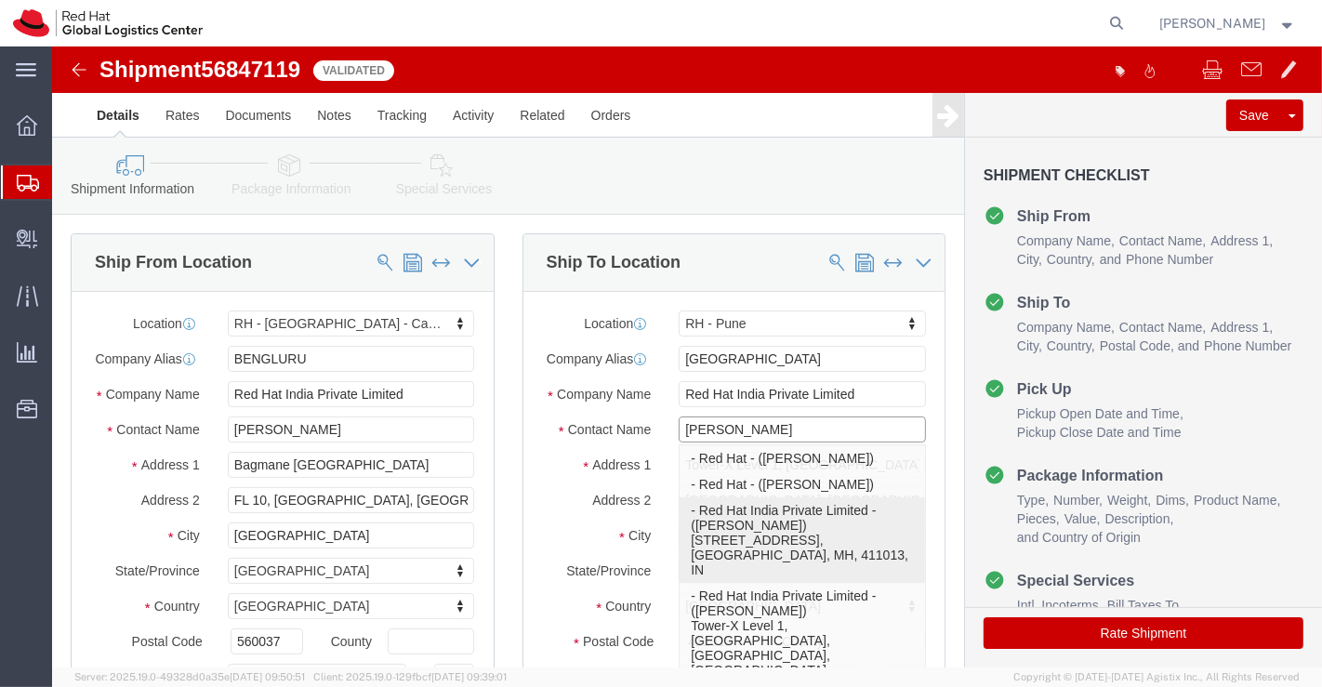
click p "- Red Hat India Private Limited - (Pallav Sen Gupta) Level 3, Wing A&B, Tower 6…"
select select "38432"
type input "Level 3, Wing A&B, Tower 6, Cybercity"
type input "psengupt@redhat.com"
checkbox input "true"
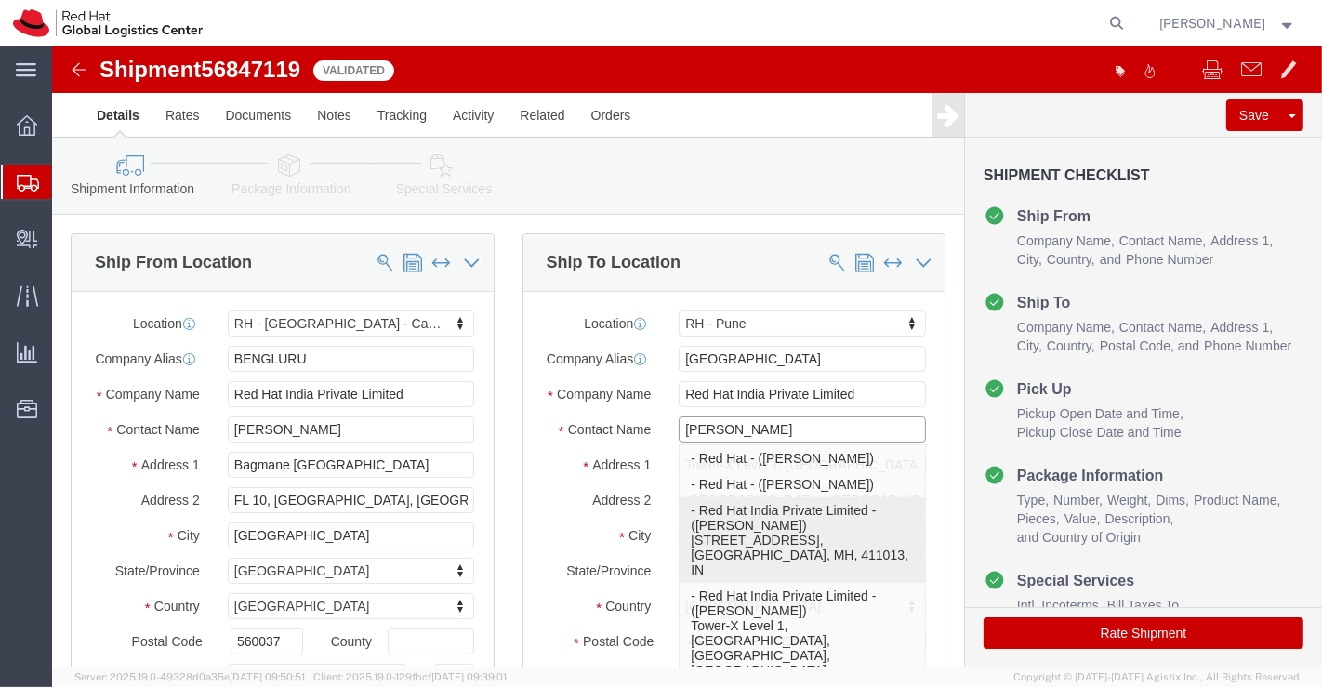
type input "Pallav Sen Gupta"
select select "MH"
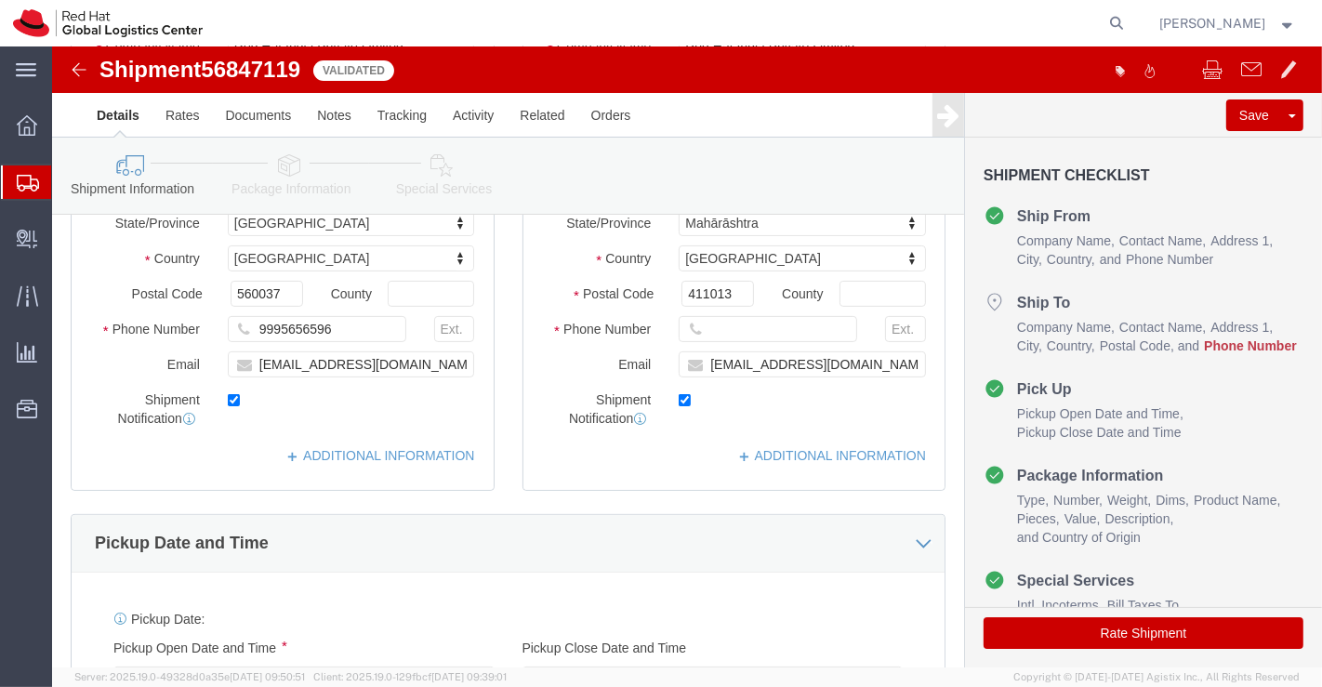
scroll to position [413, 0]
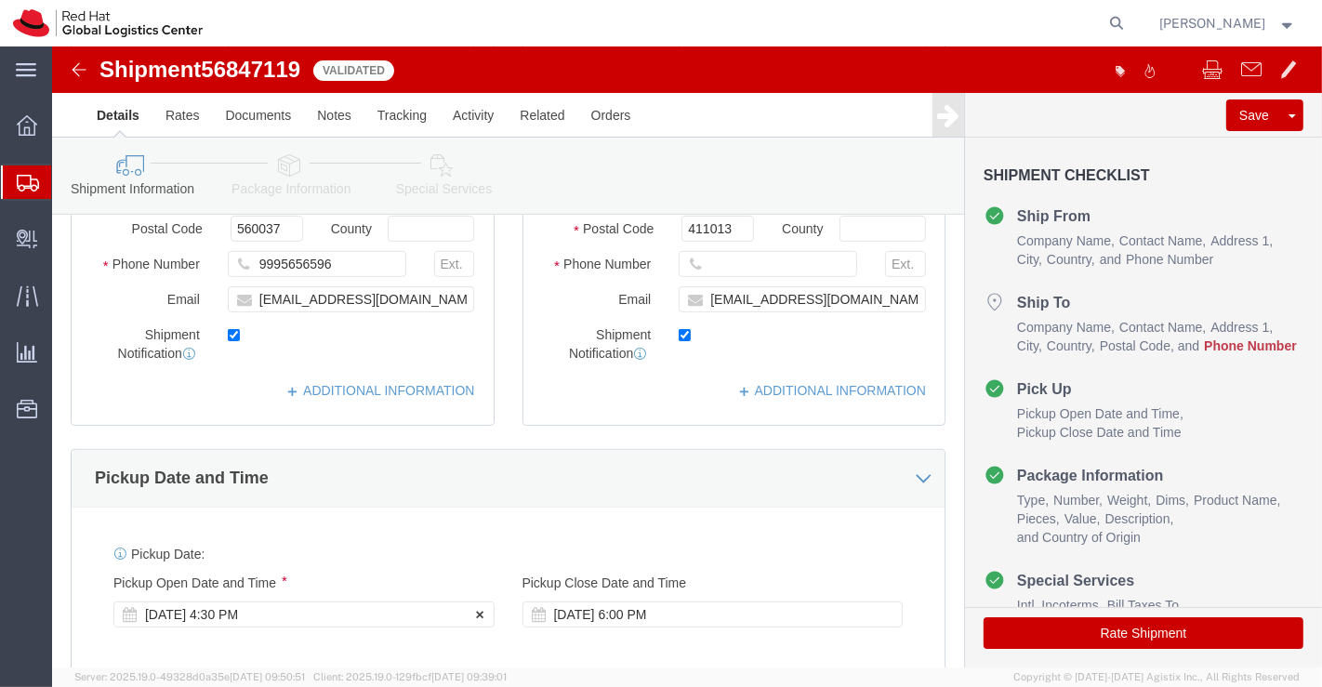
type input "Pallav Sen Gupta"
click div "Sep 18 2025 4:30 PM"
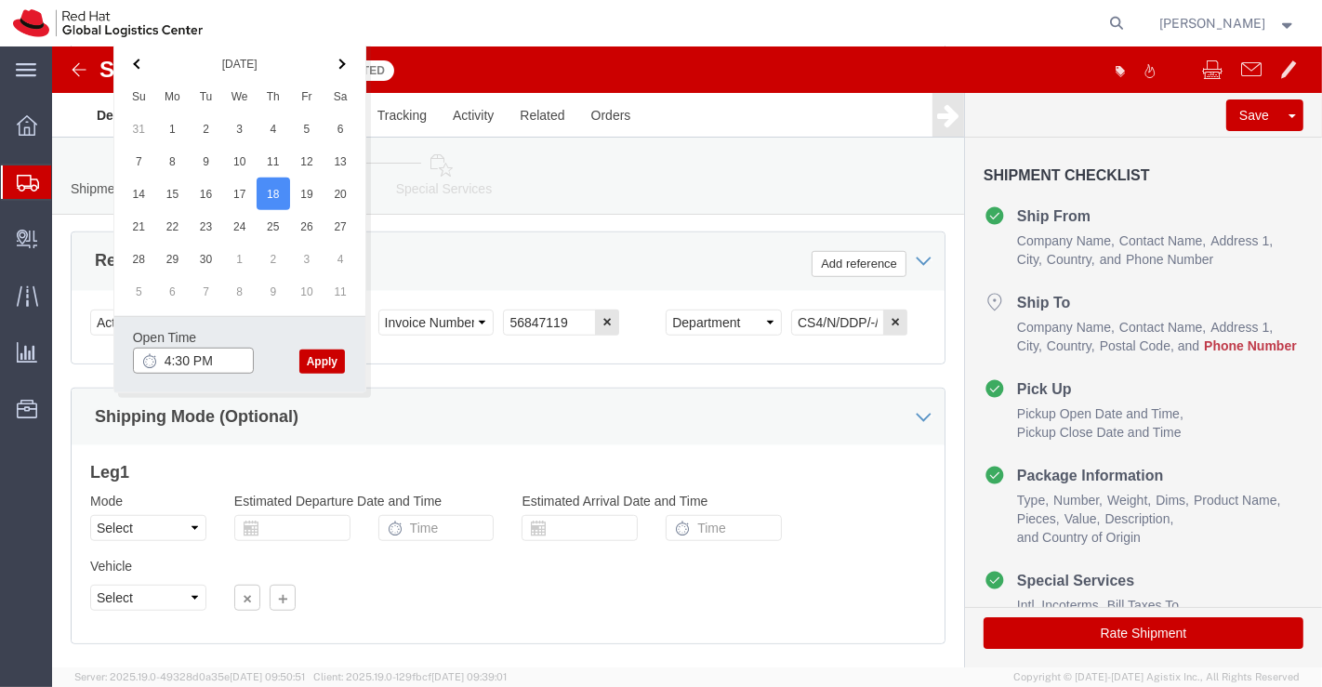
click input "4:30 PM"
type input "3:00 PM"
click button "Apply"
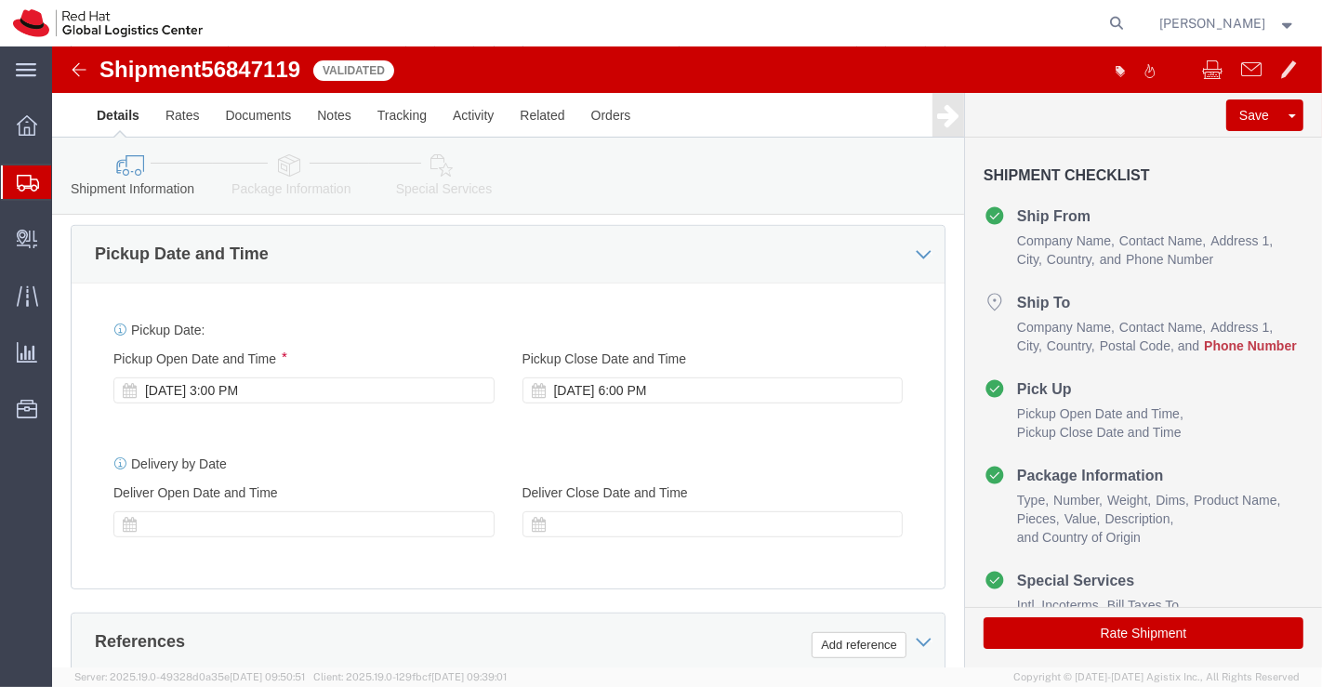
scroll to position [605, 0]
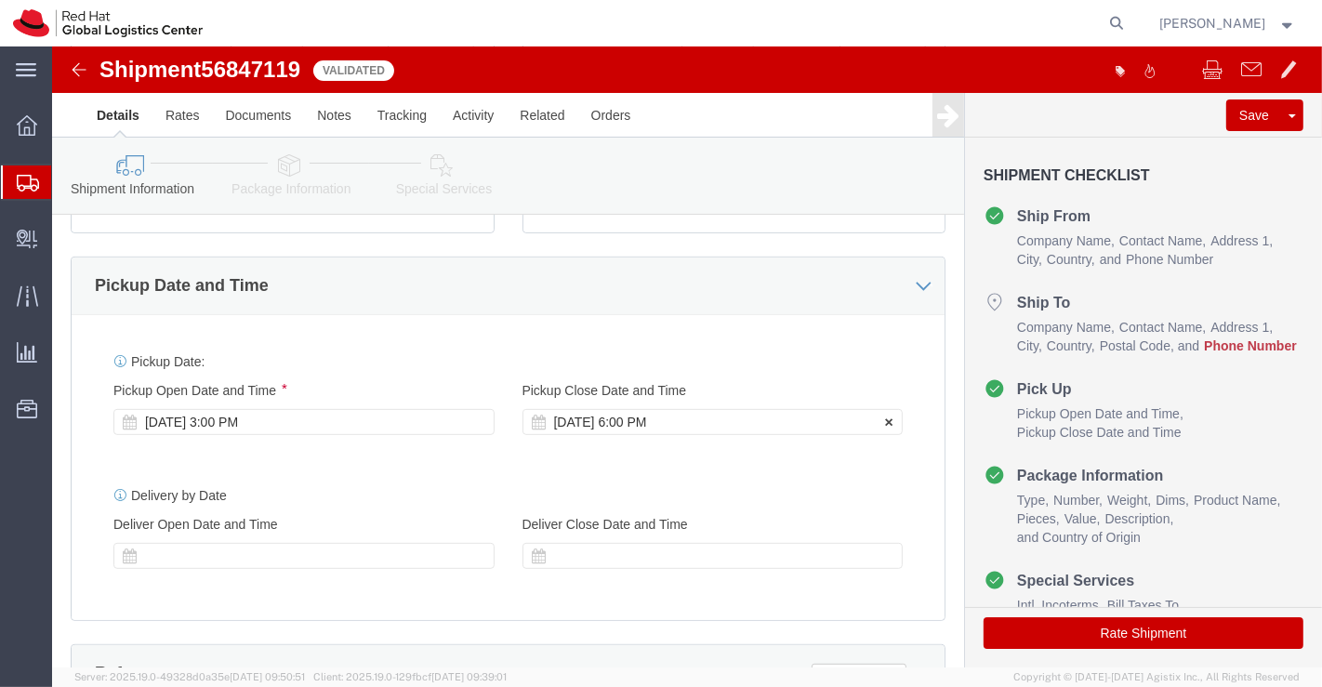
click div "Sep 18 2025 6:00 PM"
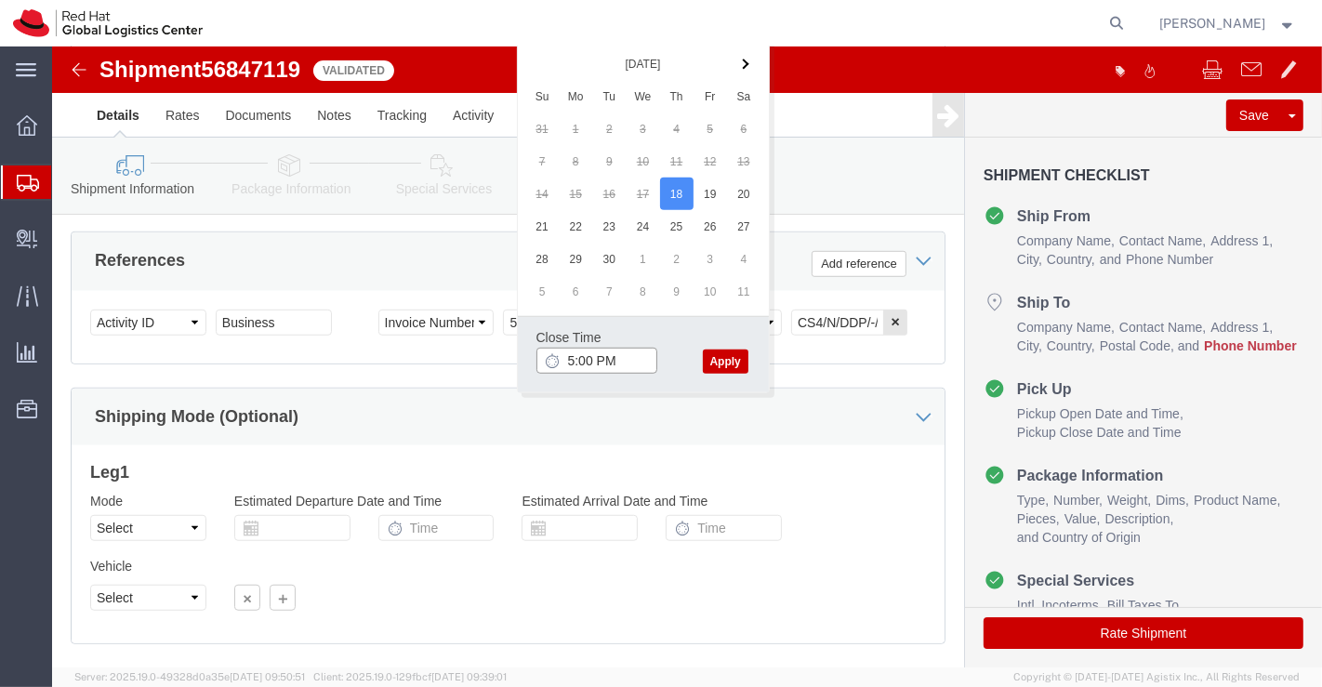
type input "5:00 PM"
click button "Apply"
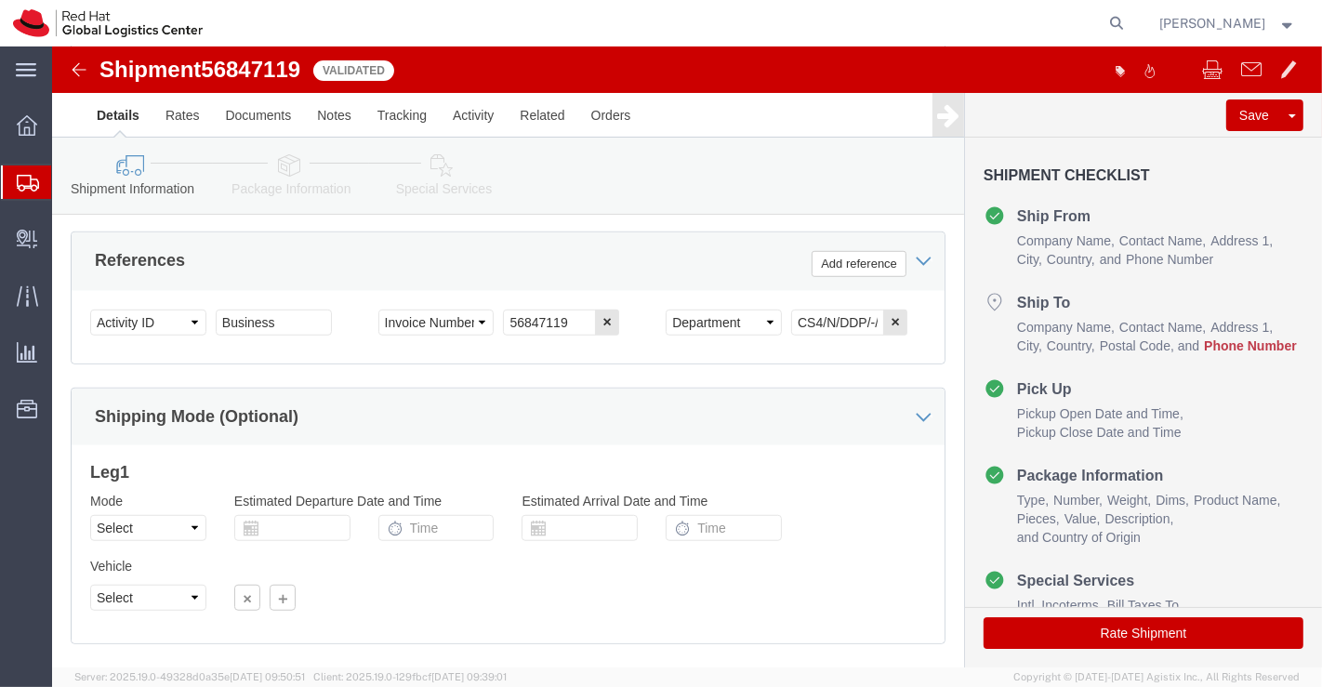
scroll to position [1135, 0]
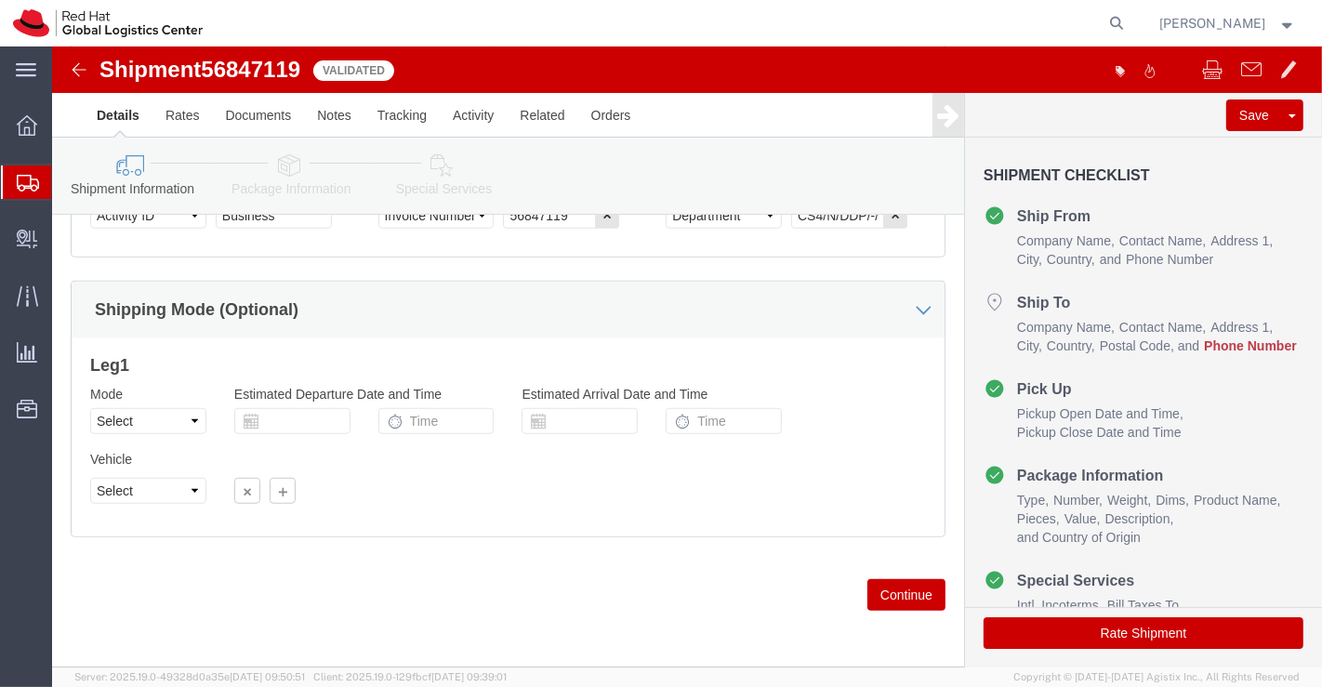
click icon
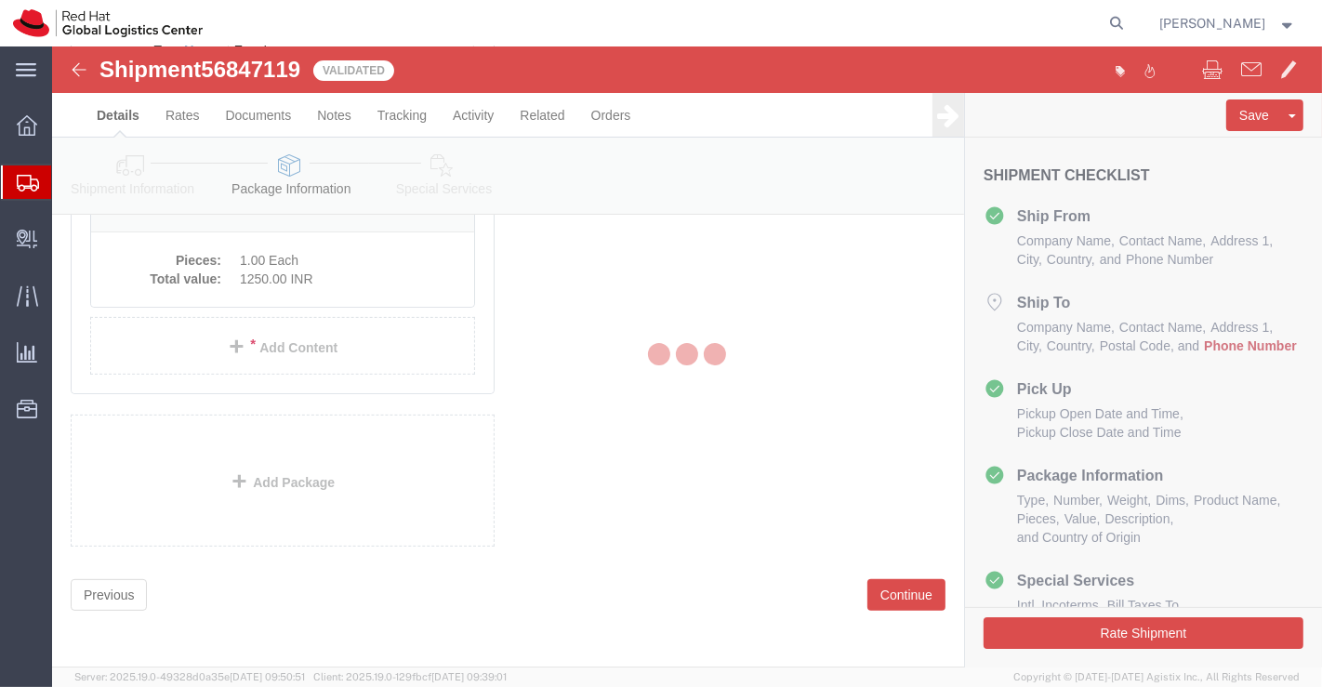
scroll to position [99, 0]
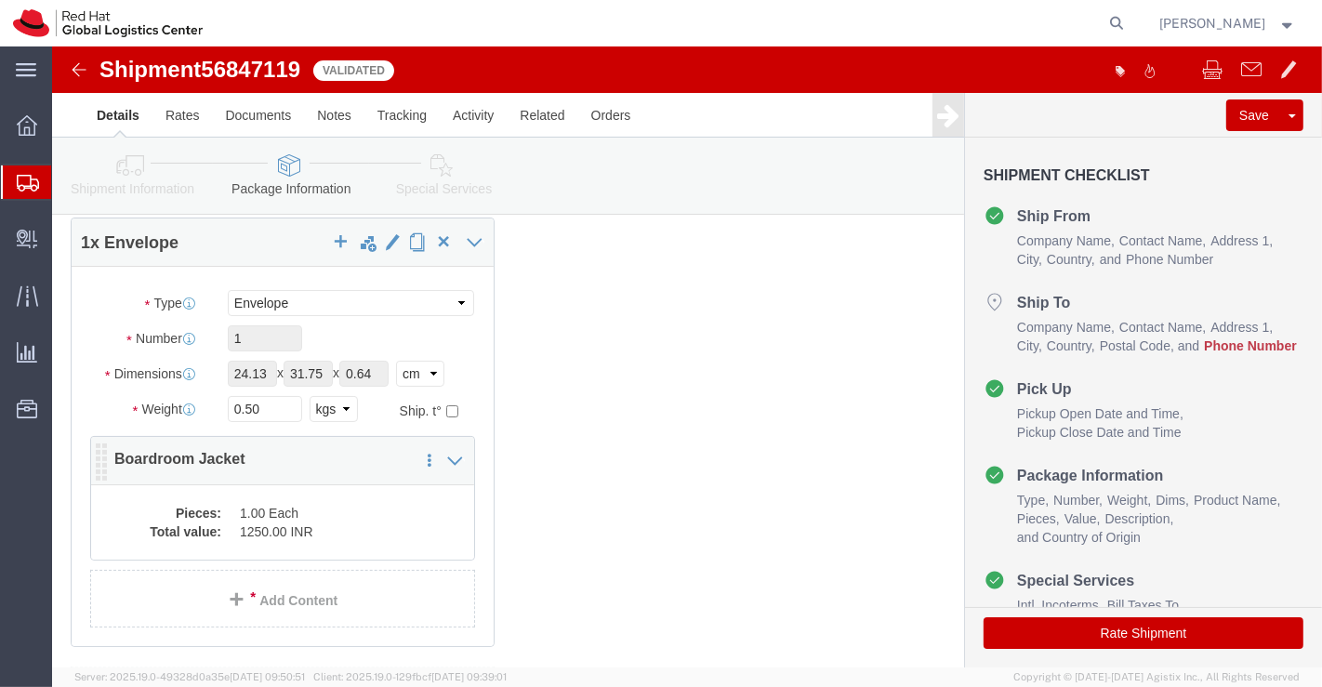
click dd "1.00 Each"
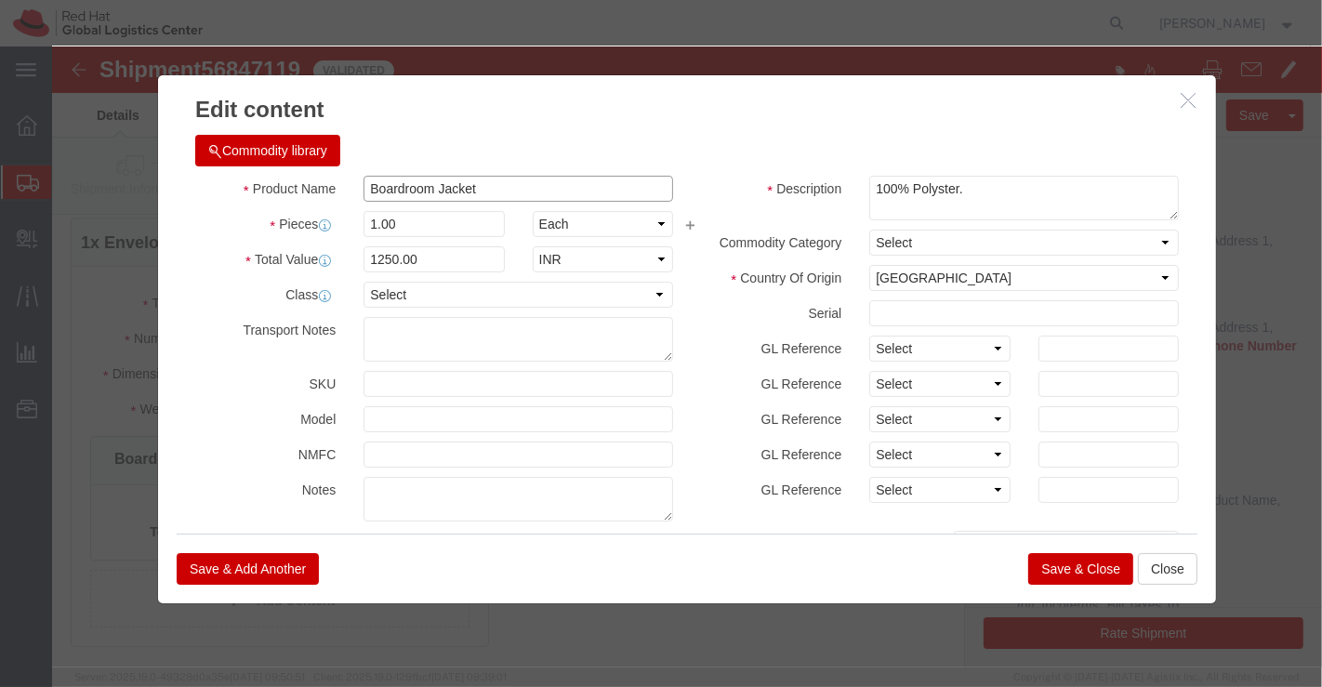
drag, startPoint x: 372, startPoint y: 136, endPoint x: 301, endPoint y: 141, distance: 70.9
click div "Boardroom Jacket"
type input "Boardroom Jacket Red Hat Branded"
click button "Save & Close"
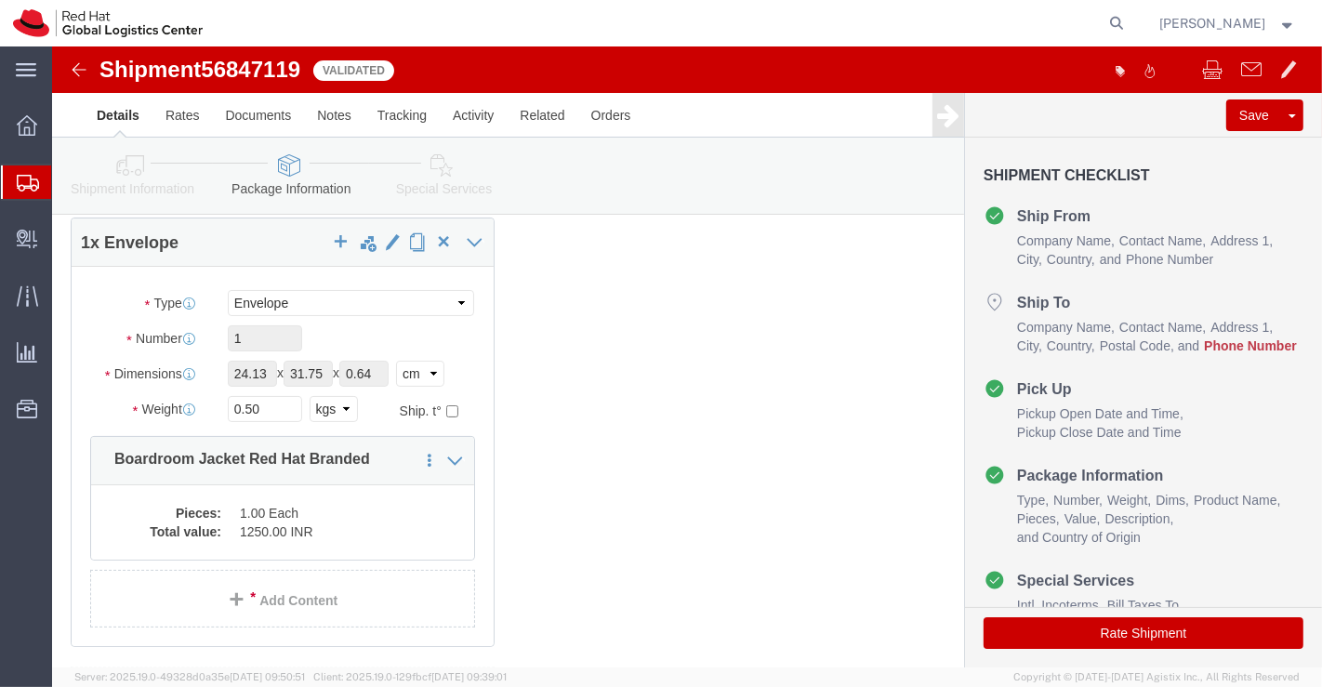
click icon
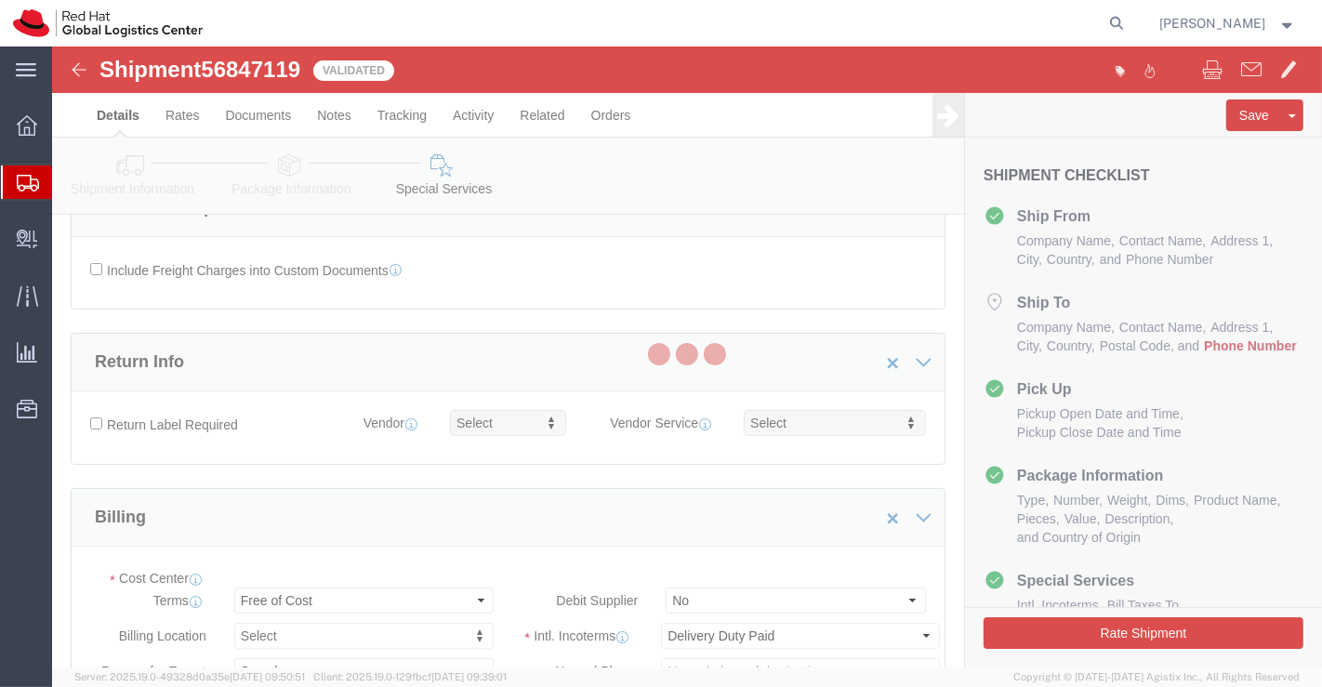
select select "COSTCENTER"
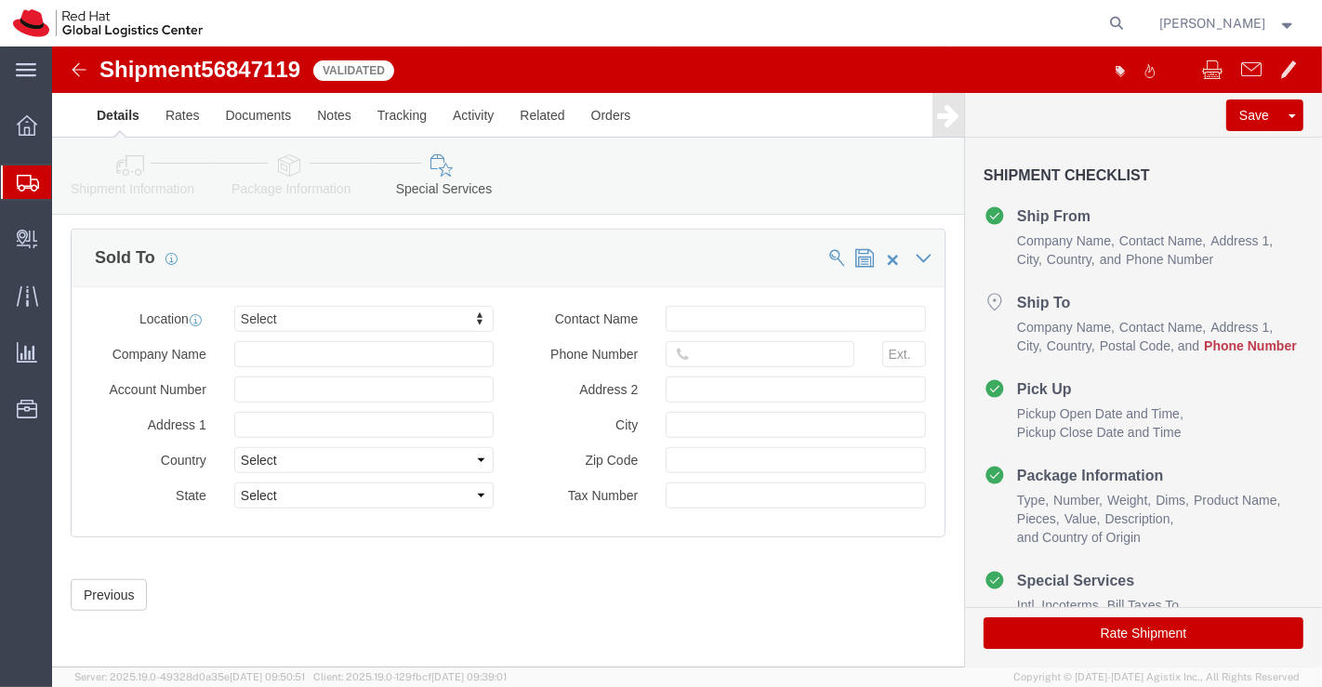
scroll to position [1142, 0]
click button "Rate Shipment"
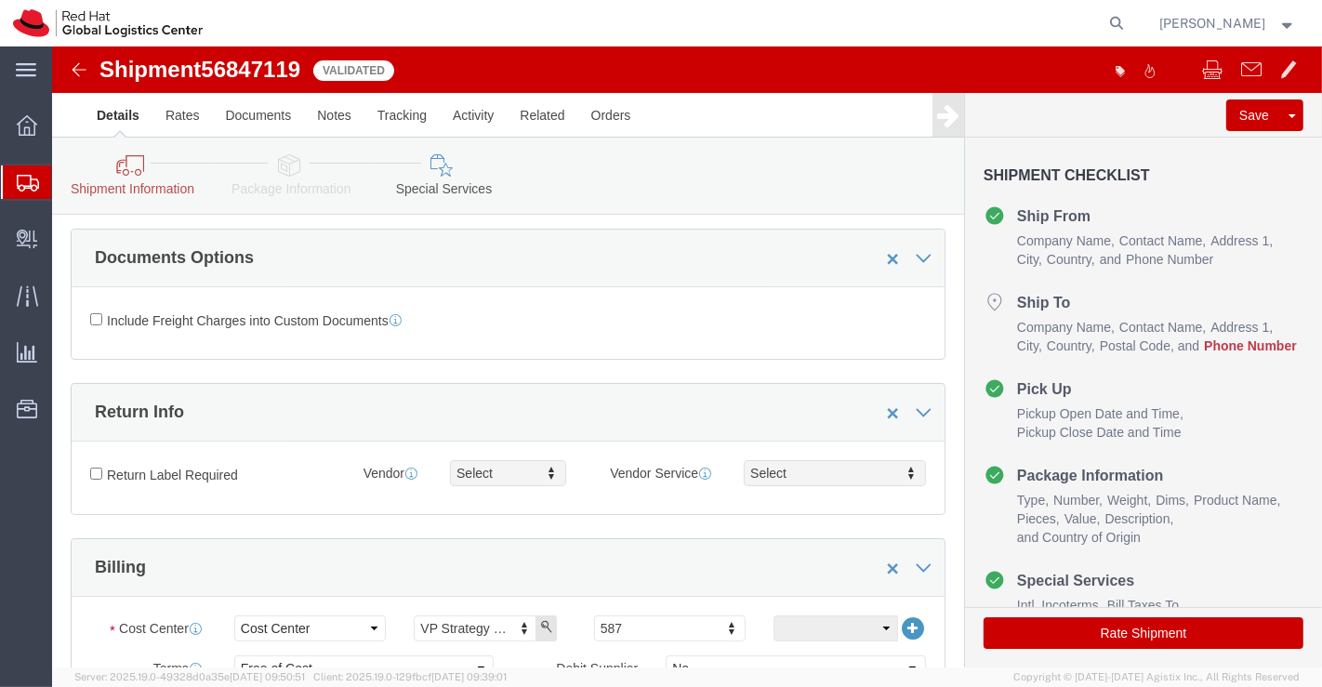
scroll to position [0, 0]
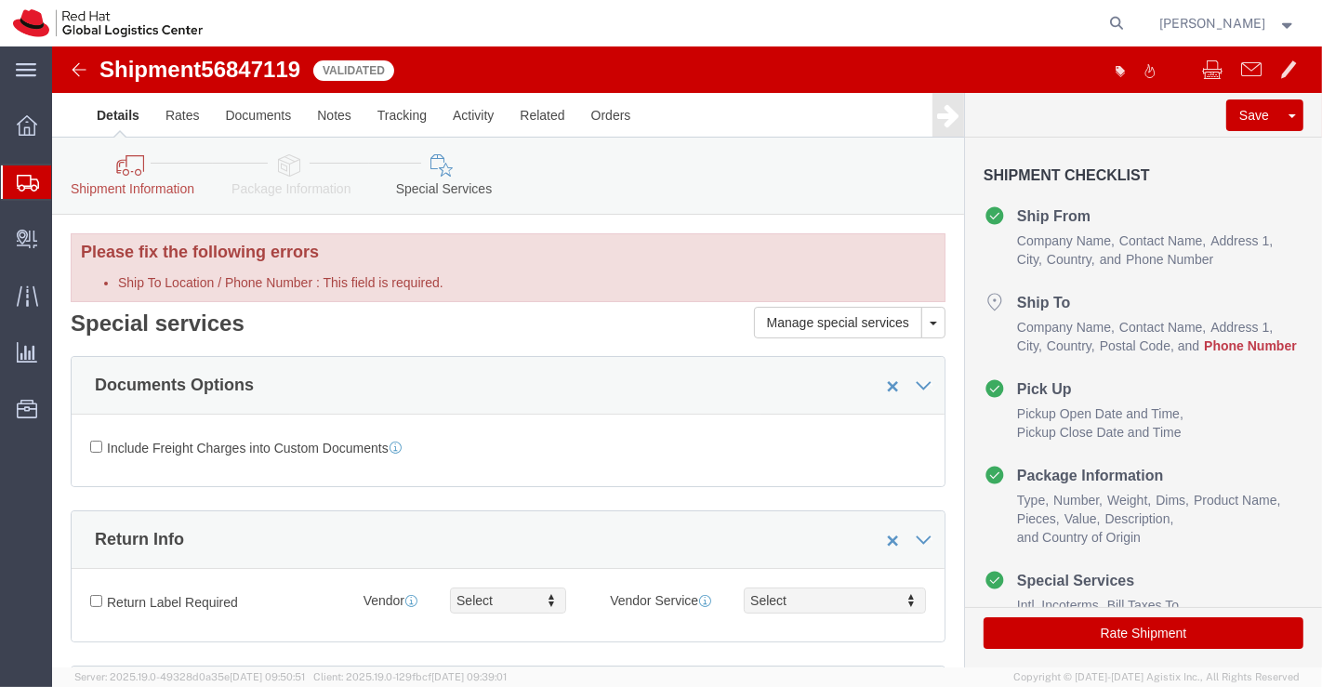
click icon
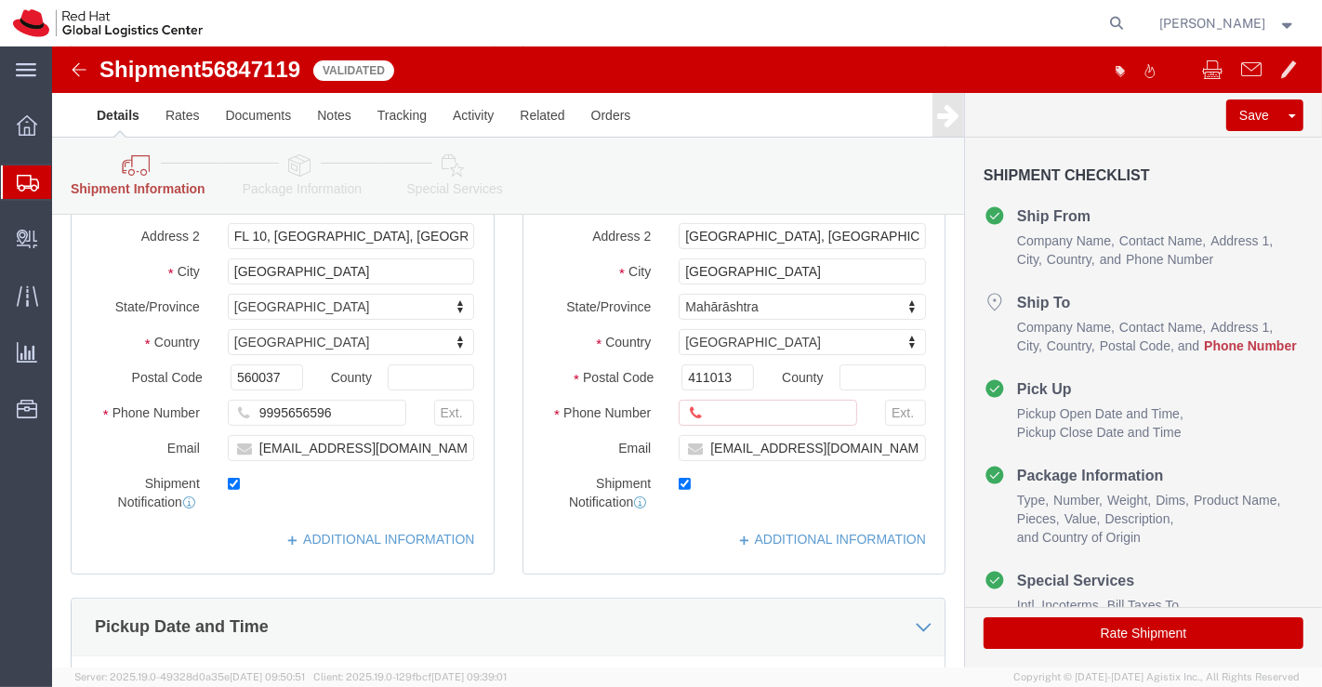
scroll to position [413, 0]
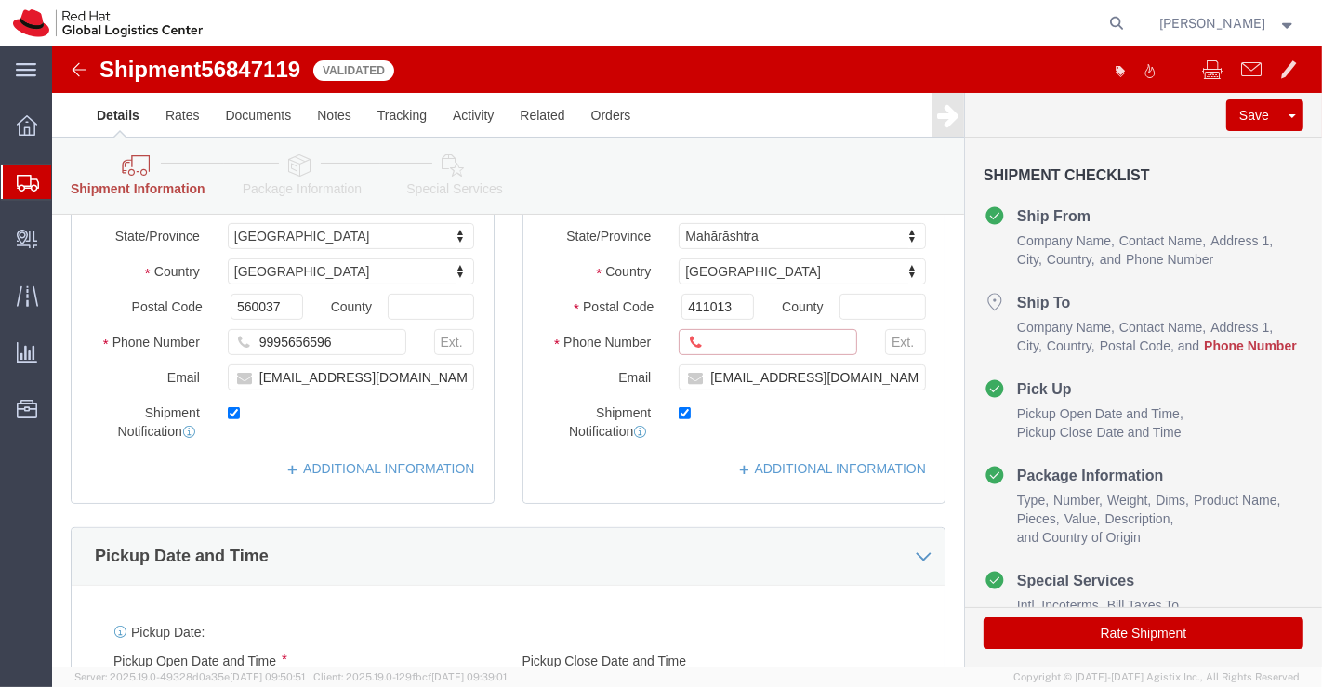
click input "Ship To Location / Phone Number : This field is required."
type input "7506055590"
drag, startPoint x: 383, startPoint y: 111, endPoint x: 438, endPoint y: 253, distance: 152.4
click icon
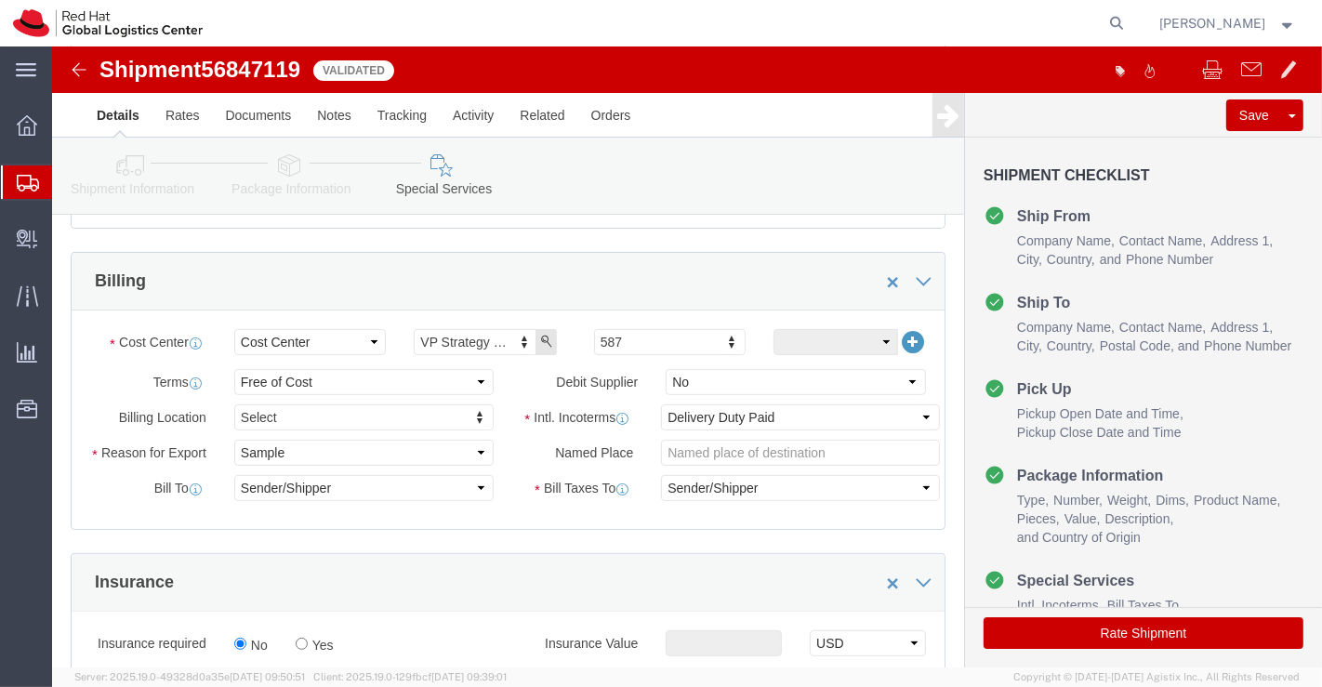
click button "Rate Shipment"
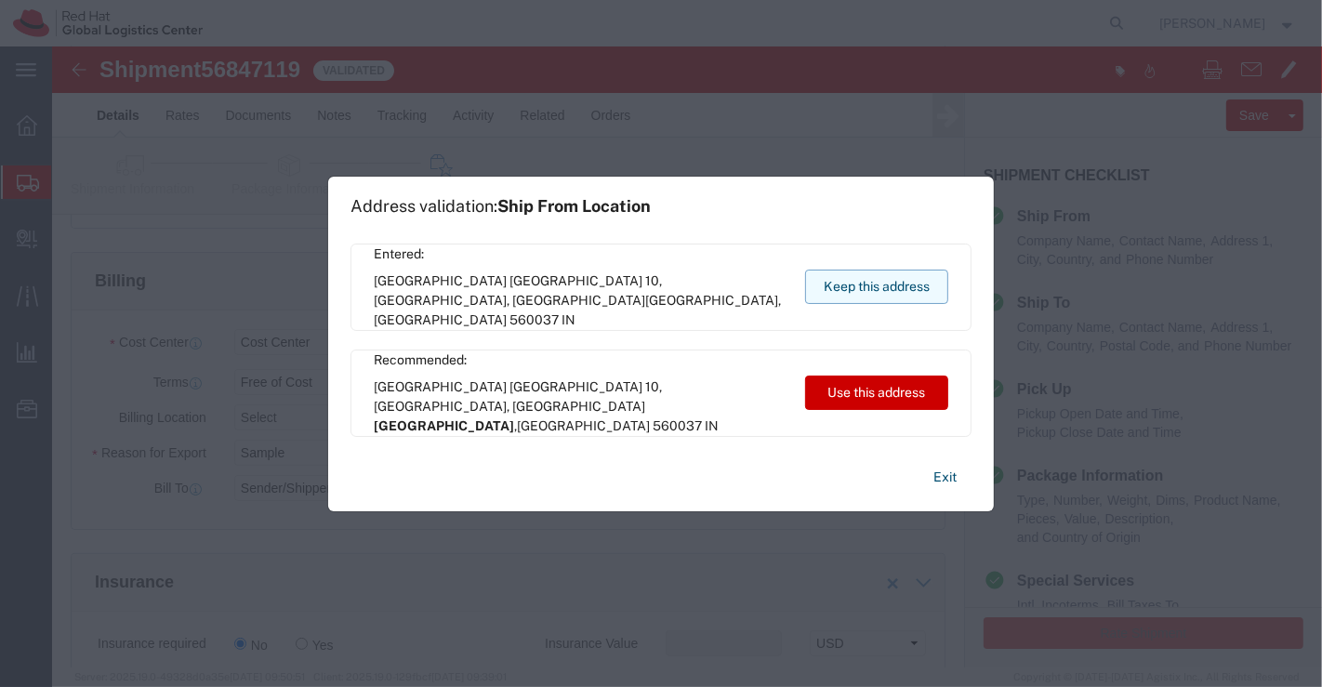
click at [863, 288] on button "Keep this address" at bounding box center [876, 287] width 143 height 34
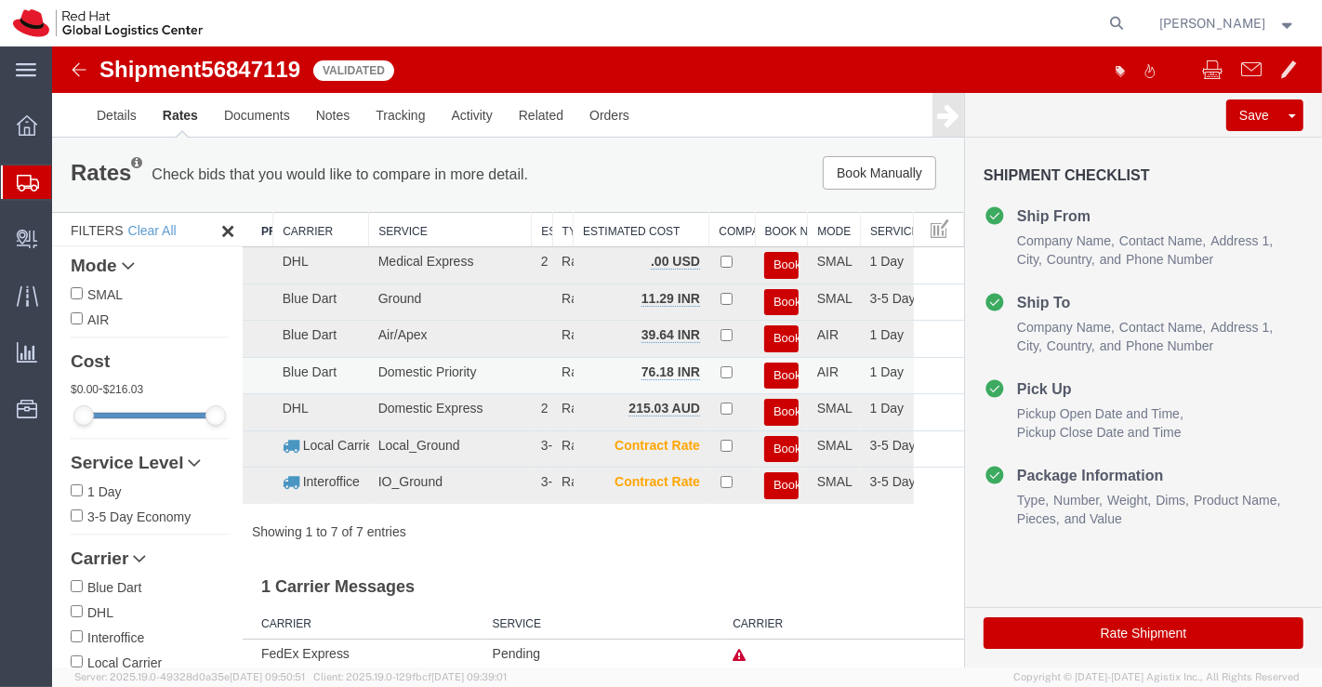
drag, startPoint x: 766, startPoint y: 364, endPoint x: 605, endPoint y: 583, distance: 271.3
click at [766, 364] on button "Book" at bounding box center [780, 376] width 34 height 27
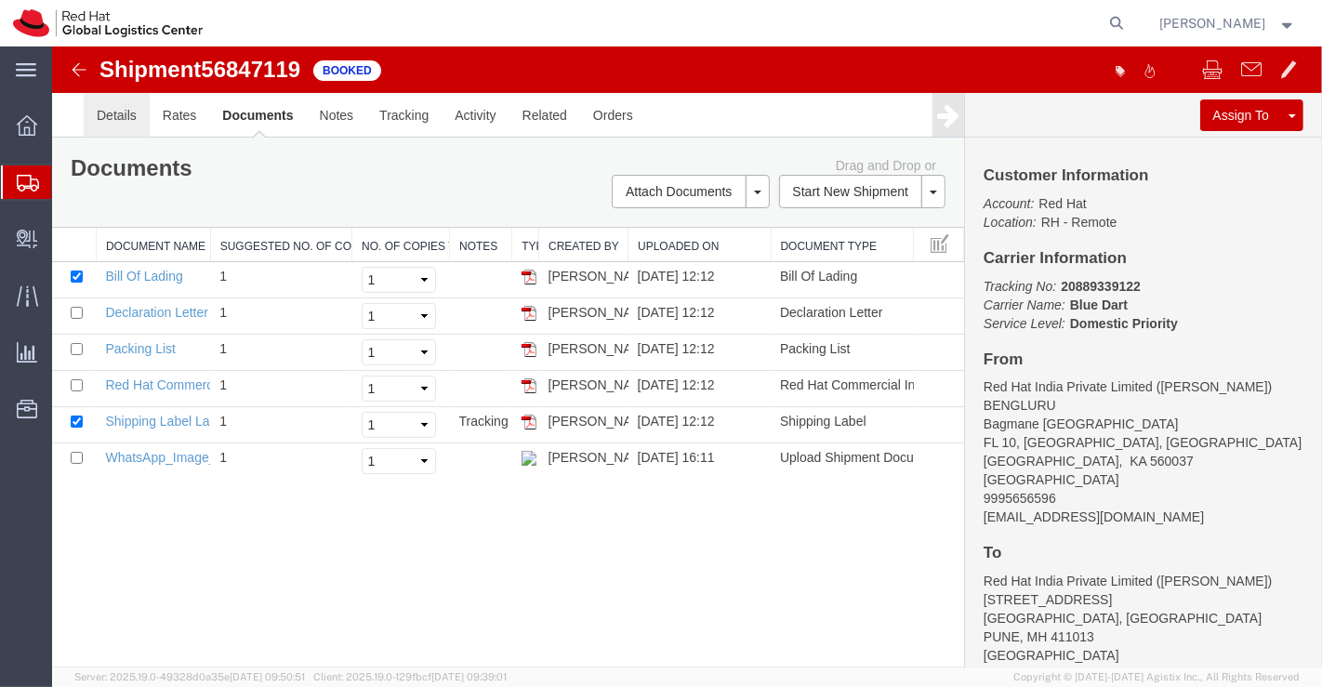
click at [125, 118] on link "Details" at bounding box center [116, 115] width 66 height 45
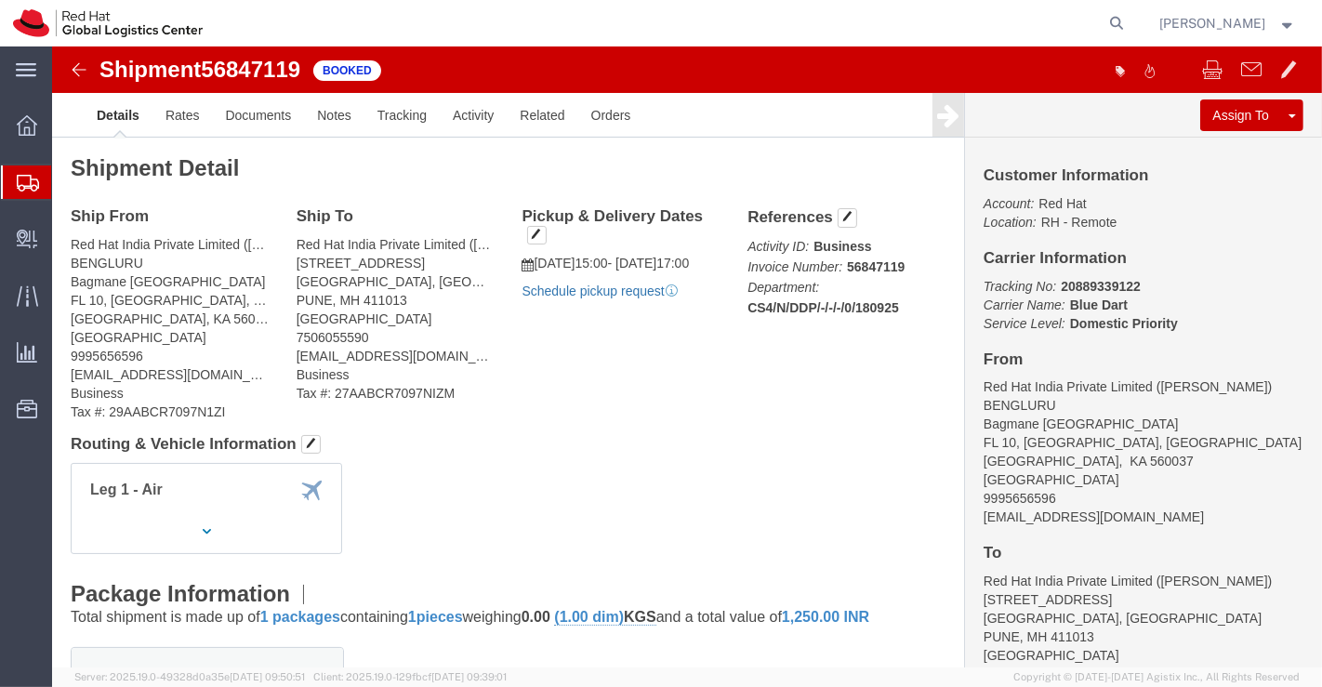
click link "Schedule pickup request"
drag, startPoint x: 218, startPoint y: 69, endPoint x: 83, endPoint y: 221, distance: 204.1
click link "Documents"
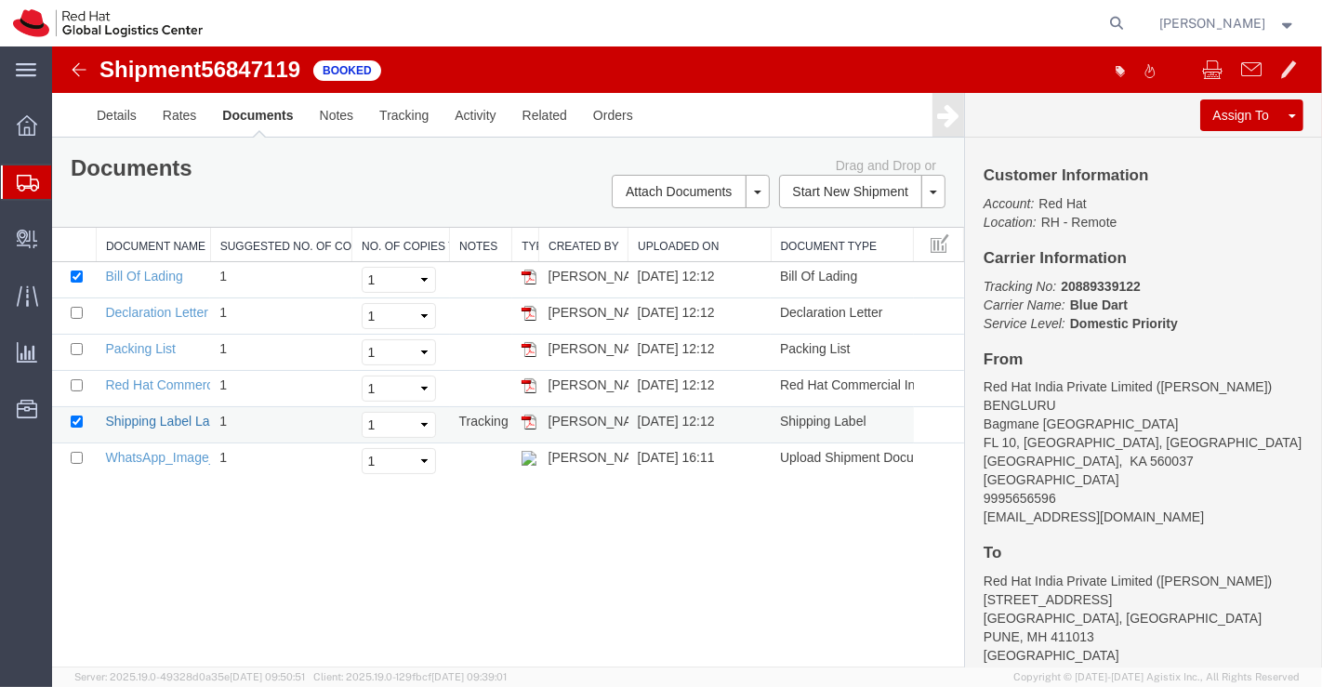
click at [166, 424] on link "Shipping Label Laser" at bounding box center [165, 421] width 123 height 15
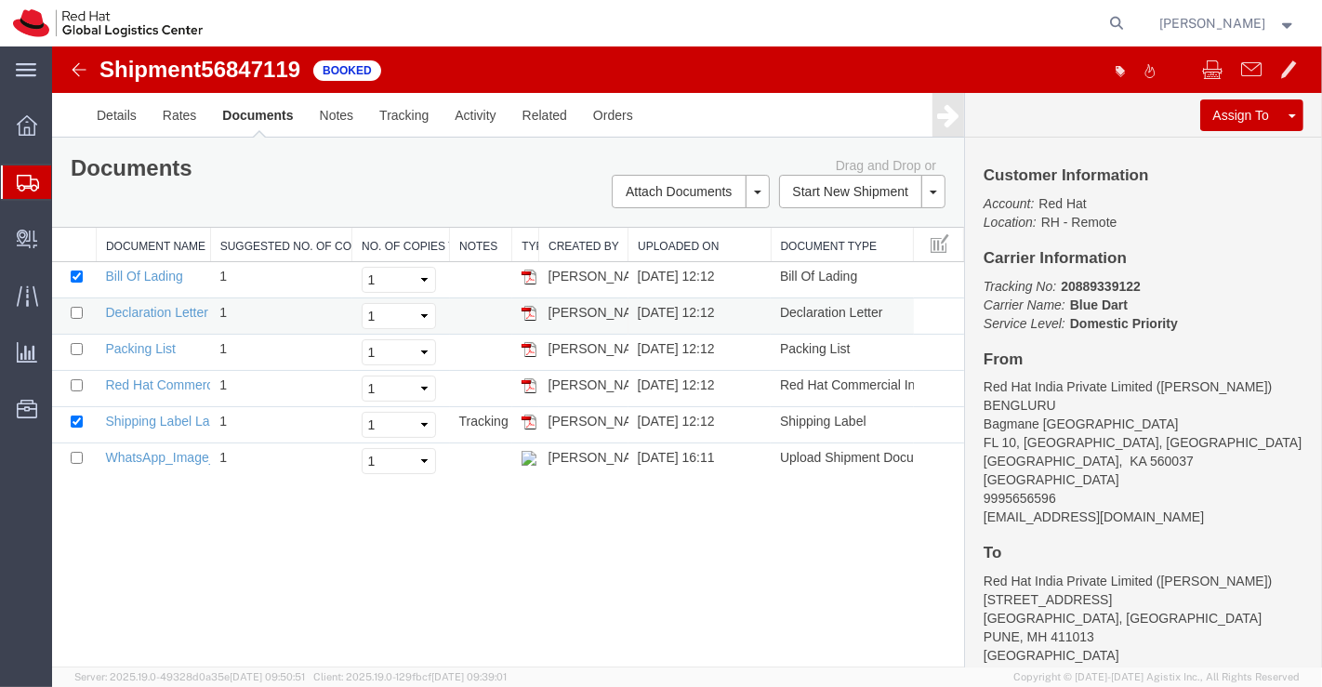
click at [142, 302] on td "Declaration Letter" at bounding box center [152, 316] width 114 height 36
click at [140, 309] on link "Declaration Letter" at bounding box center [155, 312] width 103 height 15
drag, startPoint x: 144, startPoint y: 378, endPoint x: 537, endPoint y: 511, distance: 415.1
click at [144, 378] on link "Red Hat Commercial Invoice" at bounding box center [186, 384] width 165 height 15
